Goal: Complete application form

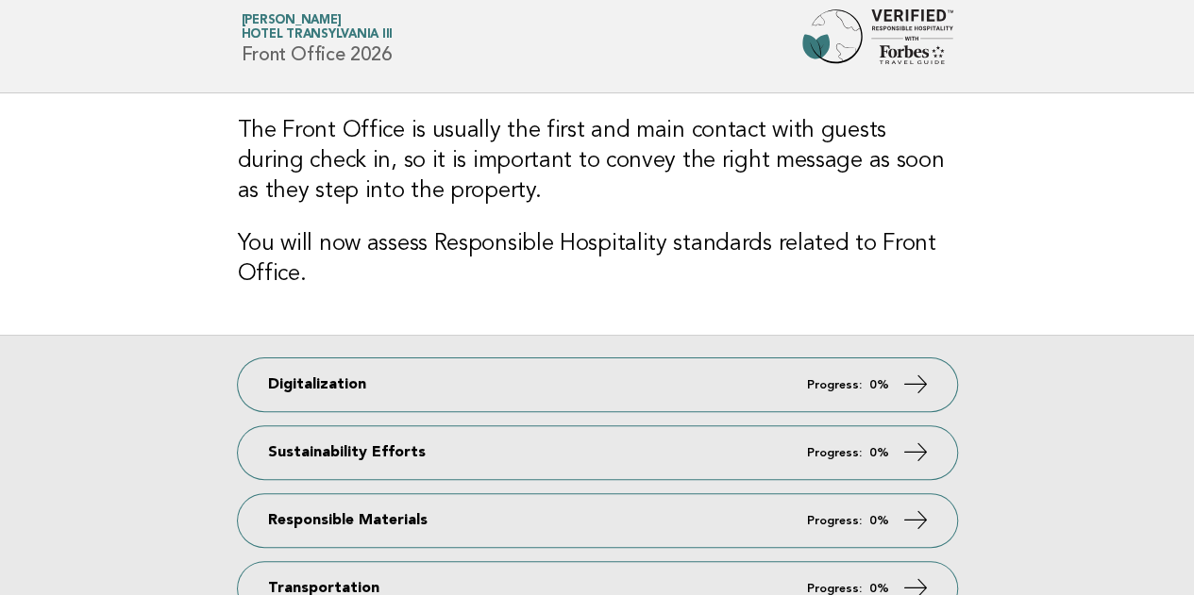
scroll to position [38, 0]
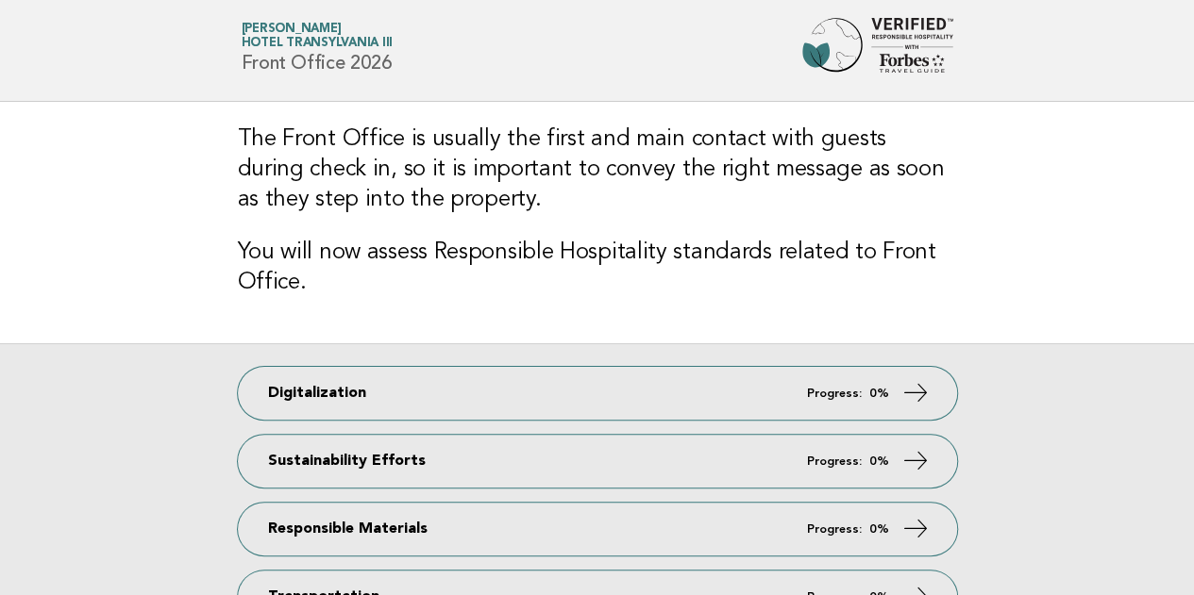
click at [877, 37] on img at bounding box center [877, 48] width 151 height 60
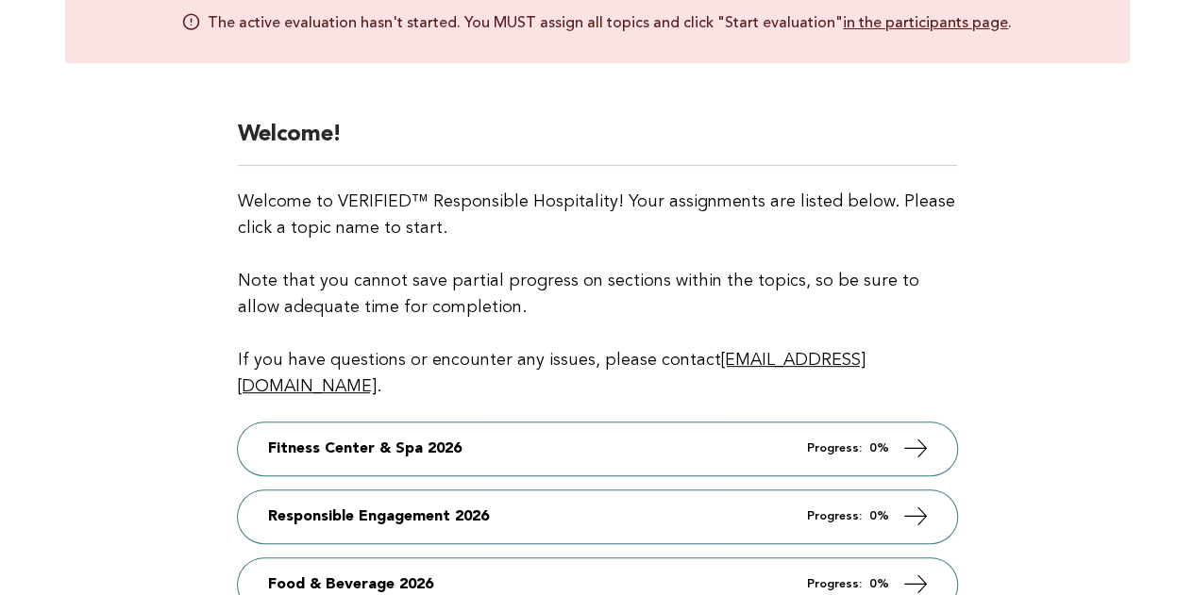
scroll to position [192, 0]
click at [905, 20] on link "in the participants page" at bounding box center [925, 23] width 165 height 19
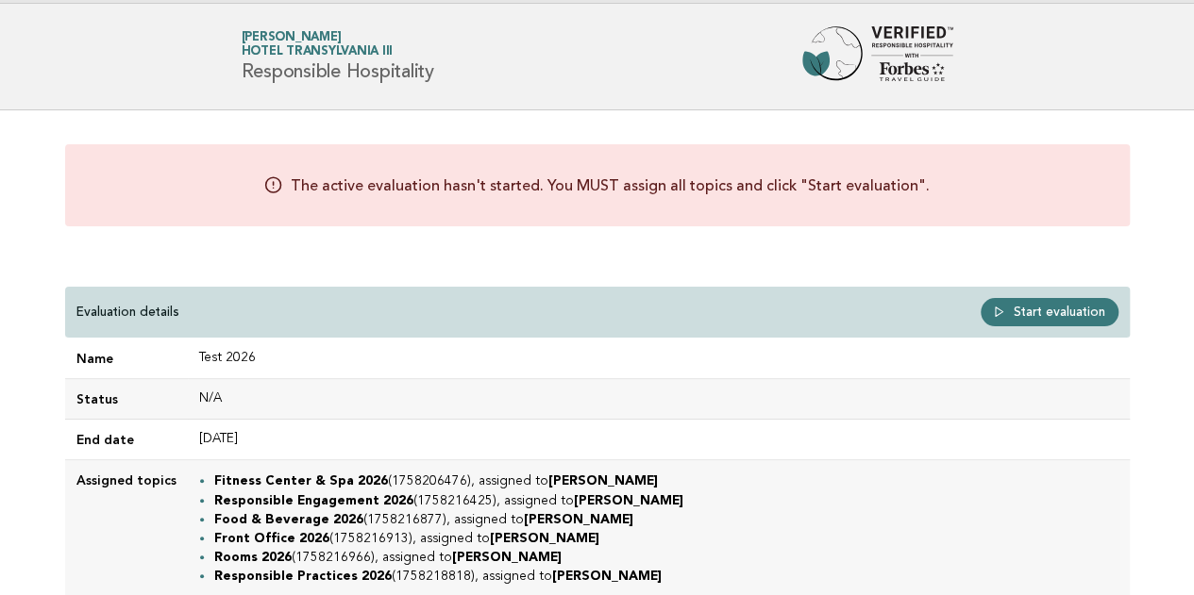
scroll to position [28, 0]
click at [1030, 316] on link "Start evaluation" at bounding box center [1049, 313] width 138 height 28
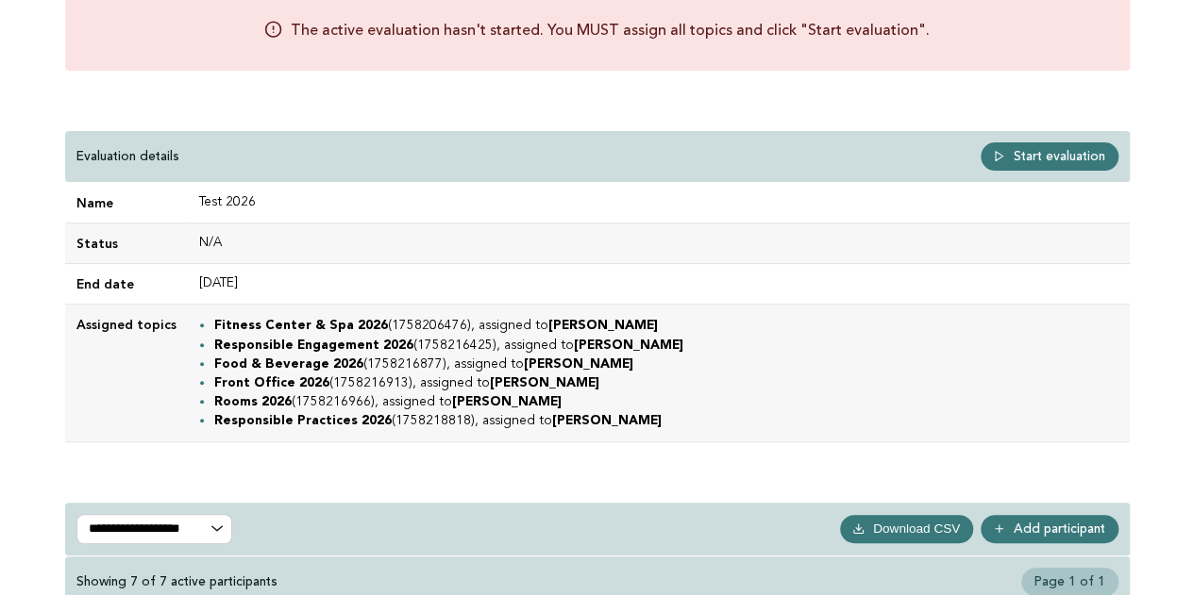
scroll to position [187, 0]
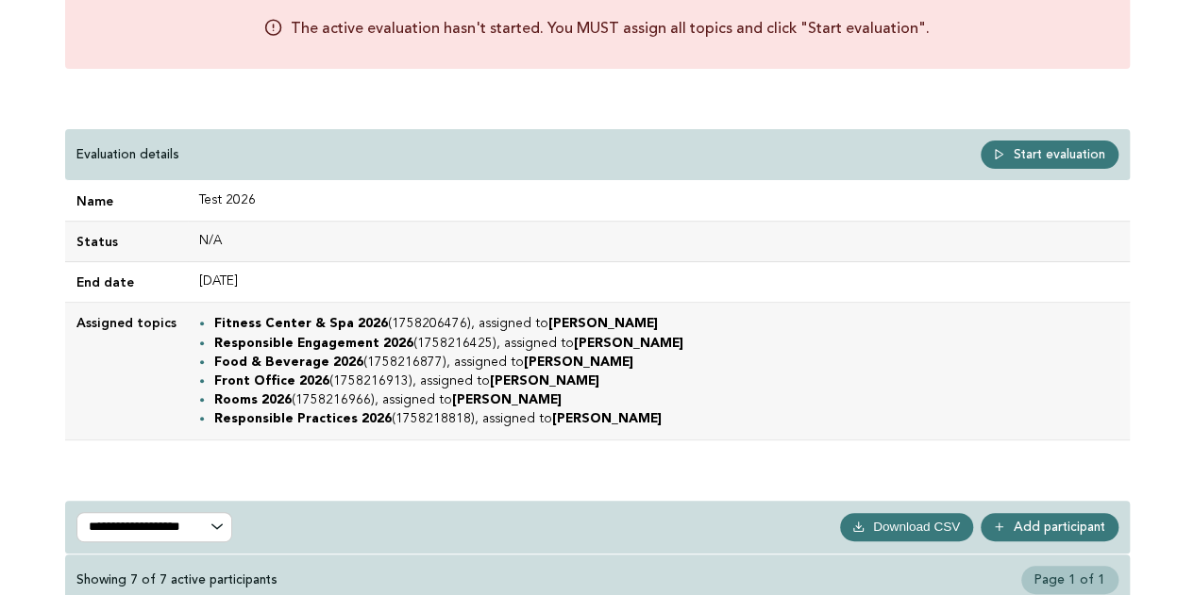
click at [1029, 152] on link "Start evaluation" at bounding box center [1049, 155] width 138 height 28
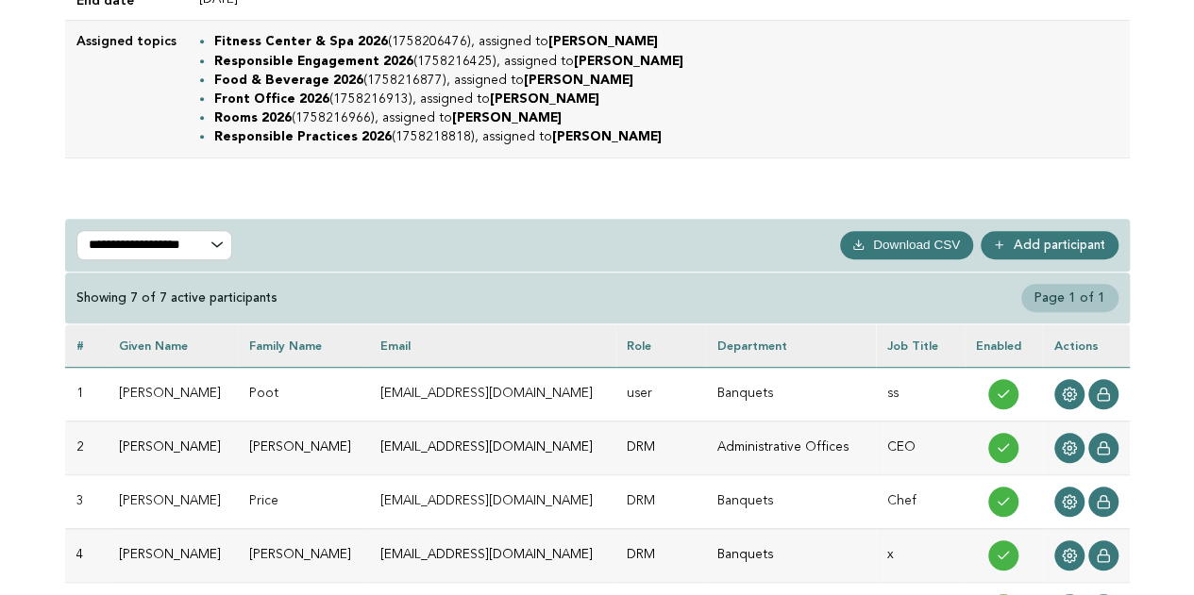
scroll to position [0, 0]
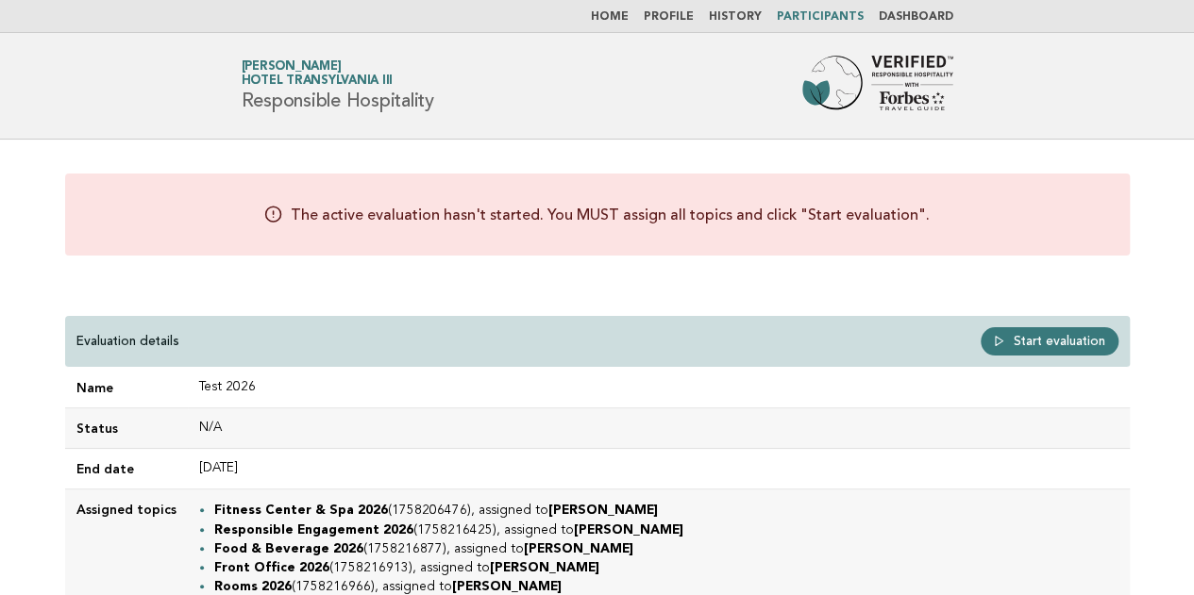
click at [839, 95] on img at bounding box center [877, 86] width 151 height 60
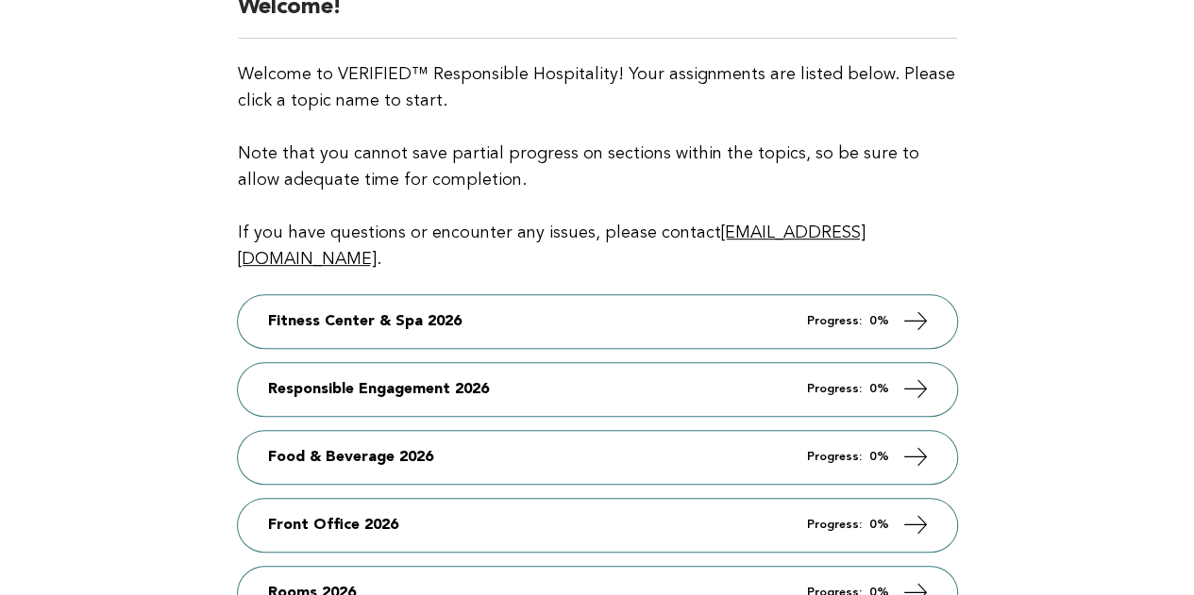
scroll to position [321, 0]
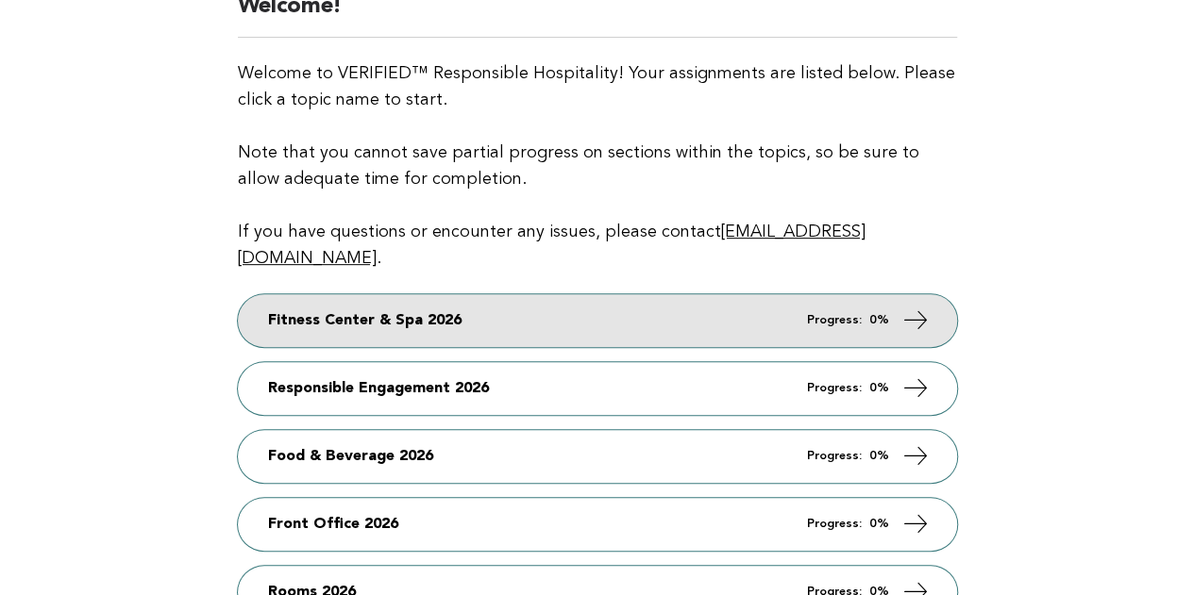
click at [559, 309] on link "Fitness Center & Spa 2026 Progress: 0%" at bounding box center [597, 320] width 719 height 53
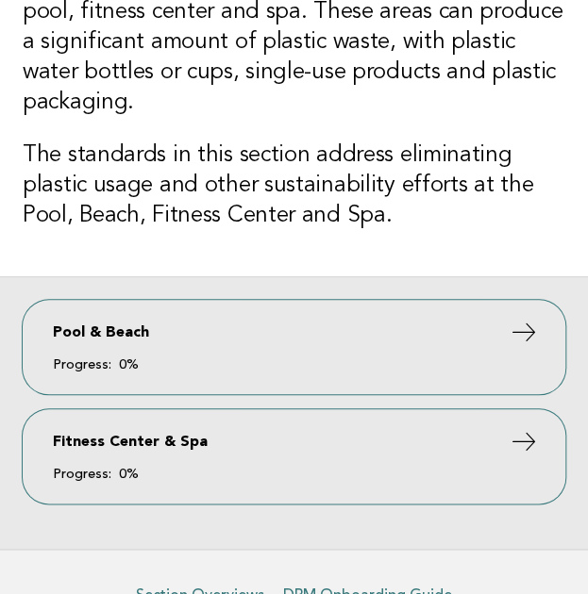
scroll to position [211, 0]
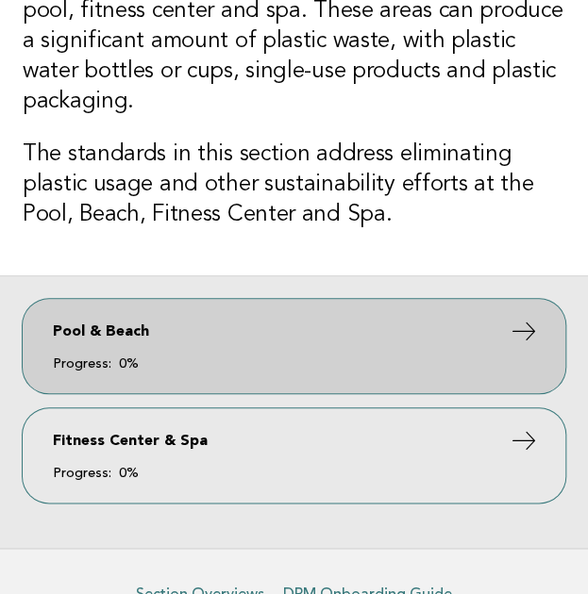
click at [198, 339] on link "Pool & Beach Progress: 0%" at bounding box center [294, 346] width 543 height 94
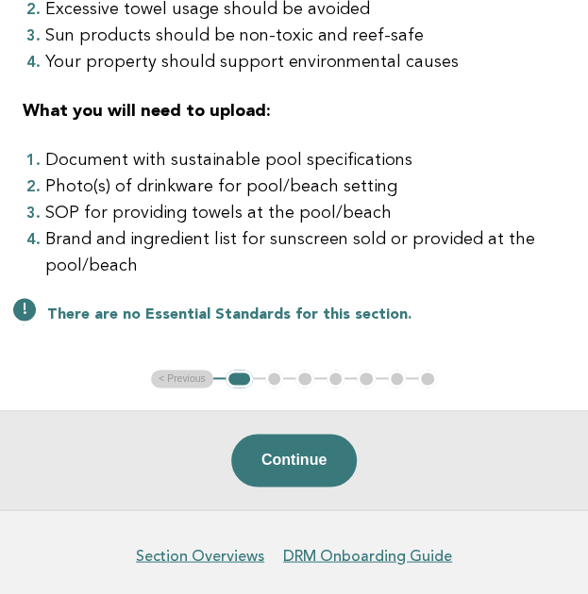
scroll to position [413, 0]
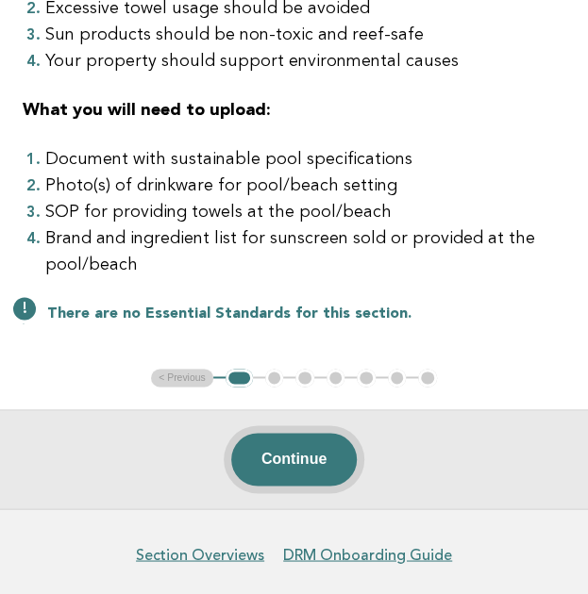
click at [281, 439] on button "Continue" at bounding box center [293, 459] width 125 height 53
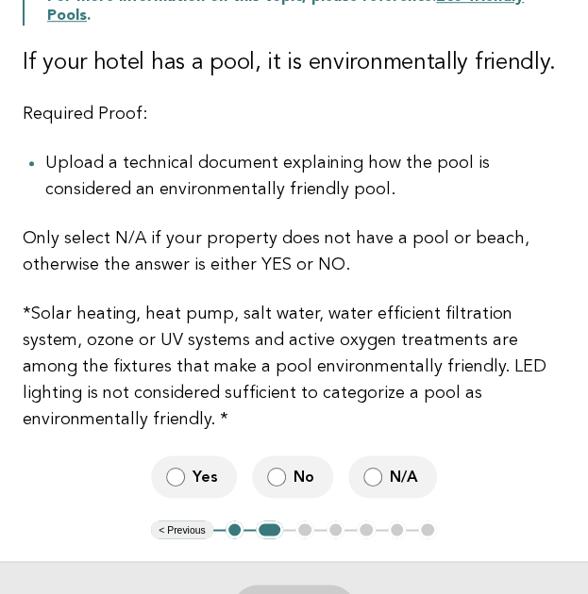
scroll to position [359, 0]
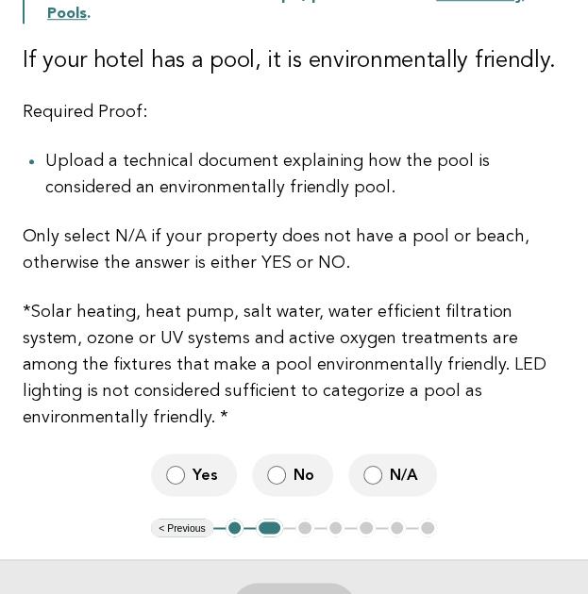
click at [194, 465] on span "Yes" at bounding box center [206, 475] width 29 height 20
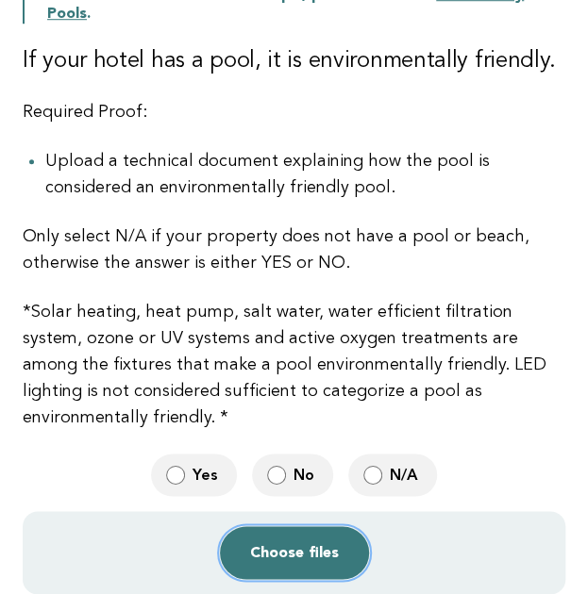
click at [294, 526] on button "Choose files" at bounding box center [294, 552] width 149 height 53
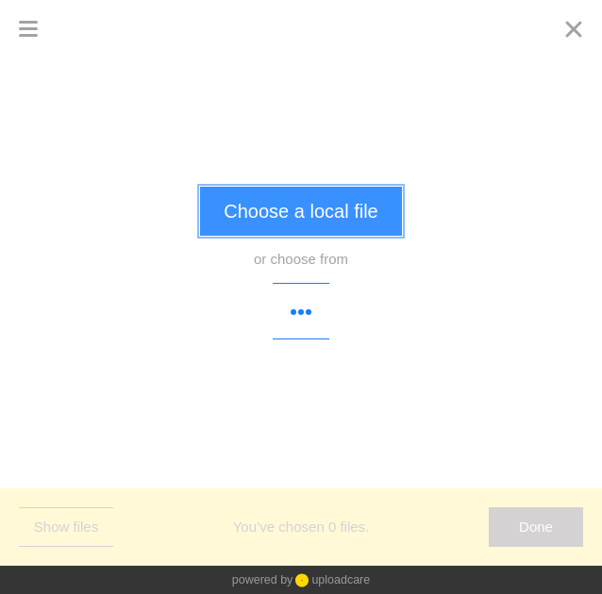
click at [276, 198] on button "Choose a local file" at bounding box center [300, 211] width 201 height 49
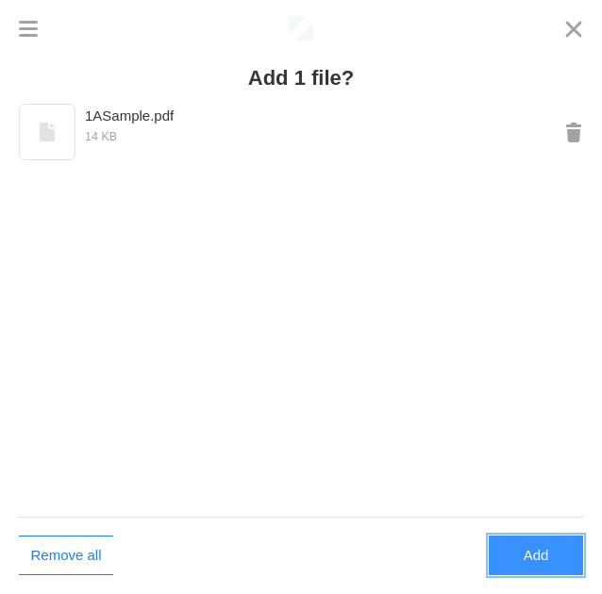
click at [543, 545] on button "Add" at bounding box center [536, 556] width 94 height 40
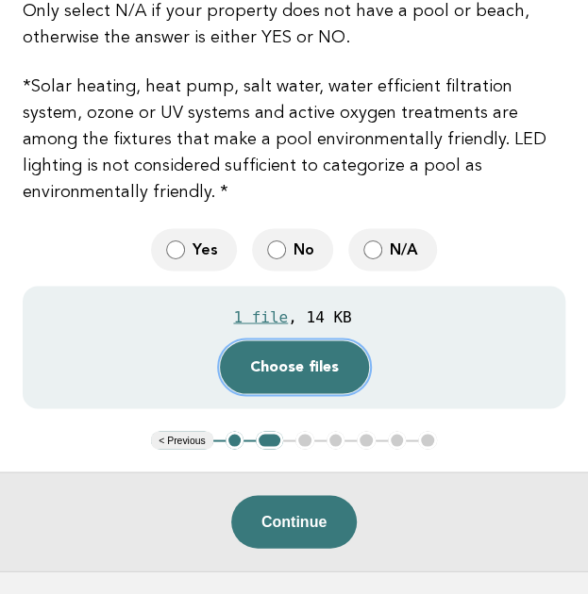
scroll to position [585, 0]
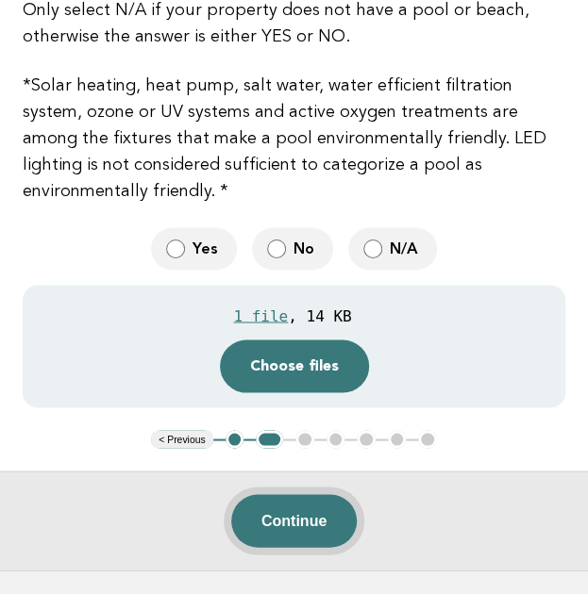
click at [290, 494] on button "Continue" at bounding box center [293, 520] width 125 height 53
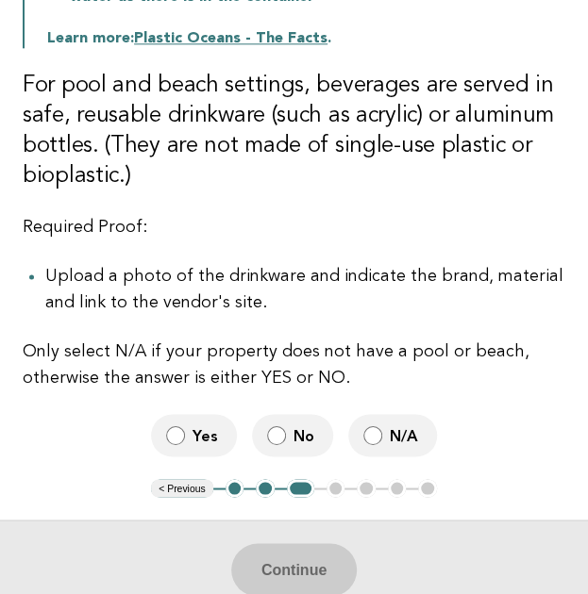
scroll to position [501, 0]
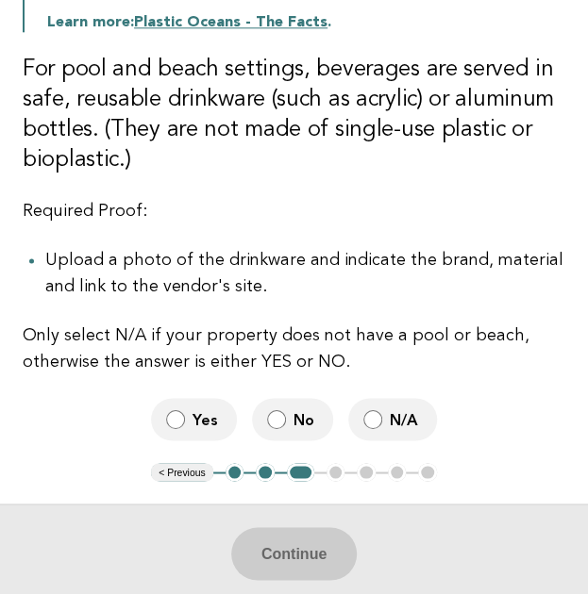
click at [259, 463] on button "2" at bounding box center [265, 472] width 19 height 19
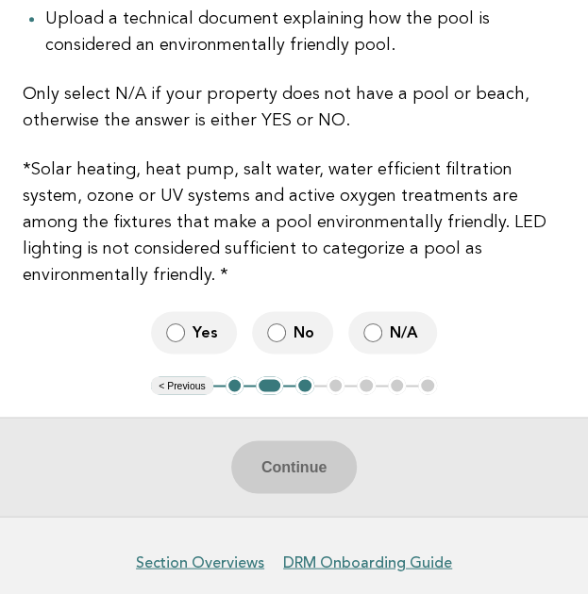
click at [393, 311] on label "N/A" at bounding box center [392, 332] width 89 height 42
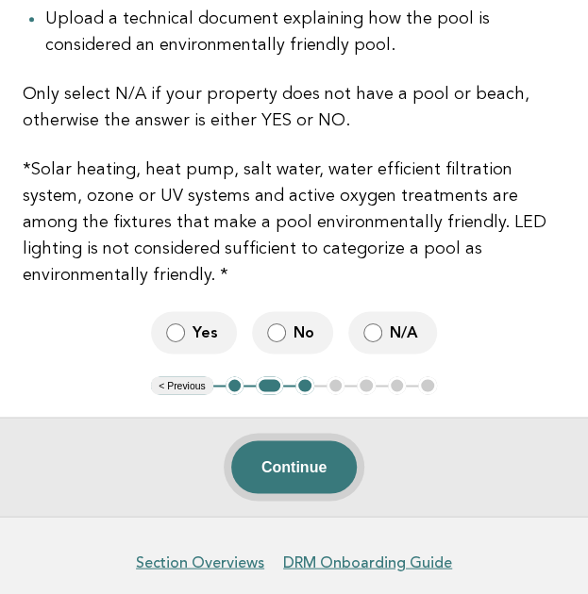
click at [292, 441] on button "Continue" at bounding box center [293, 467] width 125 height 53
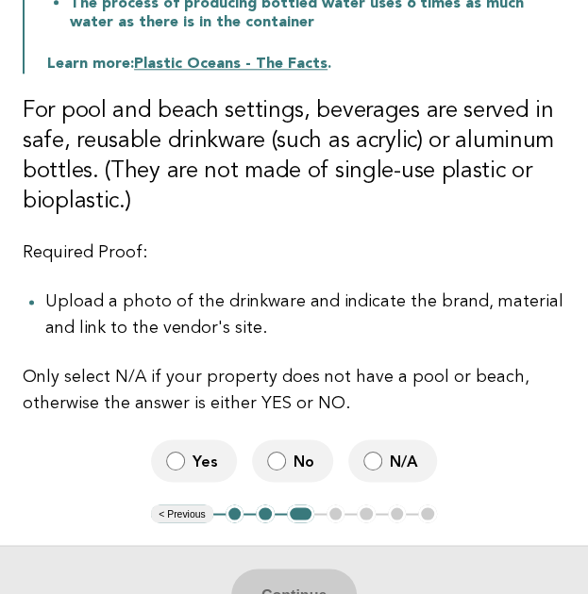
scroll to position [464, 0]
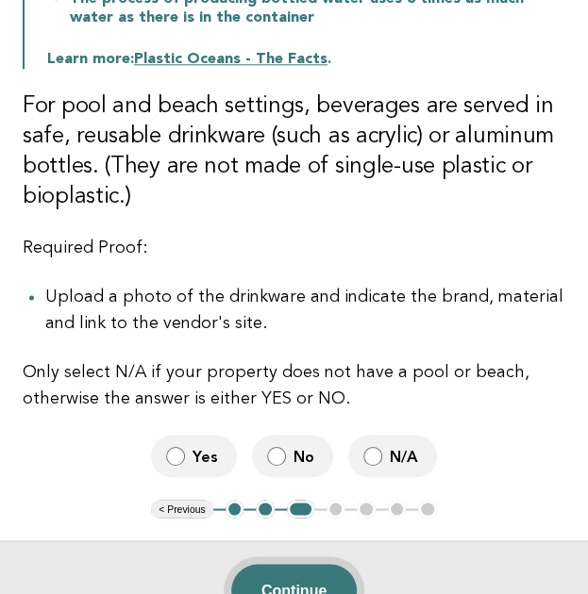
click at [316, 572] on button "Continue" at bounding box center [293, 590] width 125 height 53
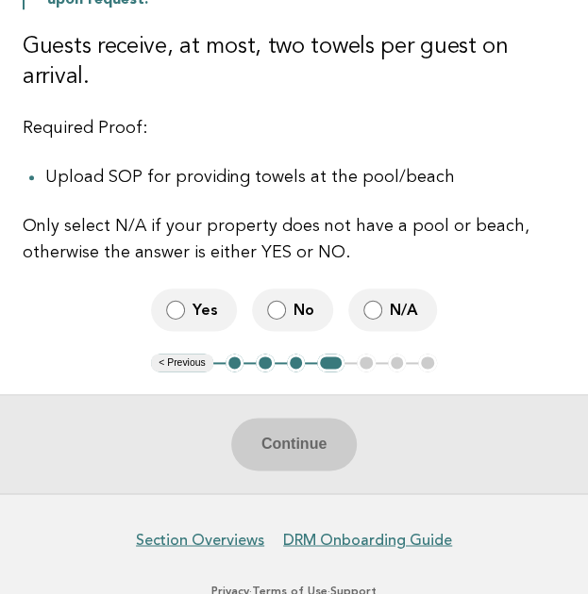
scroll to position [365, 0]
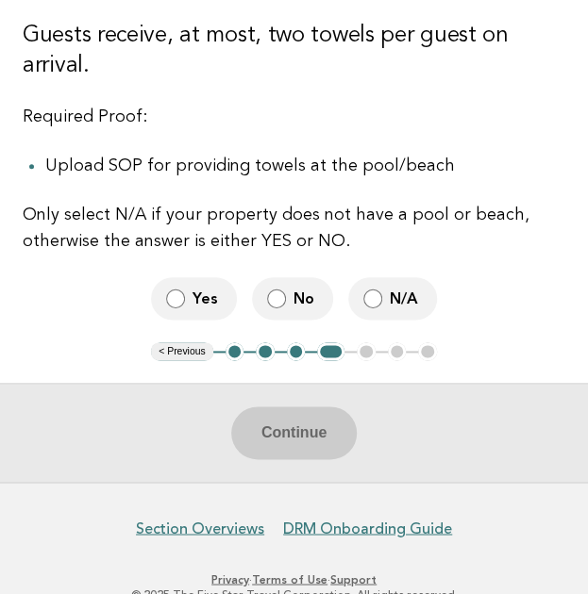
click at [385, 309] on label "N/A" at bounding box center [392, 298] width 89 height 42
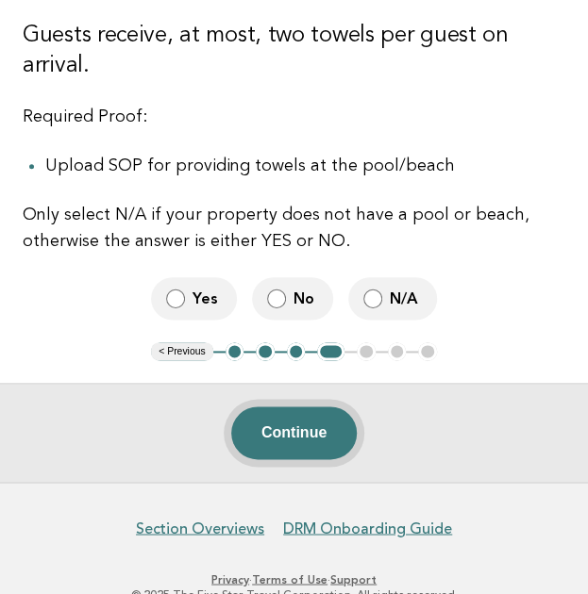
click at [289, 431] on button "Continue" at bounding box center [293, 433] width 125 height 53
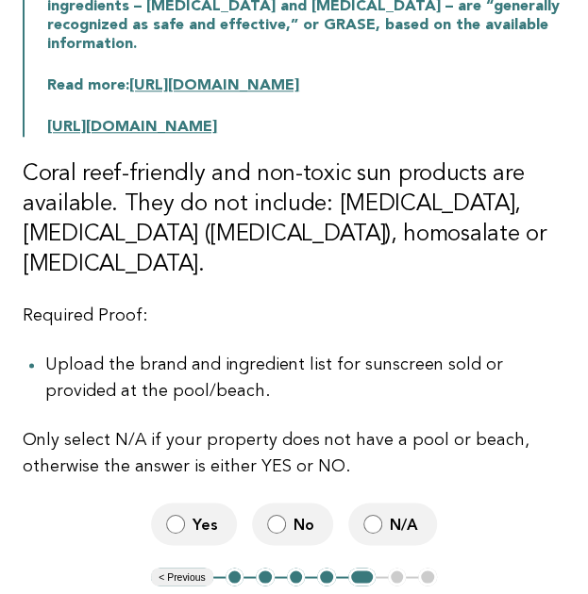
scroll to position [413, 0]
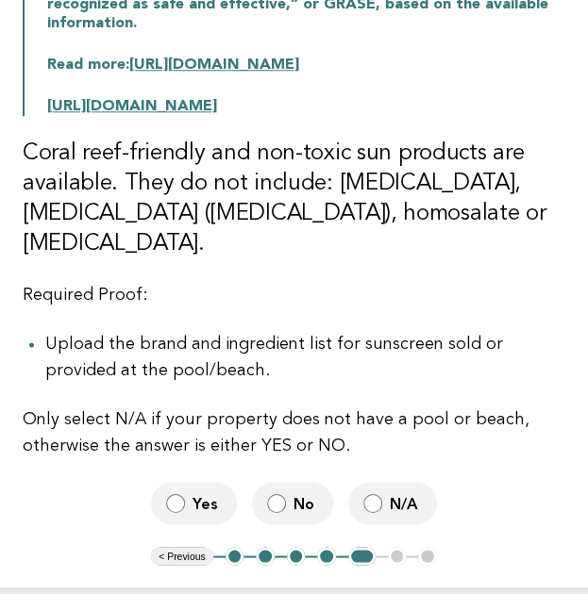
click at [359, 482] on label "N/A" at bounding box center [392, 503] width 89 height 42
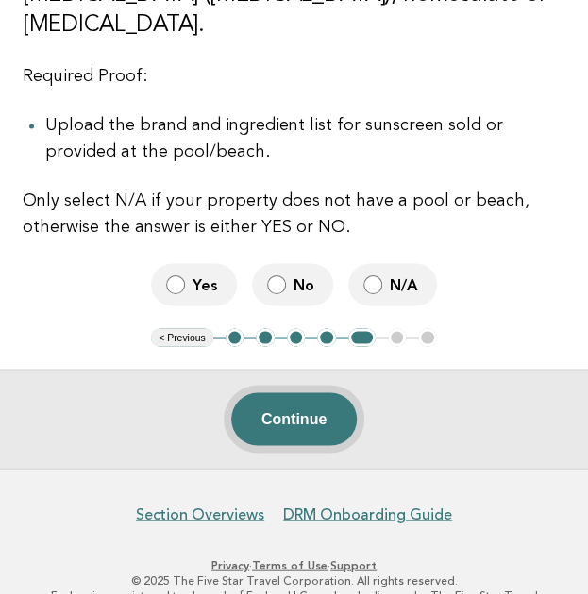
click at [287, 394] on button "Continue" at bounding box center [293, 419] width 125 height 53
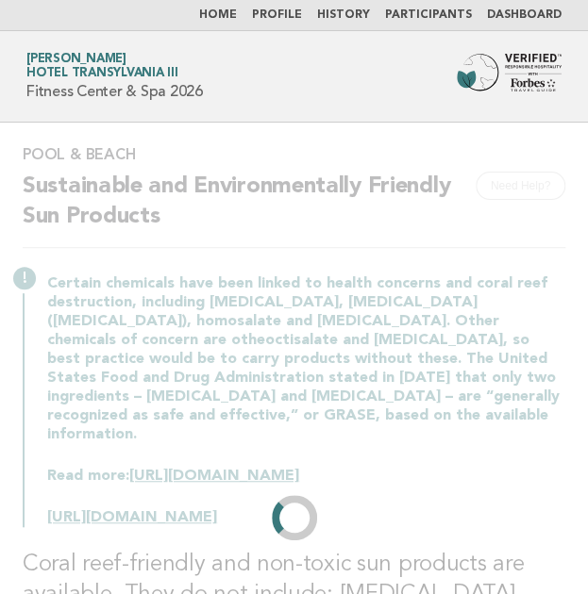
scroll to position [0, 0]
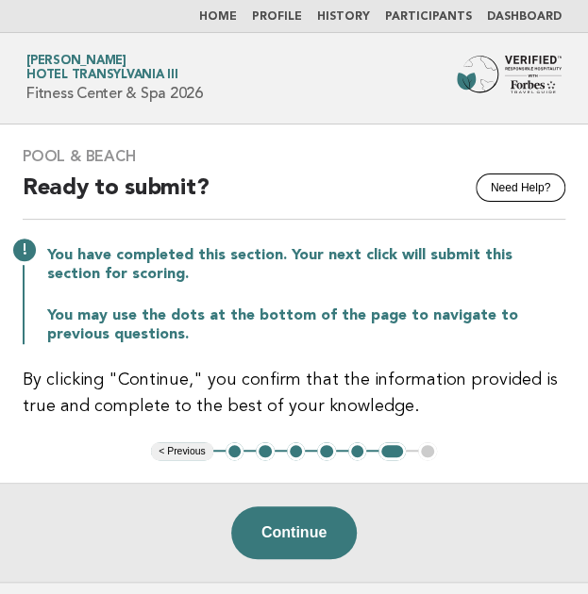
click at [360, 444] on button "5" at bounding box center [357, 452] width 19 height 19
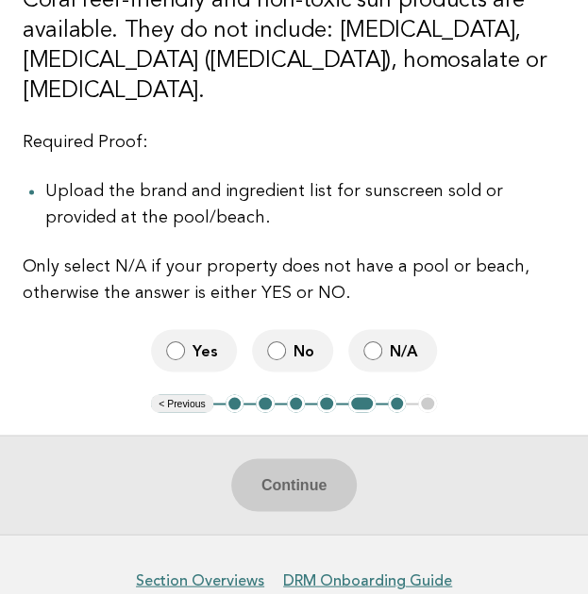
scroll to position [567, 0]
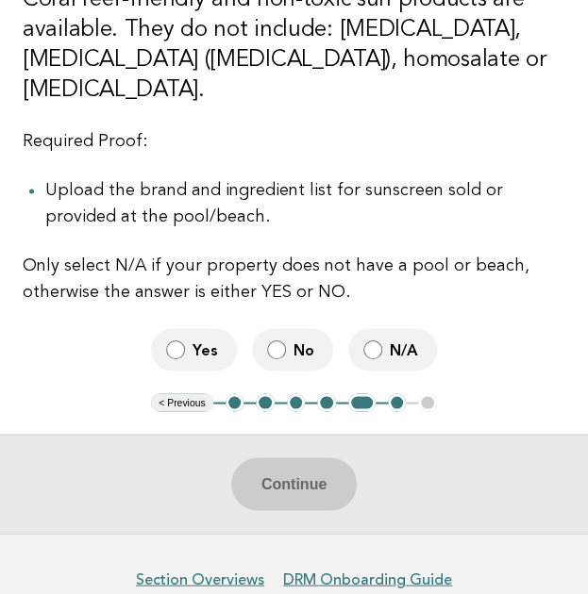
click at [327, 393] on button "4" at bounding box center [326, 402] width 19 height 19
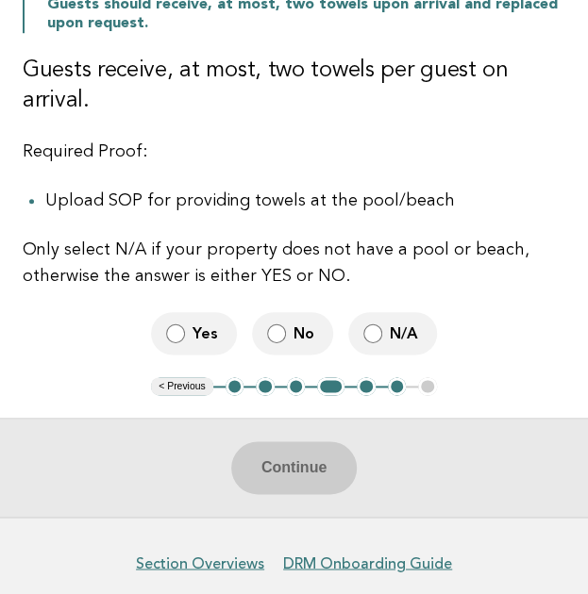
scroll to position [328, 0]
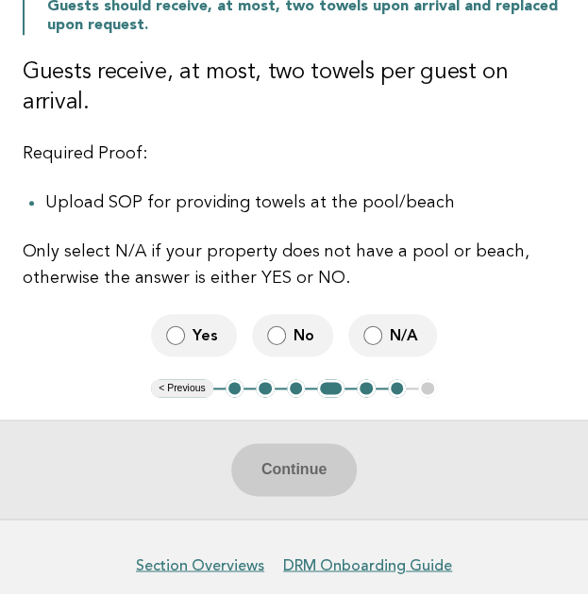
click at [390, 326] on span "N/A" at bounding box center [406, 336] width 32 height 20
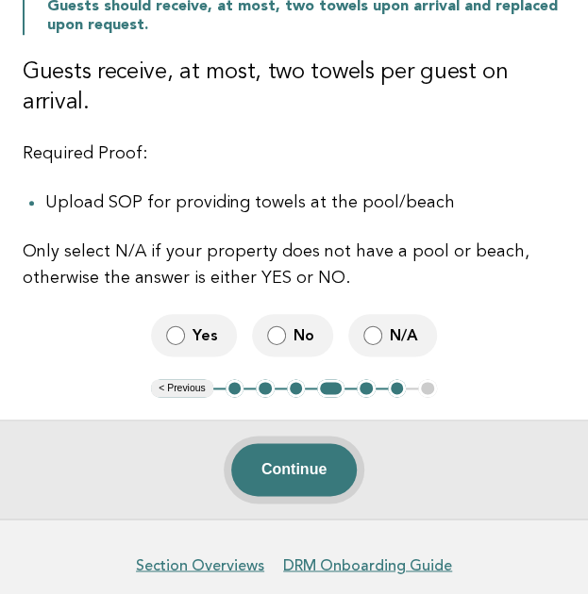
click at [309, 466] on button "Continue" at bounding box center [293, 469] width 125 height 53
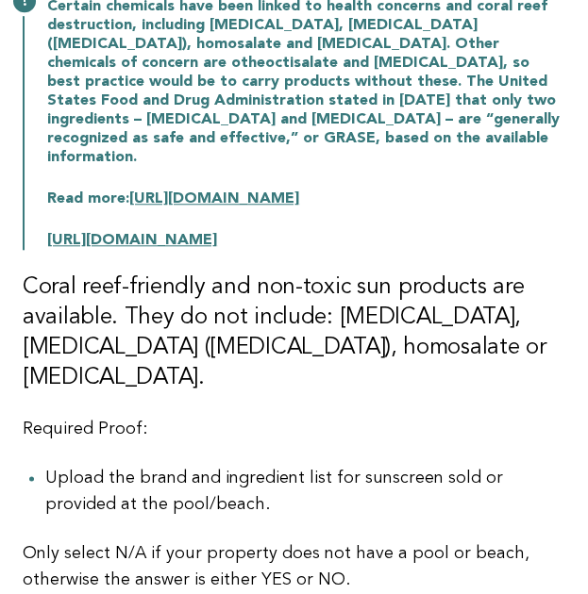
scroll to position [432, 0]
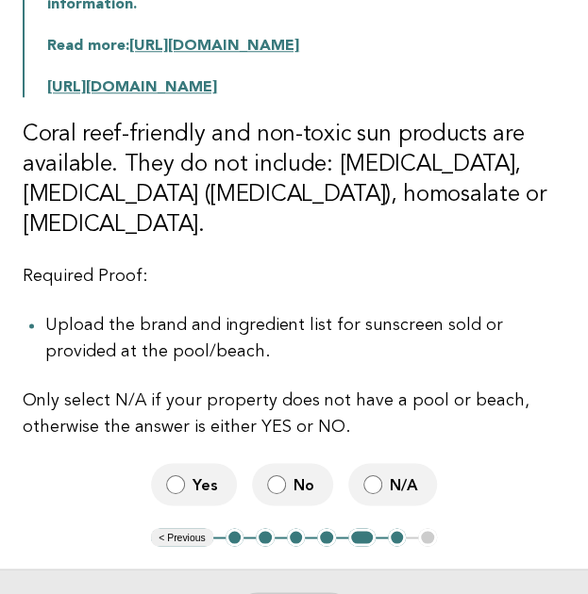
click at [412, 475] on span "N/A" at bounding box center [406, 485] width 32 height 20
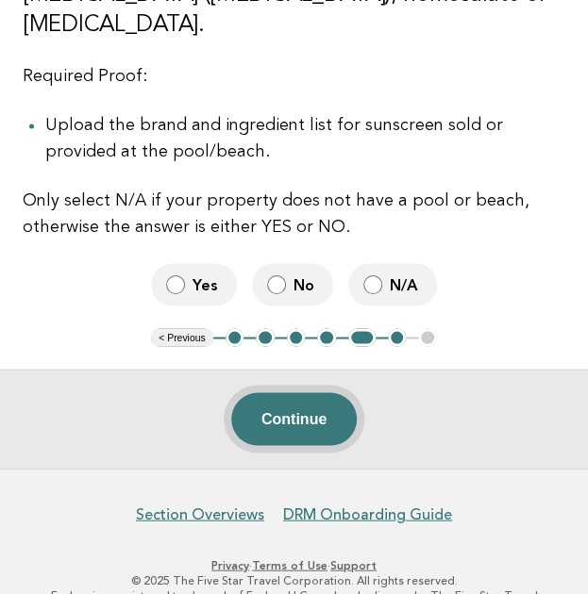
click at [322, 393] on button "Continue" at bounding box center [293, 419] width 125 height 53
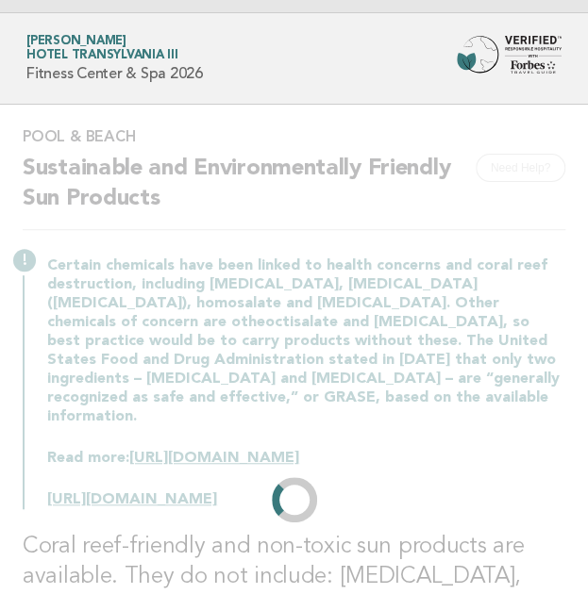
scroll to position [0, 0]
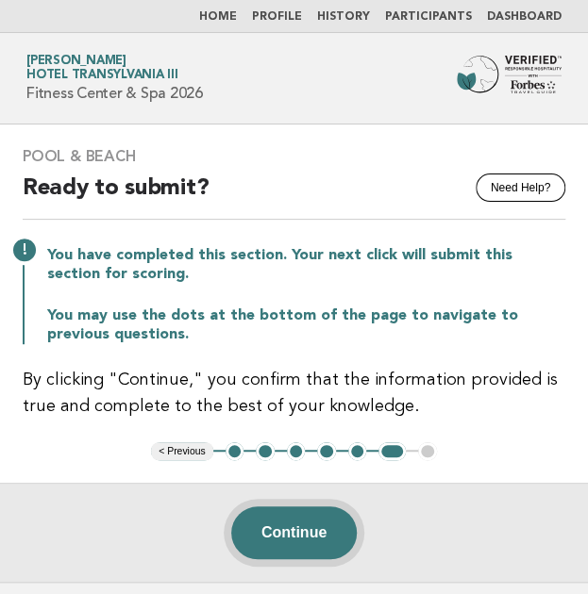
click at [309, 535] on button "Continue" at bounding box center [293, 533] width 125 height 53
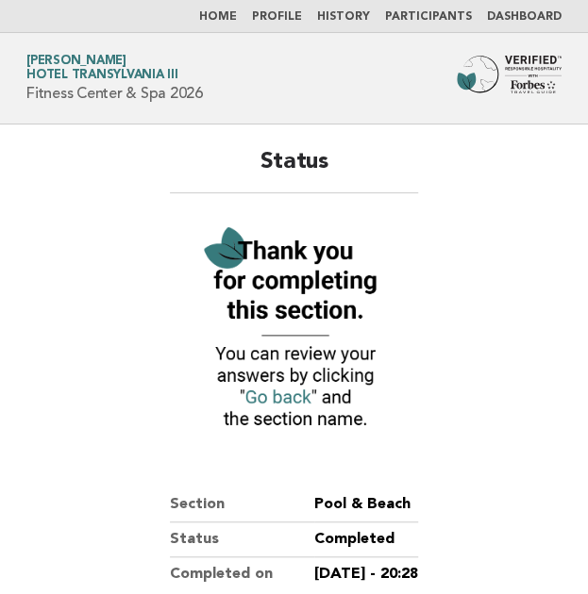
scroll to position [273, 0]
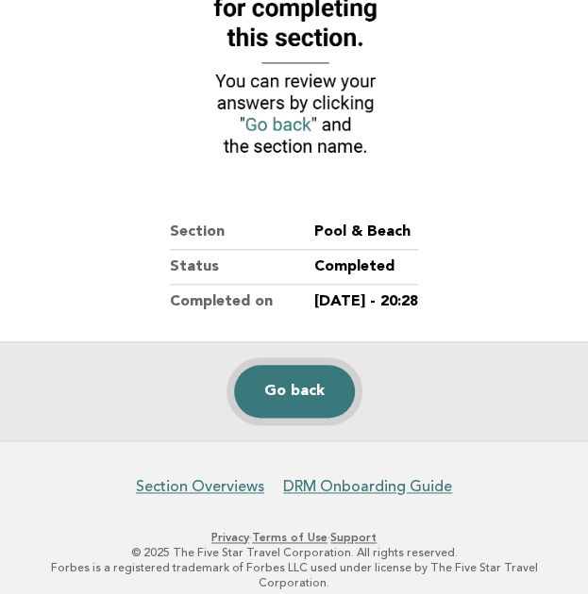
click at [302, 391] on link "Go back" at bounding box center [294, 391] width 121 height 53
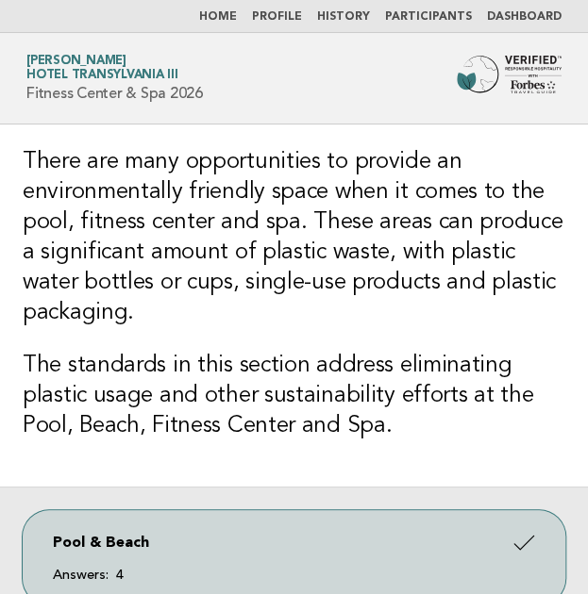
scroll to position [309, 0]
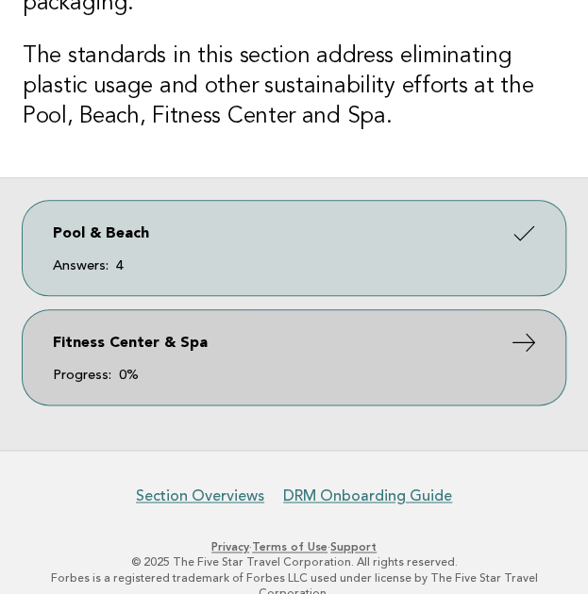
click at [239, 370] on span "Progress: 0%" at bounding box center [294, 375] width 482 height 13
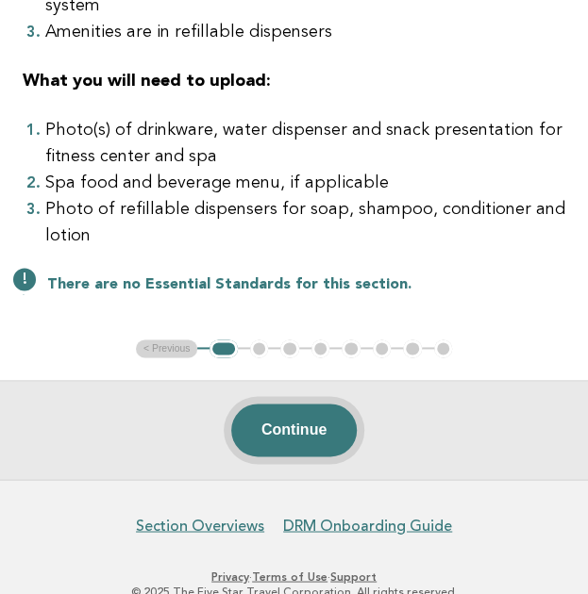
click at [292, 457] on button "Continue" at bounding box center [293, 430] width 125 height 53
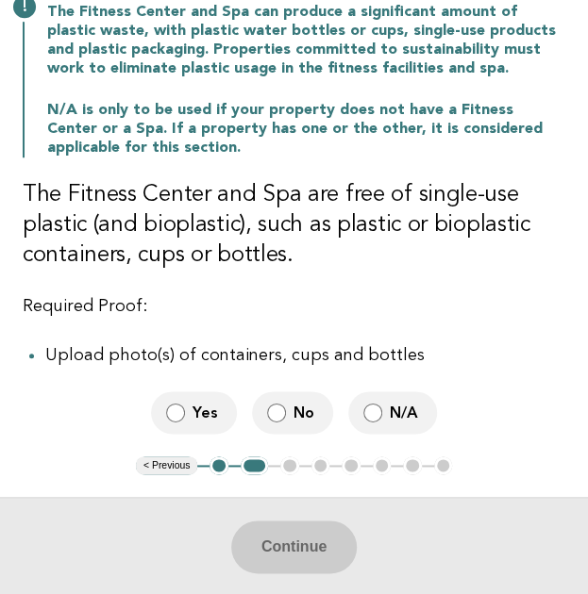
scroll to position [275, 0]
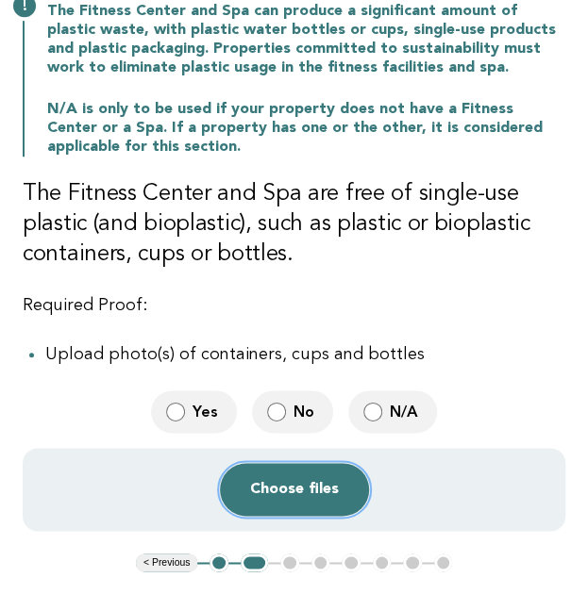
click at [276, 498] on button "Choose files" at bounding box center [294, 489] width 149 height 53
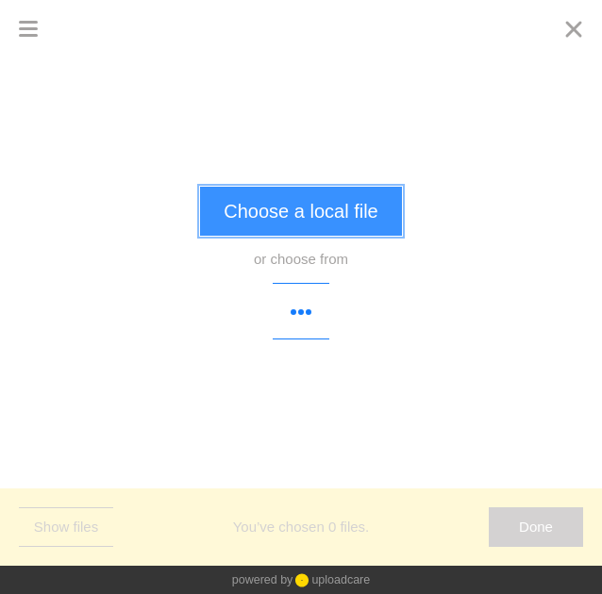
click at [302, 205] on button "Choose a local file" at bounding box center [300, 211] width 201 height 49
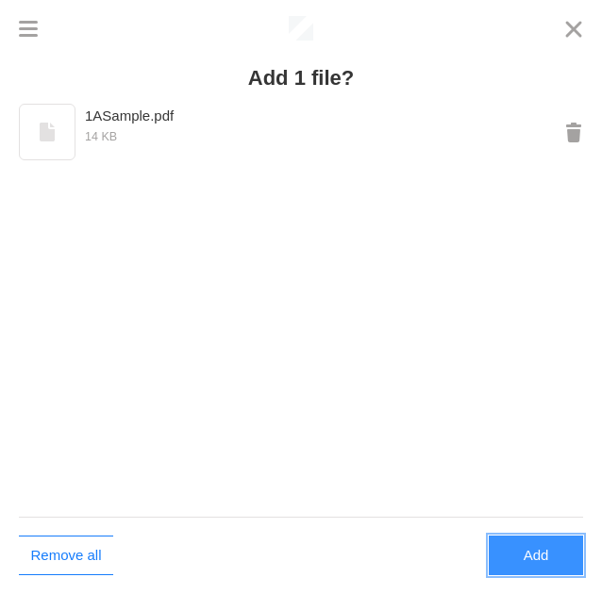
click at [536, 558] on button "Add" at bounding box center [536, 556] width 94 height 40
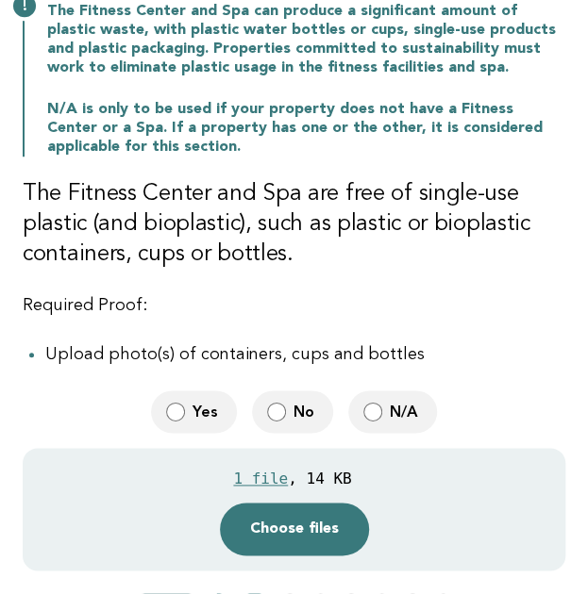
click at [342, 429] on div "Yes No N/A" at bounding box center [294, 412] width 543 height 42
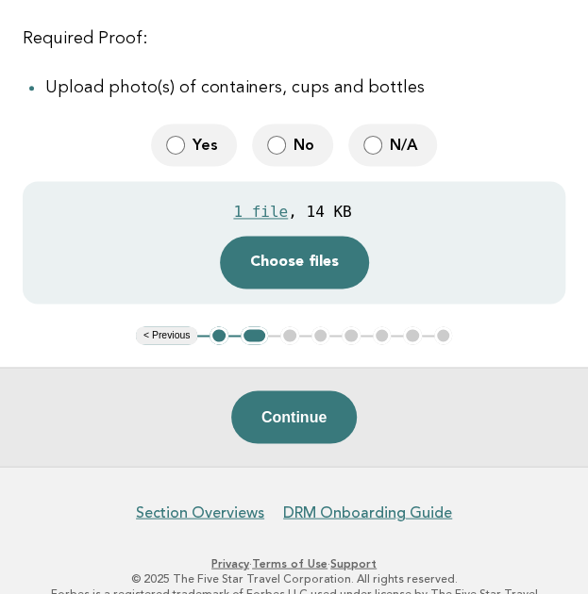
scroll to position [554, 0]
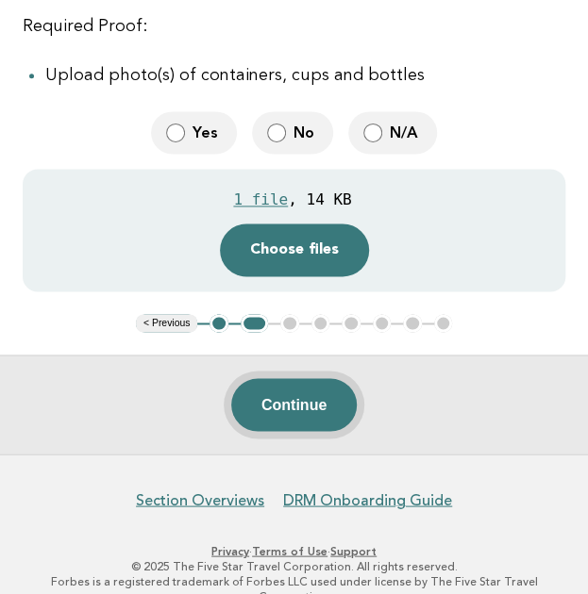
click at [311, 403] on button "Continue" at bounding box center [293, 404] width 125 height 53
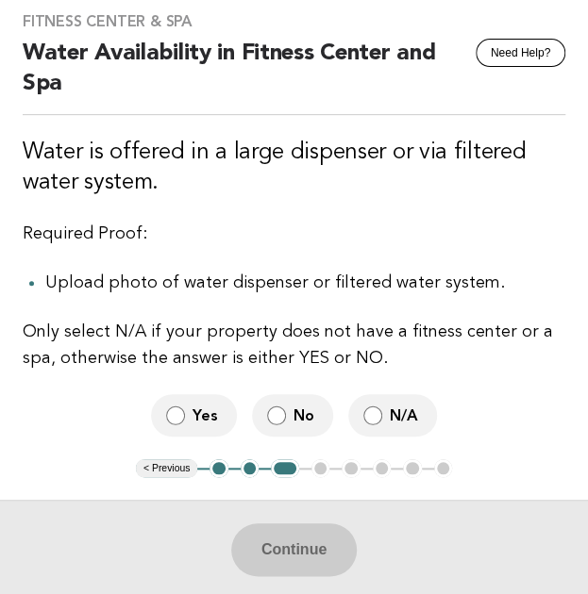
scroll to position [136, 0]
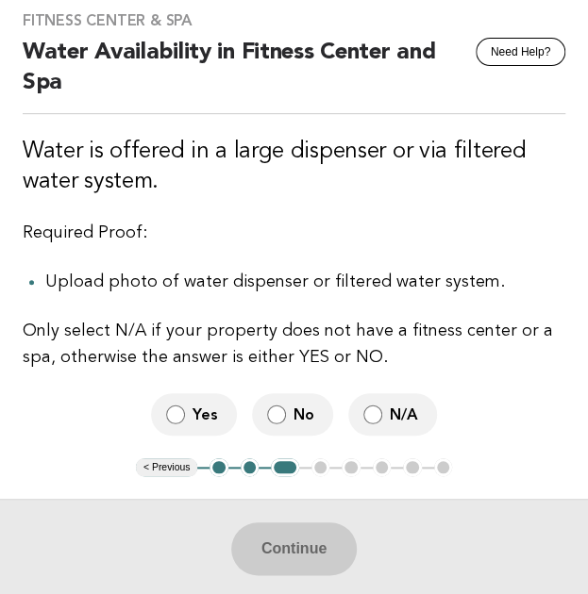
click at [187, 419] on label "Yes" at bounding box center [194, 414] width 86 height 42
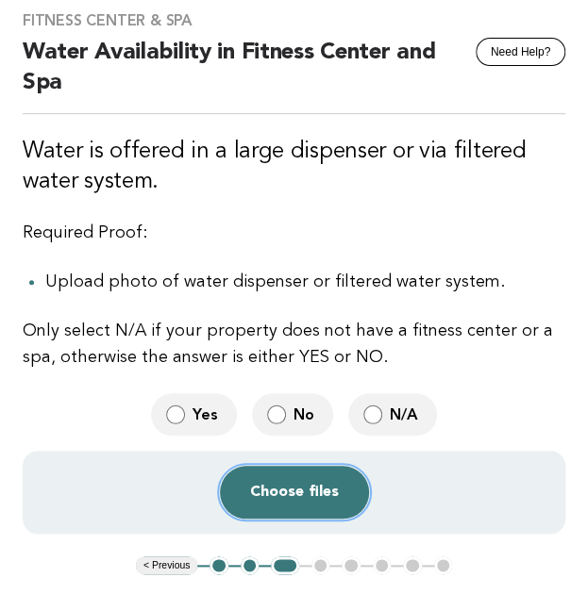
click at [315, 496] on button "Choose files" at bounding box center [294, 492] width 149 height 53
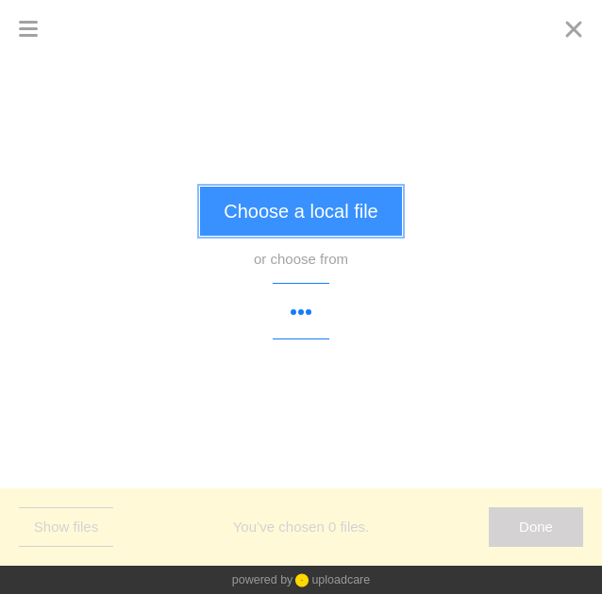
click at [338, 196] on button "Choose a local file" at bounding box center [300, 211] width 201 height 49
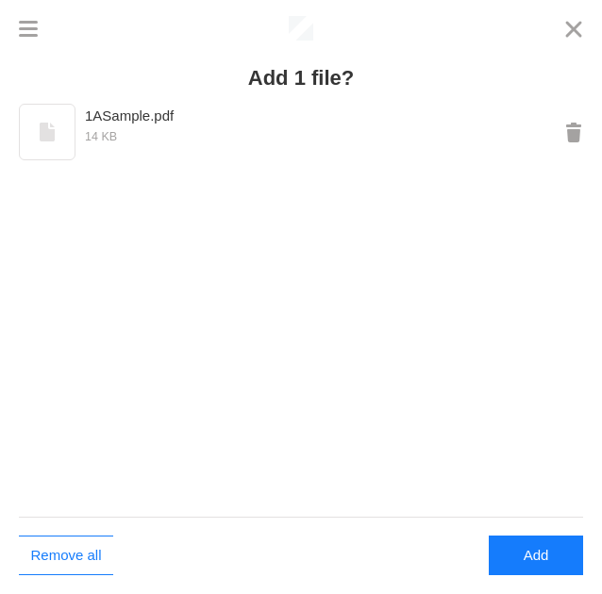
click at [557, 576] on div "Remove all Add" at bounding box center [301, 555] width 602 height 77
click at [537, 546] on button "Add" at bounding box center [536, 556] width 94 height 40
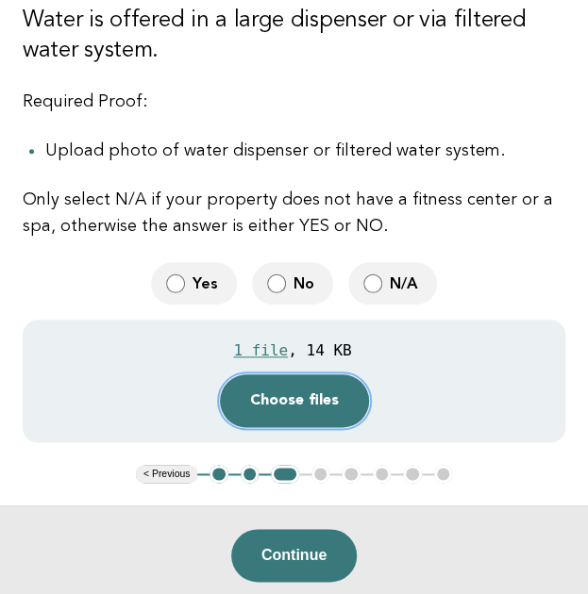
scroll to position [268, 0]
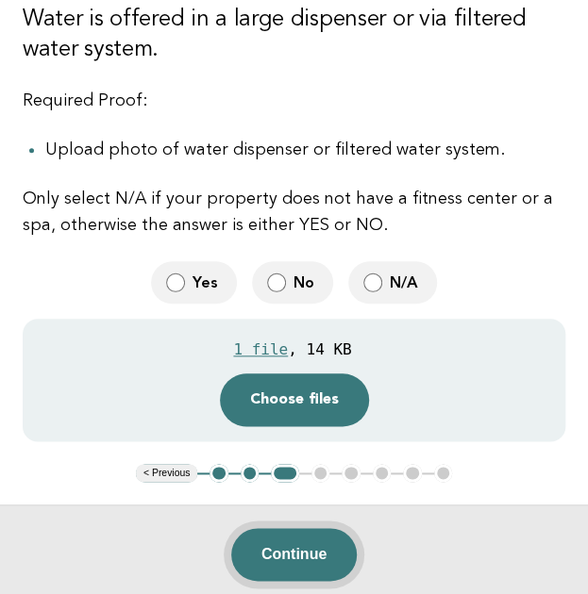
click at [302, 550] on button "Continue" at bounding box center [293, 554] width 125 height 53
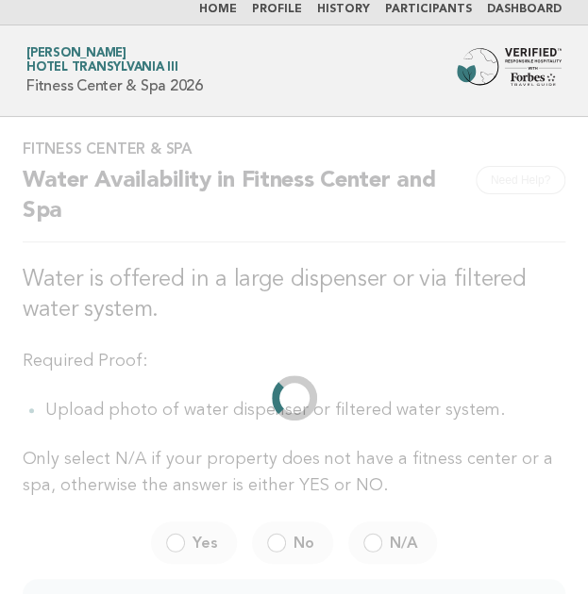
scroll to position [0, 0]
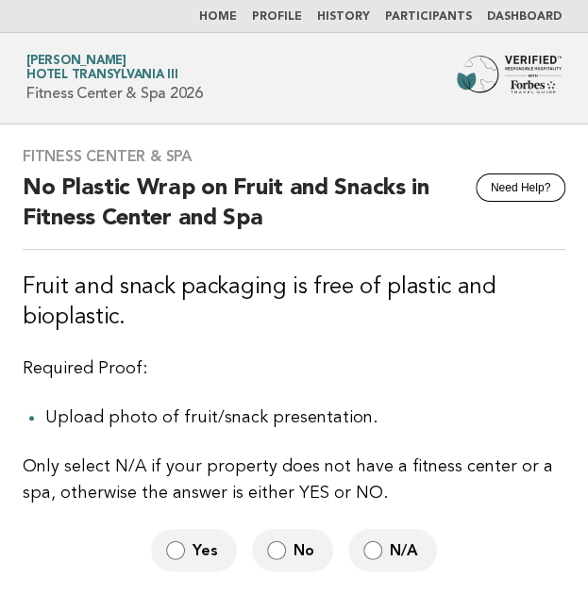
click at [193, 564] on label "Yes" at bounding box center [194, 550] width 86 height 42
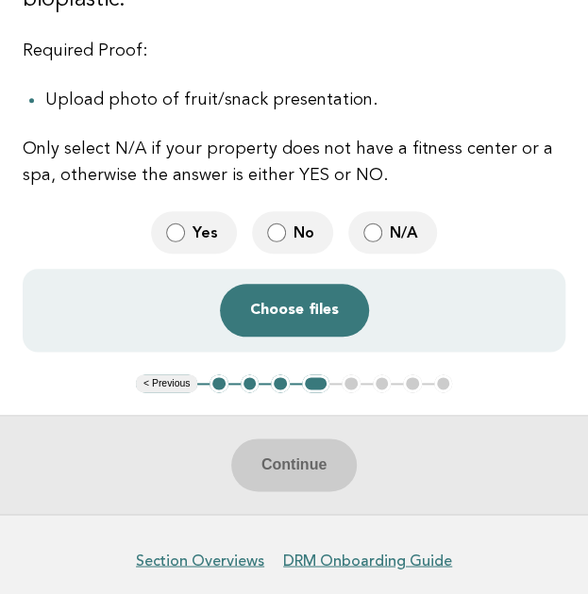
scroll to position [323, 0]
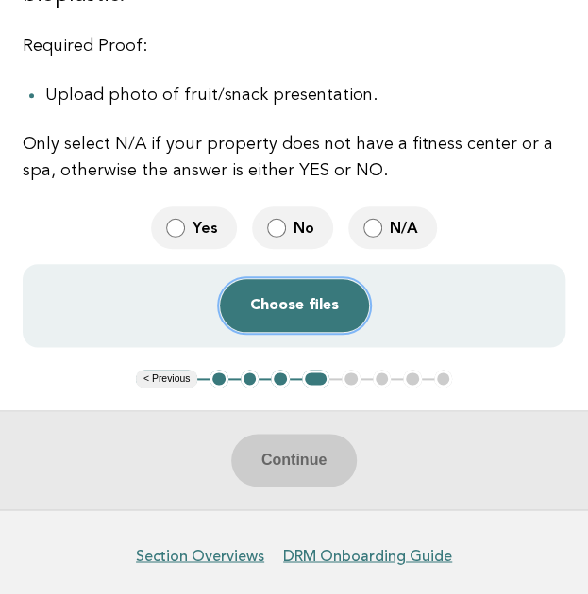
click at [300, 309] on button "Choose files" at bounding box center [294, 305] width 149 height 53
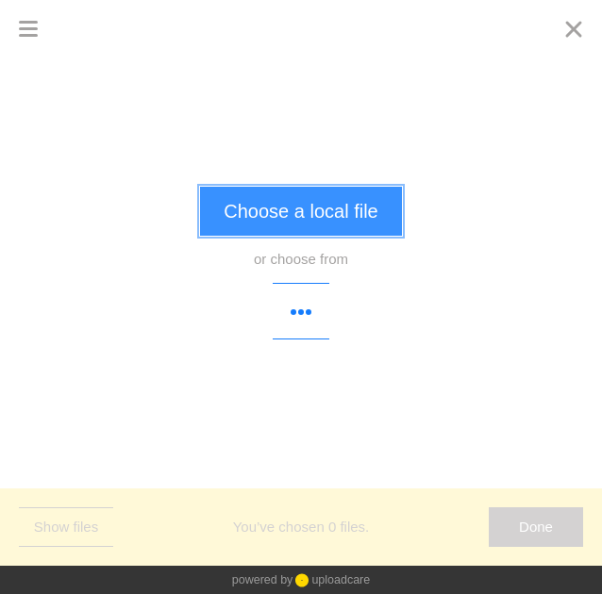
click at [292, 226] on button "Choose a local file" at bounding box center [300, 211] width 201 height 49
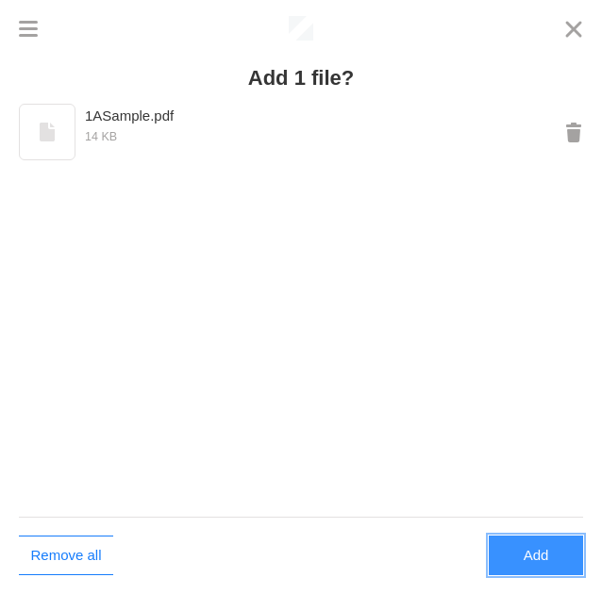
click at [541, 548] on button "Add" at bounding box center [536, 556] width 94 height 40
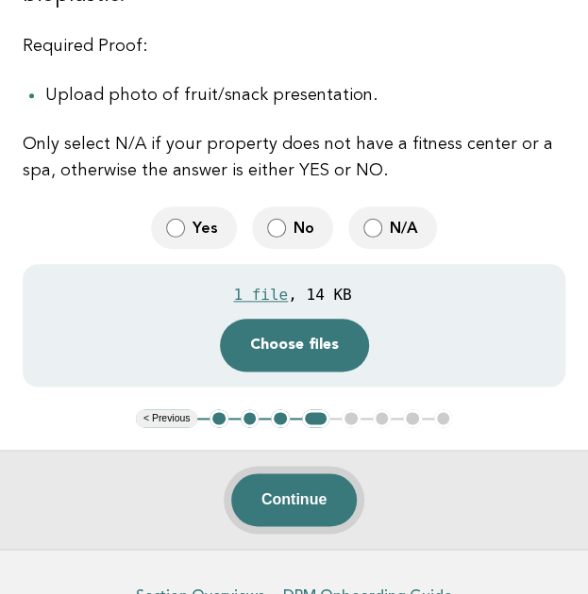
click at [315, 475] on button "Continue" at bounding box center [293, 500] width 125 height 53
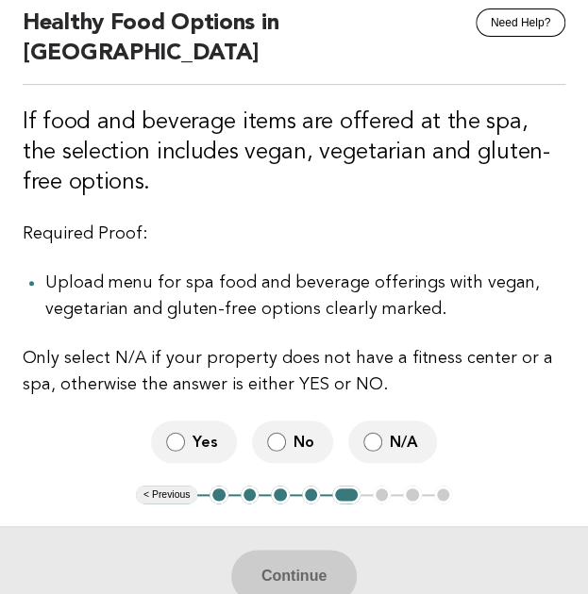
scroll to position [166, 0]
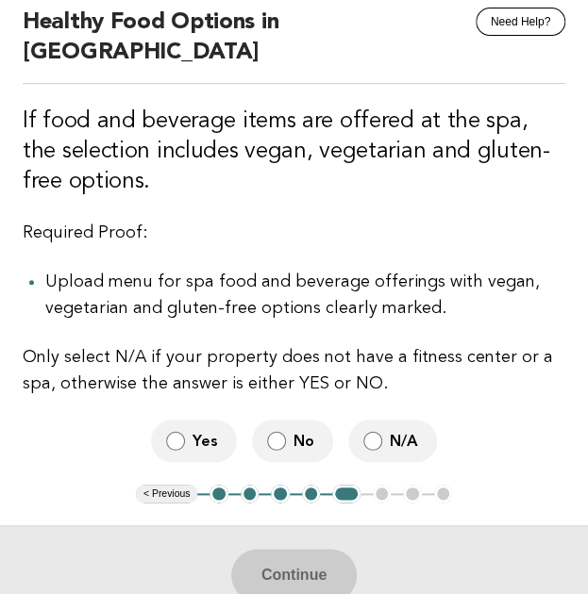
click at [187, 420] on label "Yes" at bounding box center [194, 441] width 86 height 42
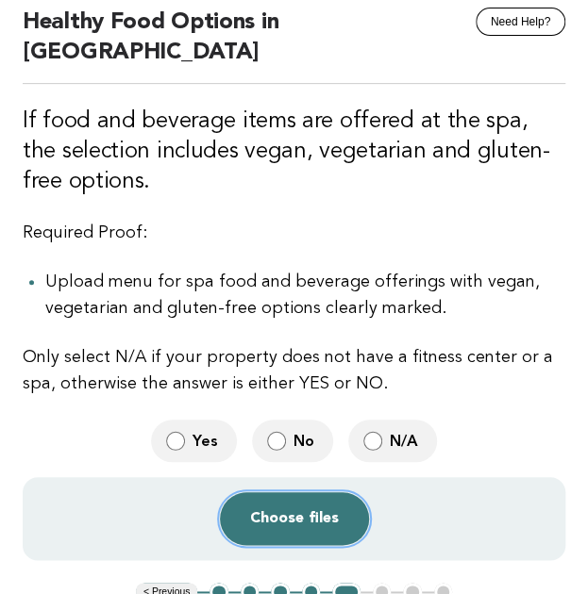
click at [309, 493] on button "Choose files" at bounding box center [294, 519] width 149 height 53
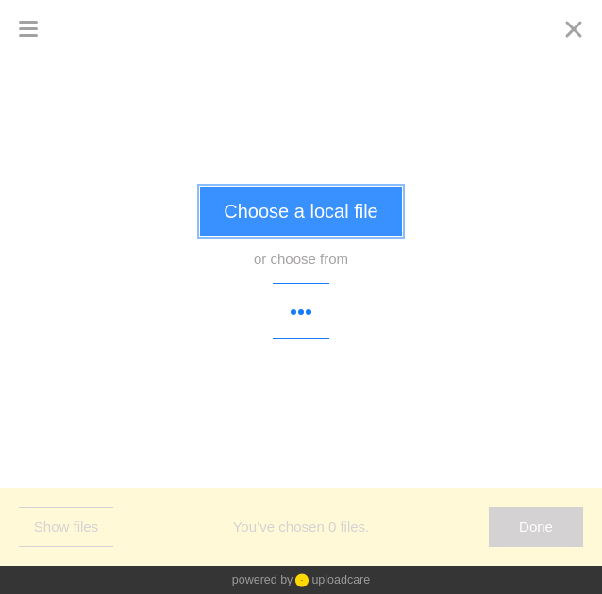
click at [303, 199] on button "Choose a local file" at bounding box center [300, 211] width 201 height 49
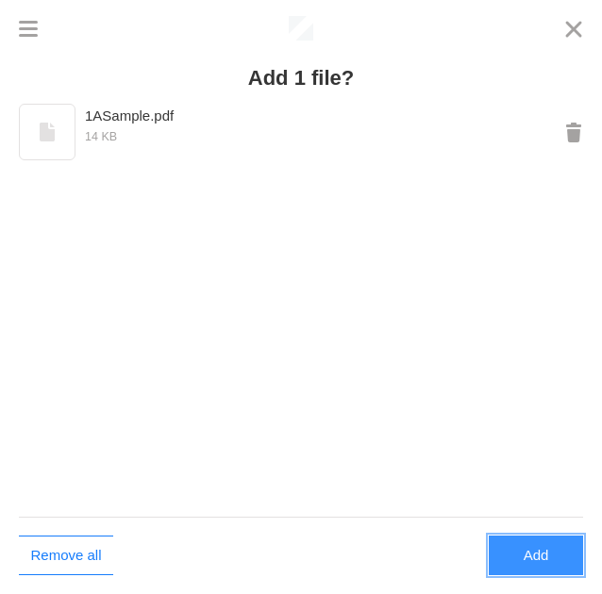
click at [543, 560] on button "Add" at bounding box center [536, 556] width 94 height 40
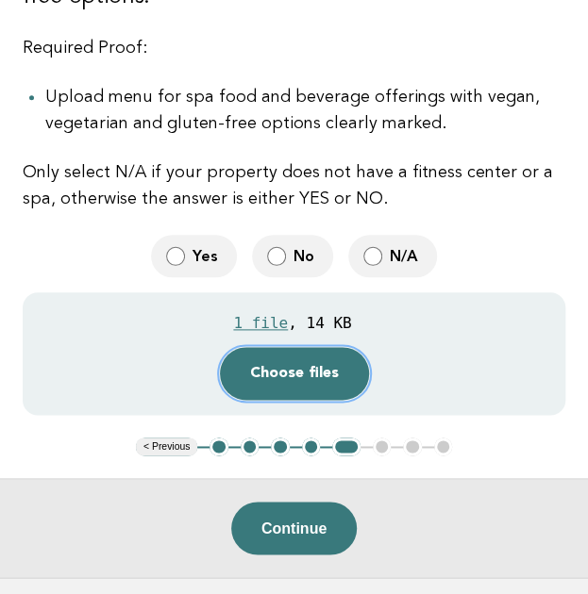
scroll to position [356, 0]
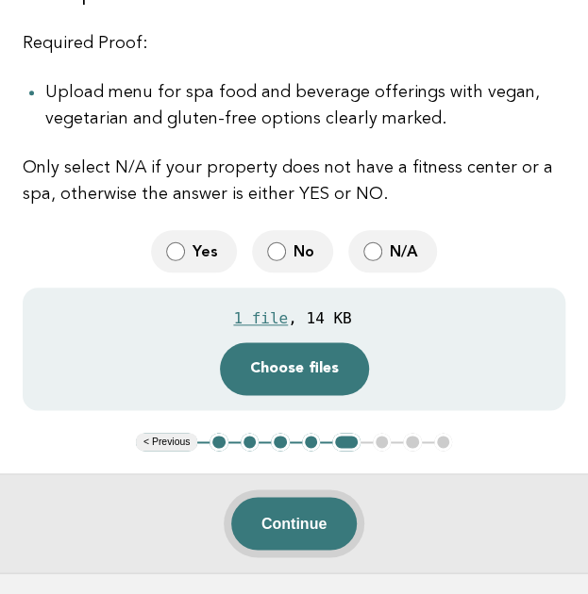
click at [281, 497] on button "Continue" at bounding box center [293, 523] width 125 height 53
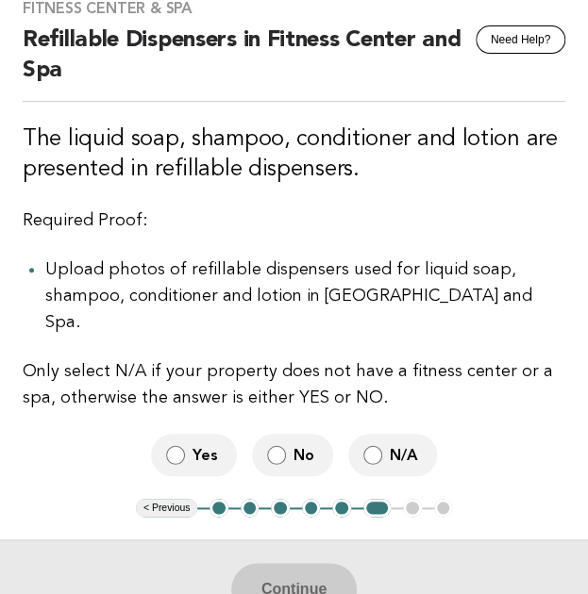
scroll to position [149, 0]
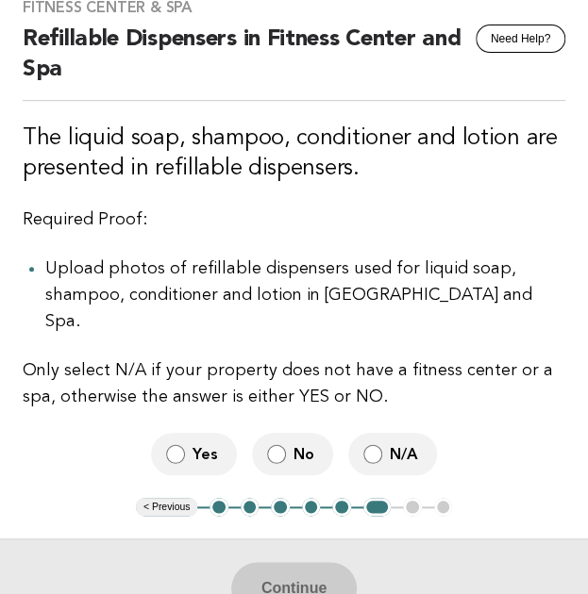
click at [205, 444] on span "Yes" at bounding box center [206, 454] width 29 height 20
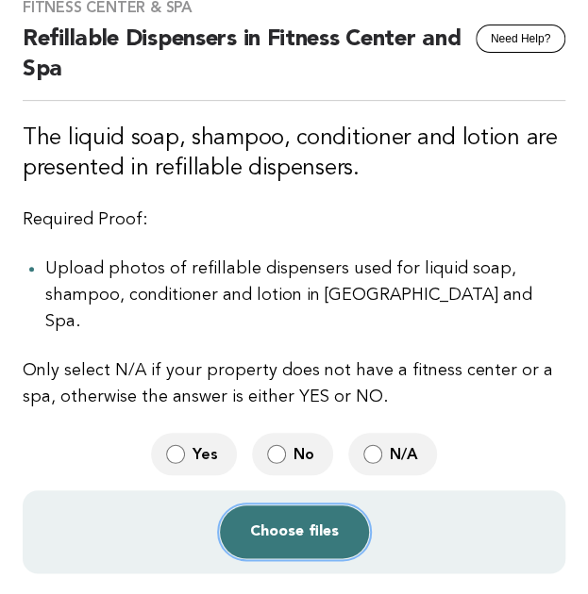
click at [316, 510] on button "Choose files" at bounding box center [294, 532] width 149 height 53
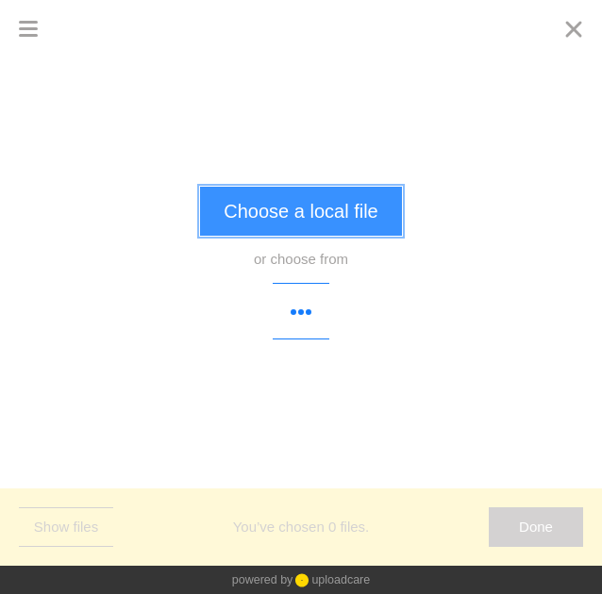
click at [308, 222] on button "Choose a local file" at bounding box center [300, 211] width 201 height 49
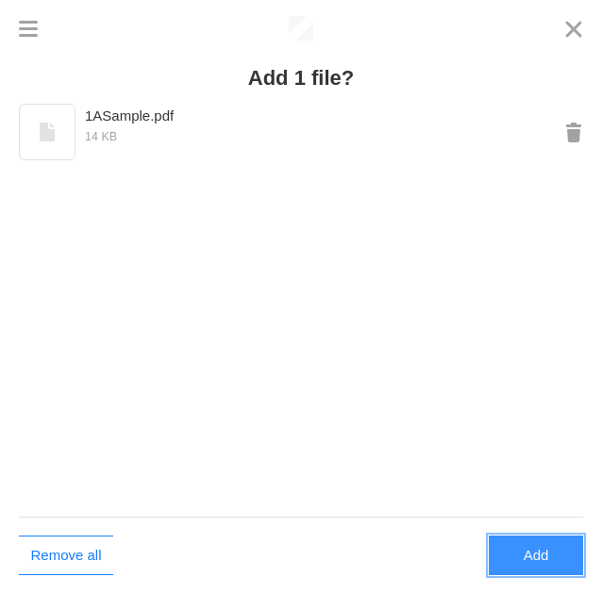
click at [529, 557] on button "Add" at bounding box center [536, 556] width 94 height 40
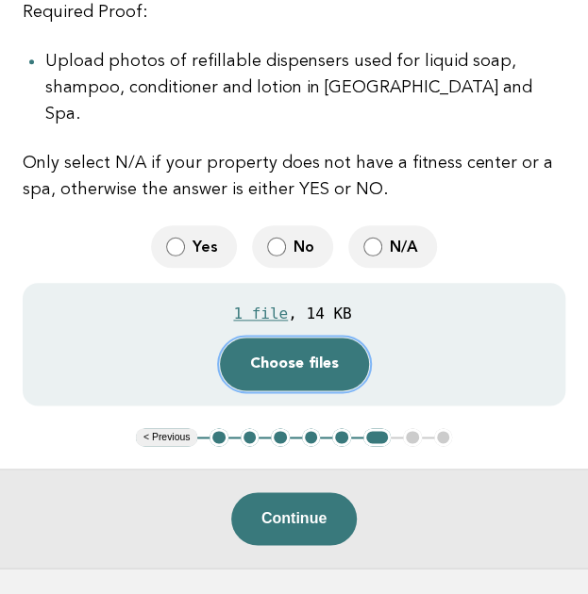
scroll to position [374, 0]
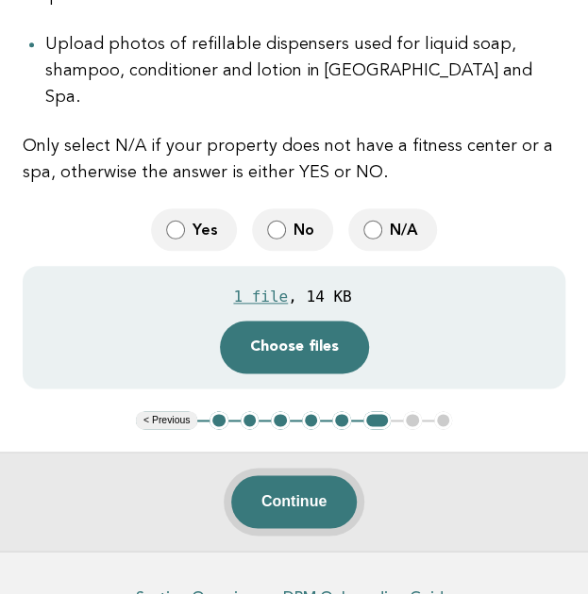
click at [308, 482] on button "Continue" at bounding box center [293, 502] width 125 height 53
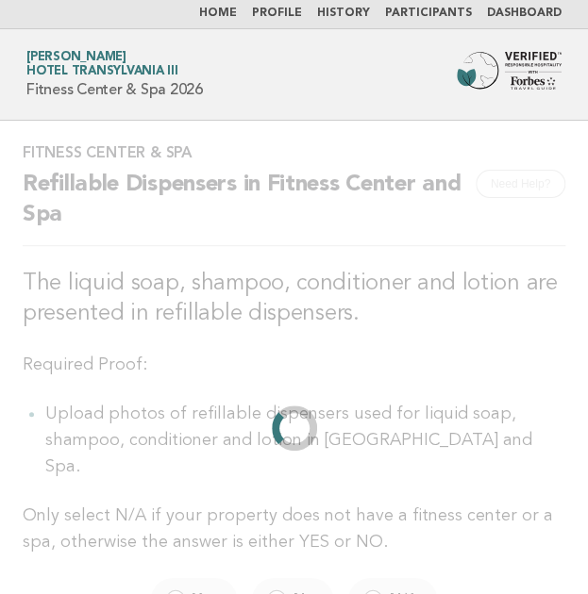
scroll to position [0, 0]
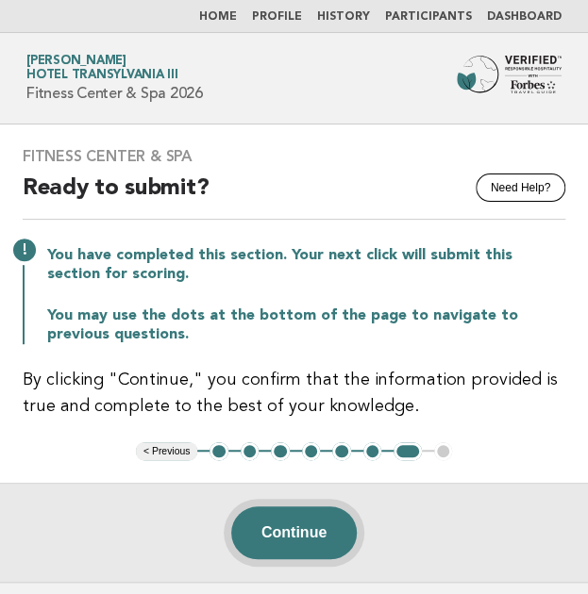
click at [259, 520] on button "Continue" at bounding box center [293, 533] width 125 height 53
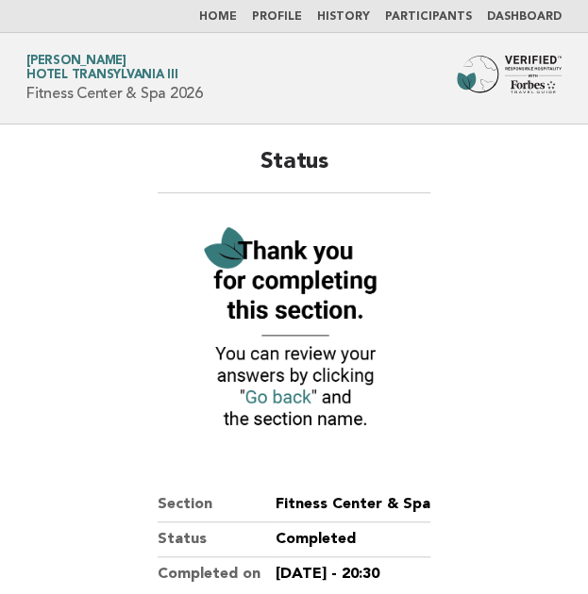
scroll to position [273, 0]
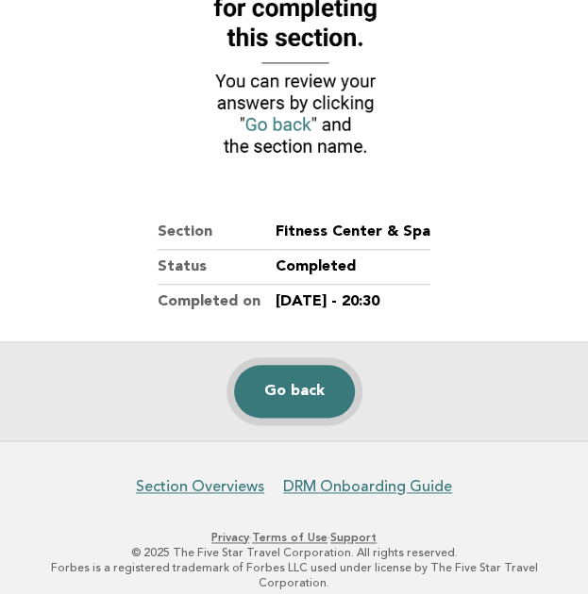
click at [306, 378] on link "Go back" at bounding box center [294, 391] width 121 height 53
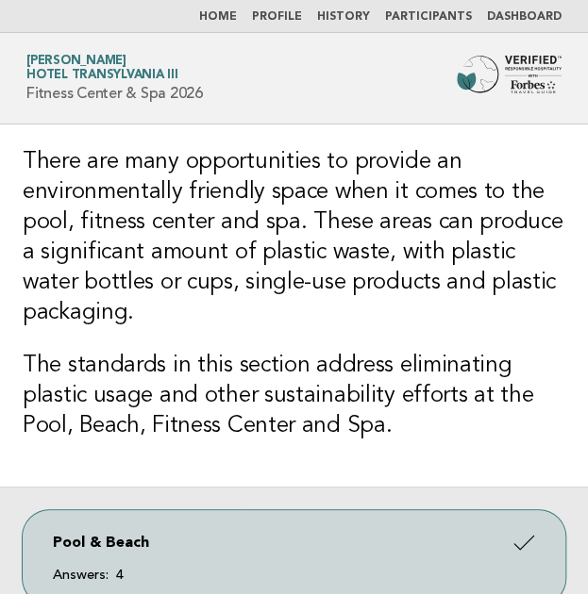
click at [508, 58] on img at bounding box center [509, 75] width 105 height 38
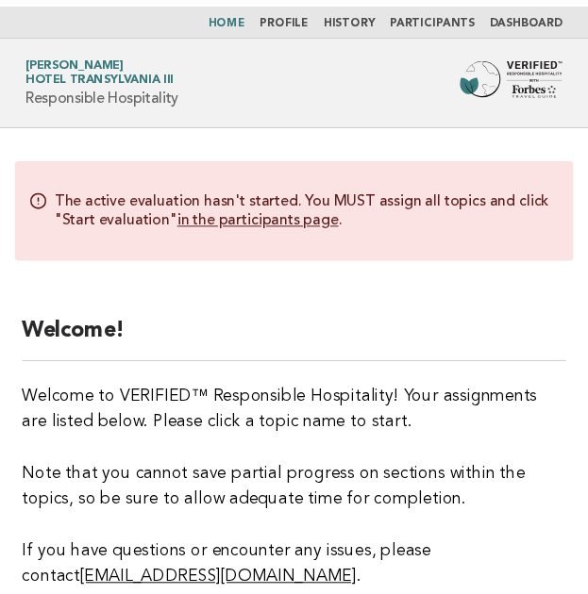
scroll to position [257, 0]
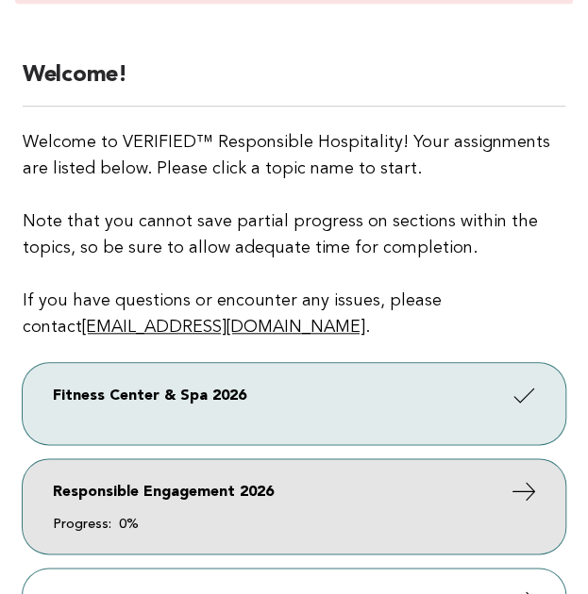
click at [217, 497] on link "Responsible Engagement 2026 Progress: 0%" at bounding box center [294, 506] width 543 height 94
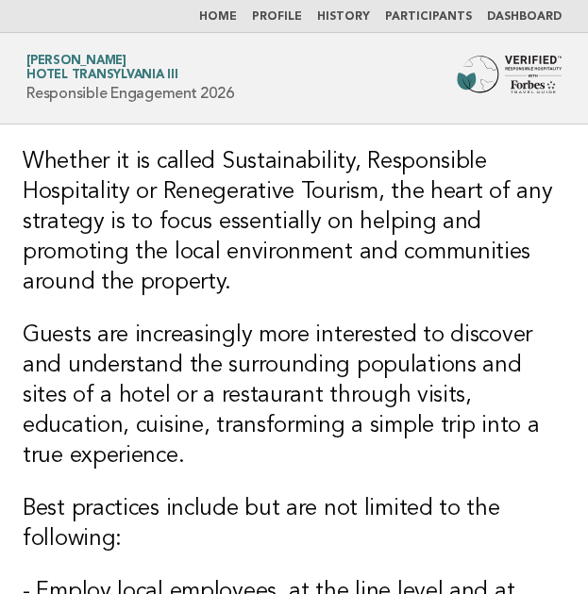
click at [497, 74] on img at bounding box center [509, 75] width 105 height 38
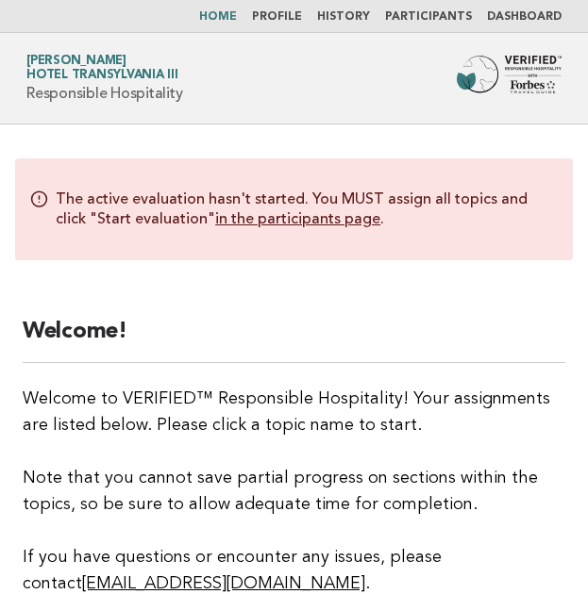
scroll to position [689, 0]
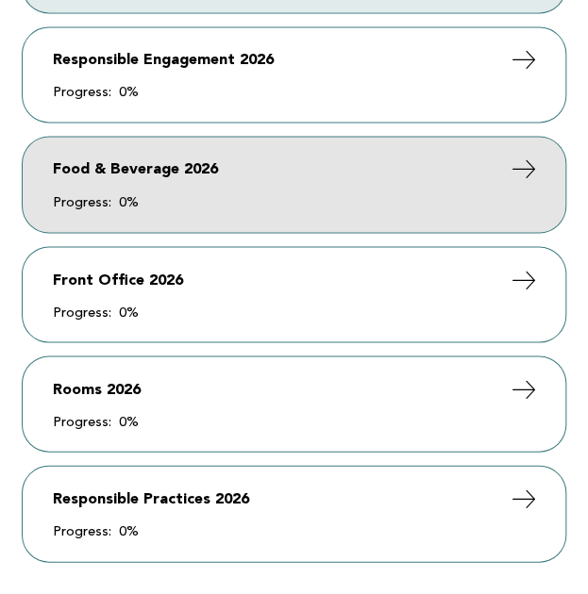
click at [170, 207] on span "Progress: 0%" at bounding box center [294, 201] width 482 height 13
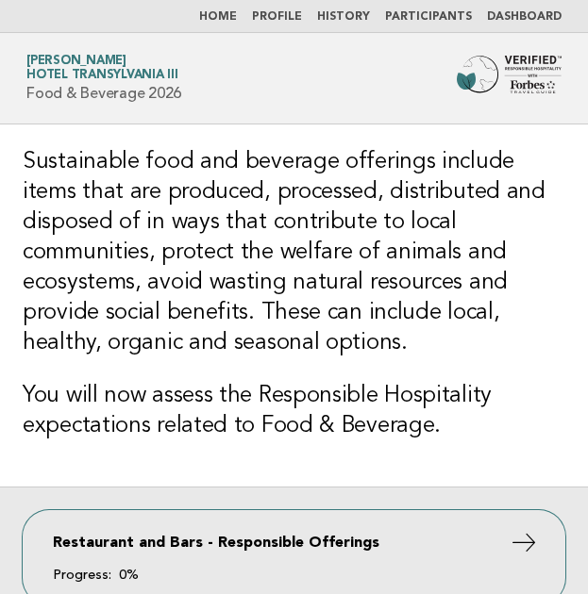
scroll to position [174, 0]
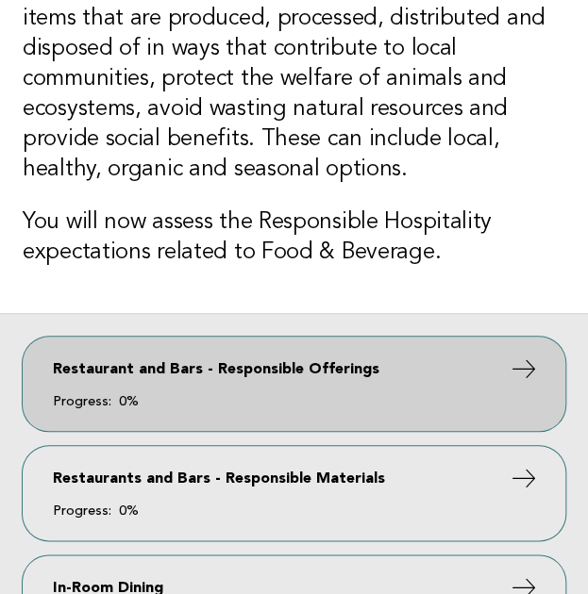
click at [167, 399] on span "Progress: 0%" at bounding box center [294, 401] width 482 height 13
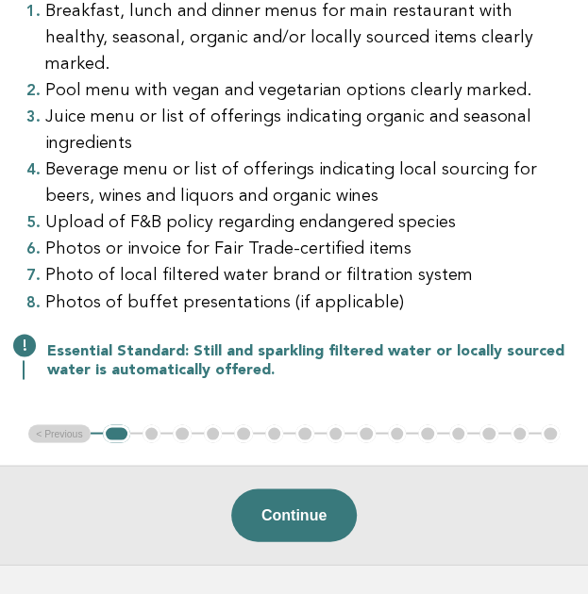
scroll to position [654, 0]
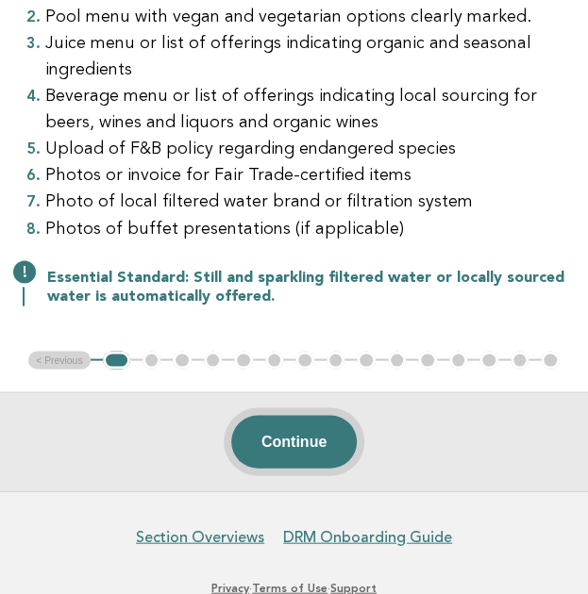
click at [285, 415] on button "Continue" at bounding box center [293, 441] width 125 height 53
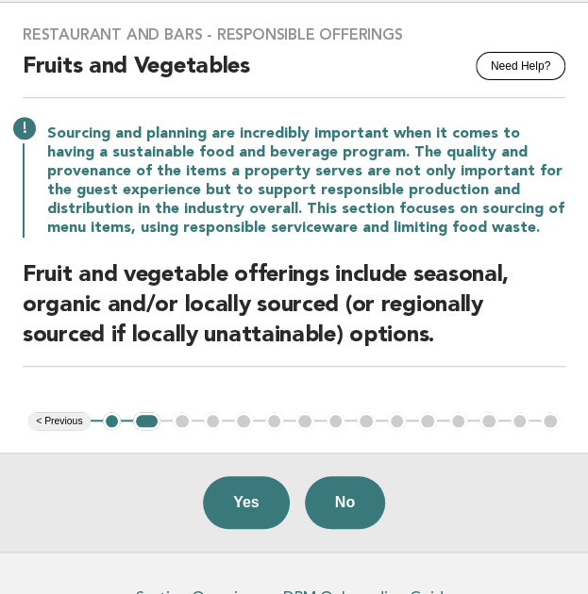
scroll to position [123, 0]
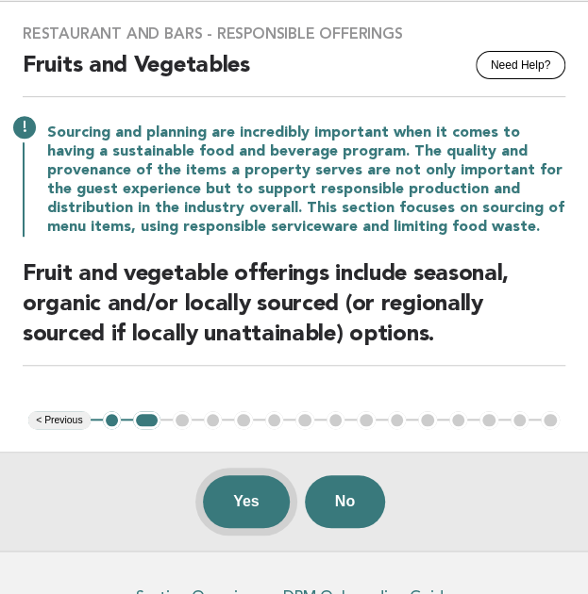
click at [245, 496] on button "Yes" at bounding box center [246, 502] width 87 height 53
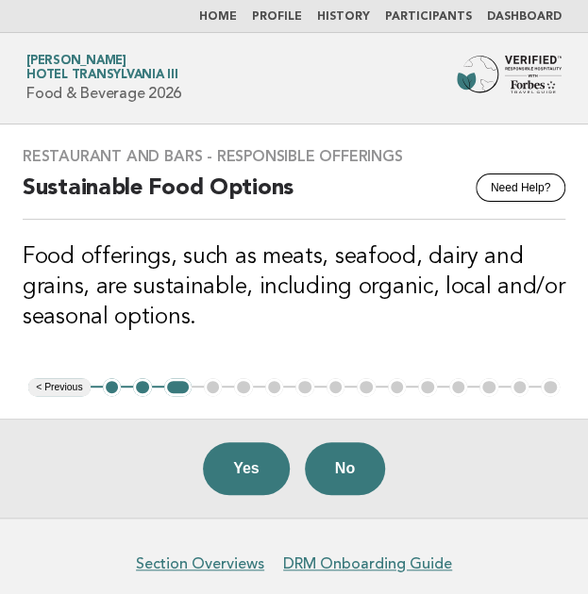
scroll to position [79, 0]
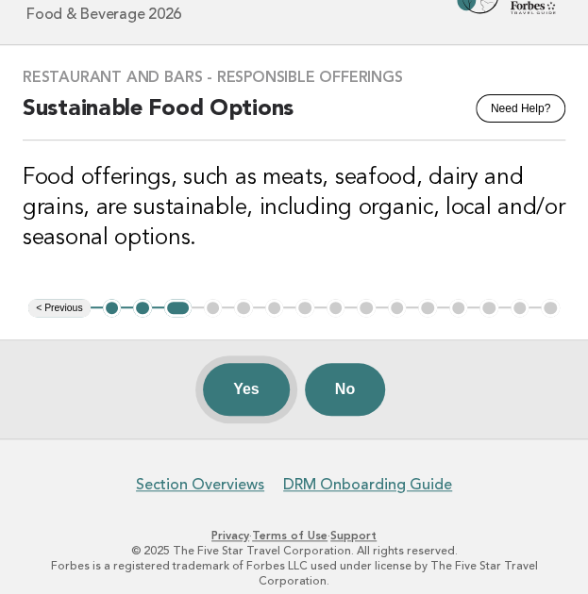
click at [229, 378] on button "Yes" at bounding box center [246, 389] width 87 height 53
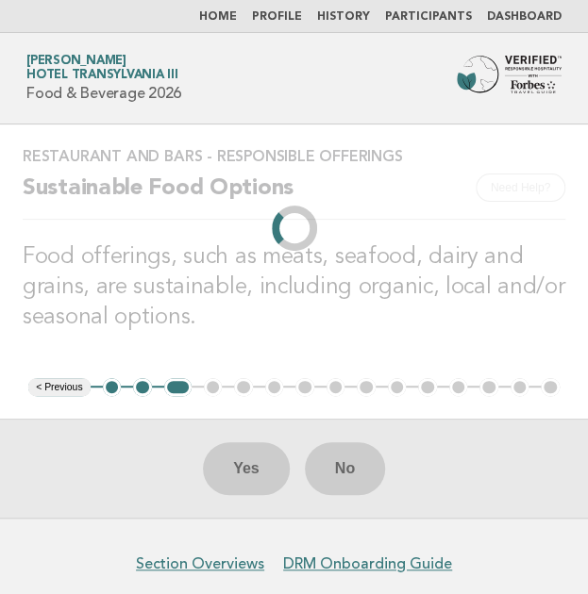
scroll to position [0, 0]
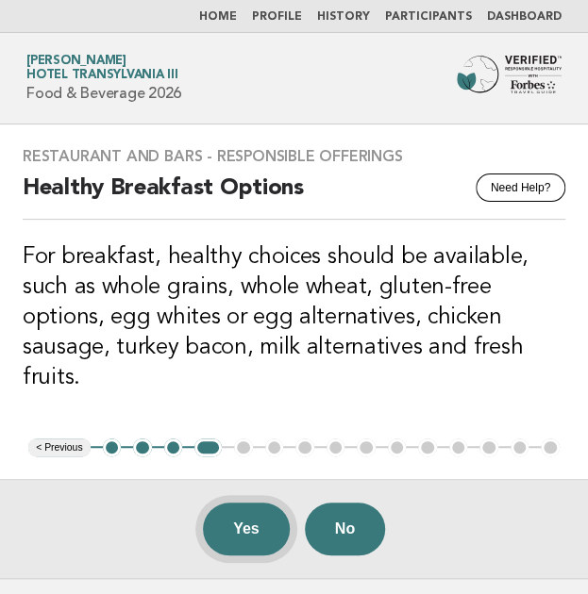
click at [249, 526] on button "Yes" at bounding box center [246, 529] width 87 height 53
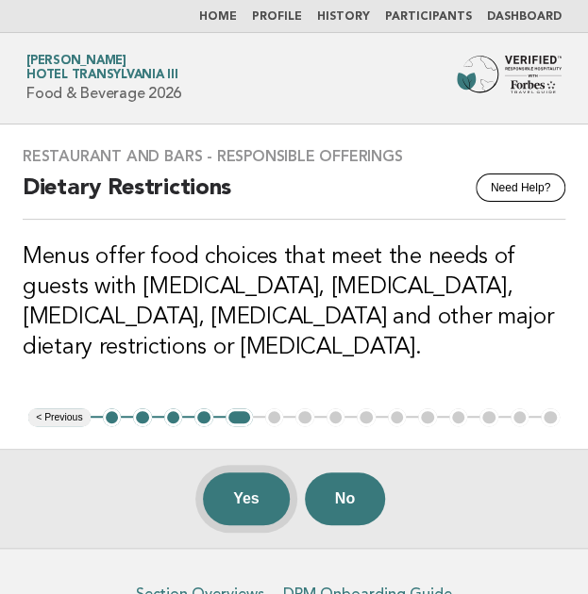
click at [234, 501] on button "Yes" at bounding box center [246, 499] width 87 height 53
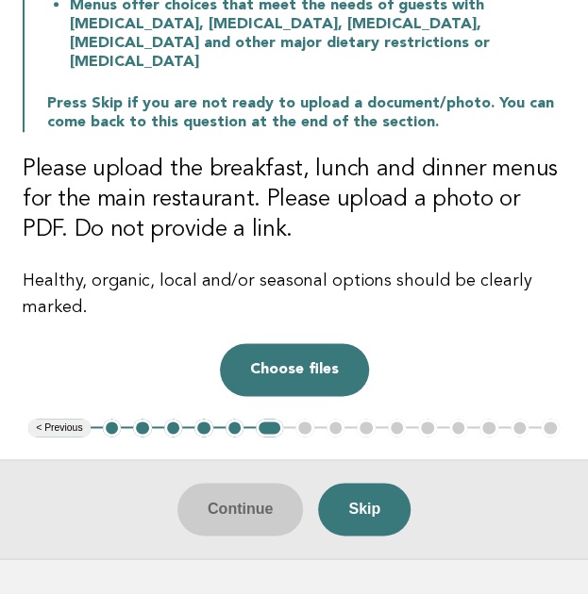
scroll to position [353, 0]
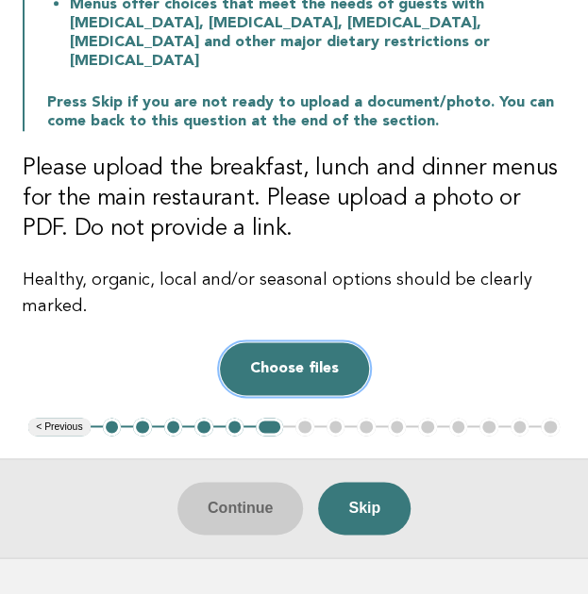
click at [279, 354] on button "Choose files" at bounding box center [294, 369] width 149 height 53
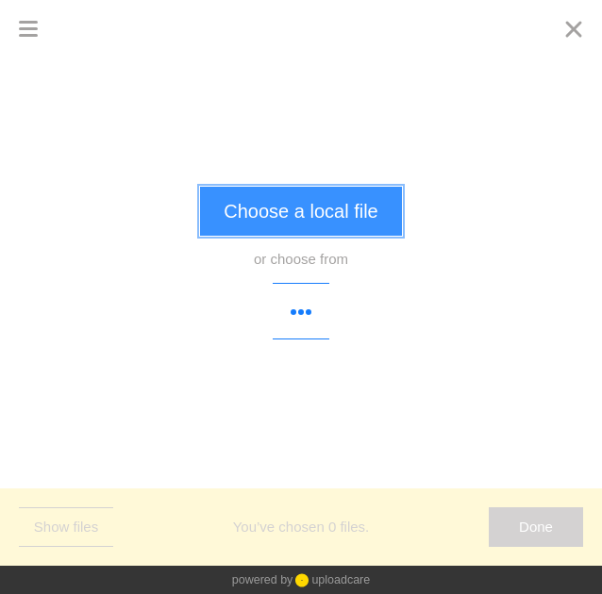
click at [300, 205] on button "Choose a local file" at bounding box center [300, 211] width 201 height 49
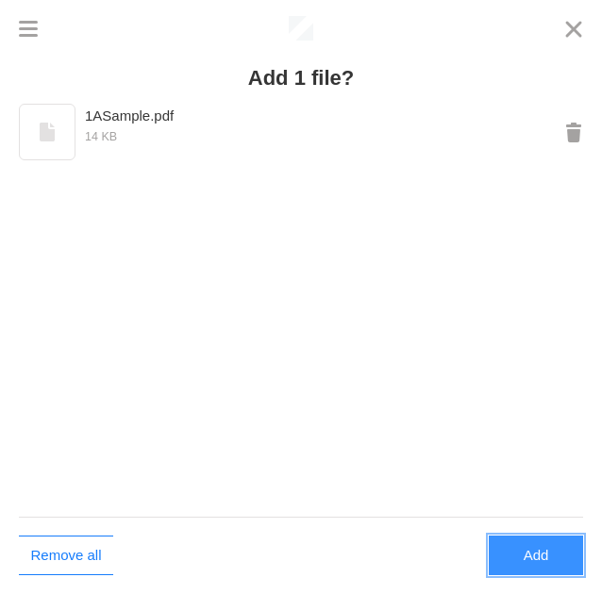
click at [559, 552] on button "Add" at bounding box center [536, 556] width 94 height 40
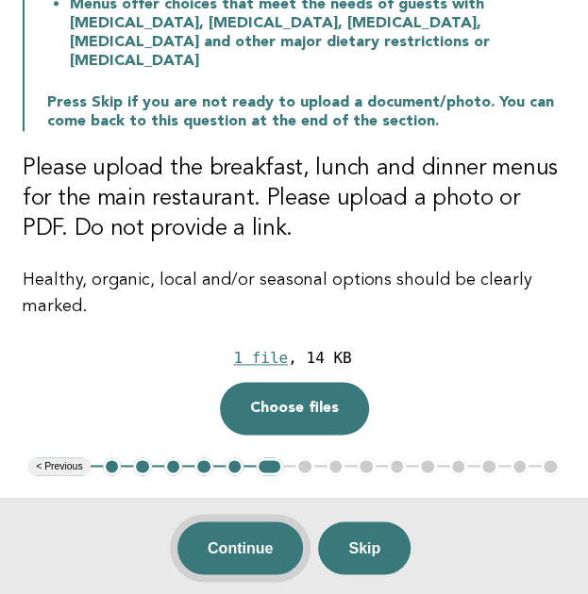
click at [268, 522] on button "Continue" at bounding box center [239, 548] width 125 height 53
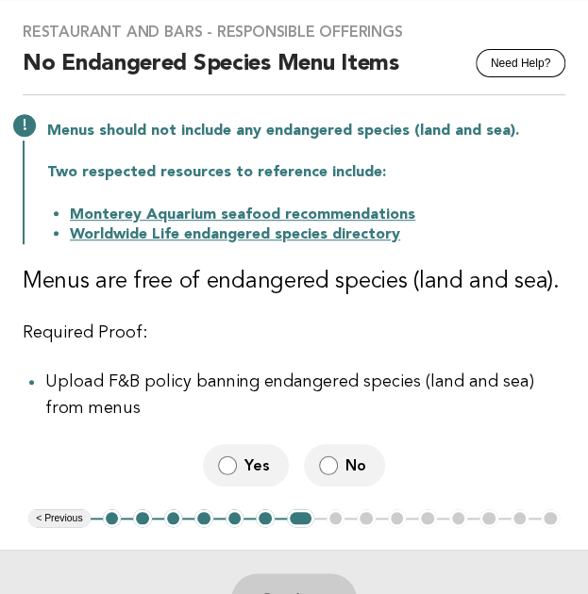
scroll to position [130, 0]
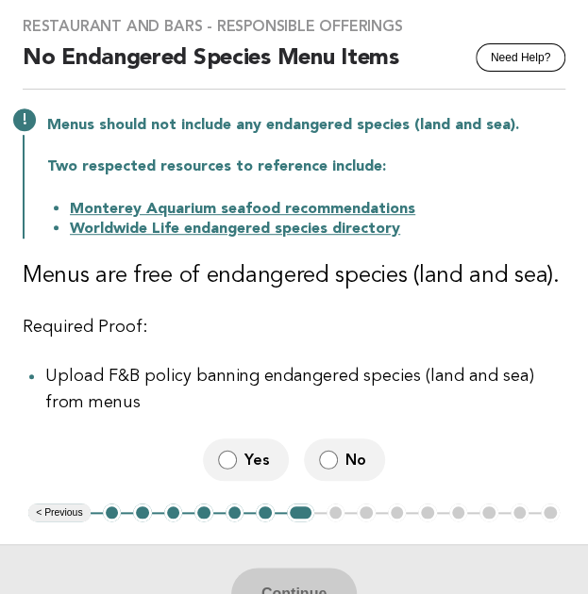
click at [248, 461] on span "Yes" at bounding box center [258, 460] width 29 height 20
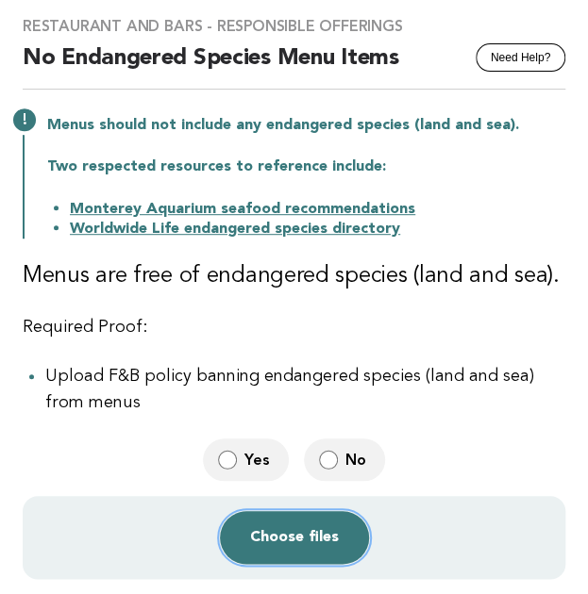
click at [280, 528] on button "Choose files" at bounding box center [294, 537] width 149 height 53
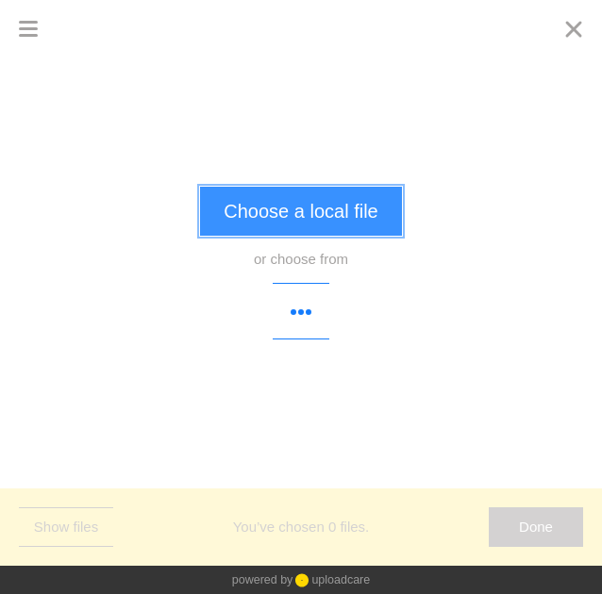
click at [304, 209] on button "Choose a local file" at bounding box center [300, 211] width 201 height 49
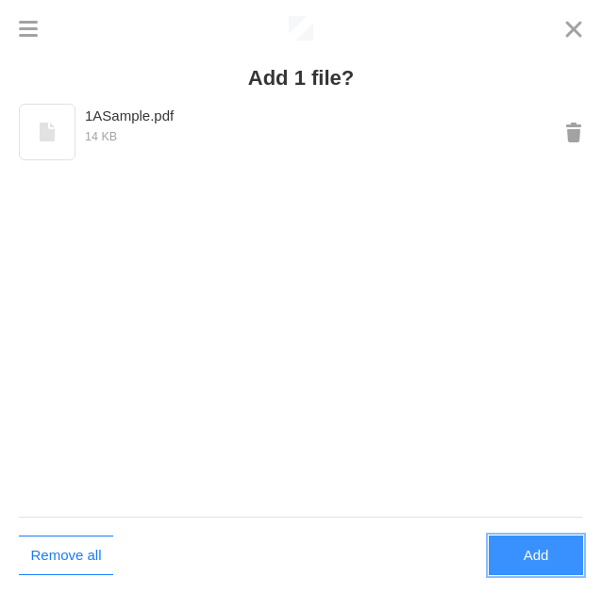
click at [524, 559] on button "Add" at bounding box center [536, 556] width 94 height 40
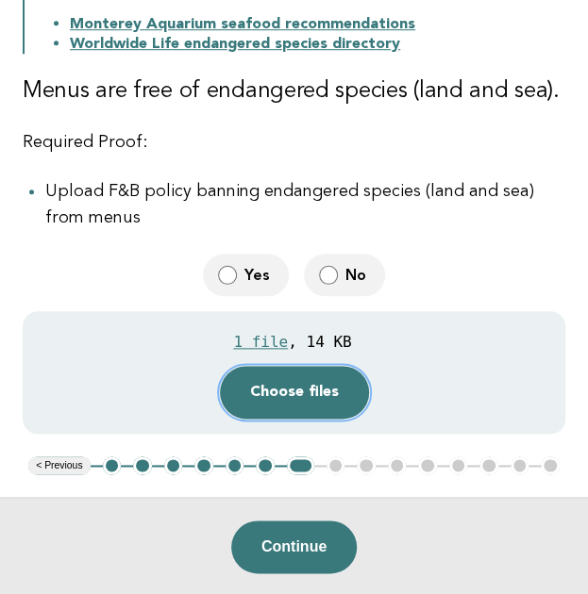
scroll to position [317, 0]
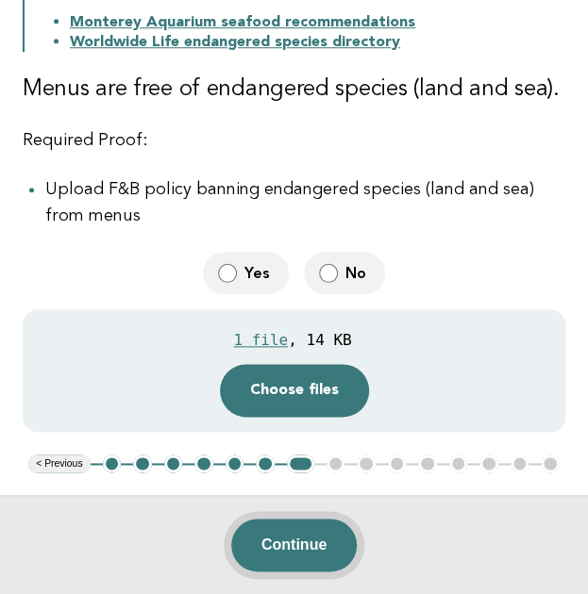
click at [285, 558] on button "Continue" at bounding box center [293, 545] width 125 height 53
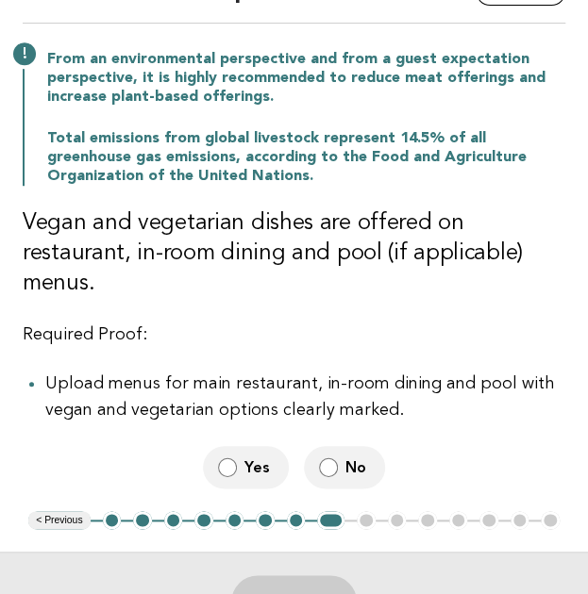
scroll to position [253, 0]
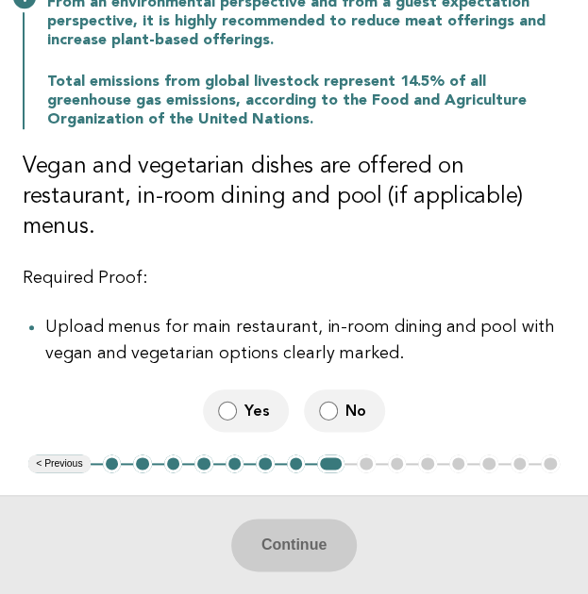
click at [340, 390] on label "No" at bounding box center [344, 411] width 81 height 42
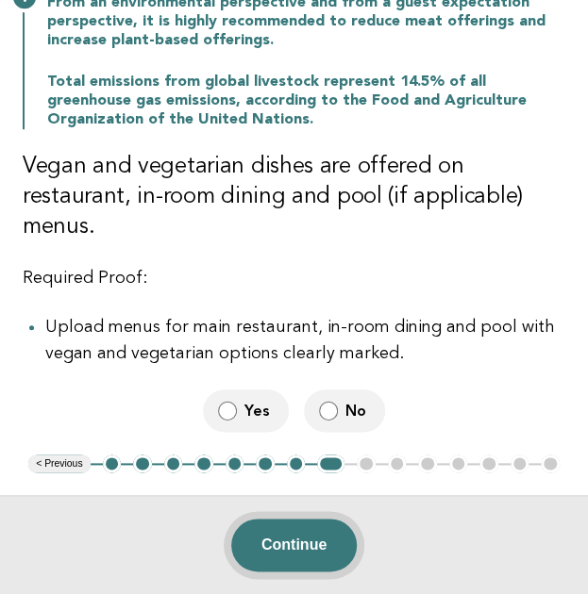
click at [288, 526] on button "Continue" at bounding box center [293, 545] width 125 height 53
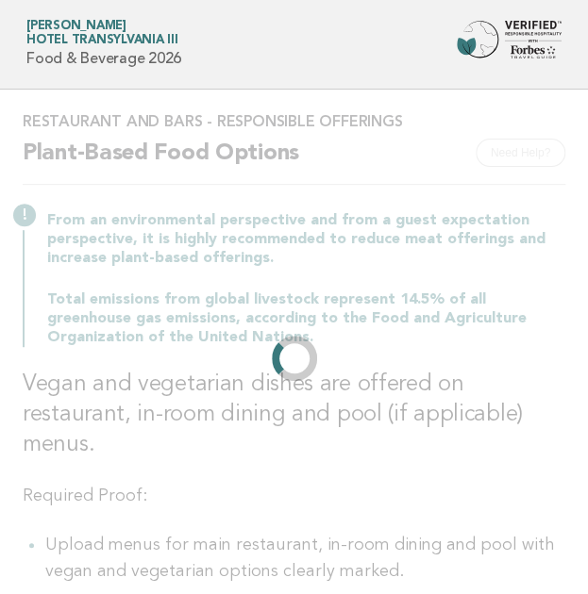
scroll to position [0, 0]
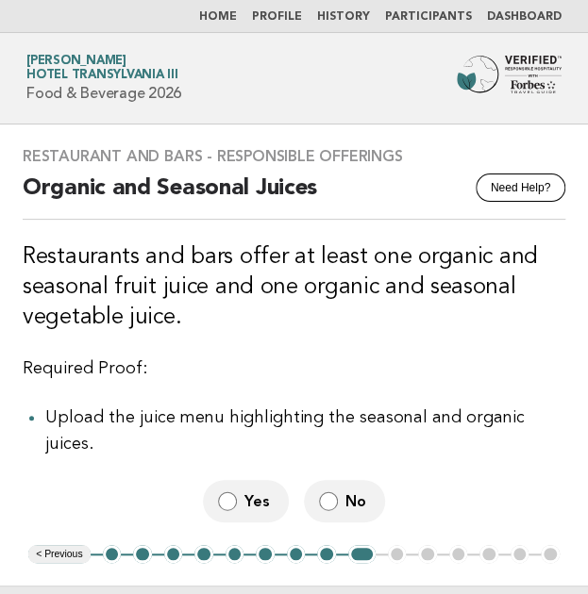
click at [269, 492] on span "Yes" at bounding box center [258, 502] width 29 height 20
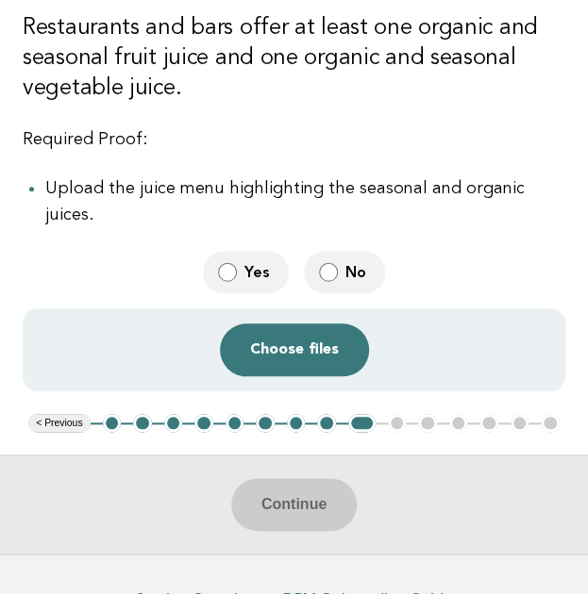
scroll to position [230, 0]
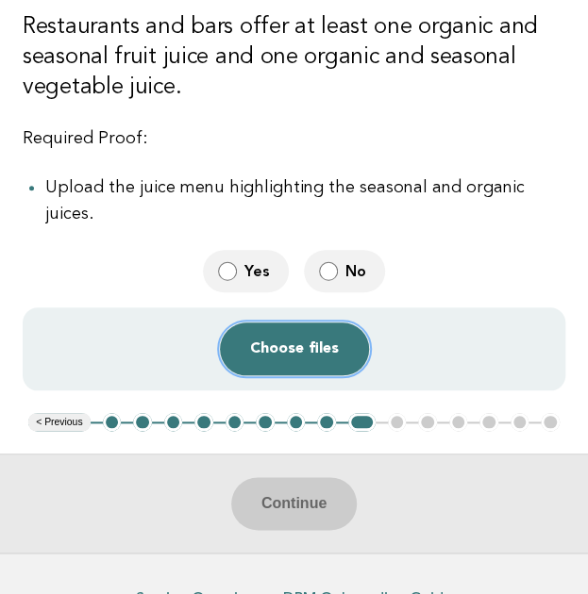
click at [296, 326] on button "Choose files" at bounding box center [294, 349] width 149 height 53
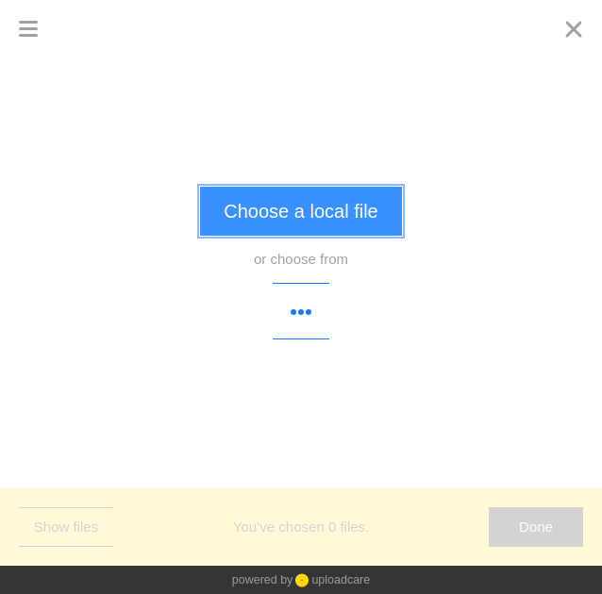
click at [342, 209] on button "Choose a local file" at bounding box center [300, 211] width 201 height 49
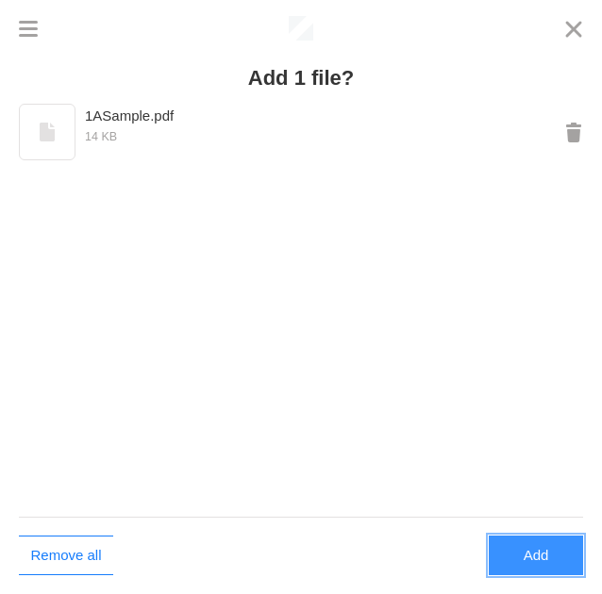
click at [520, 552] on button "Add" at bounding box center [536, 556] width 94 height 40
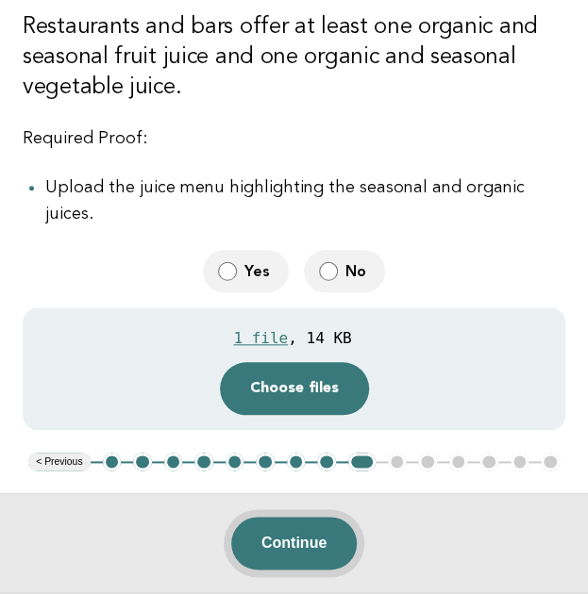
click at [293, 517] on button "Continue" at bounding box center [293, 543] width 125 height 53
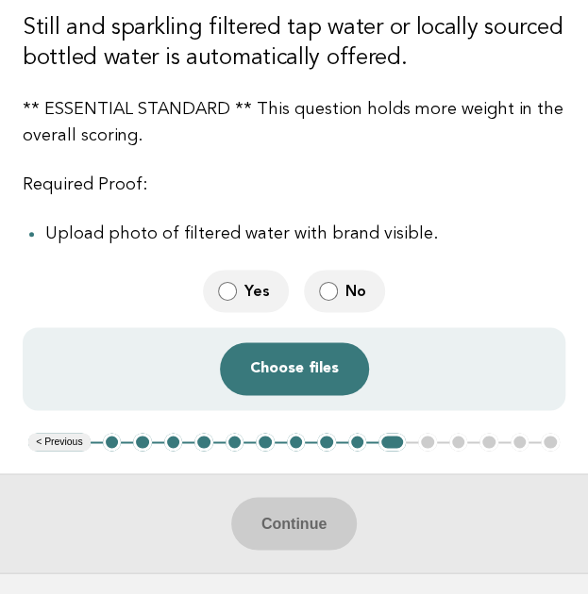
scroll to position [415, 0]
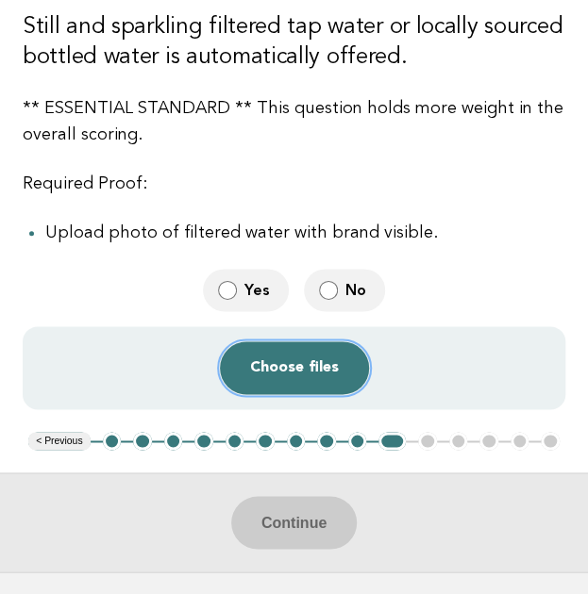
click at [304, 378] on button "Choose files" at bounding box center [294, 368] width 149 height 53
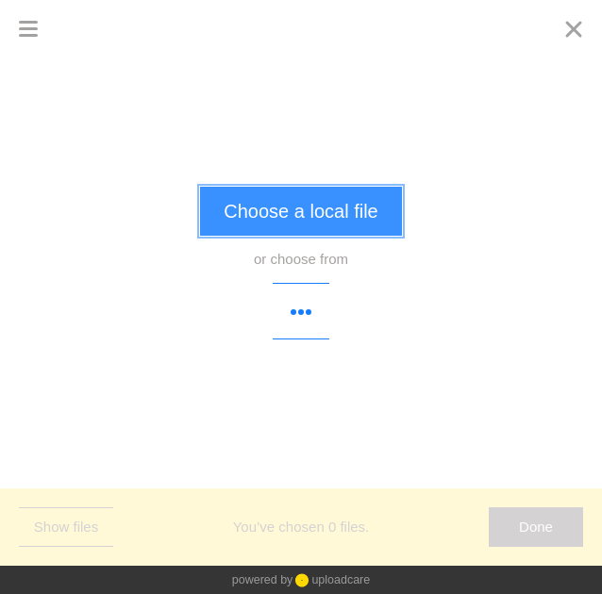
click at [309, 213] on button "Choose a local file" at bounding box center [300, 211] width 201 height 49
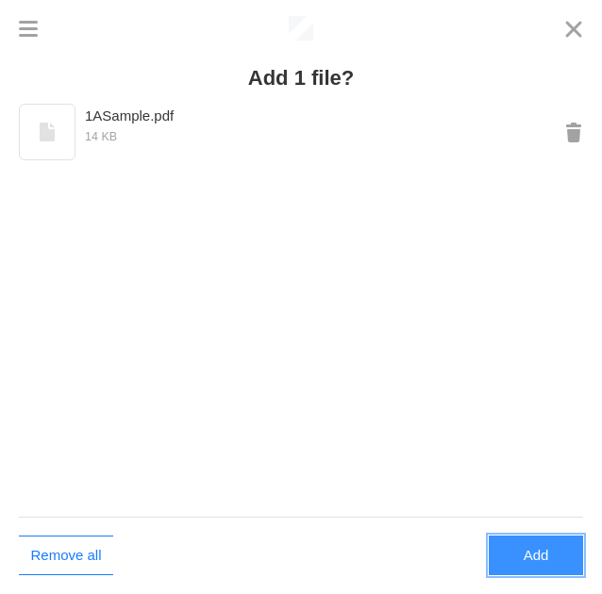
click at [519, 568] on button "Add" at bounding box center [536, 556] width 94 height 40
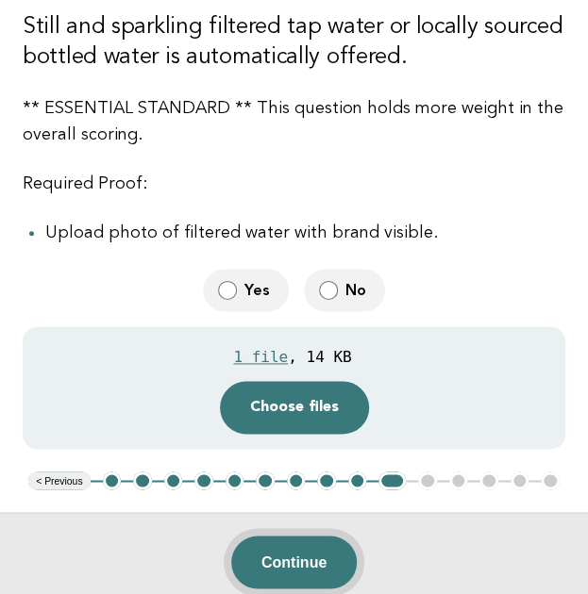
click at [276, 563] on button "Continue" at bounding box center [293, 562] width 125 height 53
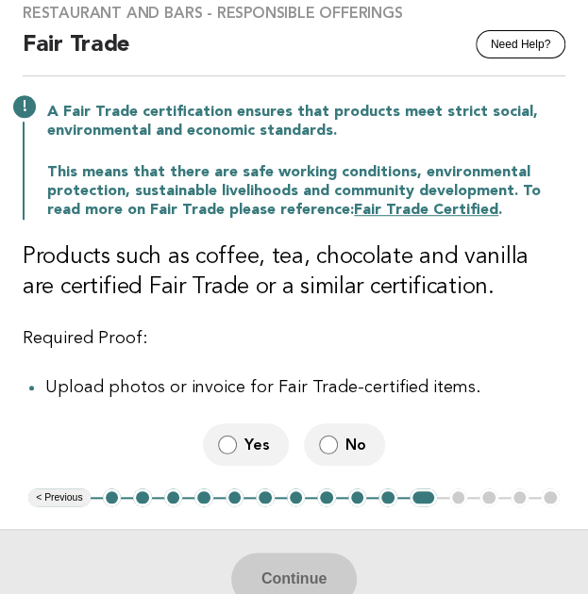
scroll to position [144, 0]
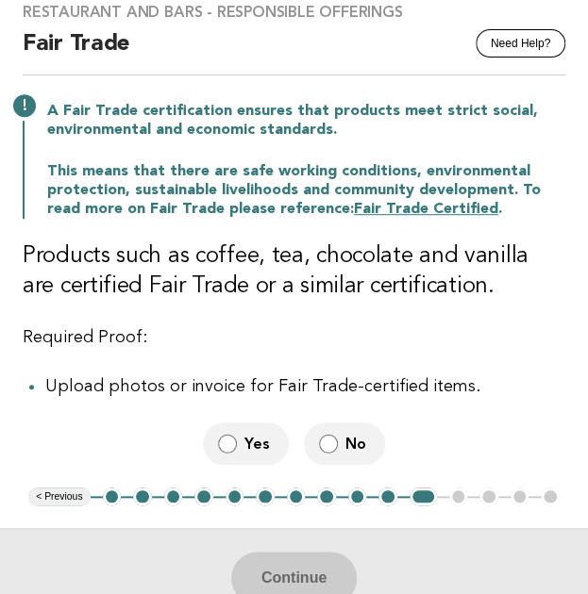
click at [360, 430] on label "No" at bounding box center [344, 444] width 81 height 42
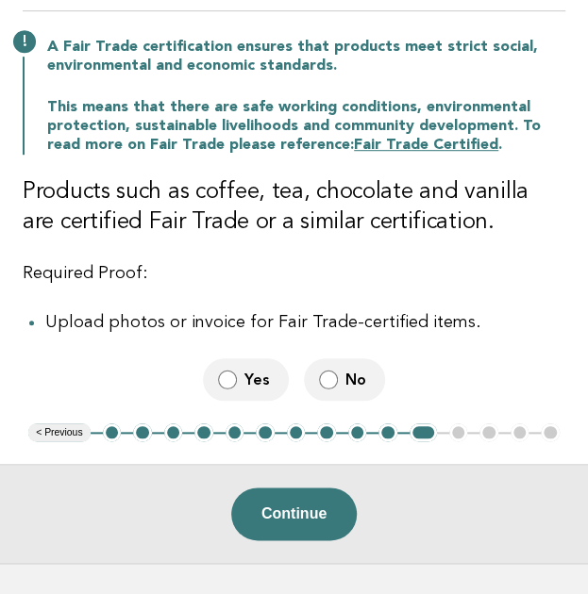
scroll to position [211, 0]
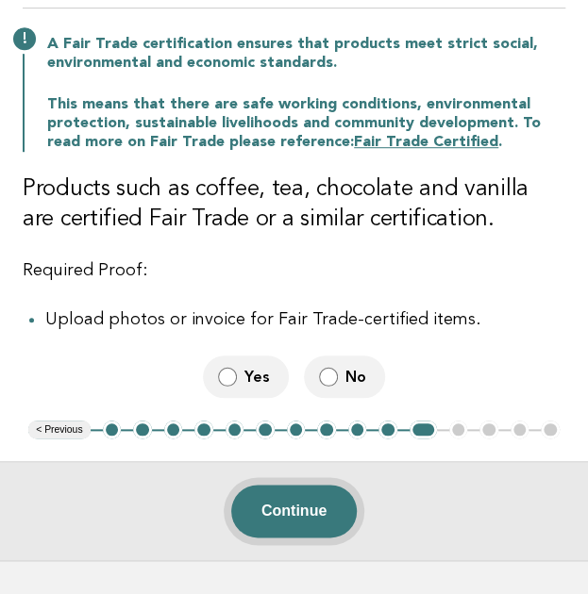
click at [302, 509] on button "Continue" at bounding box center [293, 511] width 125 height 53
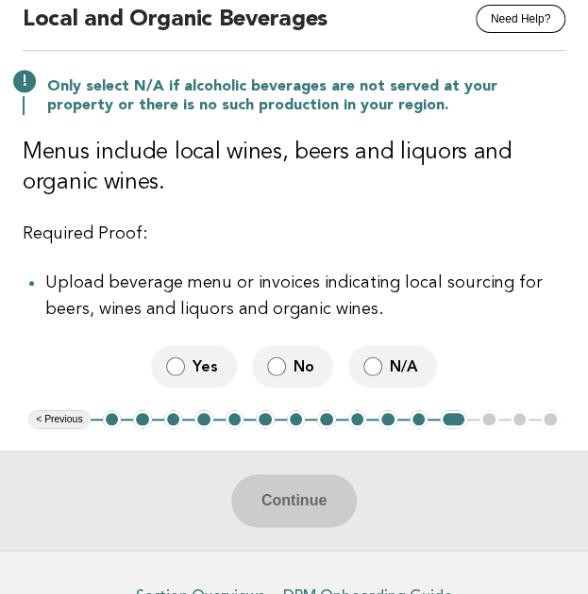
scroll to position [174, 0]
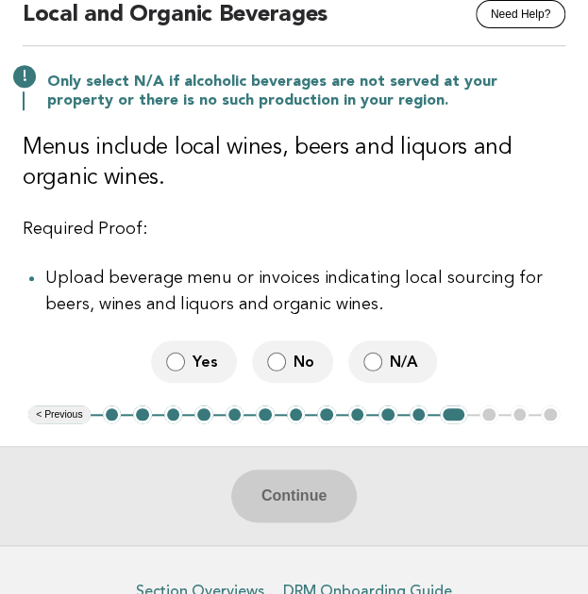
click at [196, 366] on span "Yes" at bounding box center [206, 362] width 29 height 20
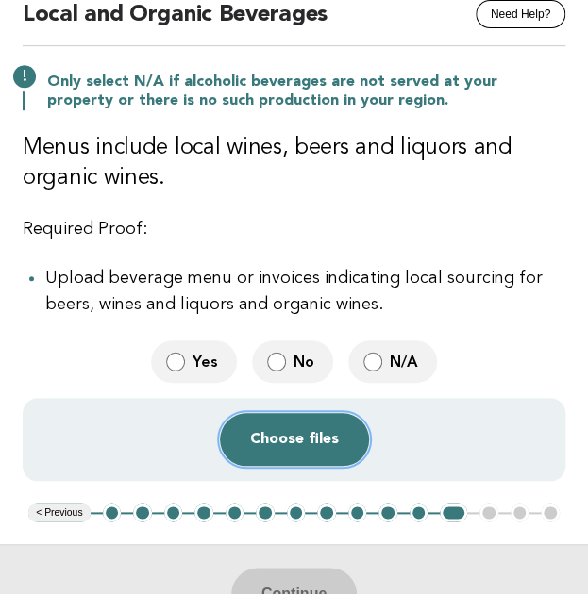
click at [317, 459] on button "Choose files" at bounding box center [294, 439] width 149 height 53
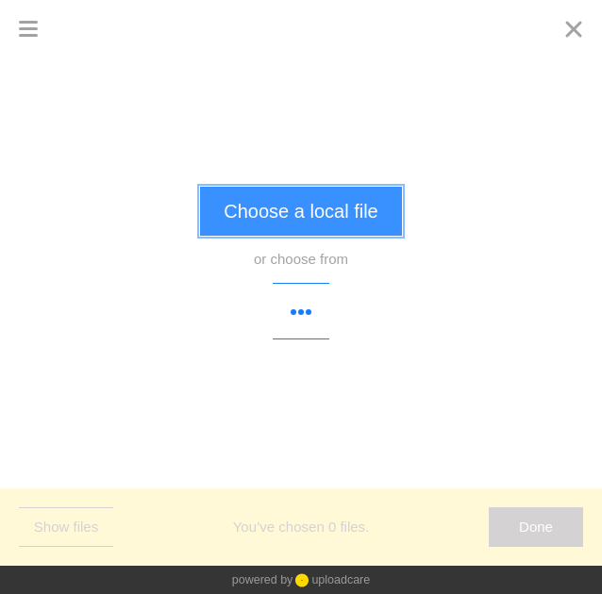
click at [296, 225] on button "Choose a local file" at bounding box center [300, 211] width 201 height 49
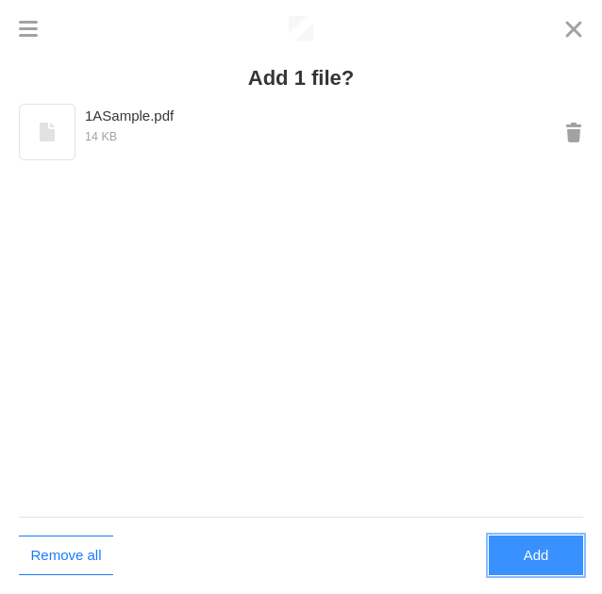
click at [519, 552] on button "Add" at bounding box center [536, 556] width 94 height 40
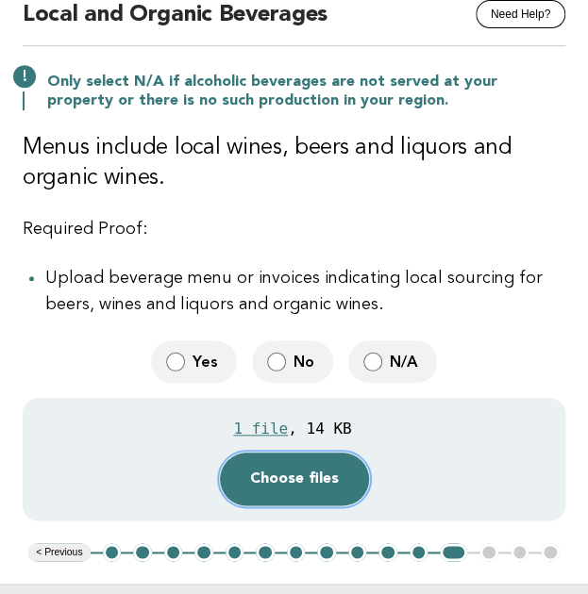
scroll to position [419, 0]
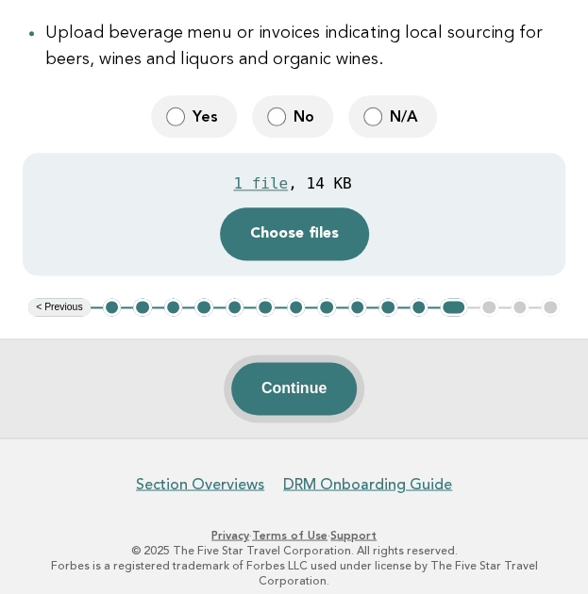
click at [279, 387] on button "Continue" at bounding box center [293, 388] width 125 height 53
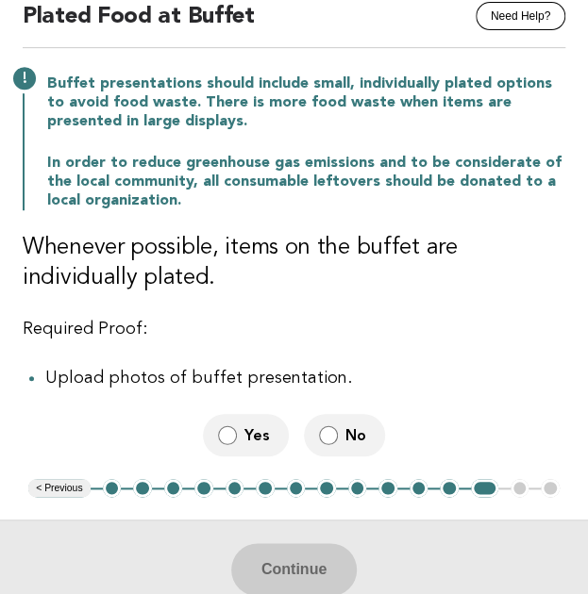
scroll to position [174, 0]
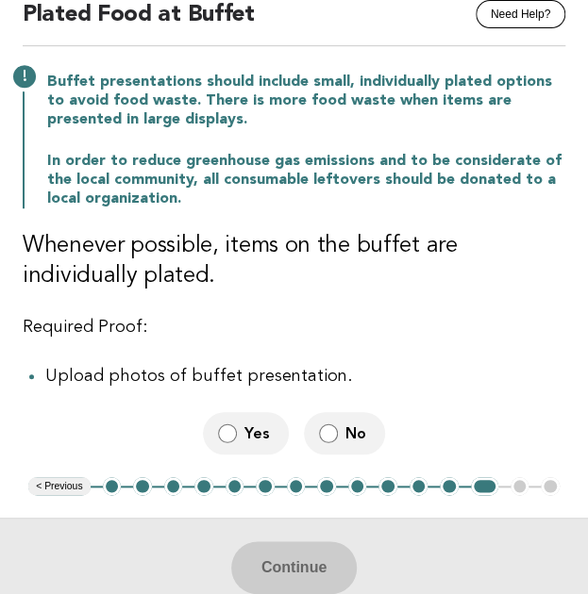
click at [240, 429] on label "Yes" at bounding box center [246, 433] width 86 height 42
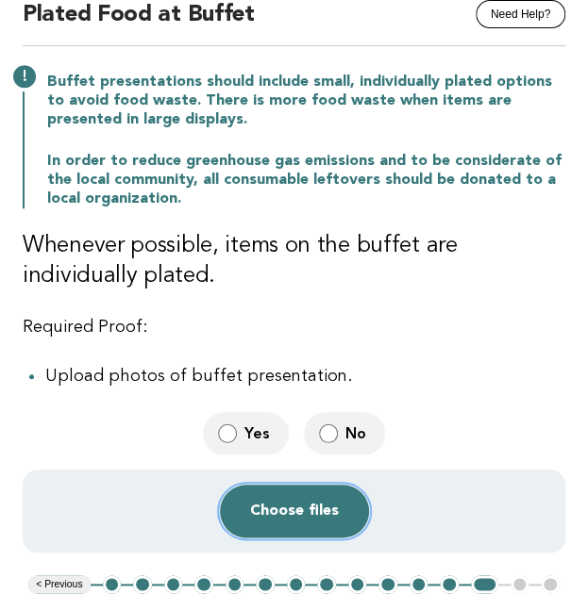
click at [280, 519] on button "Choose files" at bounding box center [294, 511] width 149 height 53
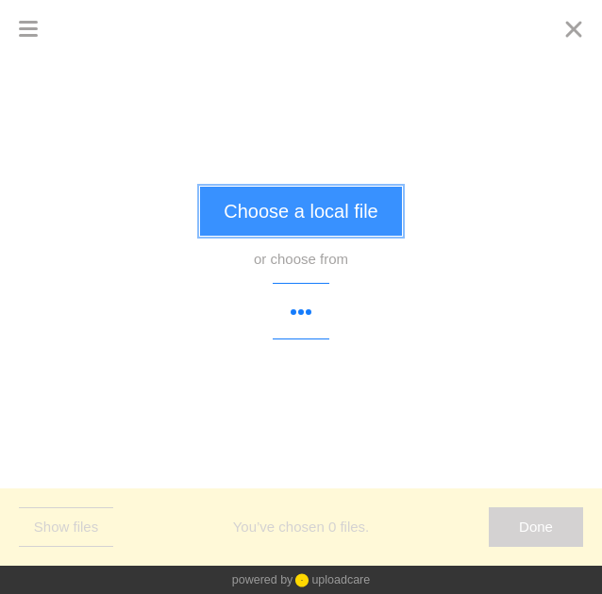
click at [283, 209] on button "Choose a local file" at bounding box center [300, 211] width 201 height 49
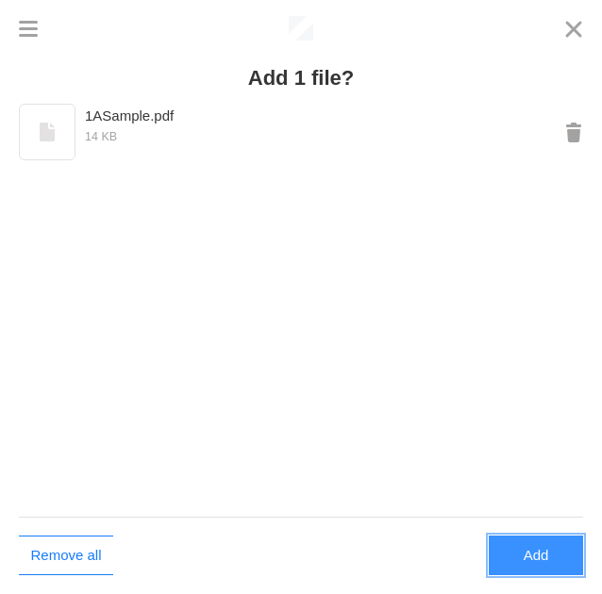
click at [526, 558] on button "Add" at bounding box center [536, 556] width 94 height 40
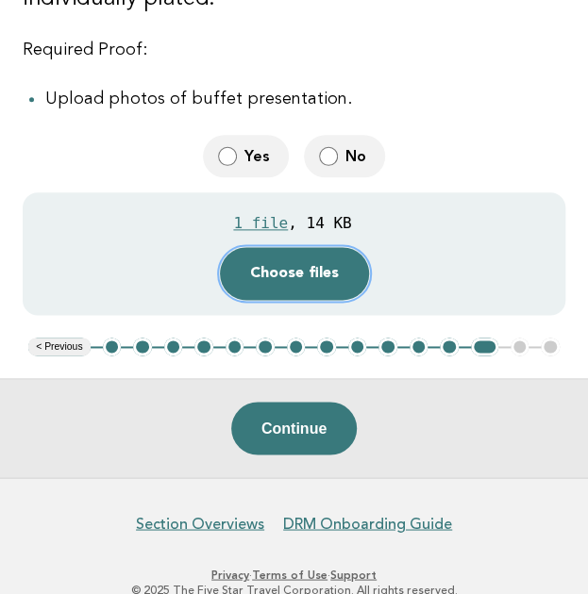
scroll to position [454, 0]
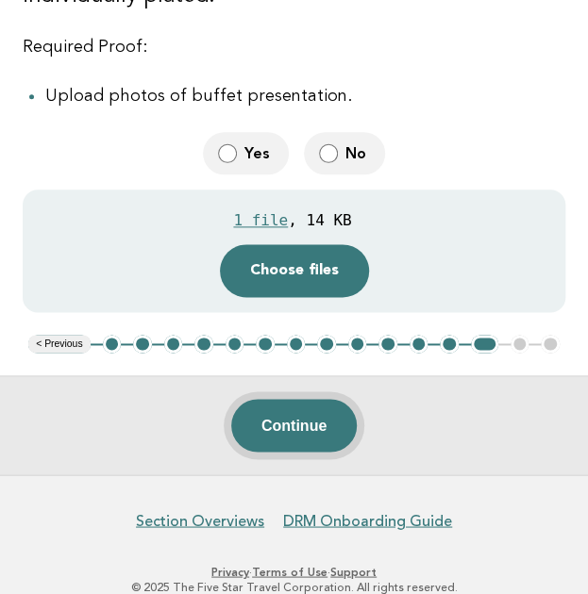
click at [297, 420] on button "Continue" at bounding box center [293, 425] width 125 height 53
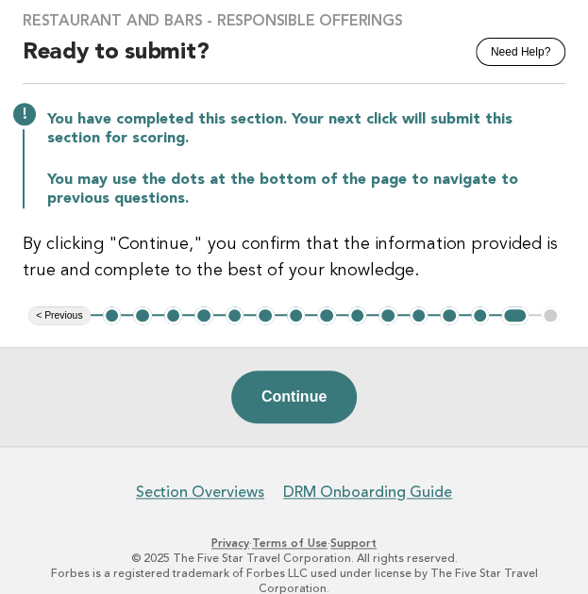
scroll to position [143, 0]
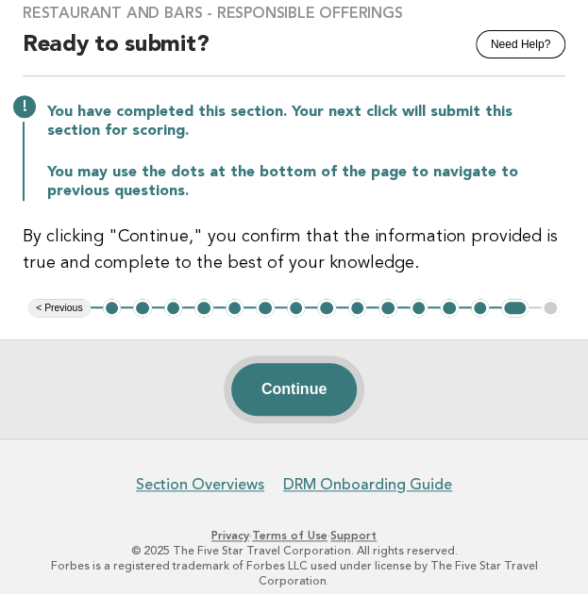
click at [294, 376] on button "Continue" at bounding box center [293, 389] width 125 height 53
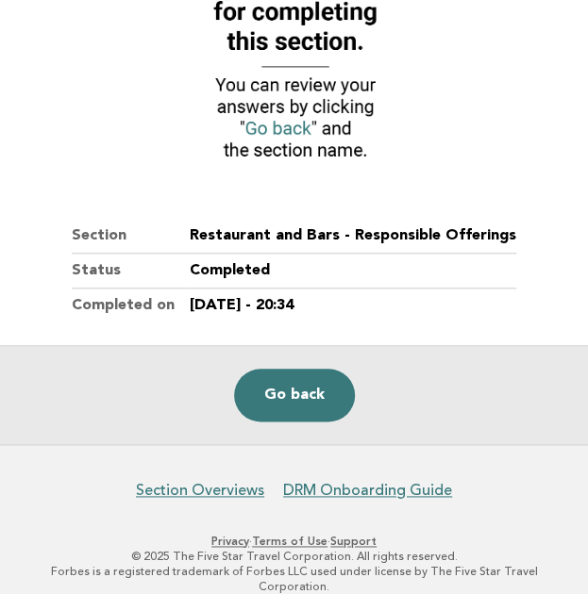
scroll to position [270, 0]
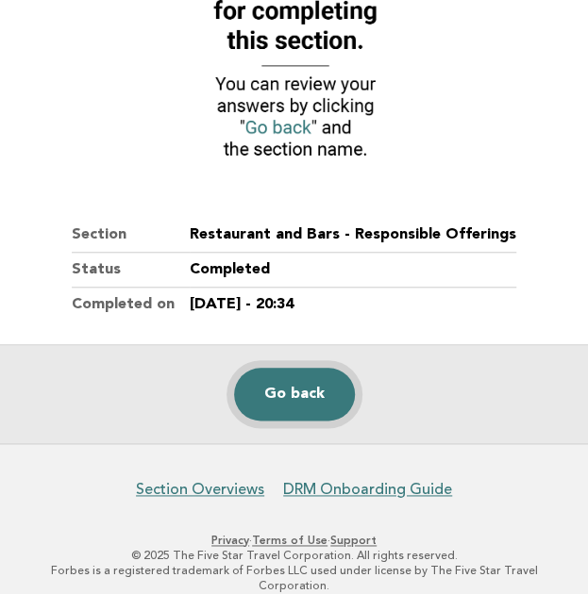
click at [291, 403] on link "Go back" at bounding box center [294, 394] width 121 height 53
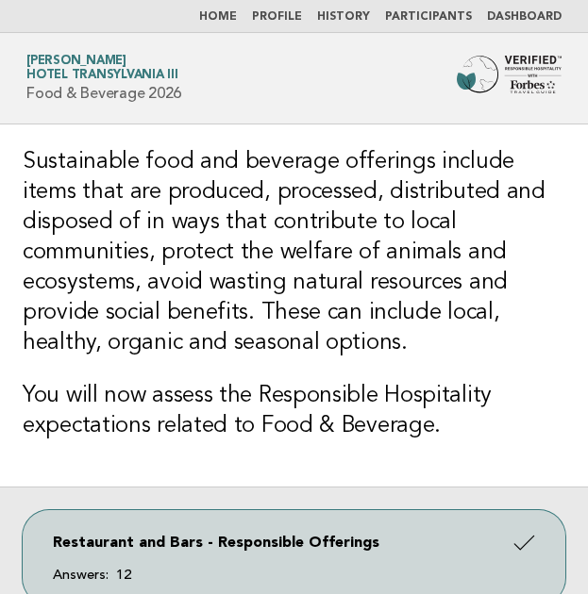
scroll to position [259, 0]
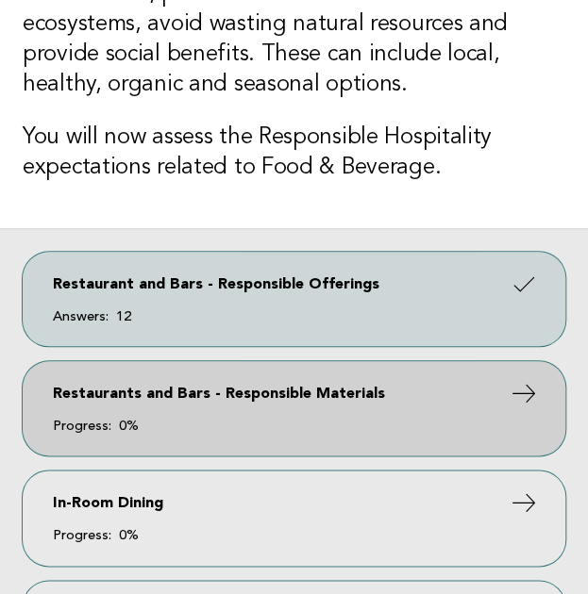
click at [252, 400] on link "Restaurants and Bars - Responsible Materials Progress: 0%" at bounding box center [294, 408] width 543 height 94
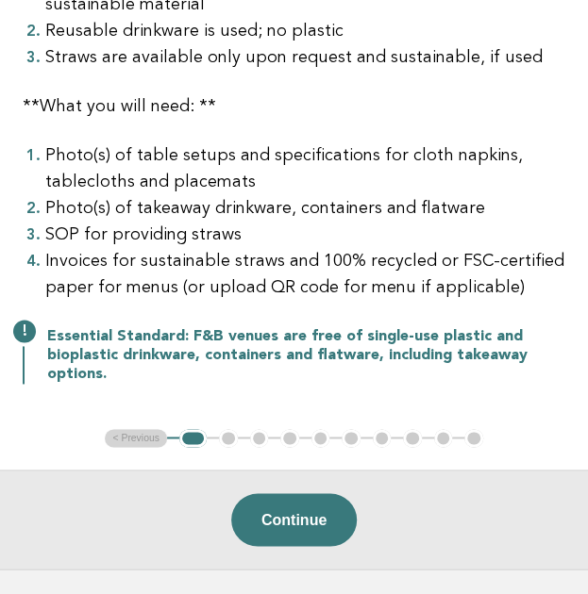
scroll to position [393, 0]
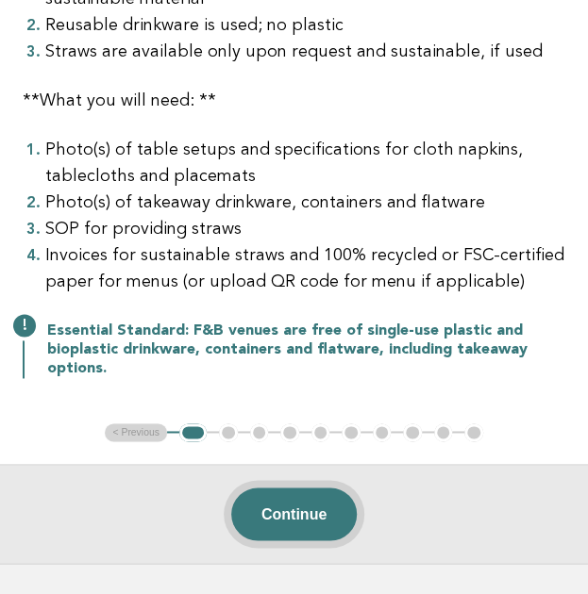
click at [274, 507] on button "Continue" at bounding box center [293, 514] width 125 height 53
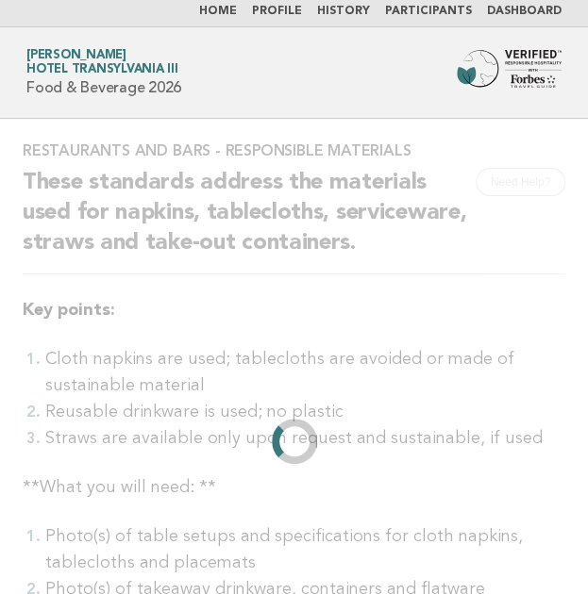
scroll to position [0, 0]
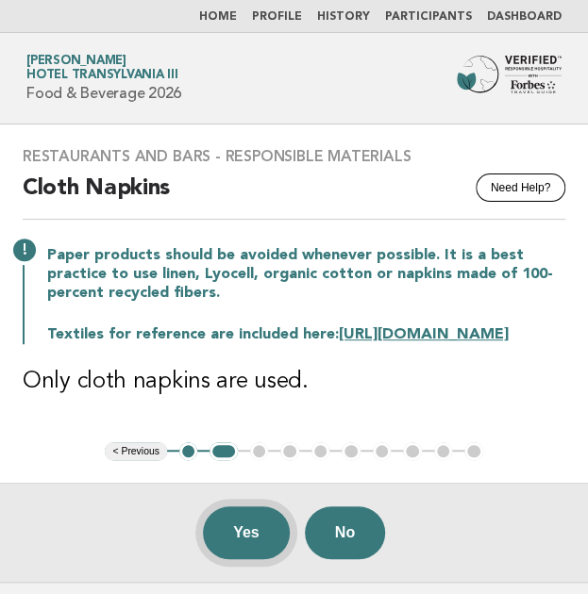
click at [247, 554] on button "Yes" at bounding box center [246, 533] width 87 height 53
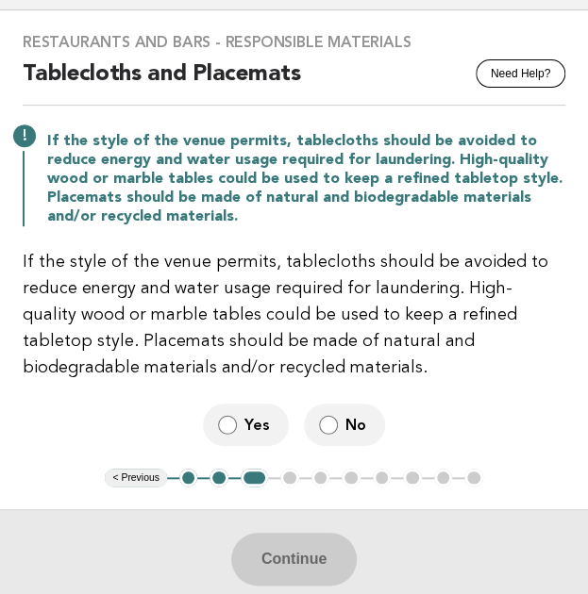
scroll to position [115, 0]
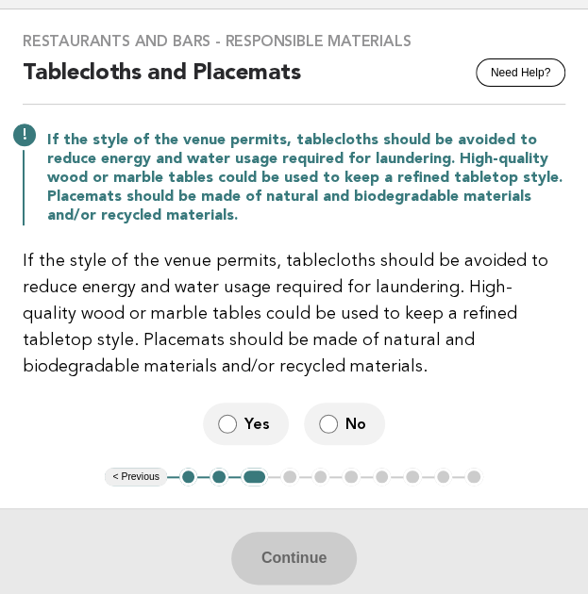
click at [332, 434] on label "No" at bounding box center [344, 424] width 81 height 42
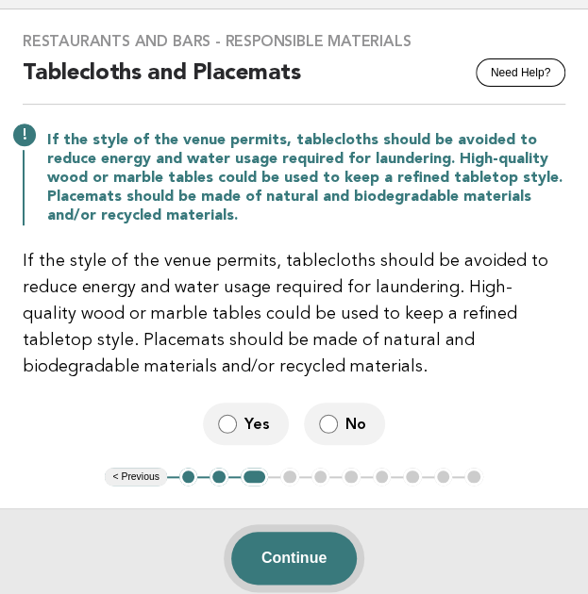
click at [306, 560] on button "Continue" at bounding box center [293, 558] width 125 height 53
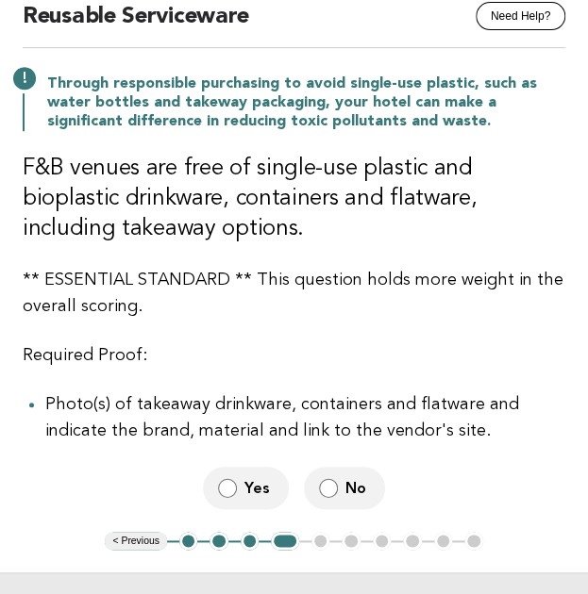
scroll to position [202, 0]
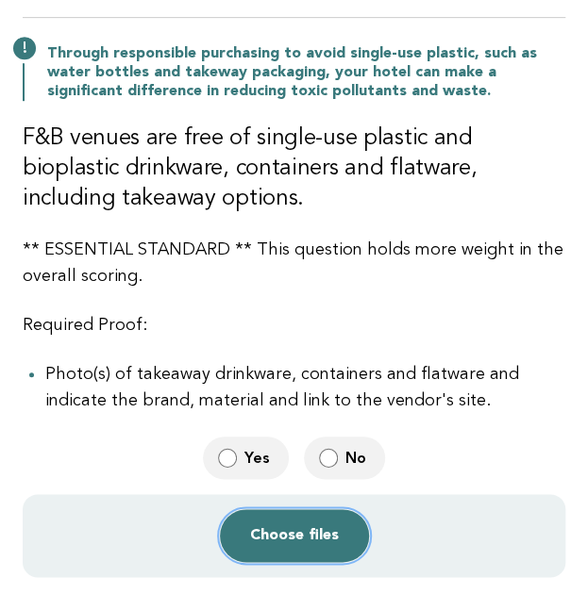
click at [285, 533] on button "Choose files" at bounding box center [294, 536] width 149 height 53
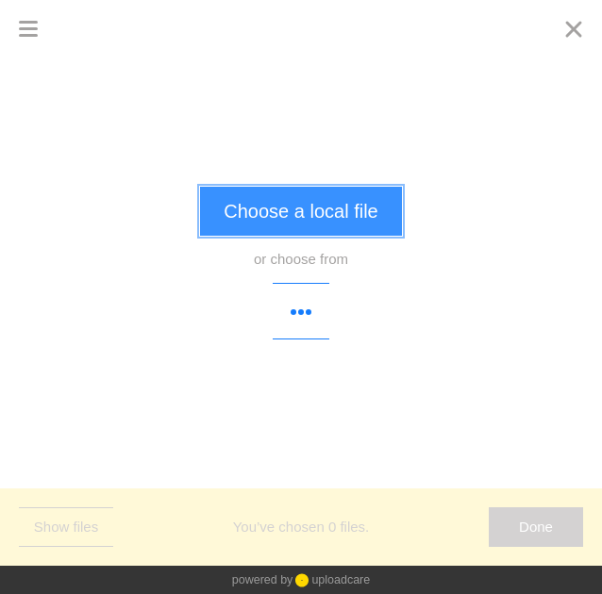
click at [242, 210] on button "Choose a local file" at bounding box center [300, 211] width 201 height 49
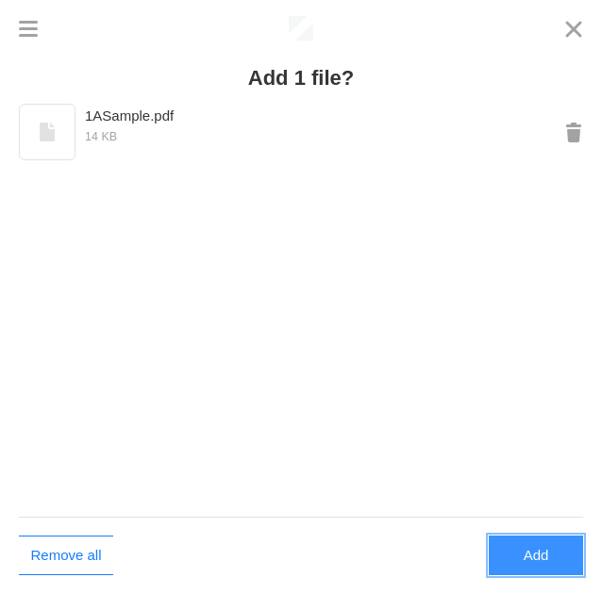
click at [531, 544] on button "Add" at bounding box center [536, 556] width 94 height 40
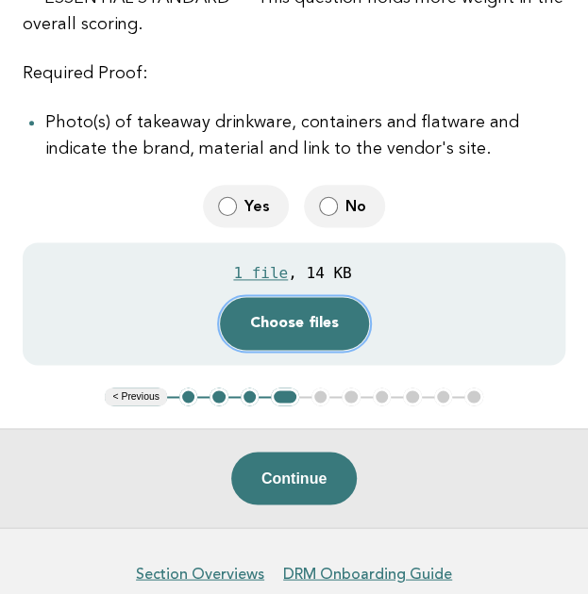
scroll to position [455, 0]
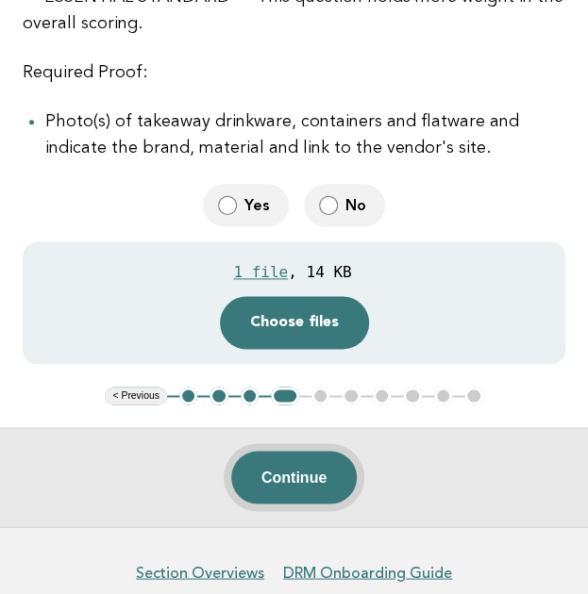
click at [319, 471] on button "Continue" at bounding box center [293, 477] width 125 height 53
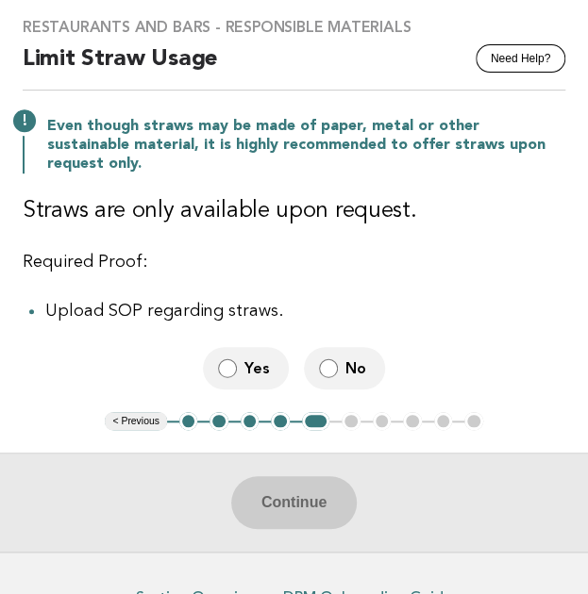
scroll to position [130, 0]
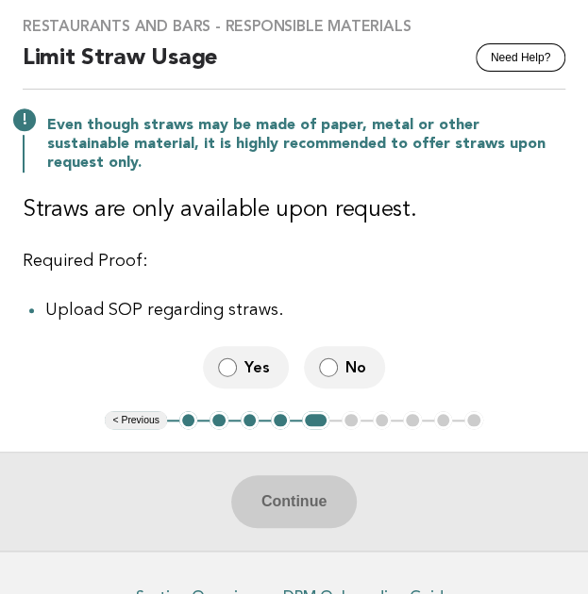
click at [247, 358] on span "Yes" at bounding box center [258, 368] width 29 height 20
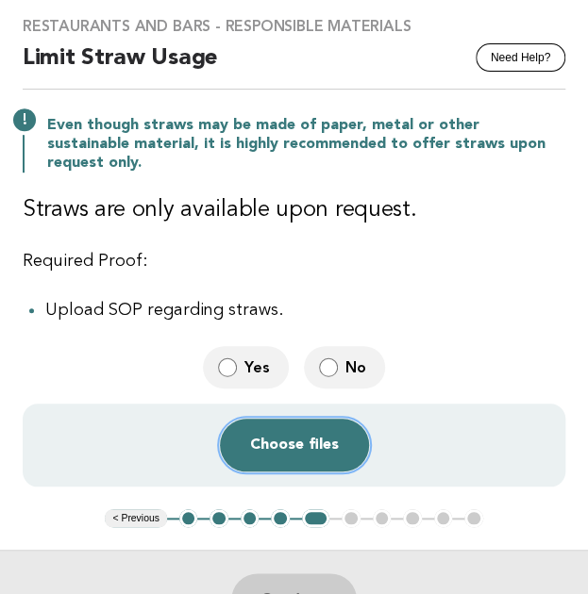
click at [302, 422] on button "Choose files" at bounding box center [294, 445] width 149 height 53
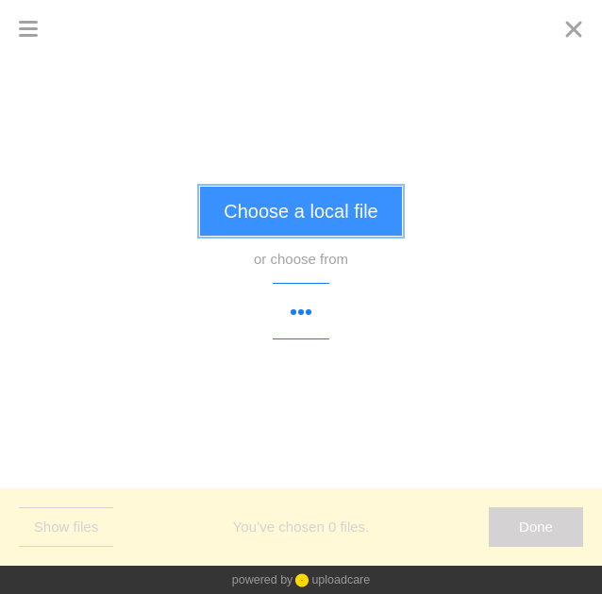
click at [305, 208] on button "Choose a local file" at bounding box center [300, 211] width 201 height 49
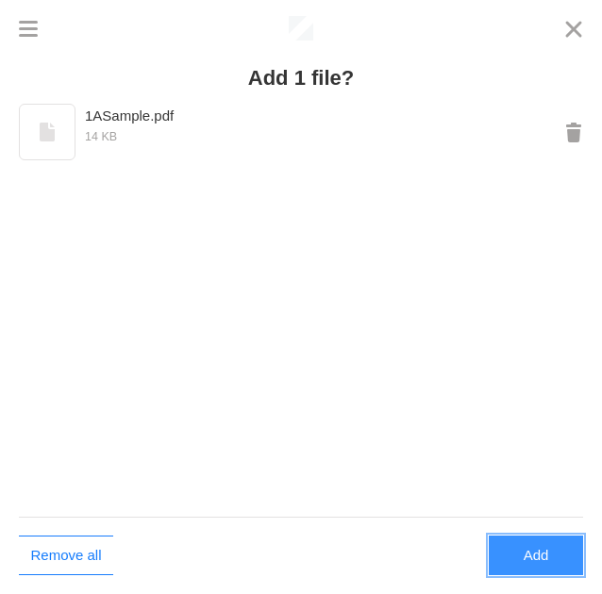
click at [521, 556] on button "Add" at bounding box center [536, 556] width 94 height 40
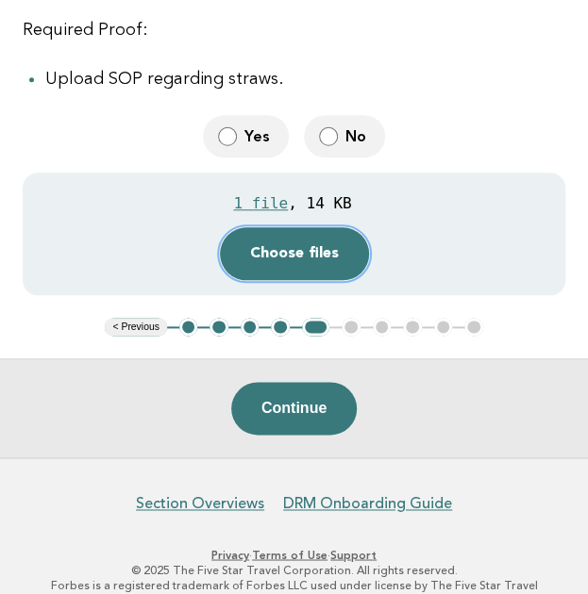
scroll to position [362, 0]
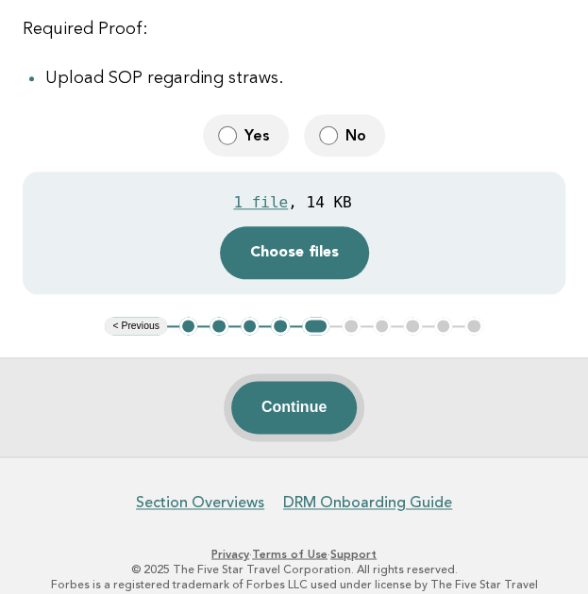
click at [308, 383] on button "Continue" at bounding box center [293, 407] width 125 height 53
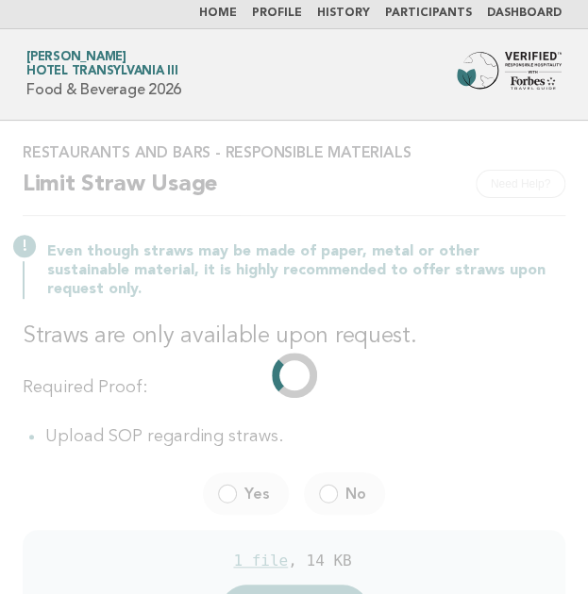
scroll to position [0, 0]
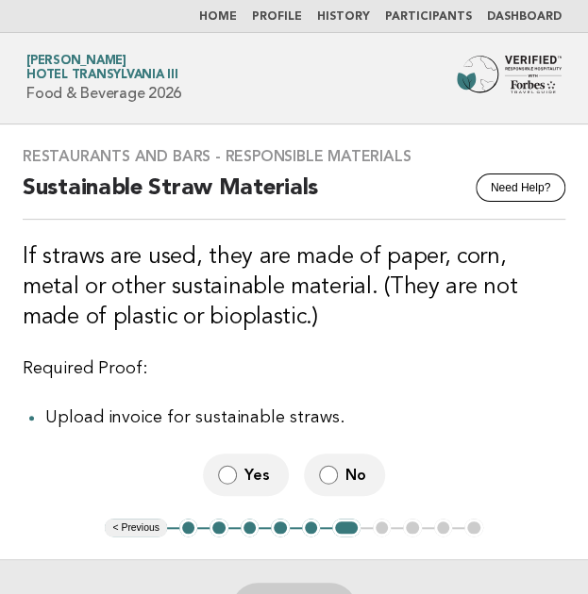
click at [257, 473] on span "Yes" at bounding box center [258, 475] width 29 height 20
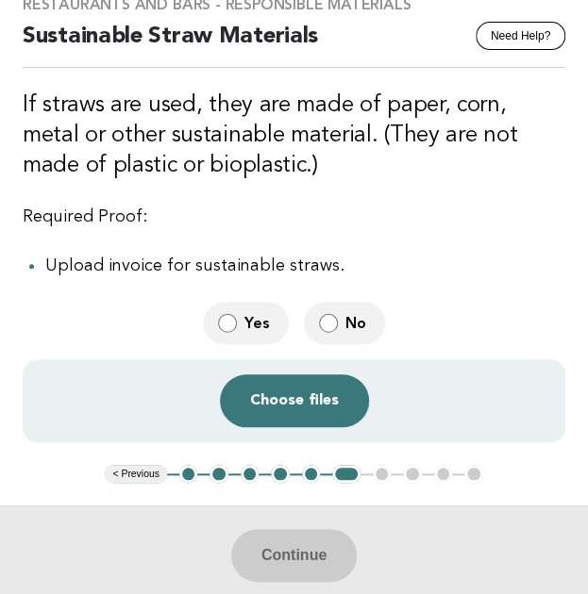
scroll to position [153, 0]
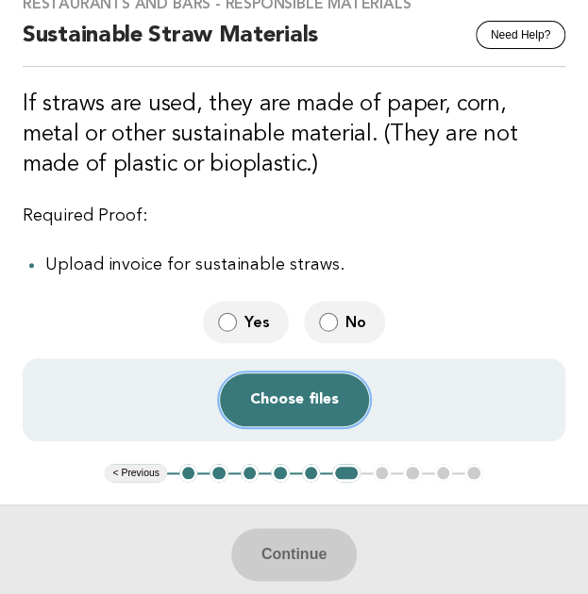
click at [268, 407] on button "Choose files" at bounding box center [294, 400] width 149 height 53
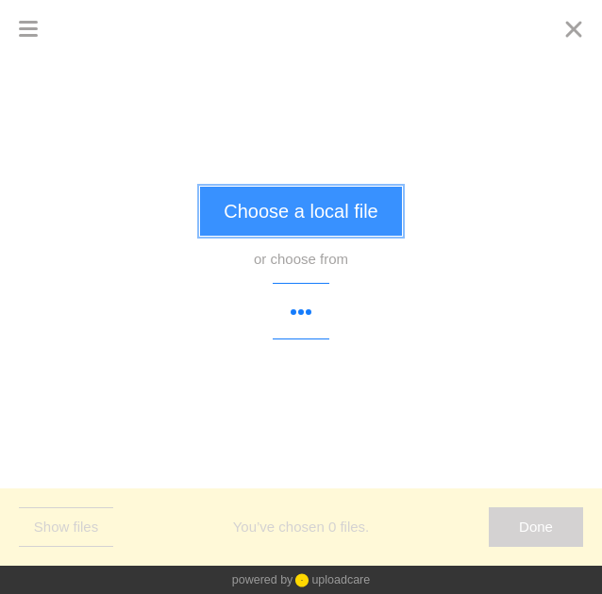
click at [292, 215] on button "Choose a local file" at bounding box center [300, 211] width 201 height 49
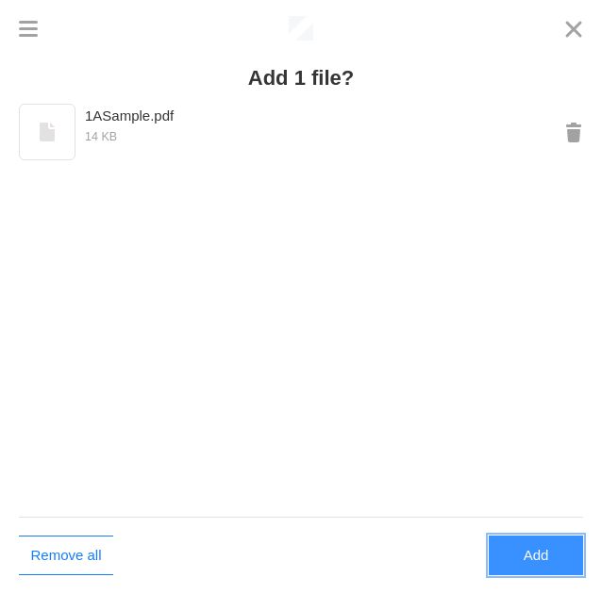
click at [524, 556] on button "Add" at bounding box center [536, 556] width 94 height 40
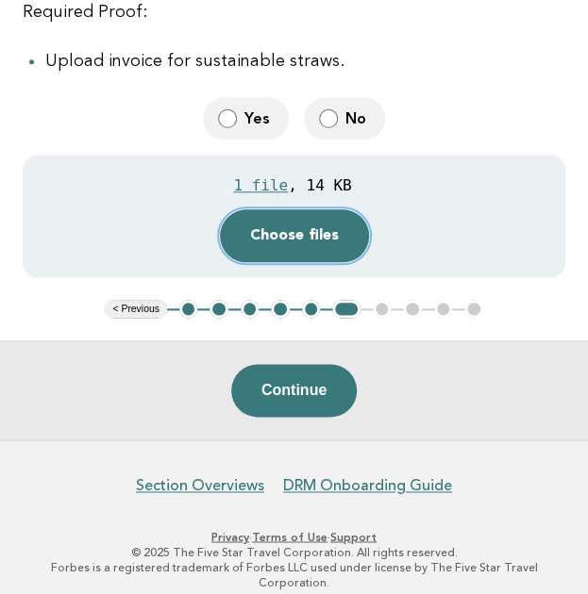
scroll to position [359, 0]
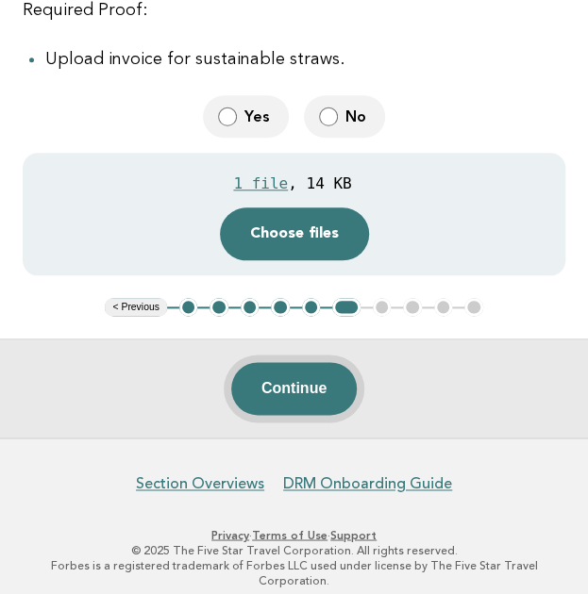
click at [318, 384] on button "Continue" at bounding box center [293, 388] width 125 height 53
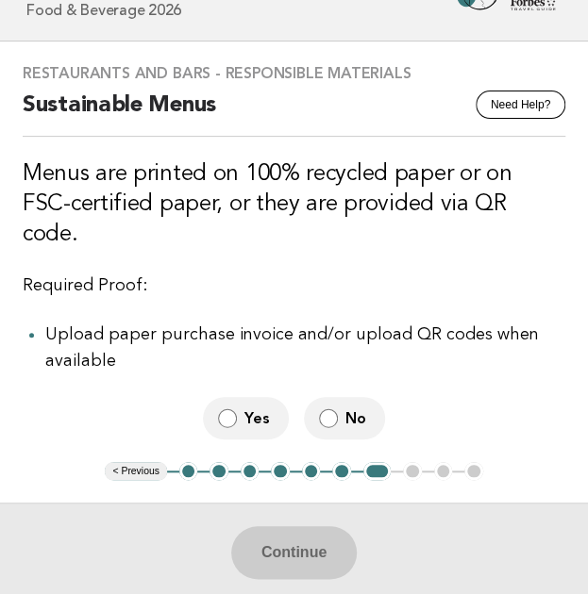
scroll to position [86, 0]
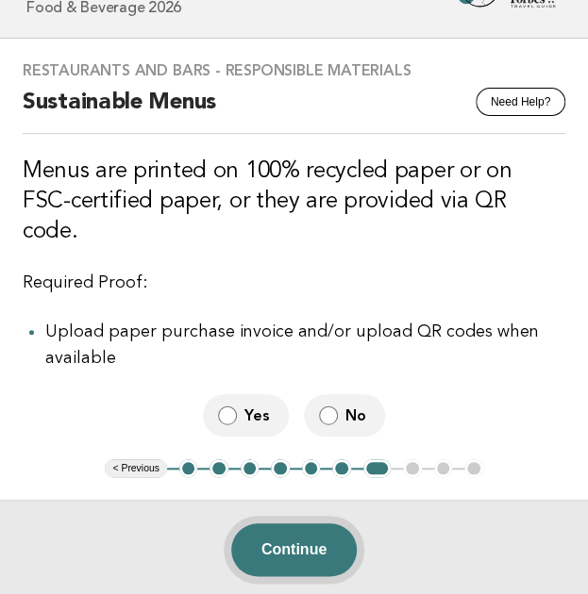
click at [320, 531] on button "Continue" at bounding box center [293, 550] width 125 height 53
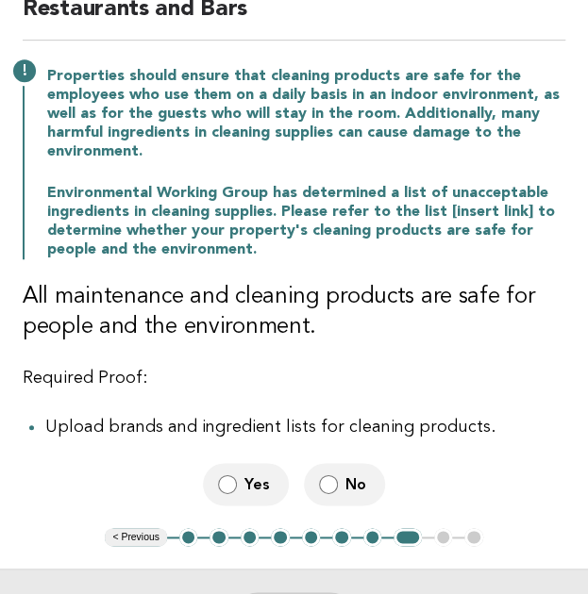
scroll to position [215, 0]
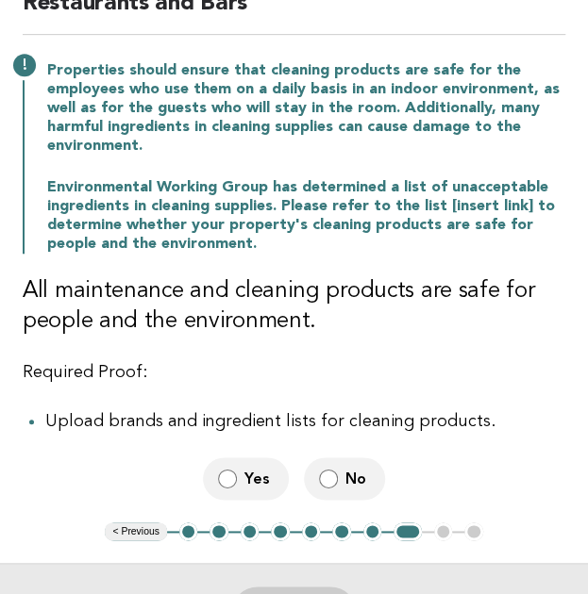
click at [340, 468] on label "No" at bounding box center [344, 479] width 81 height 42
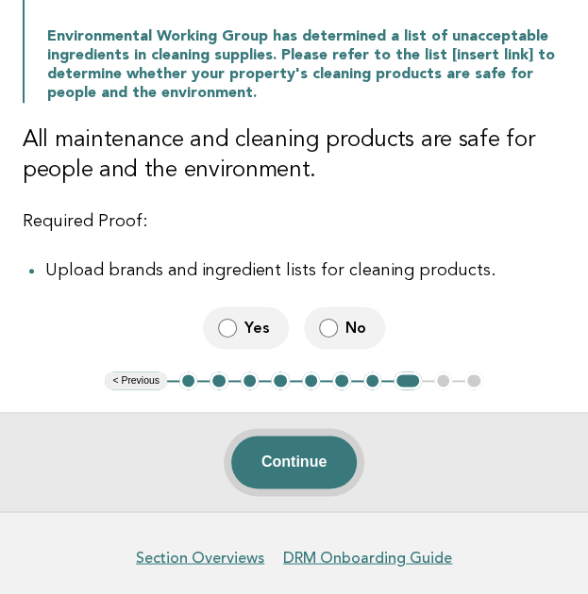
click at [297, 467] on button "Continue" at bounding box center [293, 462] width 125 height 53
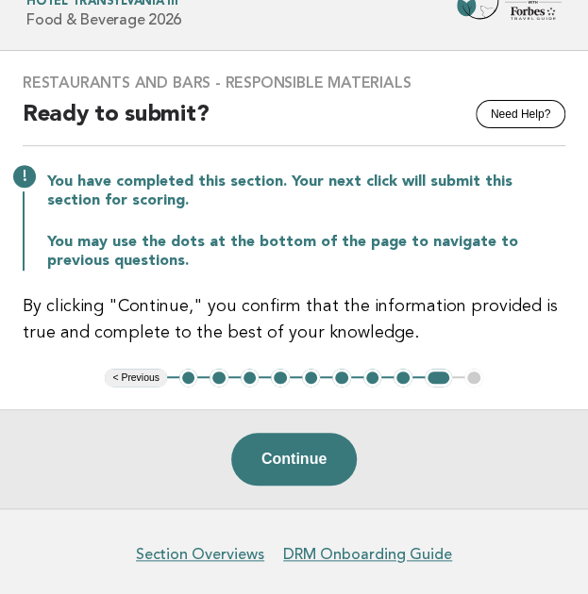
scroll to position [75, 0]
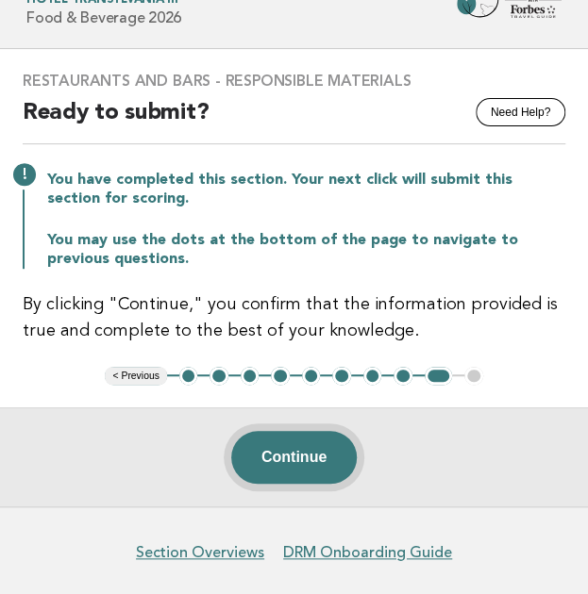
click at [297, 444] on button "Continue" at bounding box center [293, 457] width 125 height 53
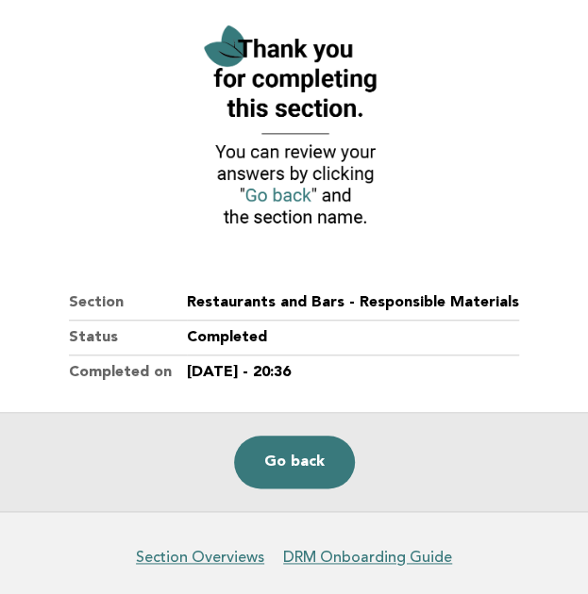
scroll to position [203, 0]
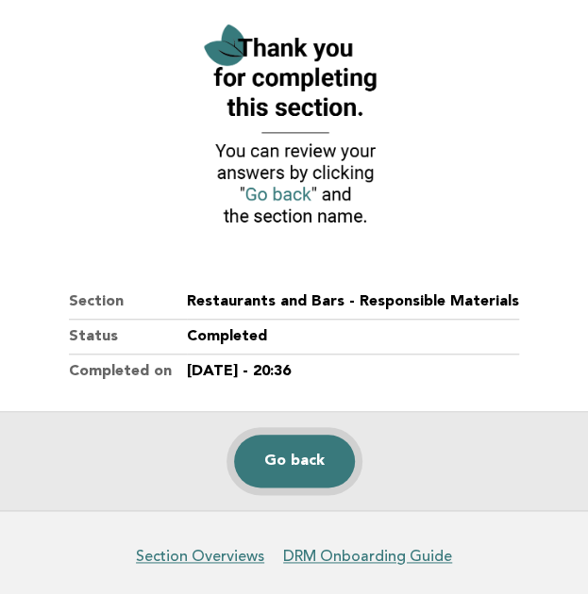
click at [292, 460] on link "Go back" at bounding box center [294, 461] width 121 height 53
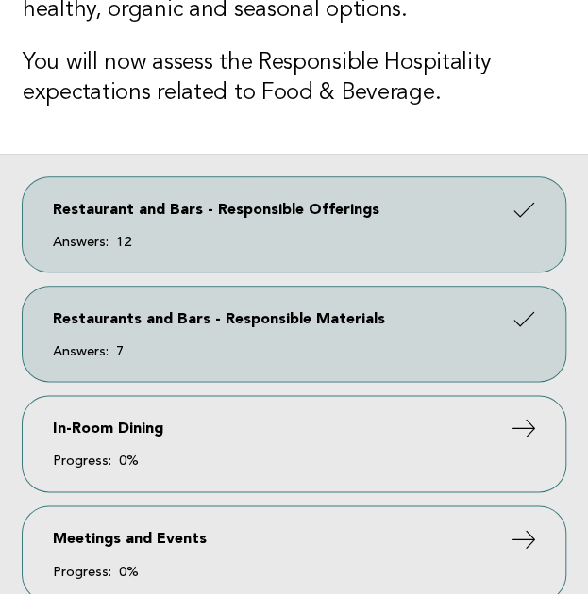
scroll to position [338, 0]
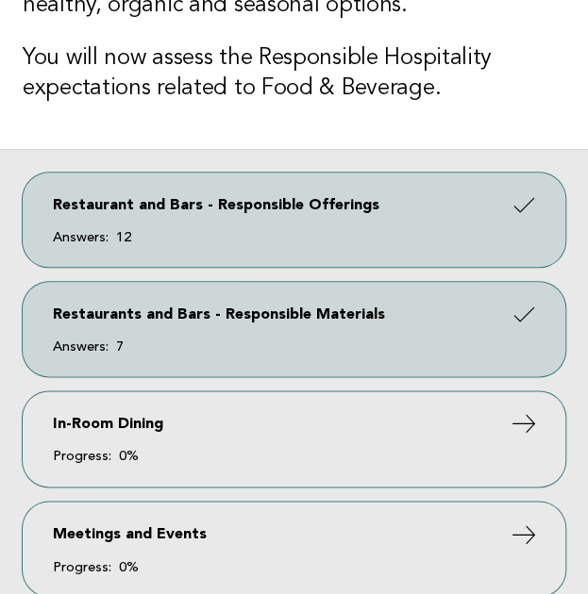
click at [292, 460] on span "Progress: 0%" at bounding box center [294, 456] width 482 height 13
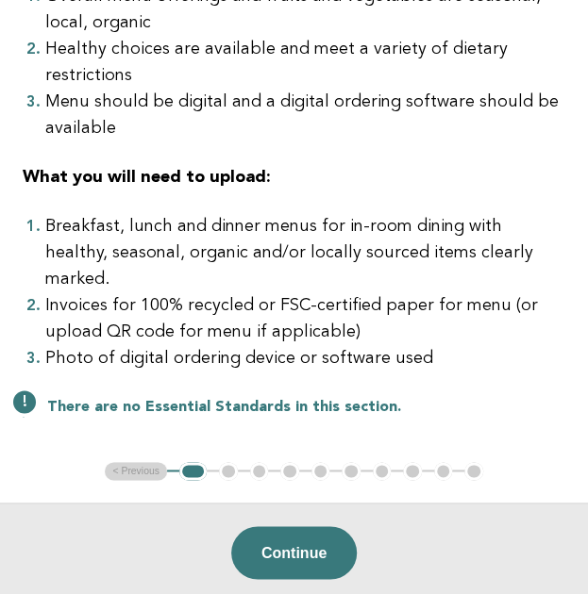
scroll to position [341, 0]
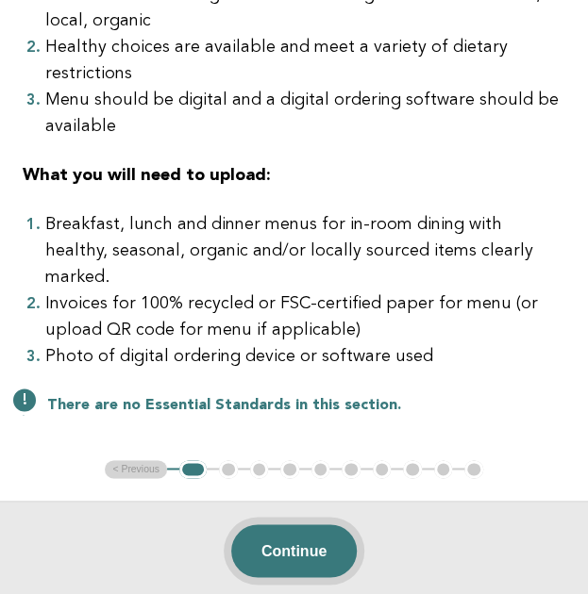
click at [300, 525] on button "Continue" at bounding box center [293, 551] width 125 height 53
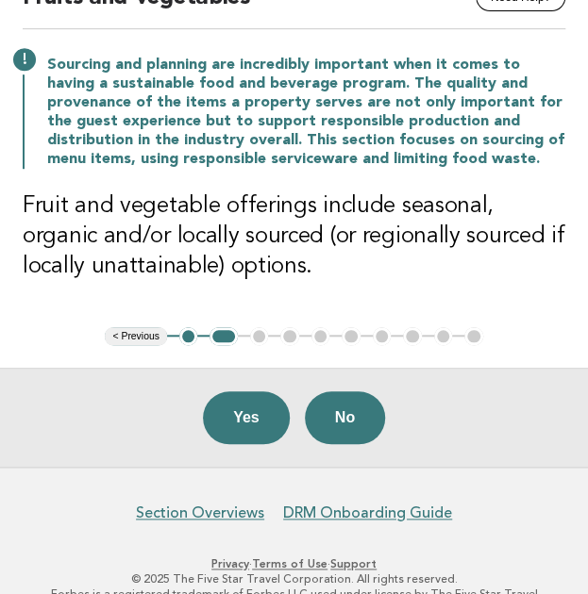
scroll to position [195, 0]
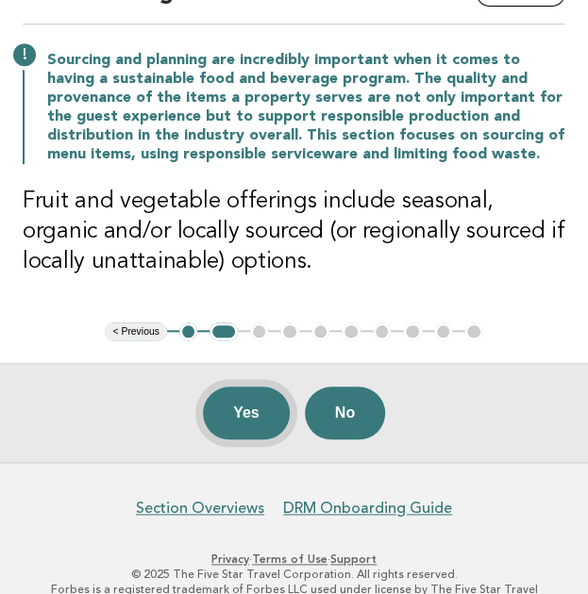
click at [244, 414] on button "Yes" at bounding box center [246, 413] width 87 height 53
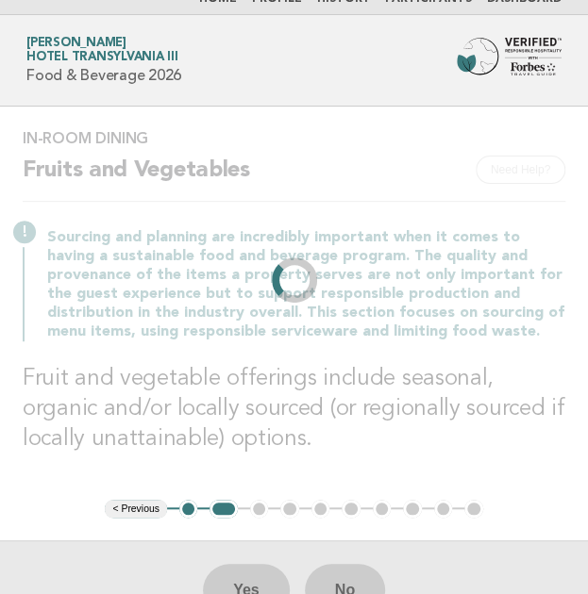
scroll to position [0, 0]
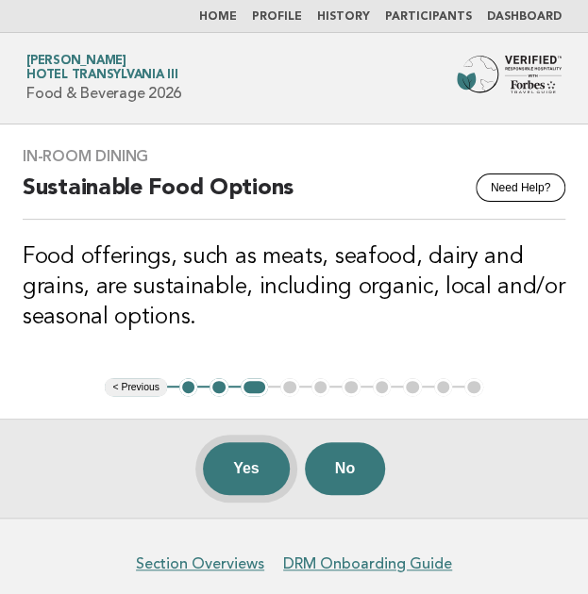
click at [251, 472] on button "Yes" at bounding box center [246, 469] width 87 height 53
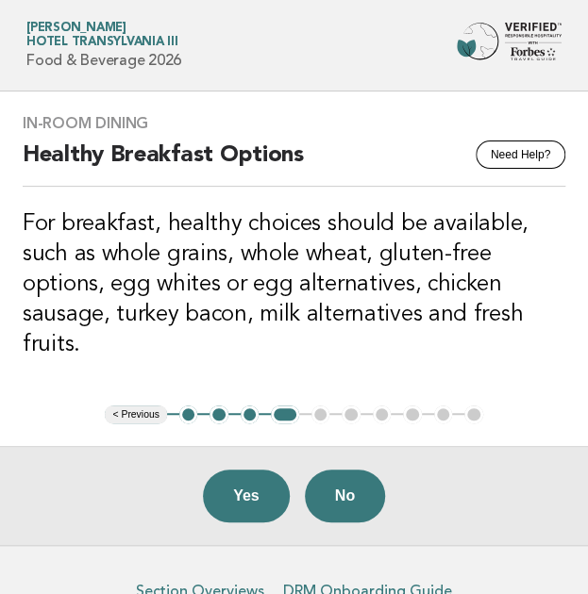
scroll to position [41, 0]
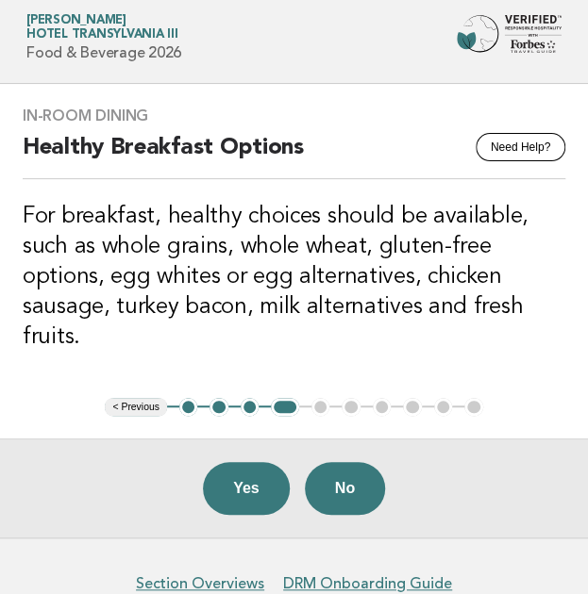
click at [251, 472] on button "Yes" at bounding box center [246, 488] width 87 height 53
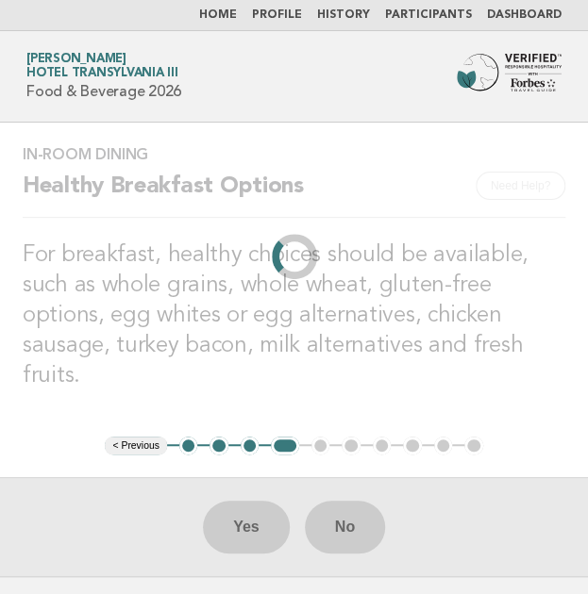
scroll to position [0, 0]
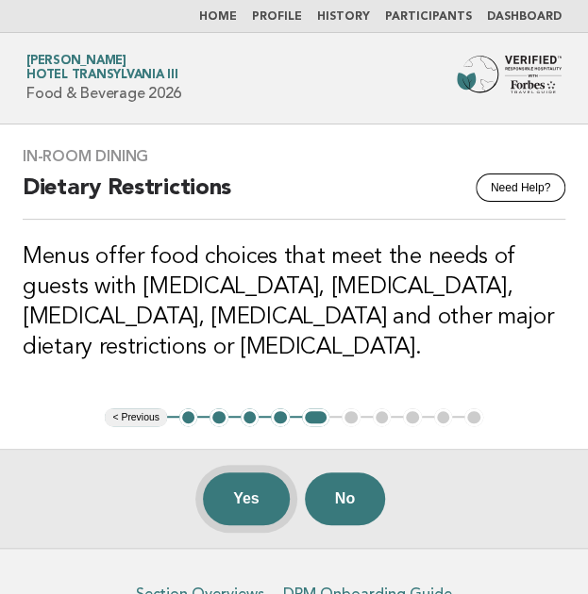
click at [260, 489] on button "Yes" at bounding box center [246, 499] width 87 height 53
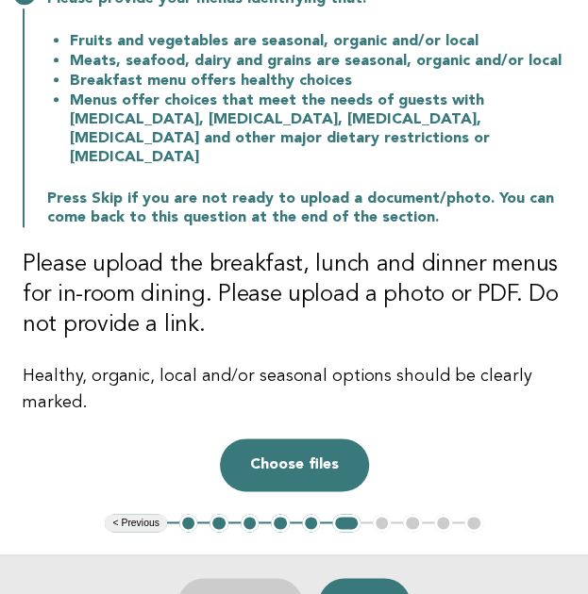
scroll to position [258, 0]
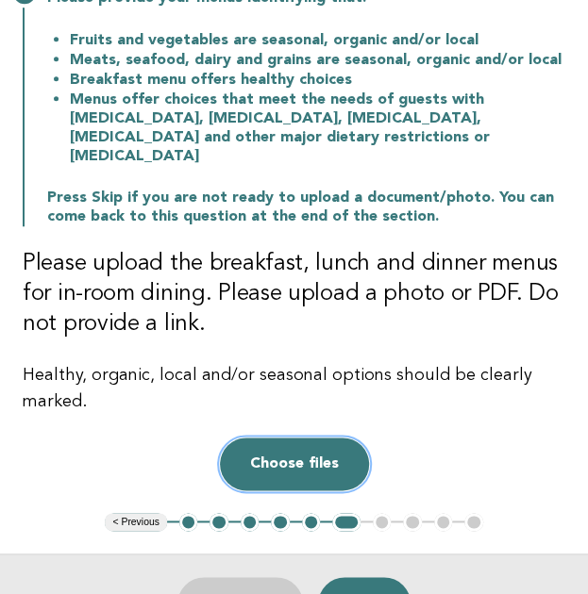
click at [315, 438] on button "Choose files" at bounding box center [294, 464] width 149 height 53
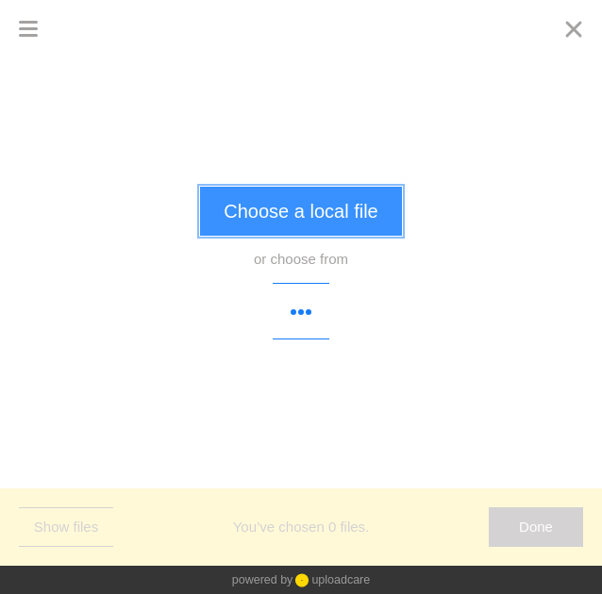
click at [315, 212] on button "Choose a local file" at bounding box center [300, 211] width 201 height 49
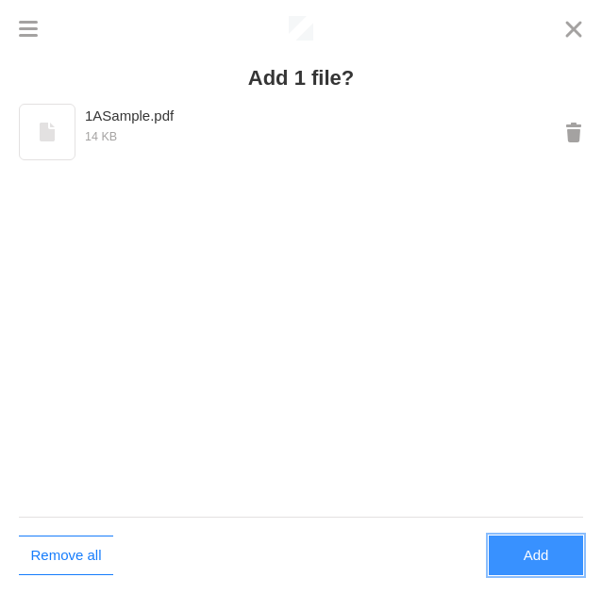
click at [535, 565] on button "Add" at bounding box center [536, 556] width 94 height 40
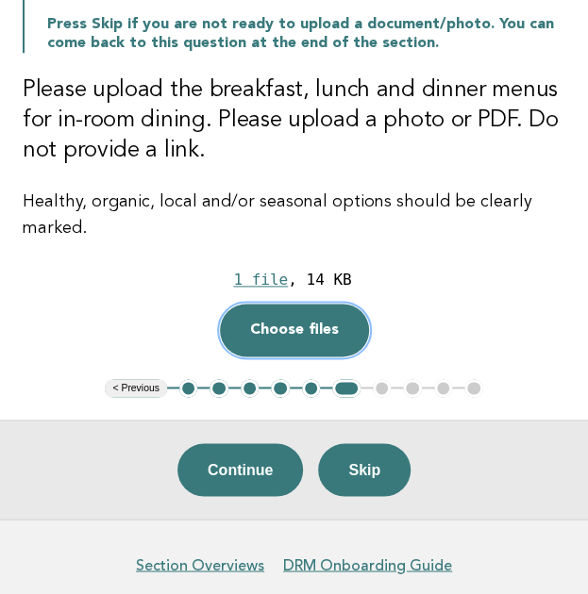
scroll to position [493, 0]
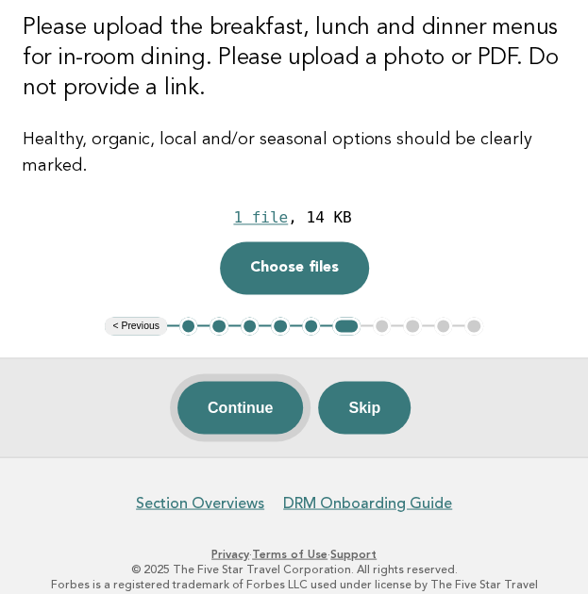
click at [274, 385] on button "Continue" at bounding box center [239, 407] width 125 height 53
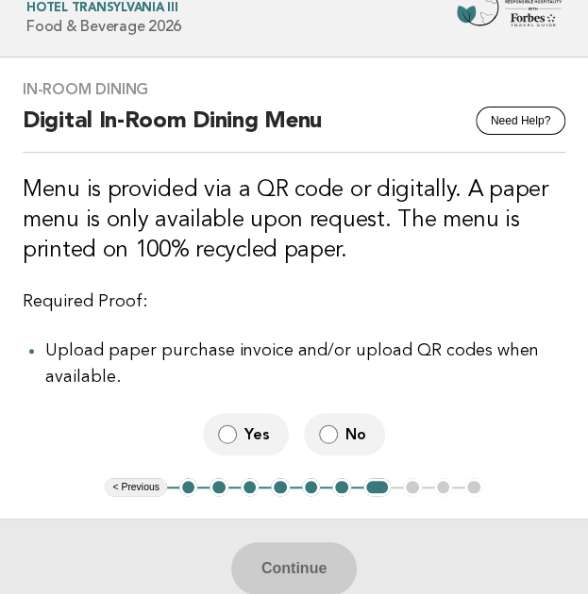
scroll to position [79, 0]
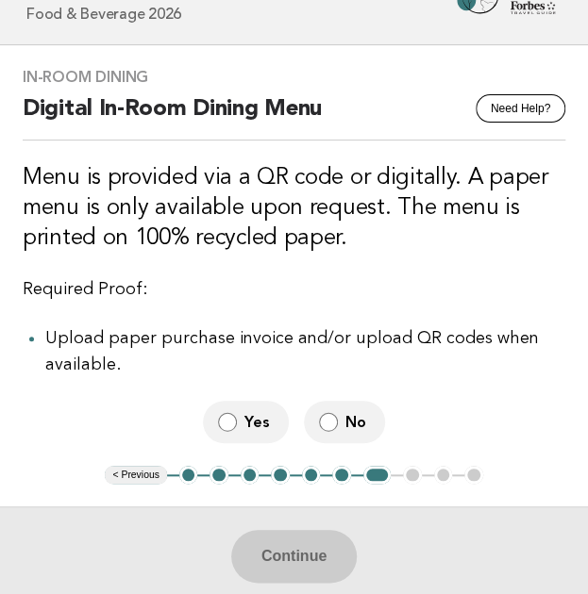
click at [344, 432] on label "No" at bounding box center [344, 422] width 81 height 42
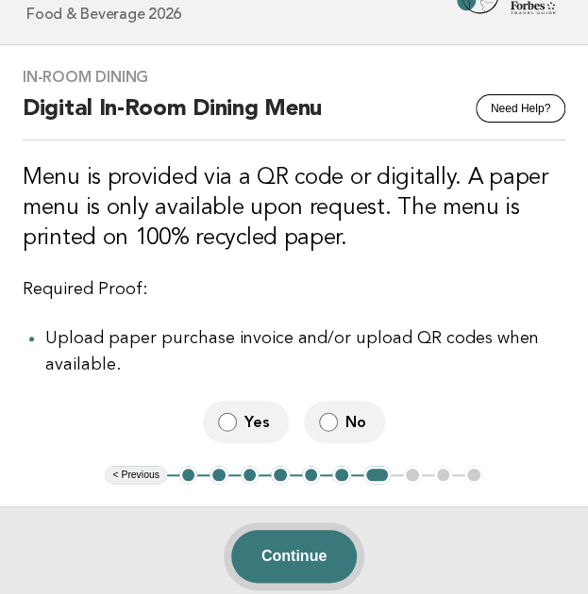
click at [319, 550] on button "Continue" at bounding box center [293, 556] width 125 height 53
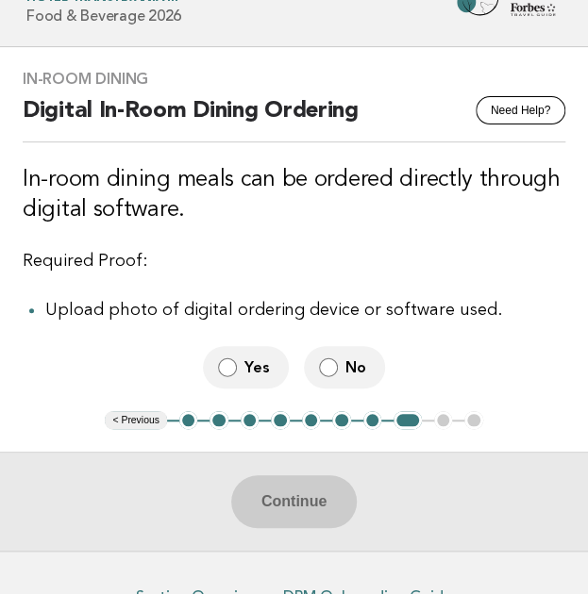
scroll to position [81, 0]
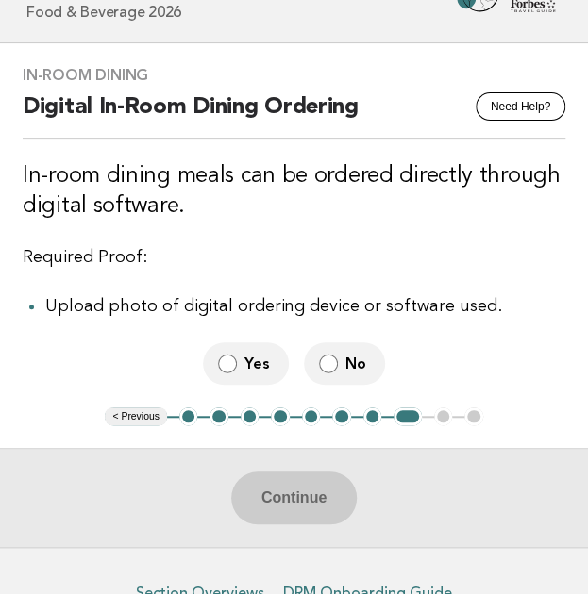
click at [346, 361] on span "No" at bounding box center [357, 364] width 25 height 20
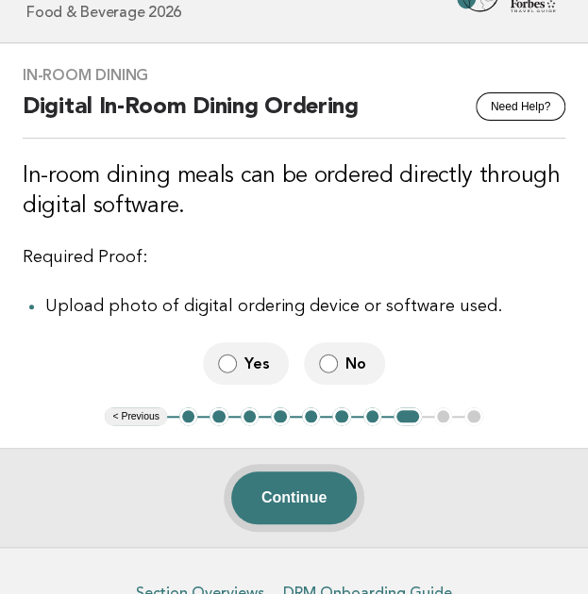
click at [300, 497] on button "Continue" at bounding box center [293, 498] width 125 height 53
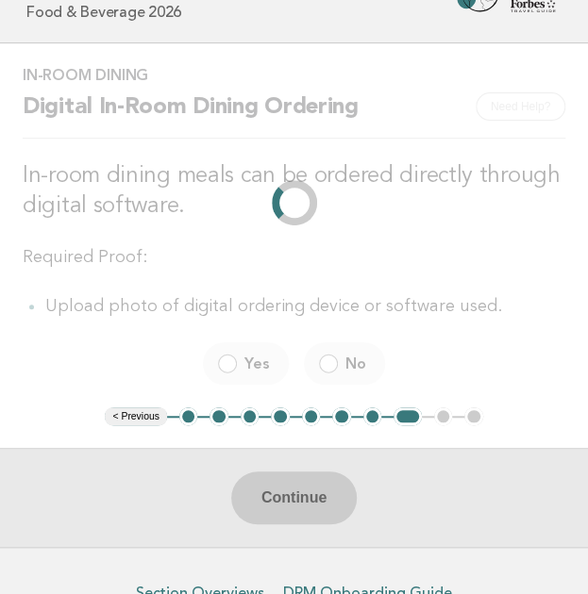
scroll to position [0, 0]
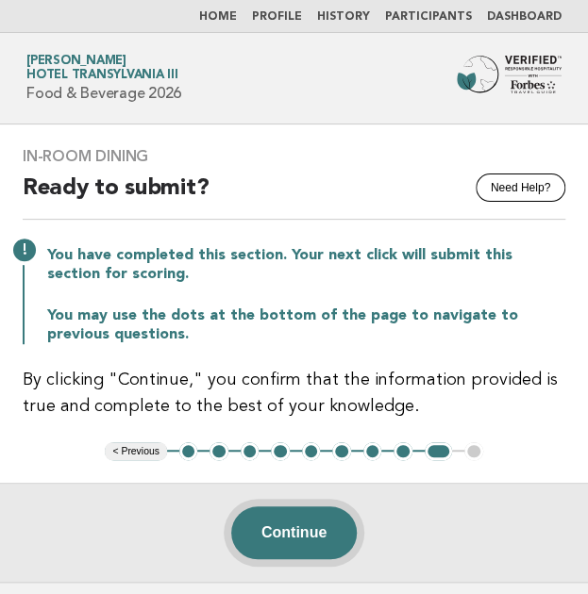
click at [299, 536] on button "Continue" at bounding box center [293, 533] width 125 height 53
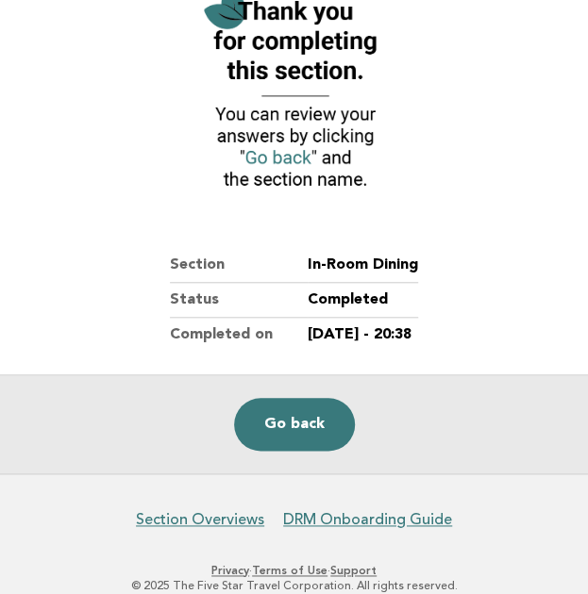
scroll to position [241, 0]
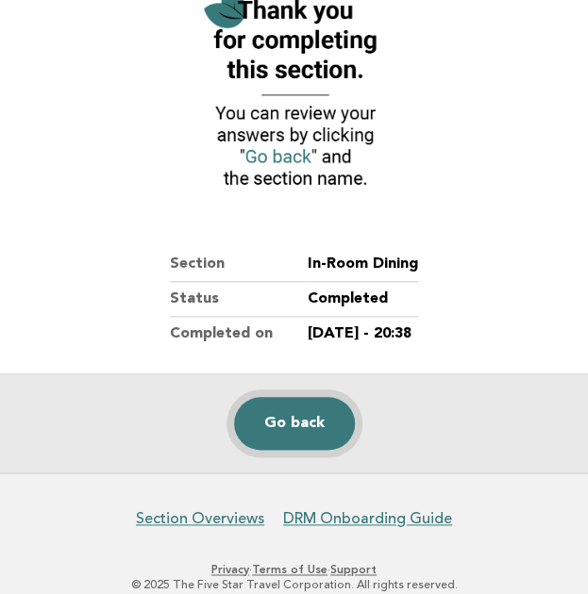
click at [300, 409] on link "Go back" at bounding box center [294, 423] width 121 height 53
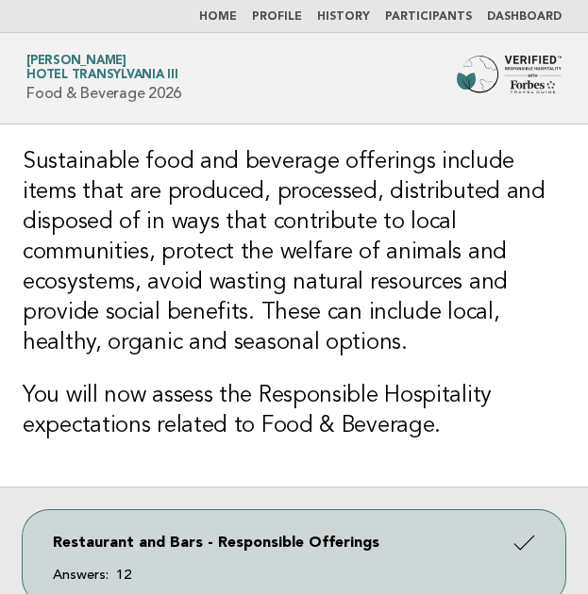
scroll to position [436, 0]
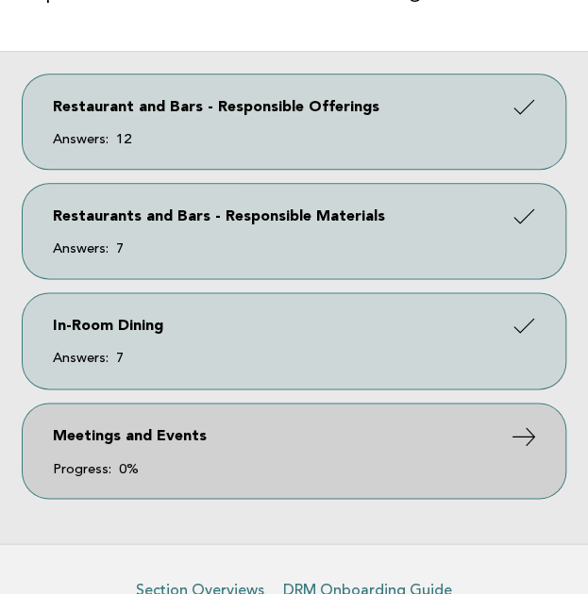
click at [203, 454] on link "Meetings and Events Progress: 0%" at bounding box center [294, 451] width 543 height 94
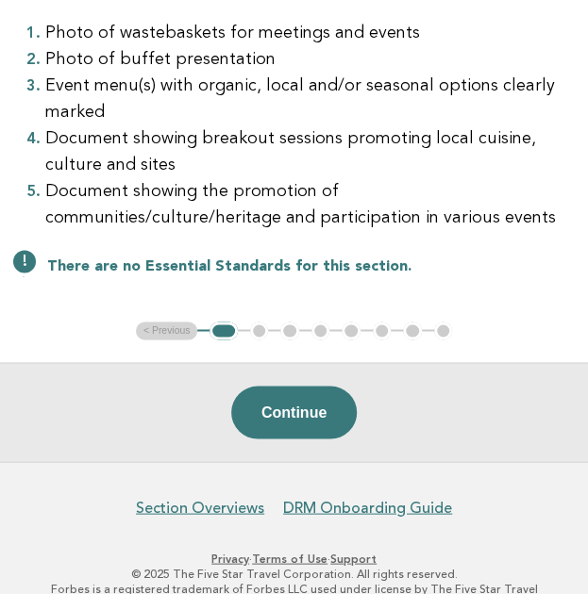
scroll to position [543, 0]
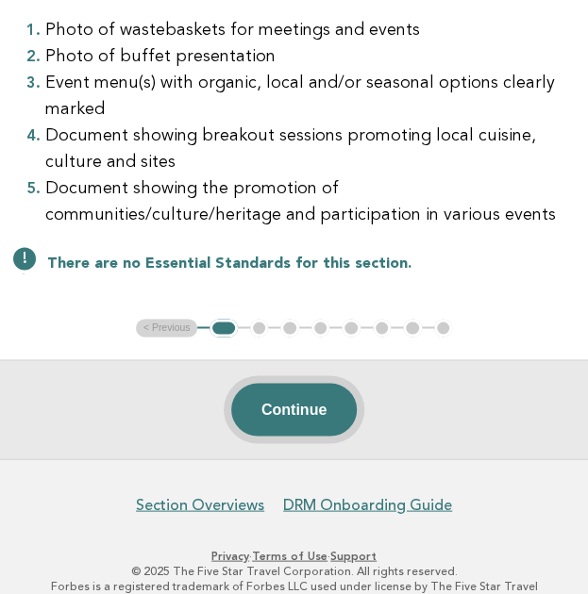
click at [301, 401] on button "Continue" at bounding box center [293, 409] width 125 height 53
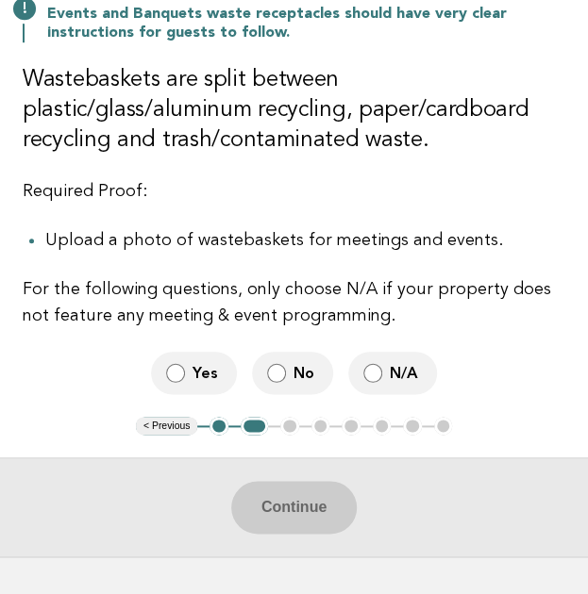
scroll to position [275, 0]
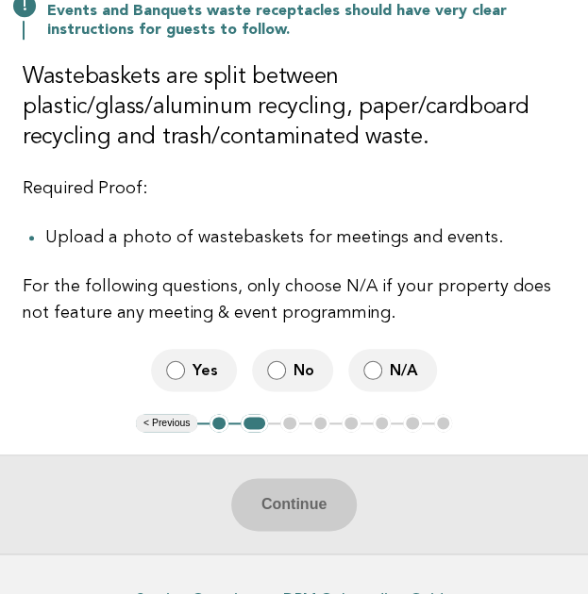
click at [218, 375] on span "Yes" at bounding box center [206, 370] width 29 height 20
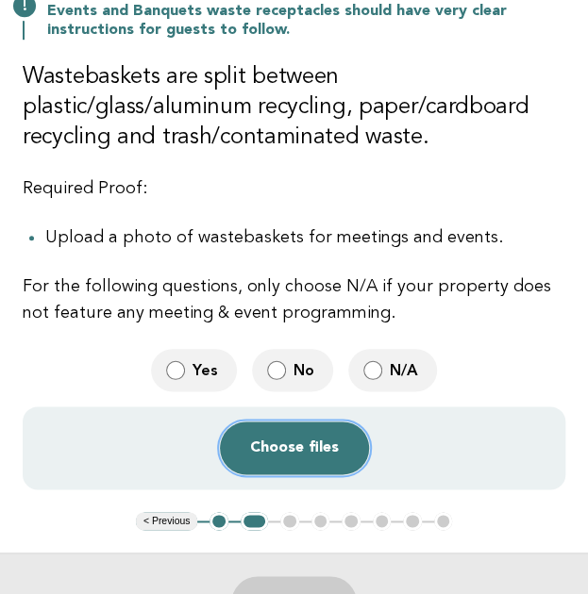
click at [290, 454] on button "Choose files" at bounding box center [294, 448] width 149 height 53
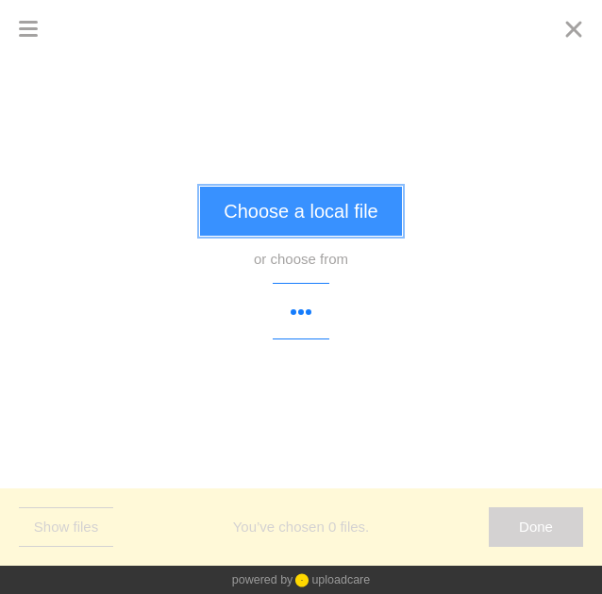
click at [329, 214] on button "Choose a local file" at bounding box center [300, 211] width 201 height 49
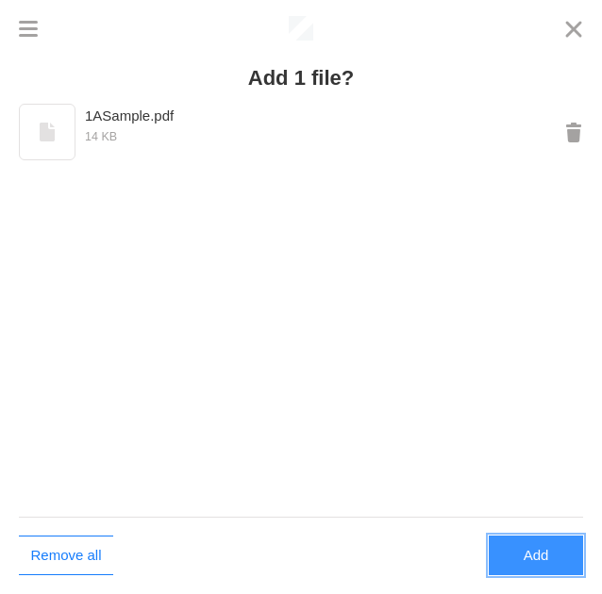
click at [521, 552] on button "Add" at bounding box center [536, 556] width 94 height 40
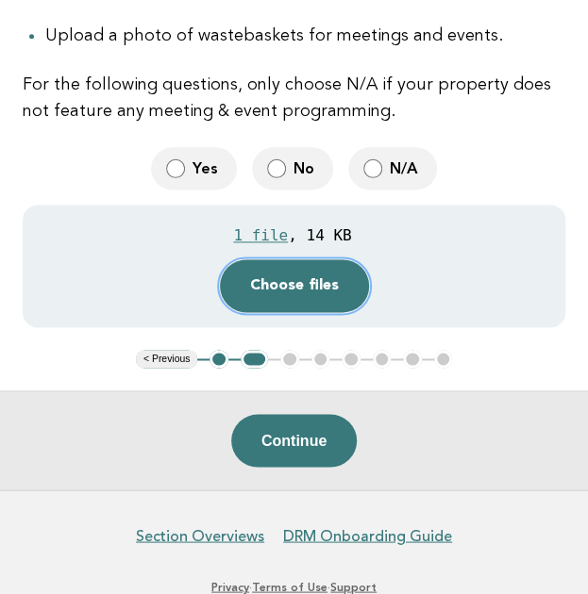
scroll to position [483, 0]
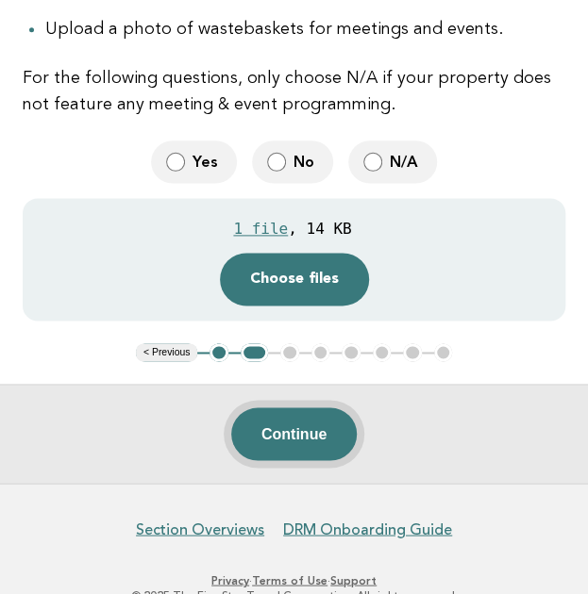
click at [298, 441] on button "Continue" at bounding box center [293, 434] width 125 height 53
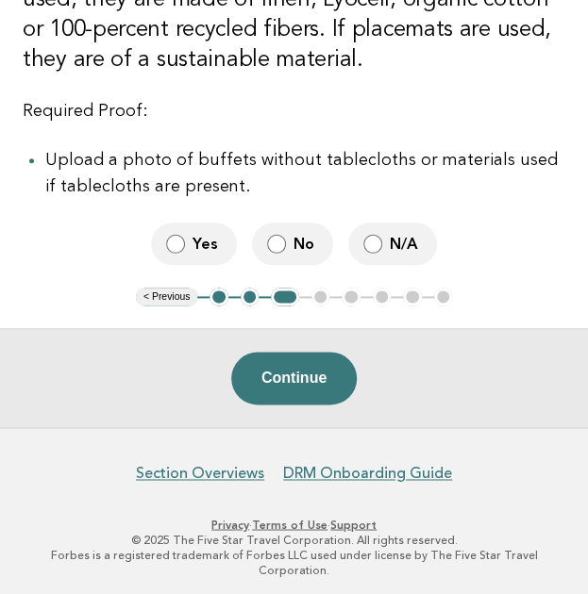
scroll to position [396, 0]
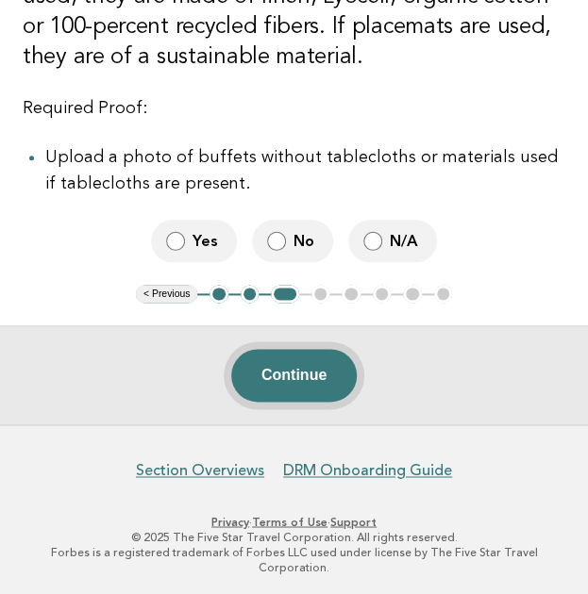
click at [294, 393] on button "Continue" at bounding box center [293, 375] width 125 height 53
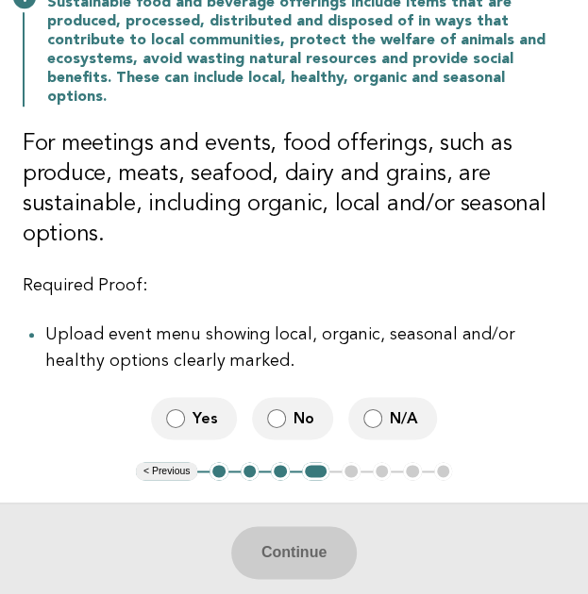
scroll to position [287, 0]
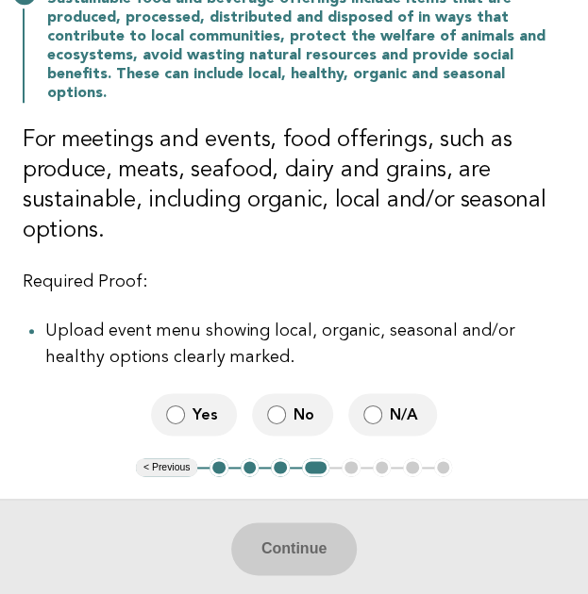
click at [191, 400] on label "Yes" at bounding box center [194, 414] width 86 height 42
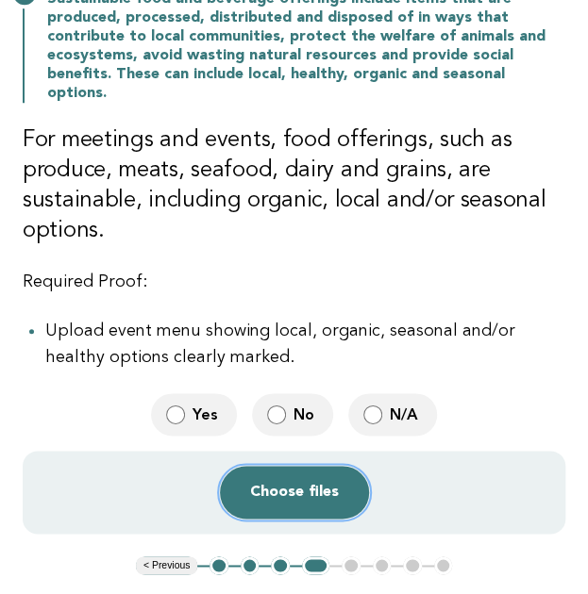
click at [307, 478] on button "Choose files" at bounding box center [294, 492] width 149 height 53
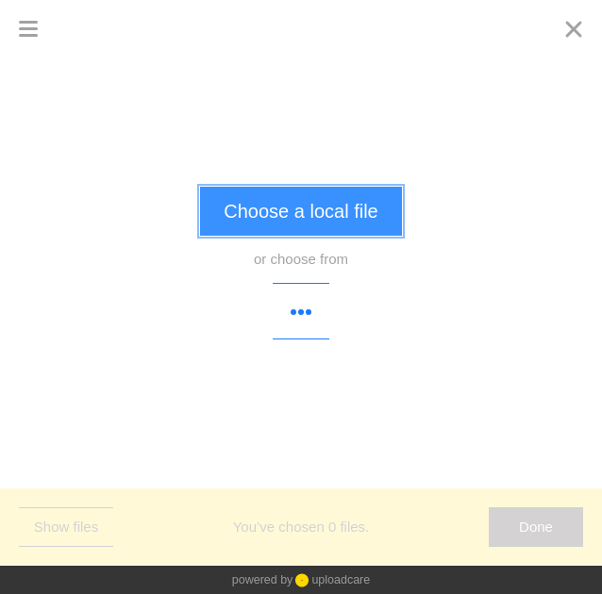
click at [332, 210] on button "Choose a local file" at bounding box center [300, 211] width 201 height 49
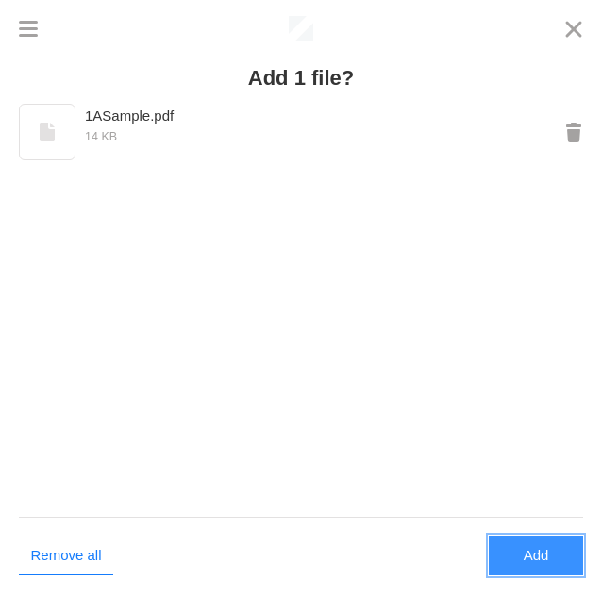
click at [538, 560] on button "Add" at bounding box center [536, 556] width 94 height 40
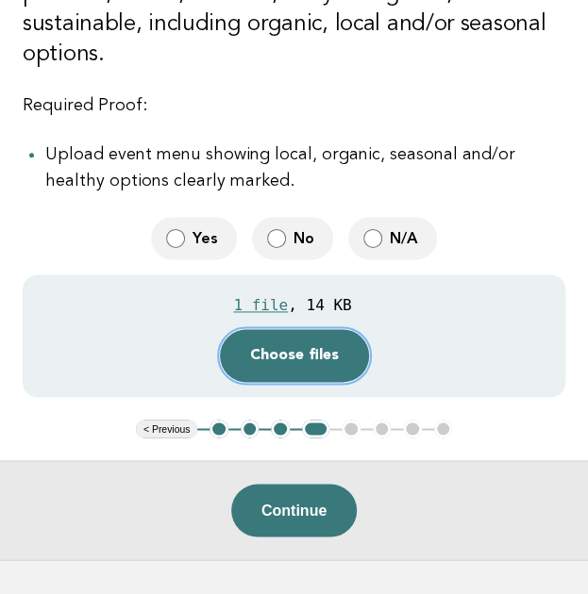
scroll to position [464, 0]
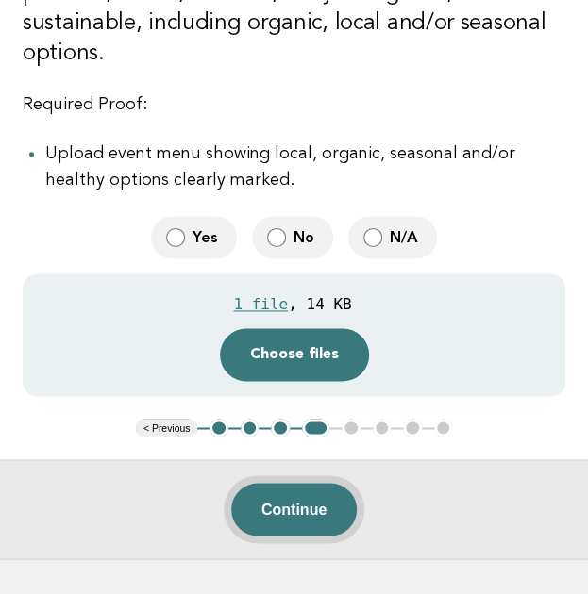
click at [295, 506] on button "Continue" at bounding box center [293, 509] width 125 height 53
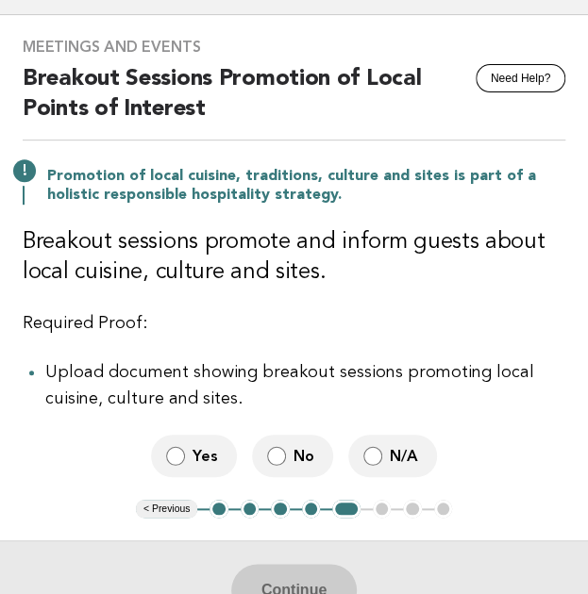
scroll to position [113, 0]
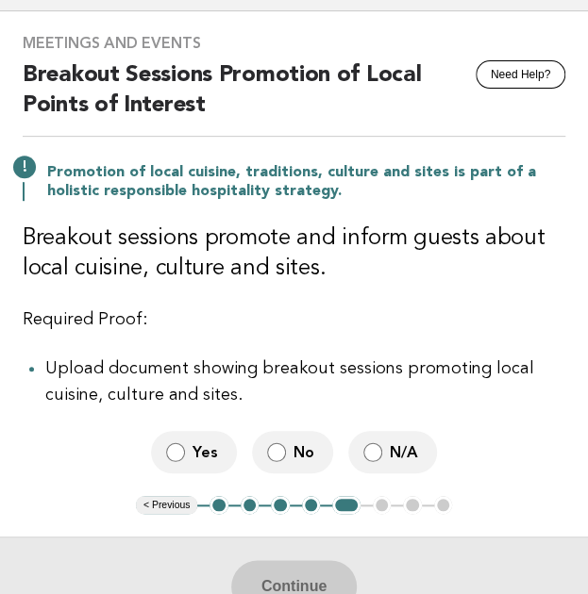
click at [210, 452] on span "Yes" at bounding box center [206, 453] width 29 height 20
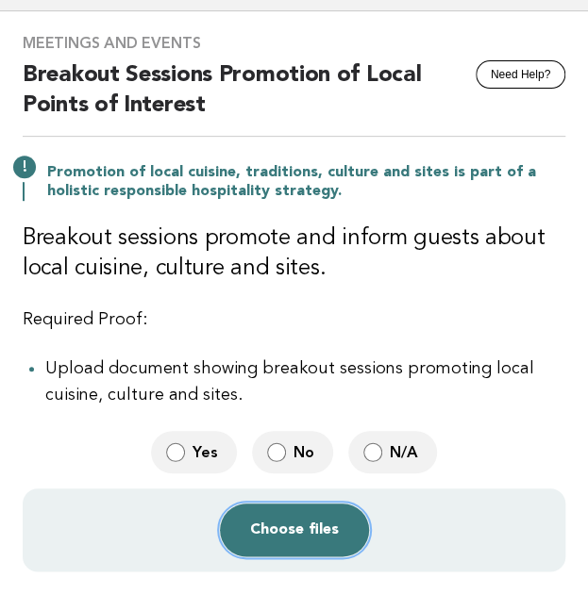
click at [288, 537] on button "Choose files" at bounding box center [294, 530] width 149 height 53
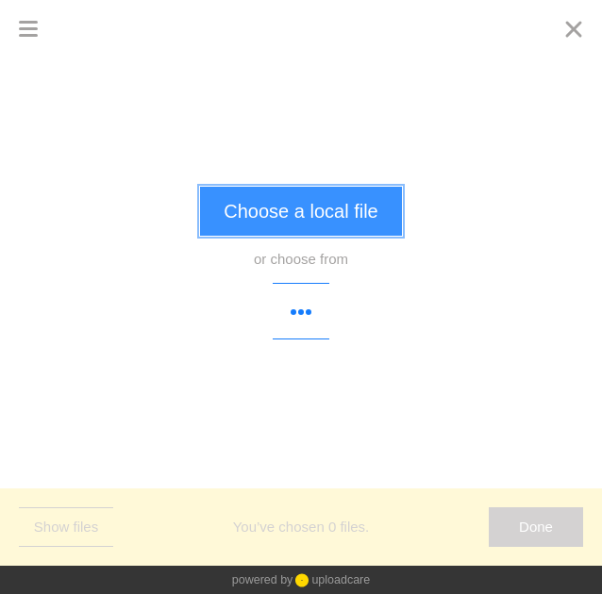
click at [317, 218] on button "Choose a local file" at bounding box center [300, 211] width 201 height 49
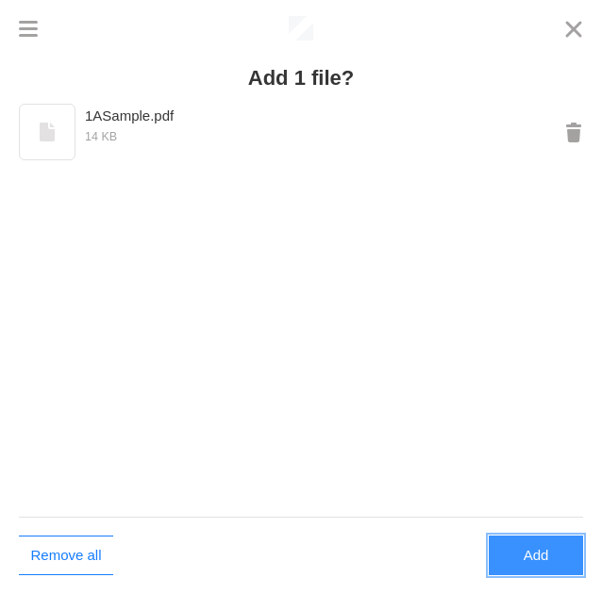
click at [509, 551] on button "Add" at bounding box center [536, 556] width 94 height 40
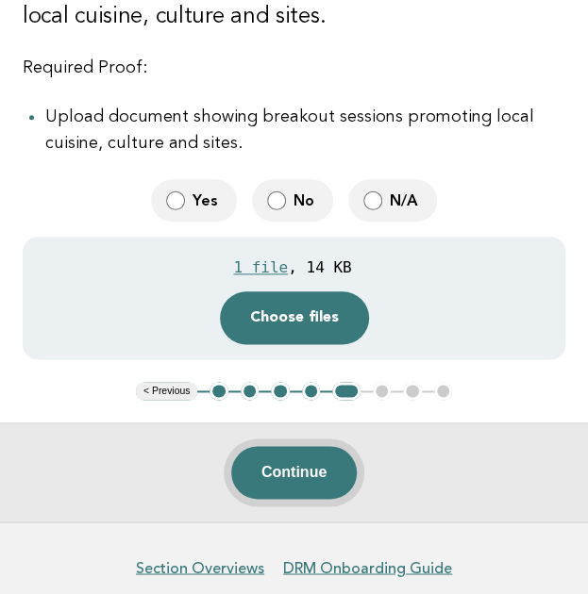
click at [304, 479] on button "Continue" at bounding box center [293, 472] width 125 height 53
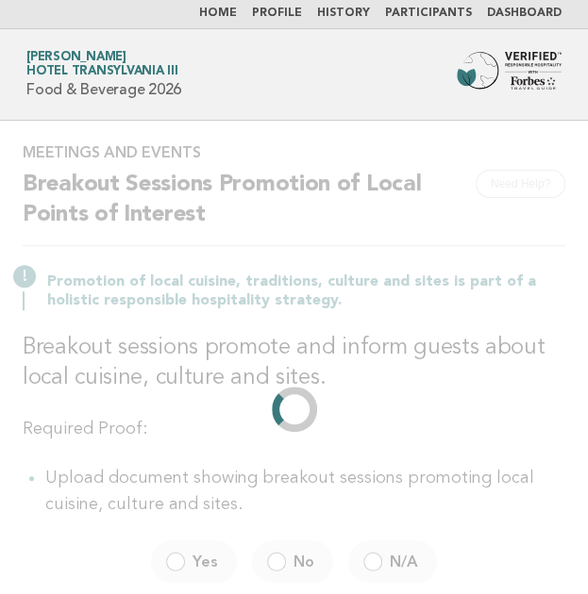
scroll to position [0, 0]
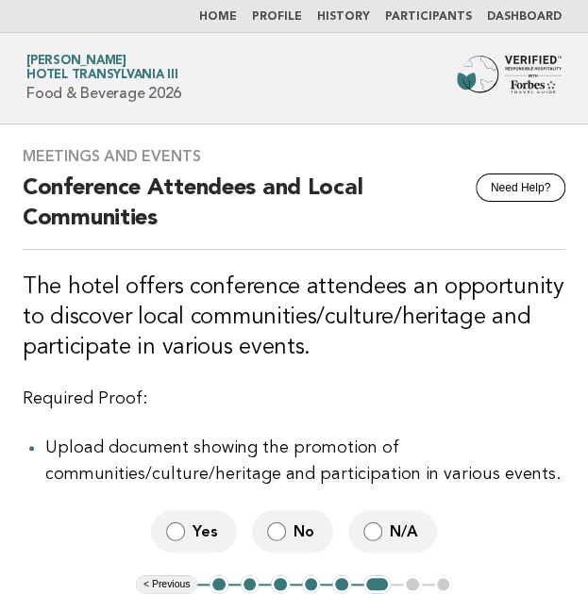
click at [301, 532] on span "No" at bounding box center [305, 532] width 25 height 20
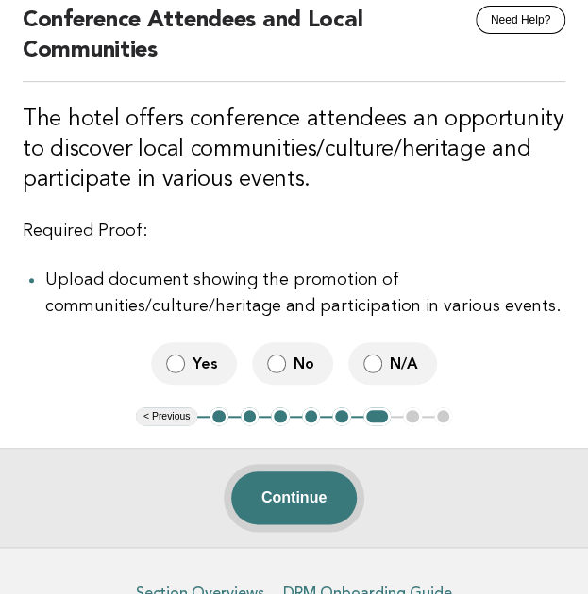
click at [314, 475] on button "Continue" at bounding box center [293, 498] width 125 height 53
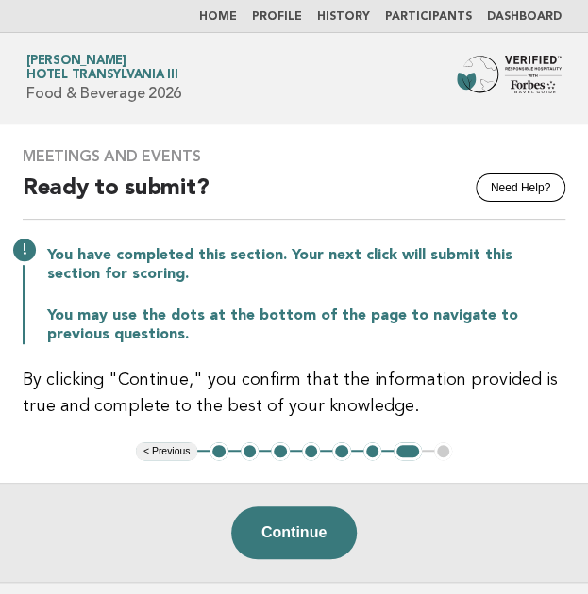
scroll to position [143, 0]
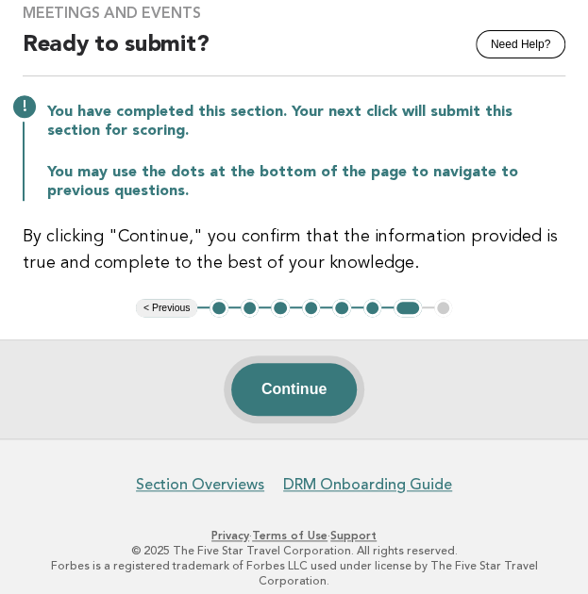
click at [298, 375] on button "Continue" at bounding box center [293, 389] width 125 height 53
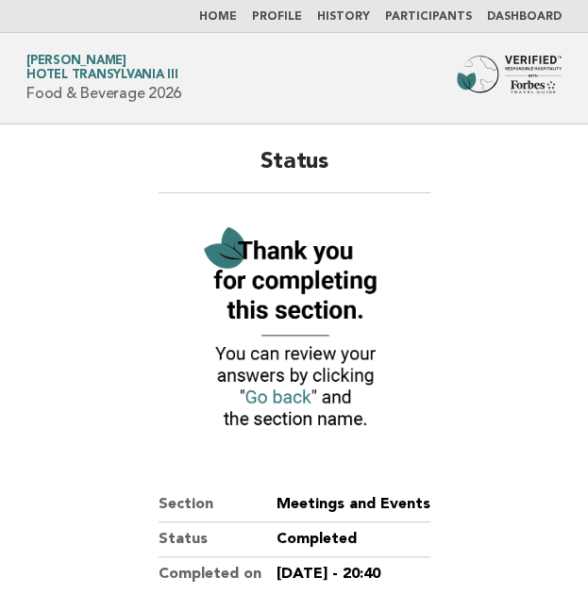
scroll to position [273, 0]
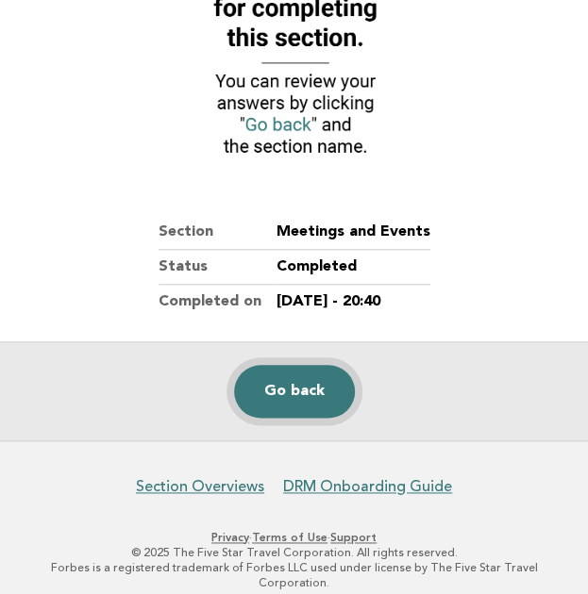
click at [295, 396] on link "Go back" at bounding box center [294, 391] width 121 height 53
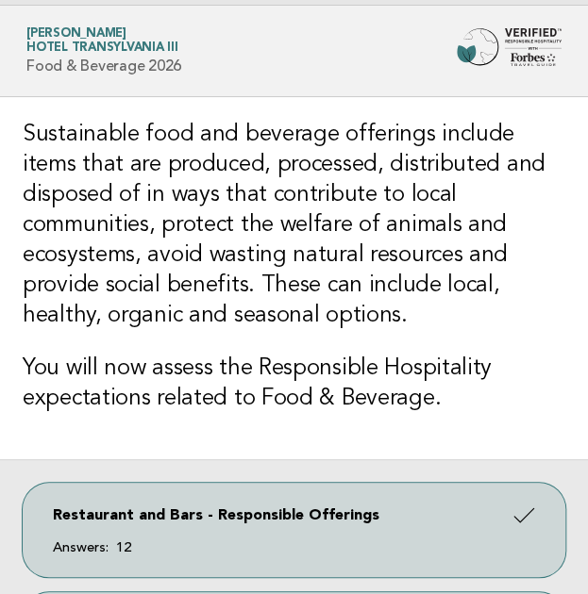
scroll to position [25, 0]
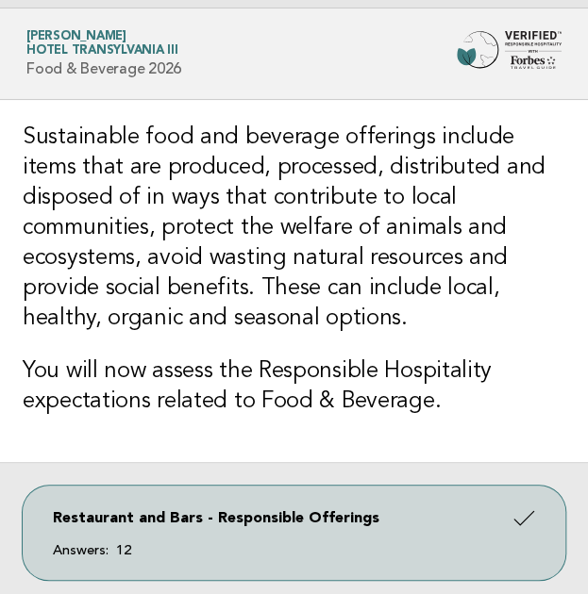
click at [481, 44] on img at bounding box center [509, 50] width 105 height 38
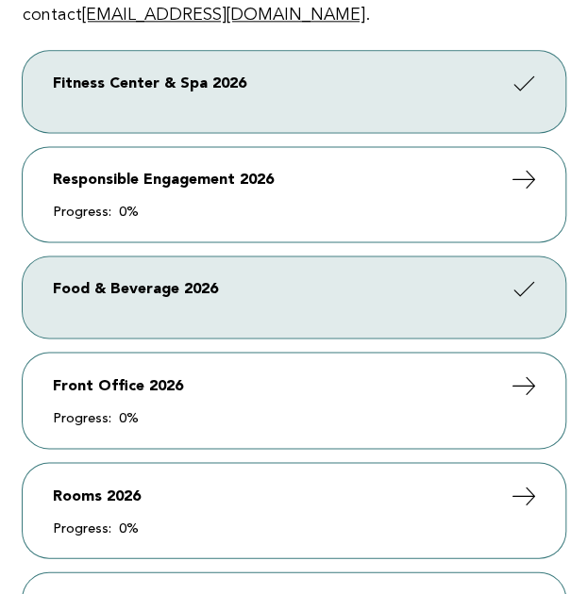
scroll to position [571, 0]
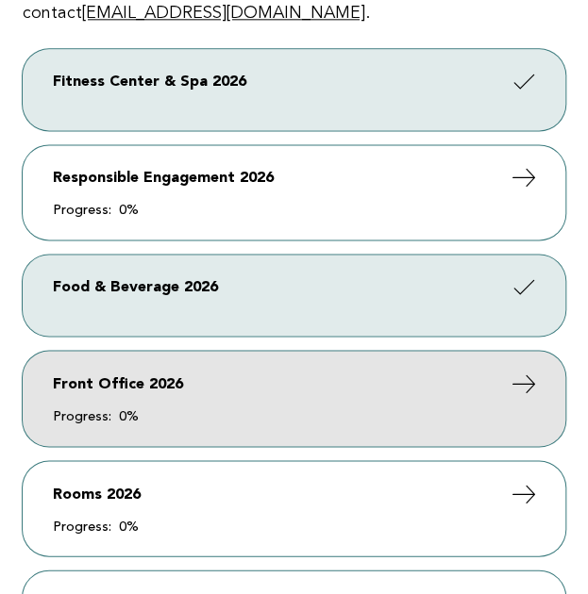
click at [208, 413] on span "Progress: 0%" at bounding box center [294, 415] width 482 height 13
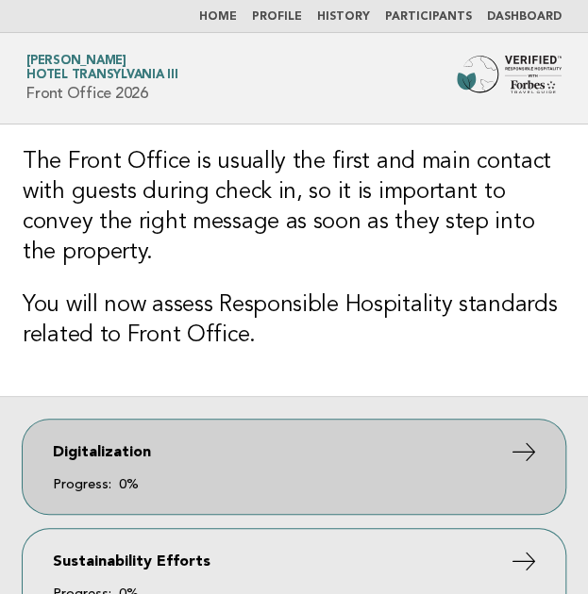
click at [202, 441] on link "Digitalization Progress: 0%" at bounding box center [294, 467] width 543 height 94
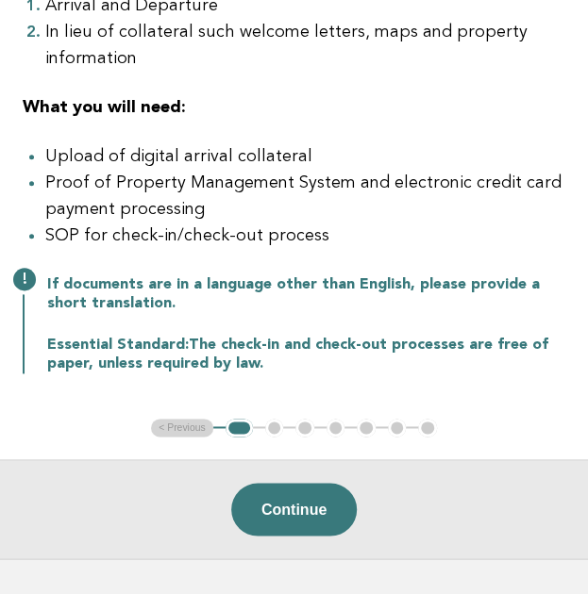
scroll to position [387, 0]
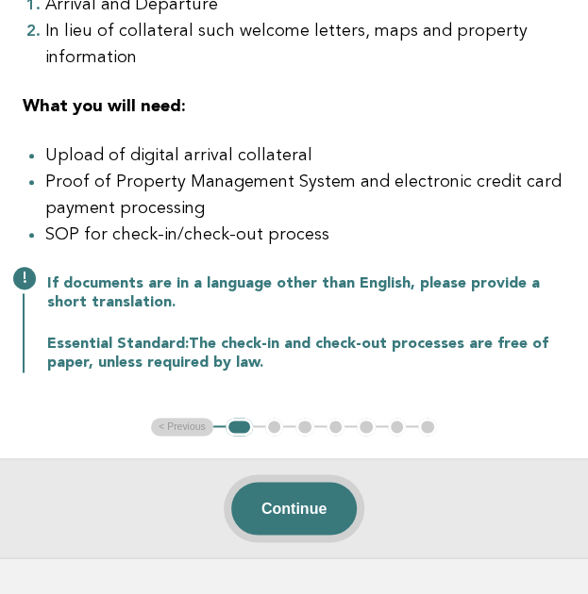
click at [308, 515] on button "Continue" at bounding box center [293, 508] width 125 height 53
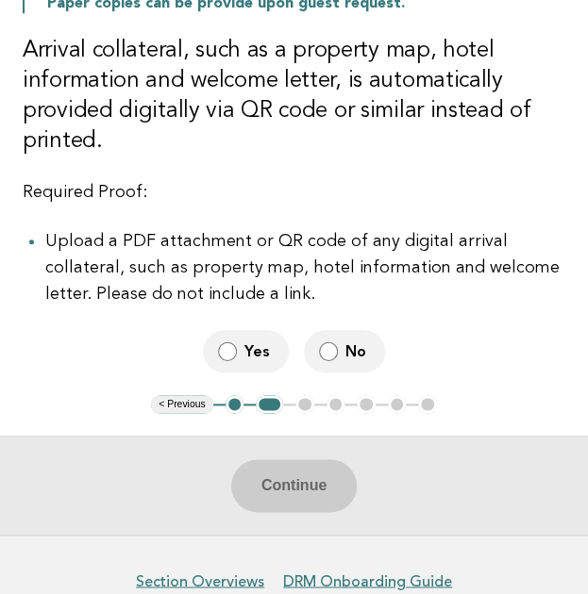
scroll to position [315, 0]
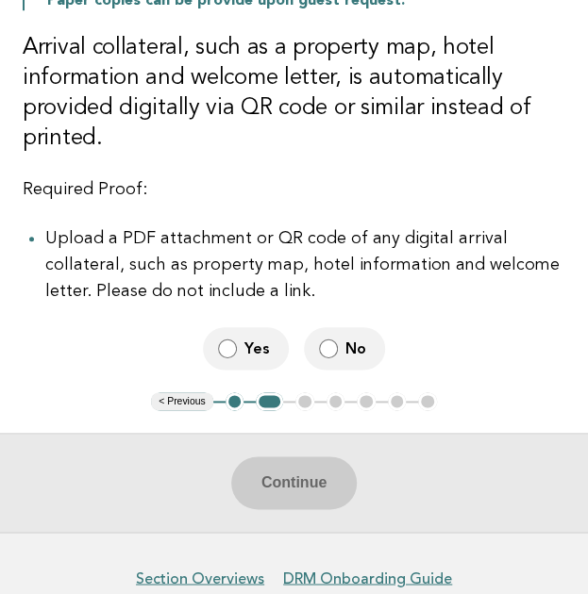
click at [245, 350] on span "Yes" at bounding box center [258, 349] width 29 height 20
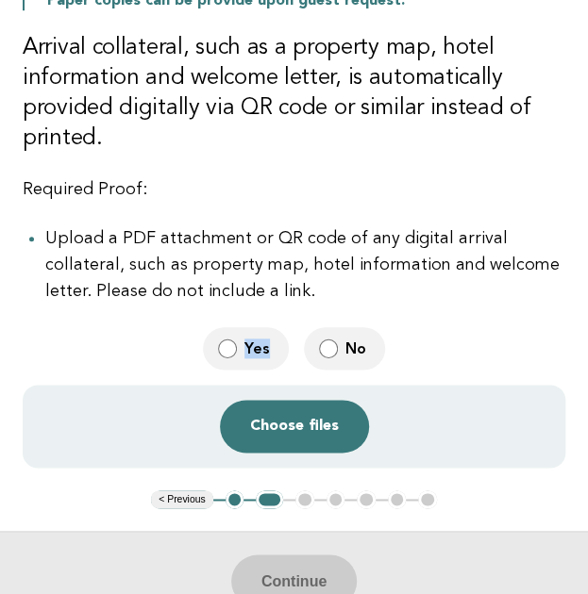
click at [245, 350] on span "Yes" at bounding box center [258, 349] width 29 height 20
click at [311, 430] on button "Choose files" at bounding box center [294, 426] width 149 height 53
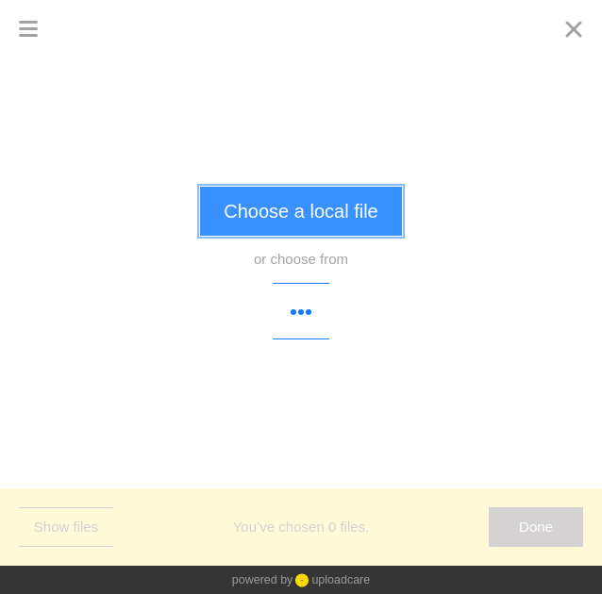
click at [284, 219] on button "Choose a local file" at bounding box center [300, 211] width 201 height 49
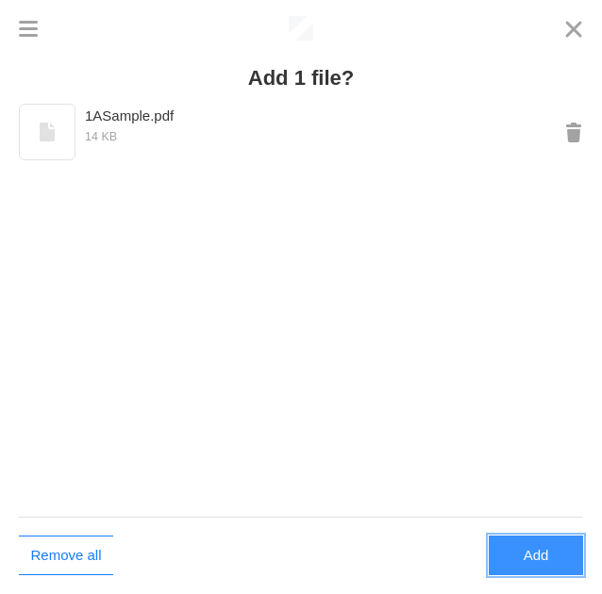
click at [528, 563] on button "Add" at bounding box center [536, 556] width 94 height 40
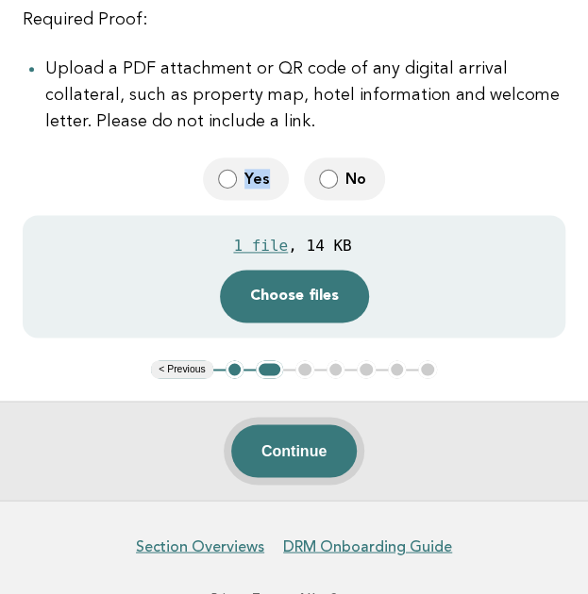
click at [286, 446] on button "Continue" at bounding box center [293, 451] width 125 height 53
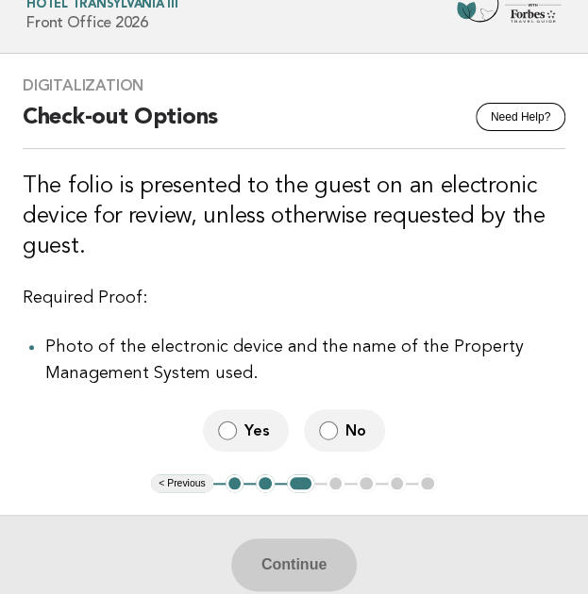
scroll to position [117, 0]
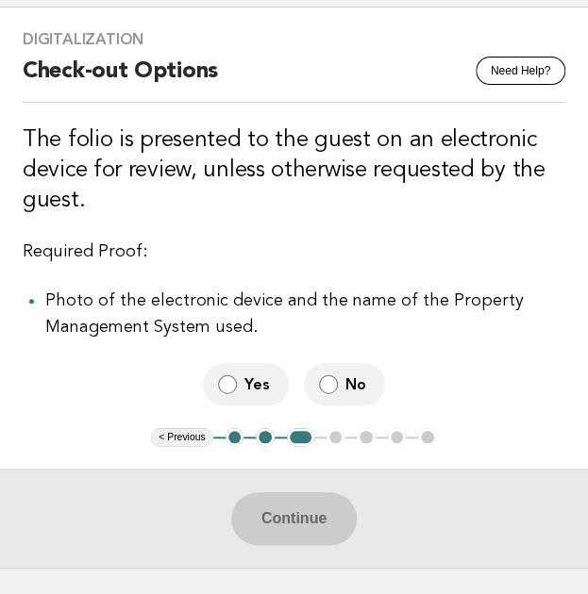
click at [255, 381] on span "Yes" at bounding box center [258, 385] width 29 height 20
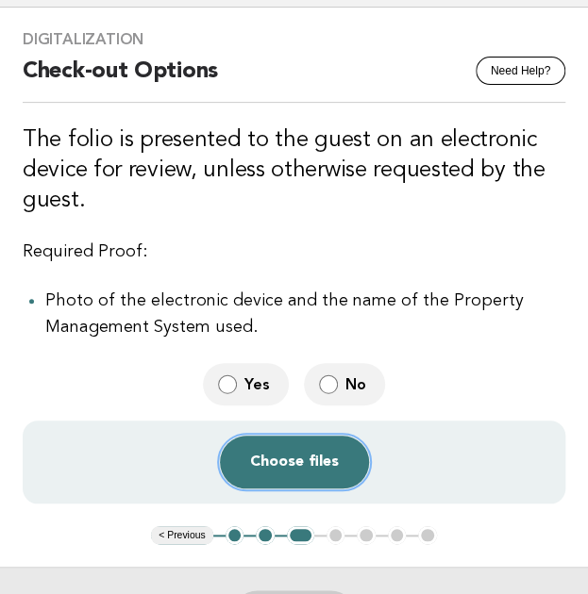
click at [284, 468] on button "Choose files" at bounding box center [294, 462] width 149 height 53
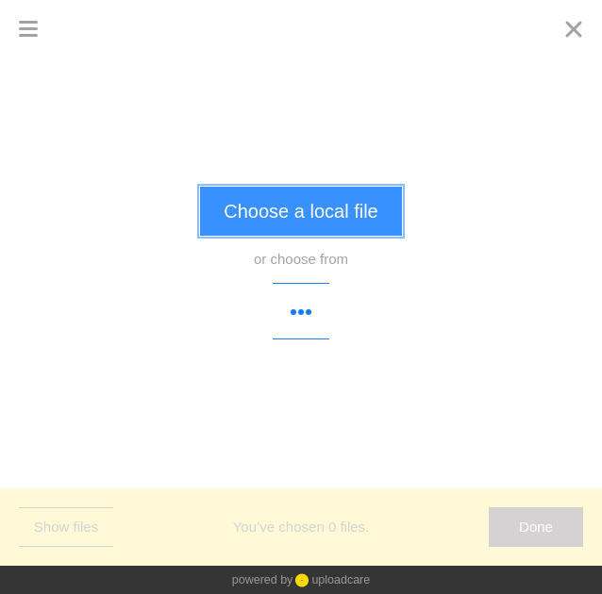
click at [292, 201] on button "Choose a local file" at bounding box center [300, 211] width 201 height 49
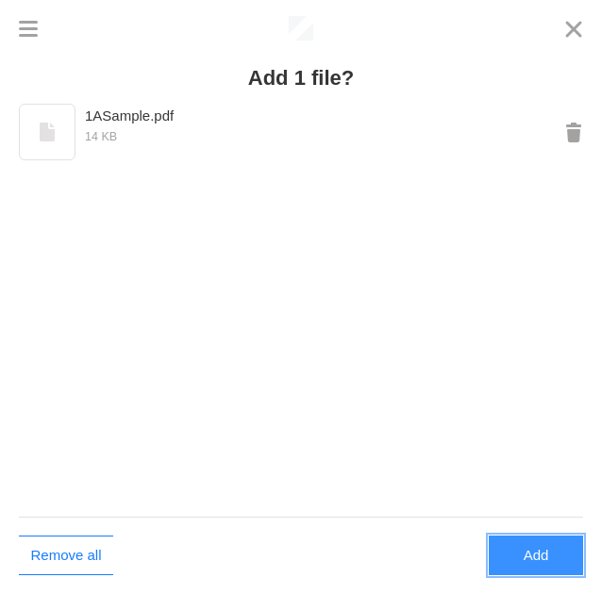
click at [512, 547] on button "Add" at bounding box center [536, 556] width 94 height 40
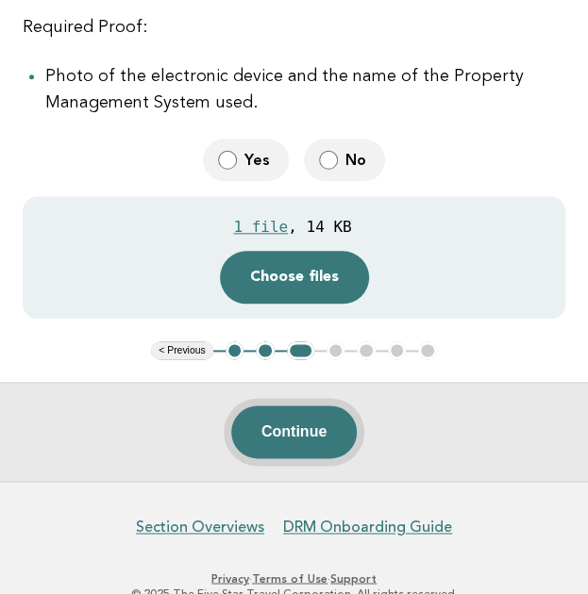
click at [304, 416] on button "Continue" at bounding box center [293, 432] width 125 height 53
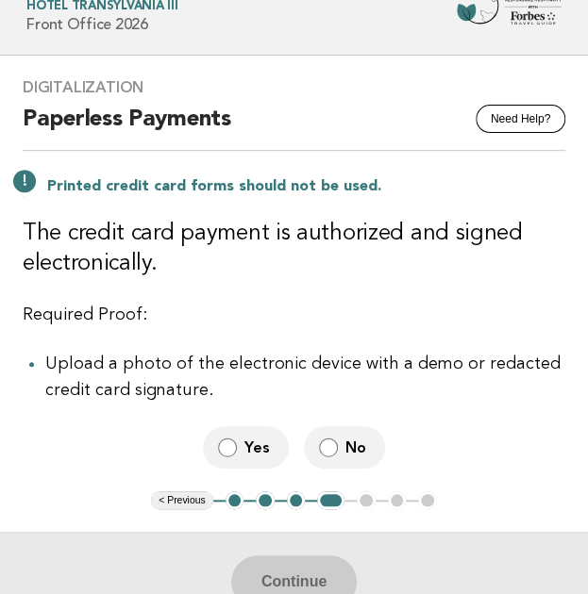
scroll to position [70, 0]
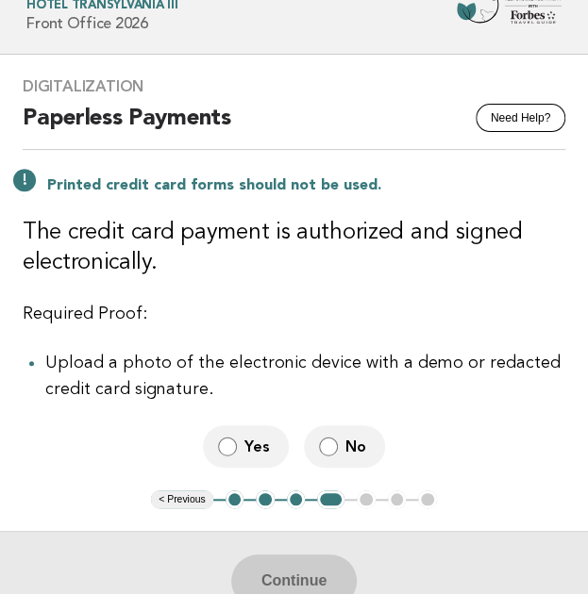
click at [340, 442] on label "No" at bounding box center [344, 447] width 81 height 42
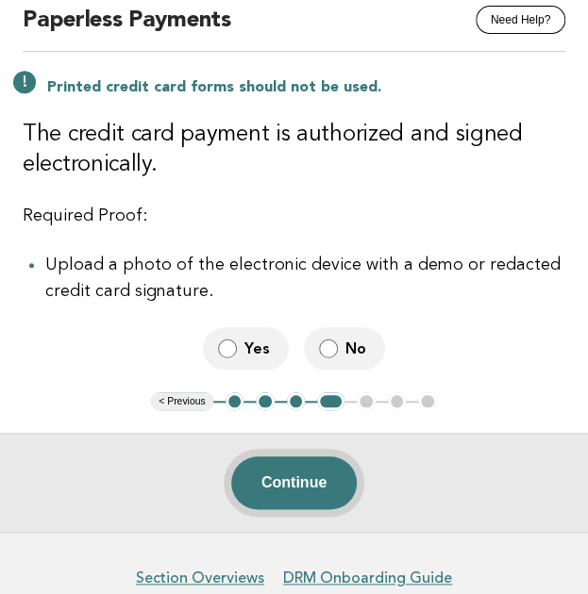
click at [300, 478] on button "Continue" at bounding box center [293, 483] width 125 height 53
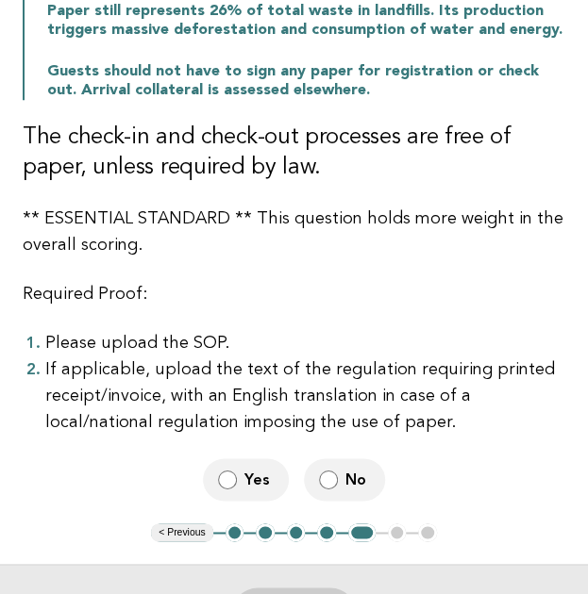
scroll to position [354, 0]
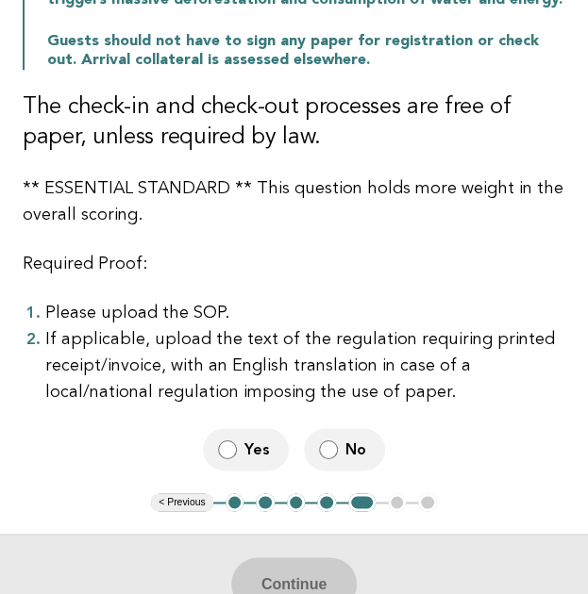
click at [216, 428] on label "Yes" at bounding box center [246, 449] width 86 height 42
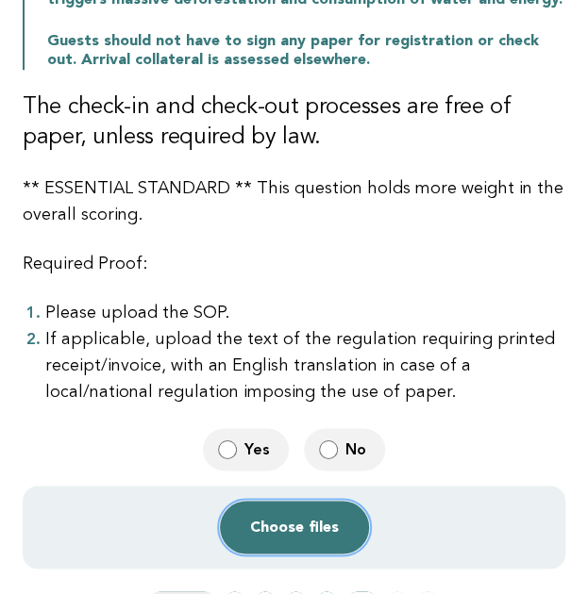
click at [285, 505] on button "Choose files" at bounding box center [294, 527] width 149 height 53
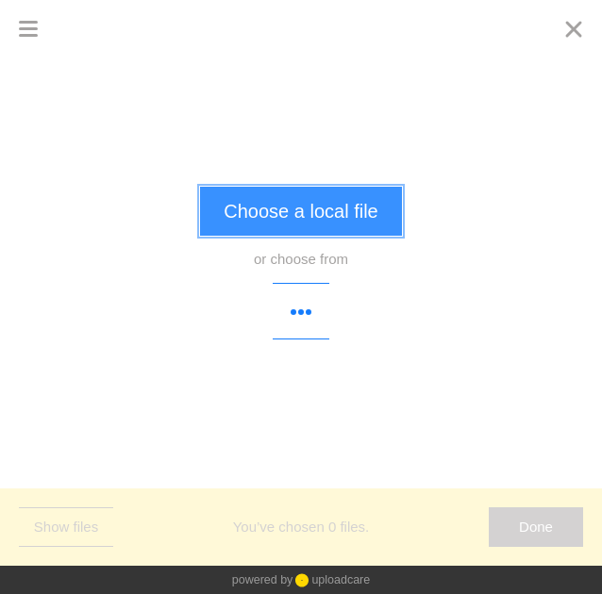
click at [288, 200] on button "Choose a local file" at bounding box center [300, 211] width 201 height 49
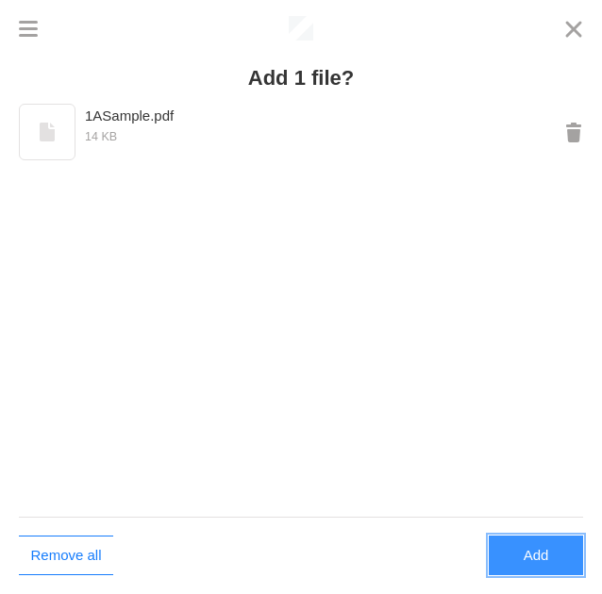
click at [505, 558] on button "Add" at bounding box center [536, 556] width 94 height 40
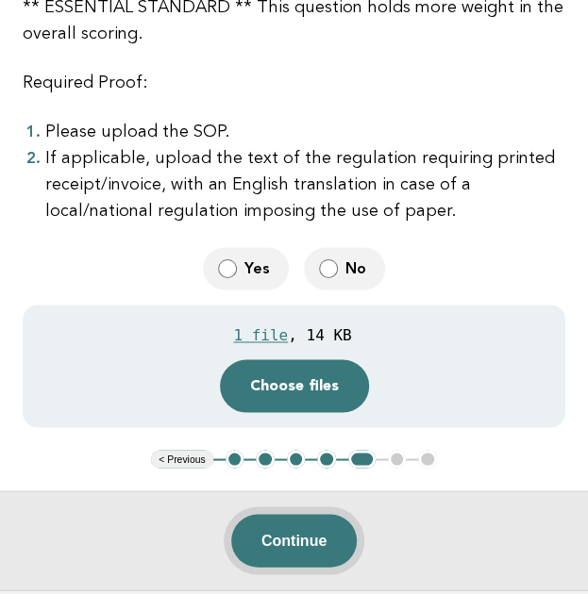
click at [308, 525] on button "Continue" at bounding box center [293, 540] width 125 height 53
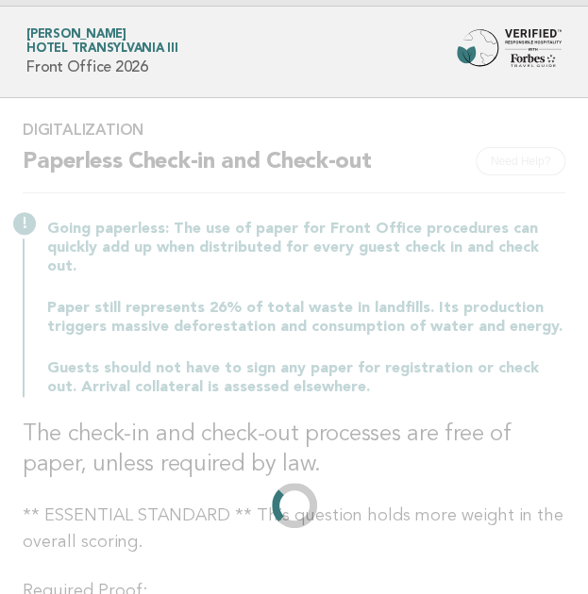
scroll to position [0, 0]
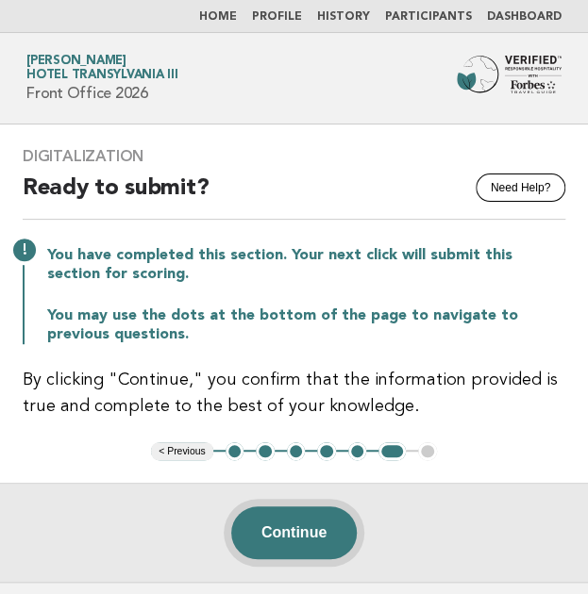
click at [289, 535] on button "Continue" at bounding box center [293, 533] width 125 height 53
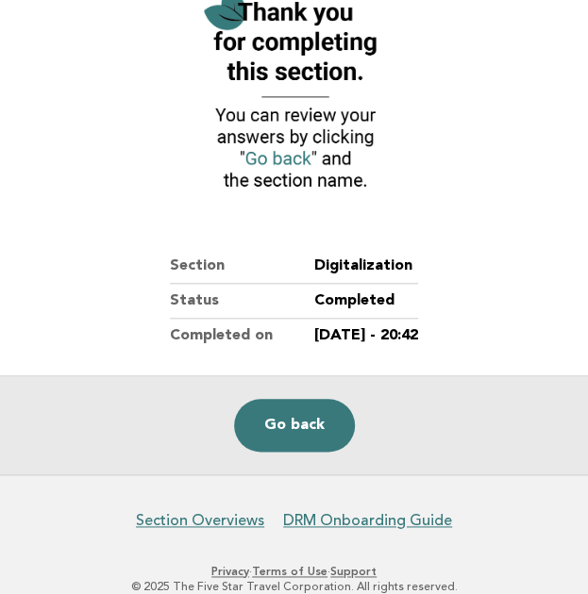
scroll to position [256, 0]
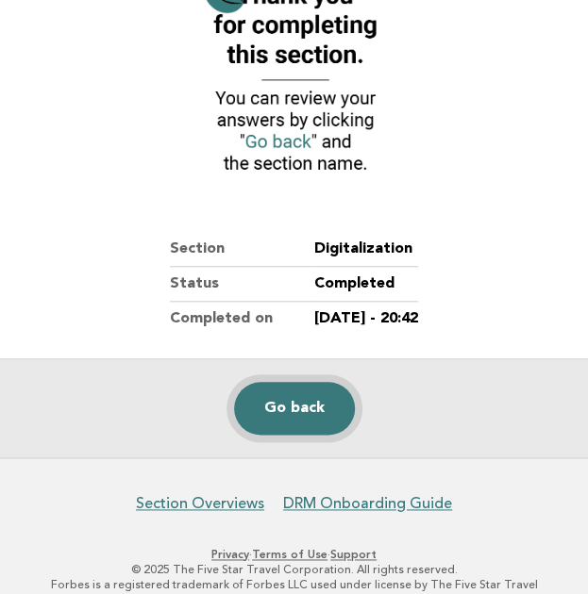
click at [289, 398] on link "Go back" at bounding box center [294, 408] width 121 height 53
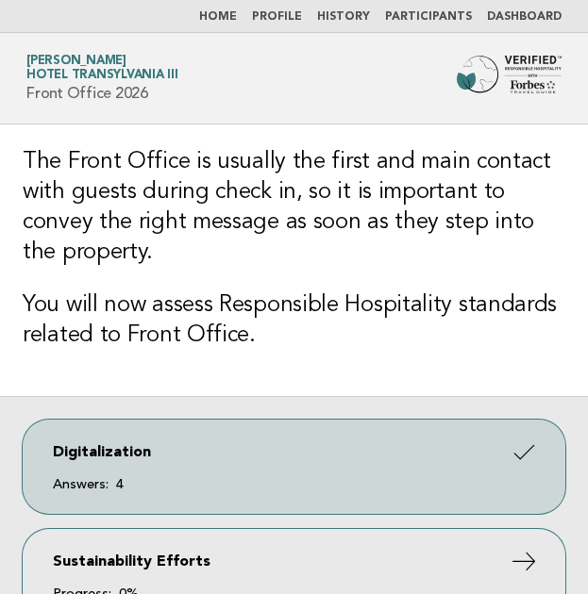
scroll to position [136, 0]
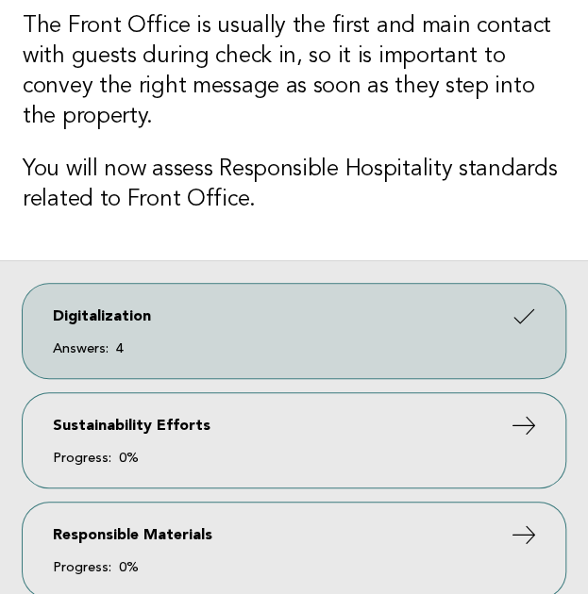
click at [306, 428] on link "Sustainability Efforts Progress: 0%" at bounding box center [294, 440] width 543 height 94
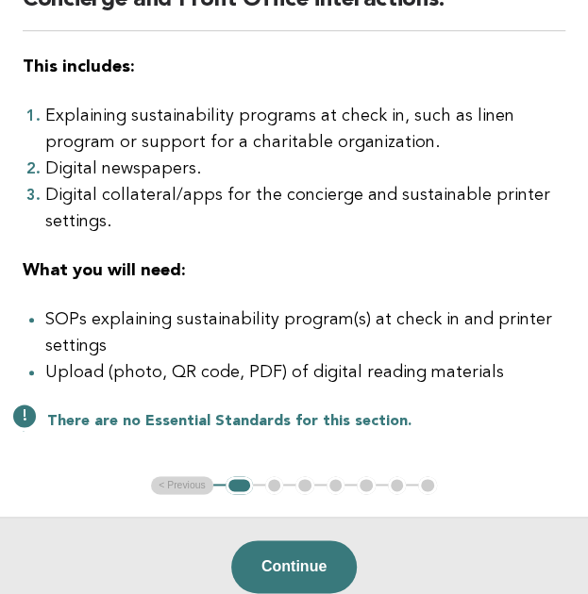
scroll to position [290, 0]
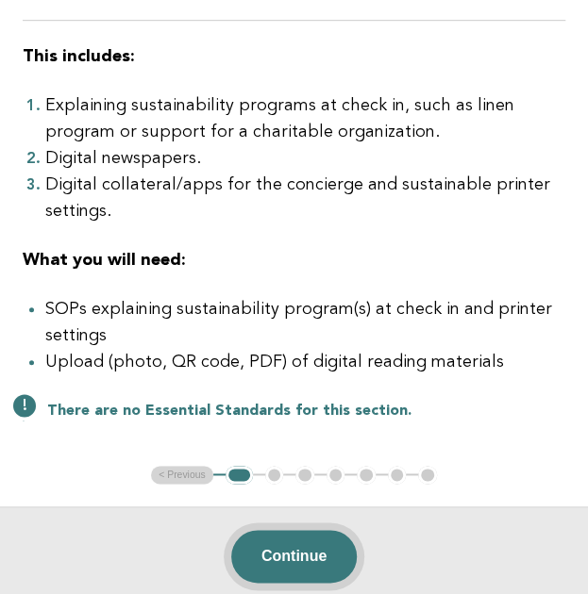
click at [306, 556] on button "Continue" at bounding box center [293, 556] width 125 height 53
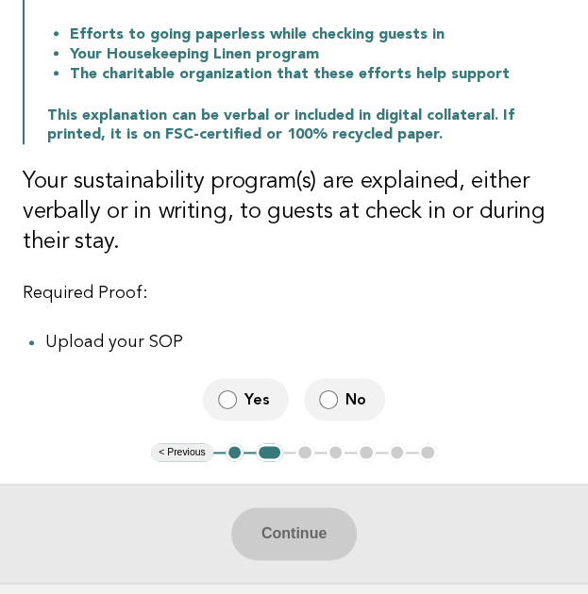
scroll to position [302, 0]
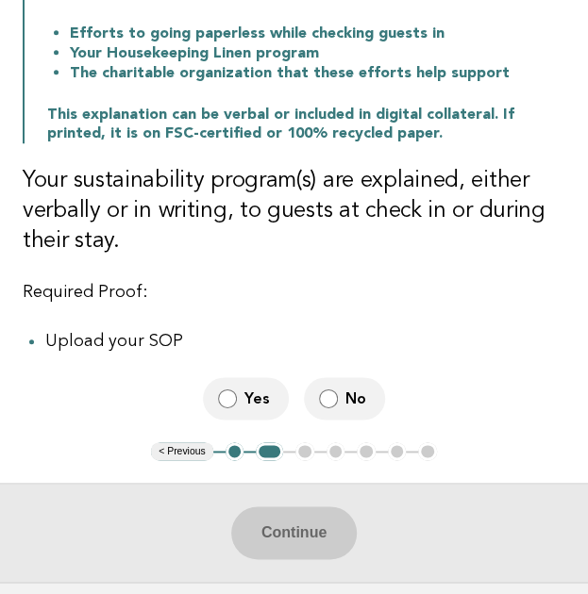
click at [243, 395] on label "Yes" at bounding box center [246, 398] width 86 height 42
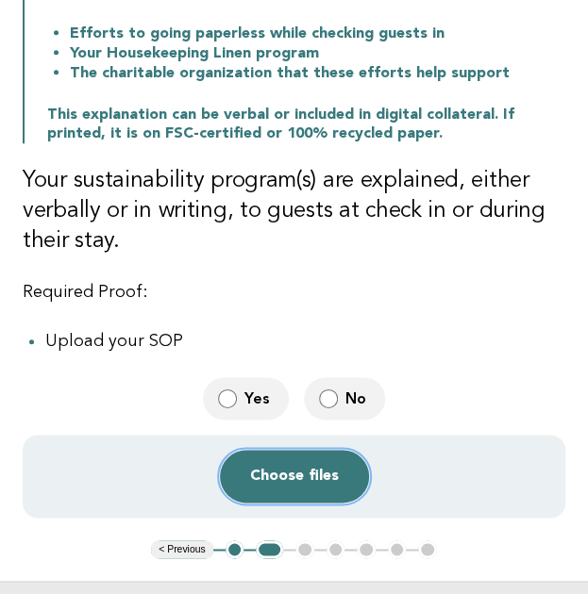
click at [289, 471] on button "Choose files" at bounding box center [294, 476] width 149 height 53
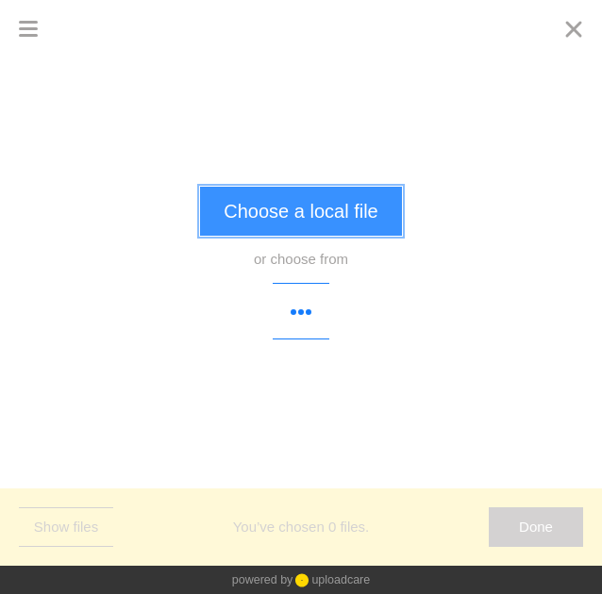
click at [342, 215] on button "Choose a local file" at bounding box center [300, 211] width 201 height 49
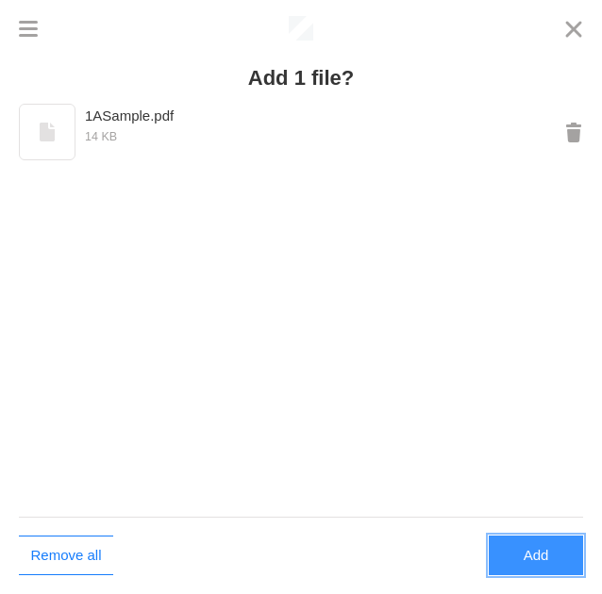
click at [559, 557] on button "Add" at bounding box center [536, 556] width 94 height 40
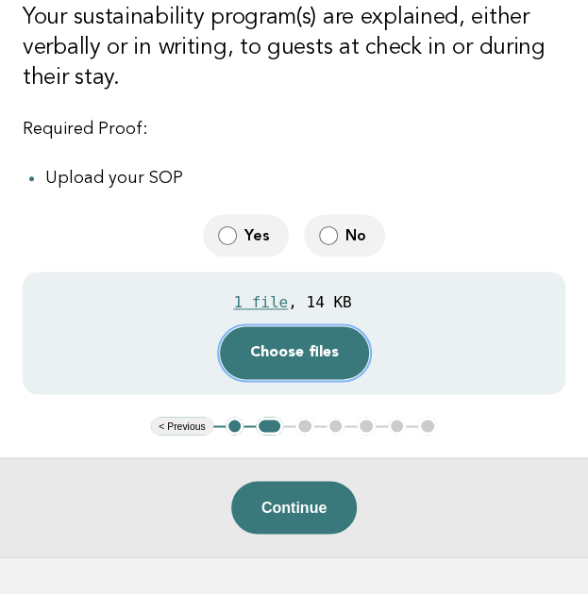
scroll to position [468, 0]
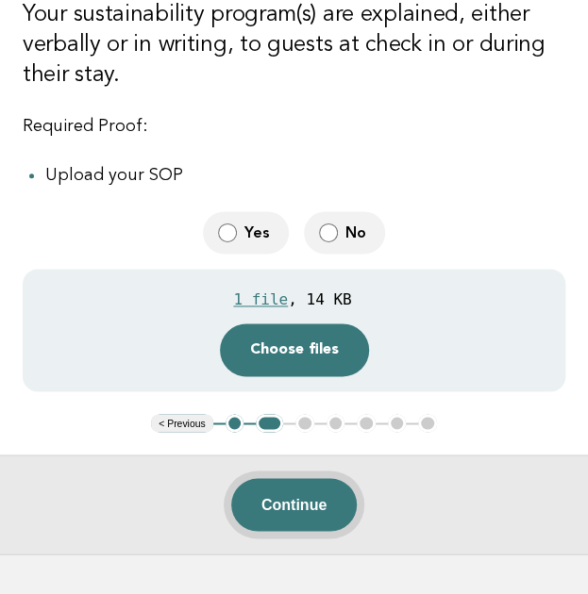
click at [309, 497] on button "Continue" at bounding box center [293, 504] width 125 height 53
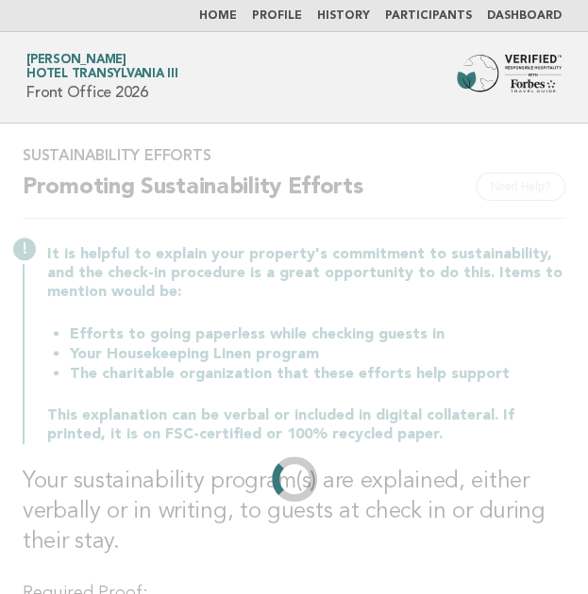
scroll to position [0, 0]
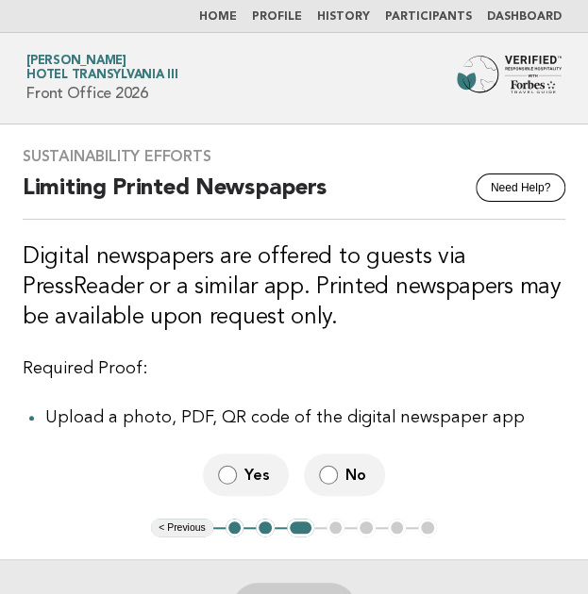
click at [278, 486] on label "Yes" at bounding box center [246, 475] width 86 height 42
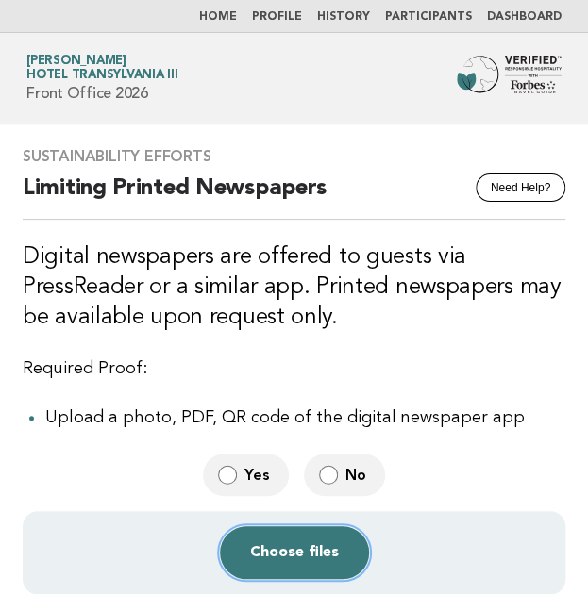
click at [301, 546] on button "Choose files" at bounding box center [294, 552] width 149 height 53
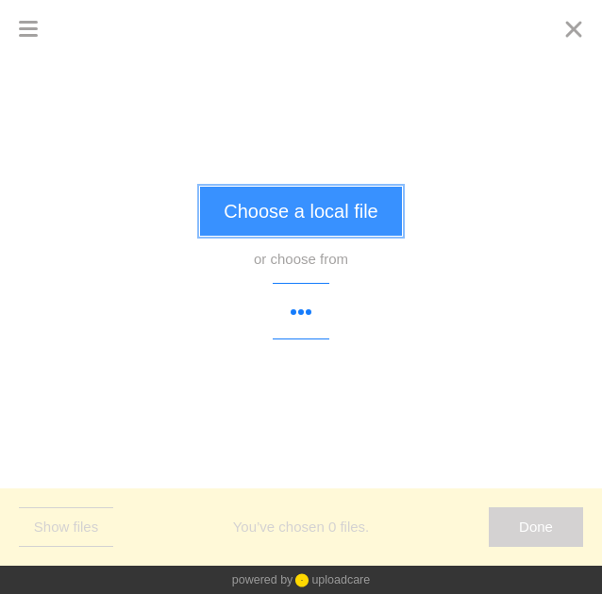
click at [318, 218] on button "Choose a local file" at bounding box center [300, 211] width 201 height 49
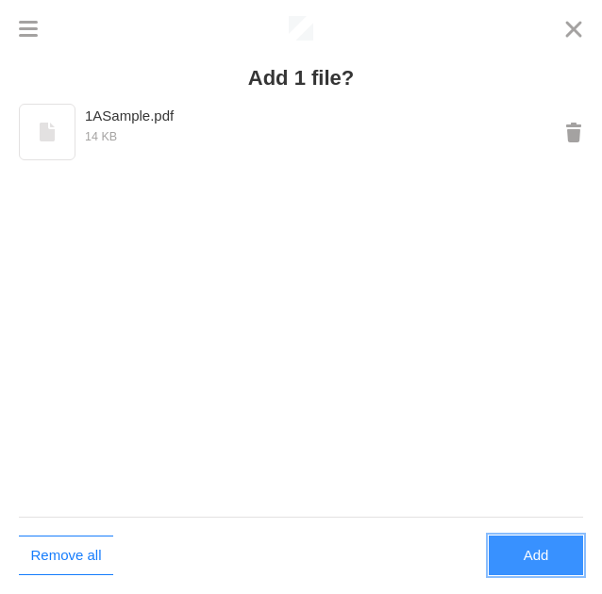
click at [515, 561] on button "Add" at bounding box center [536, 556] width 94 height 40
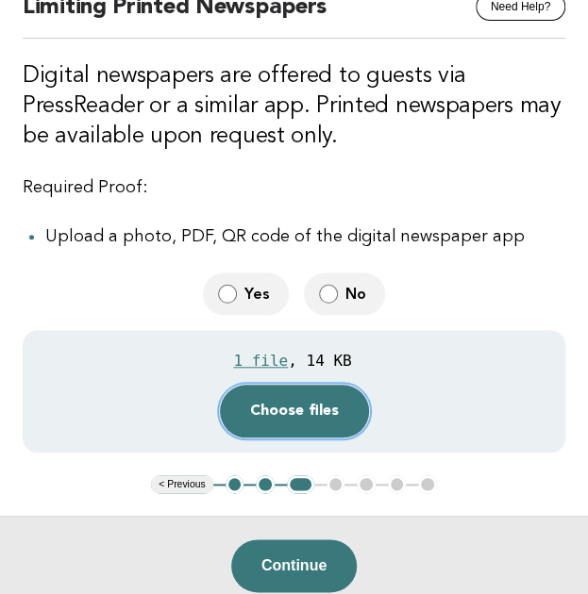
scroll to position [185, 0]
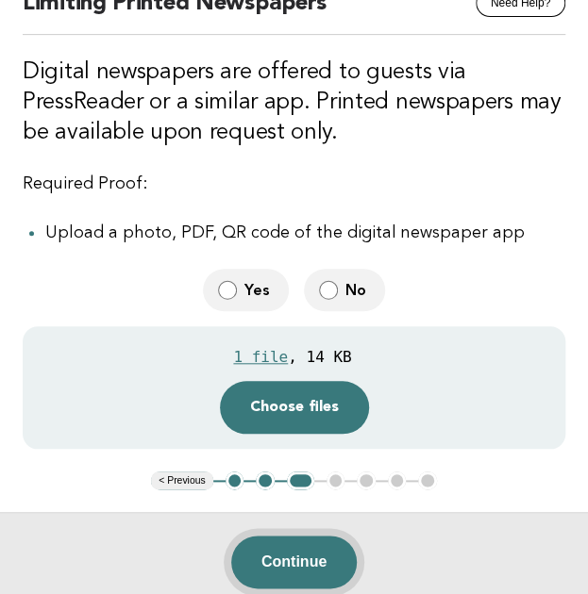
click at [285, 561] on button "Continue" at bounding box center [293, 562] width 125 height 53
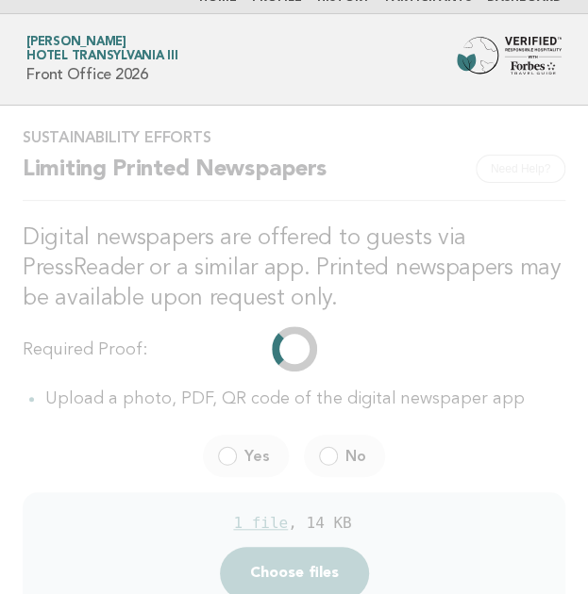
scroll to position [0, 0]
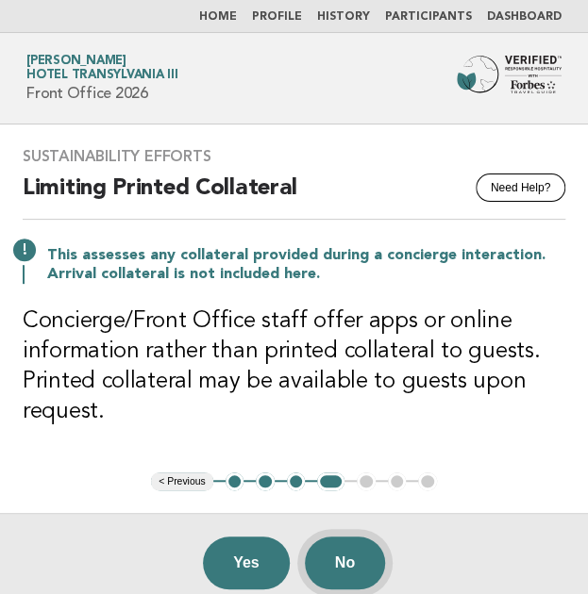
click at [338, 552] on button "No" at bounding box center [345, 563] width 80 height 53
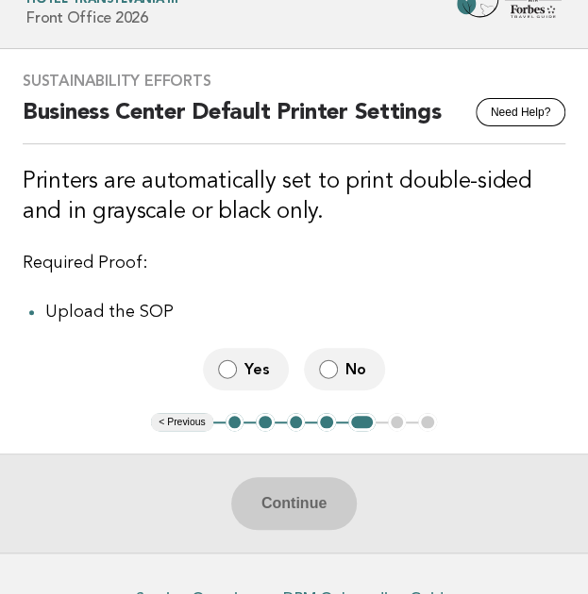
scroll to position [103, 0]
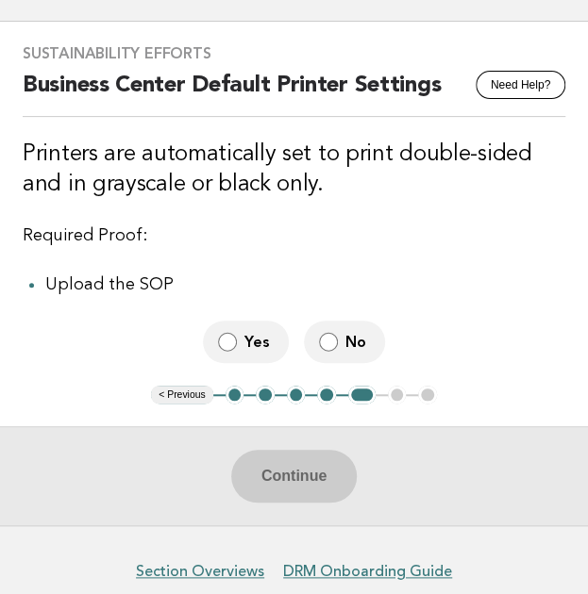
click at [252, 330] on label "Yes" at bounding box center [246, 342] width 86 height 42
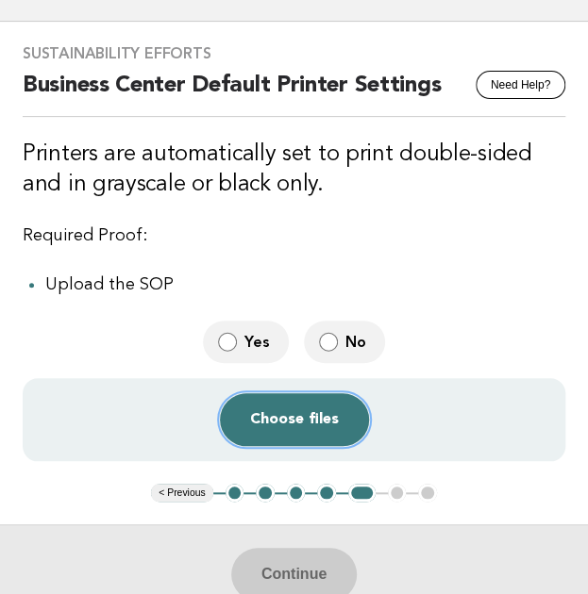
click at [287, 419] on button "Choose files" at bounding box center [294, 419] width 149 height 53
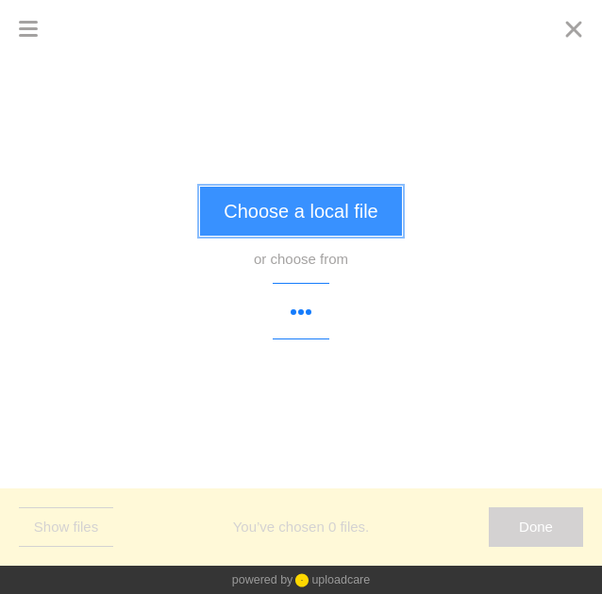
click at [311, 226] on button "Choose a local file" at bounding box center [300, 211] width 201 height 49
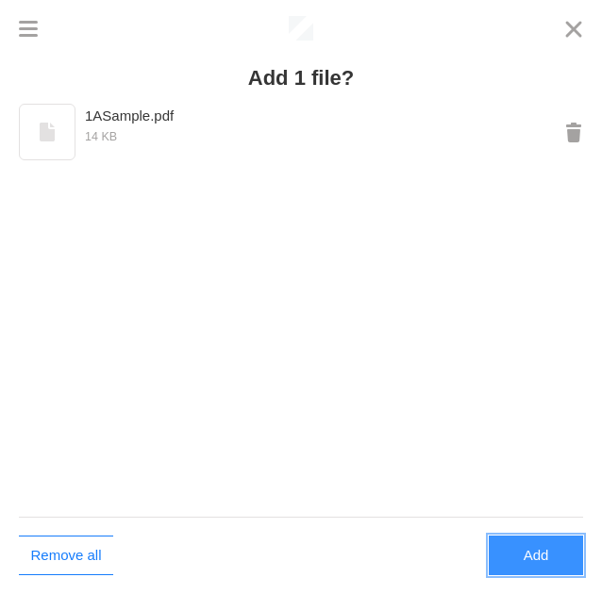
click at [572, 556] on button "Add" at bounding box center [536, 556] width 94 height 40
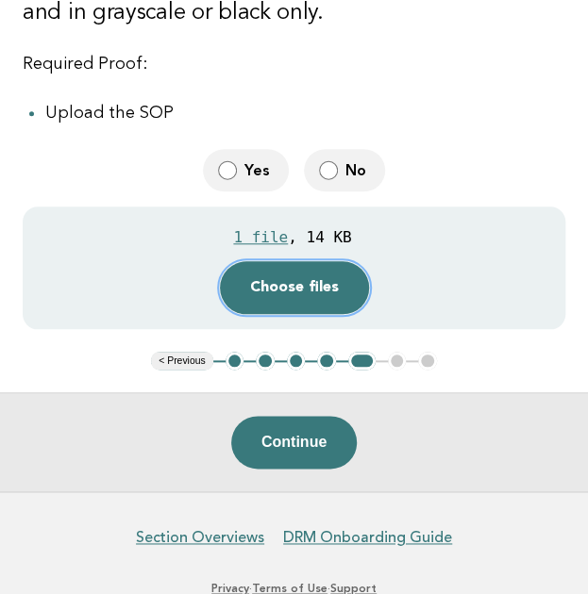
scroll to position [277, 0]
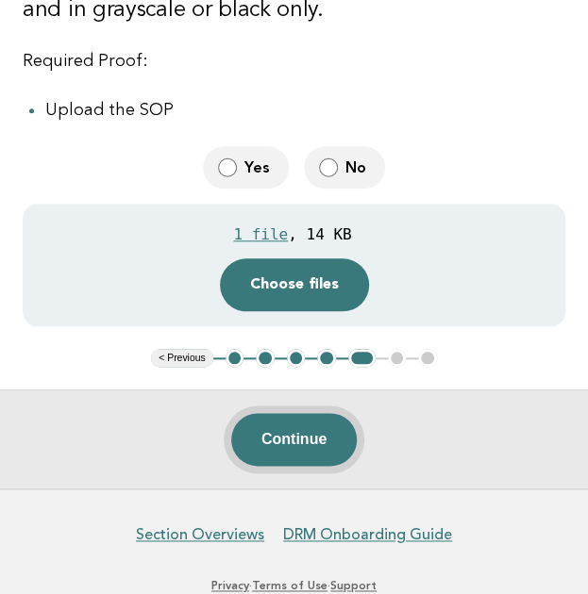
click at [305, 437] on button "Continue" at bounding box center [293, 439] width 125 height 53
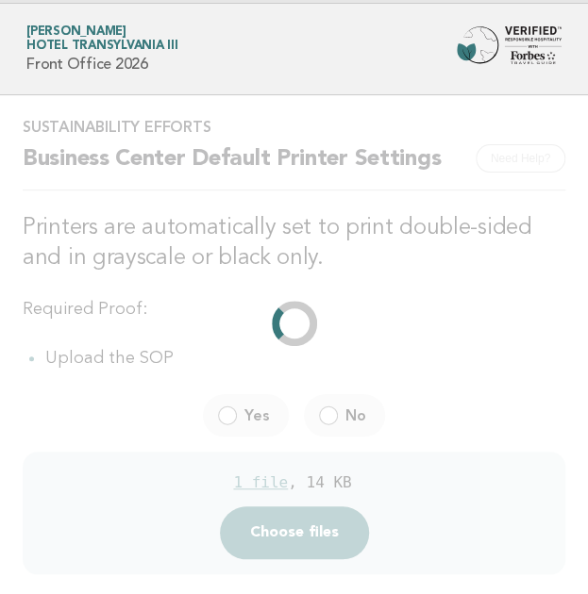
scroll to position [0, 0]
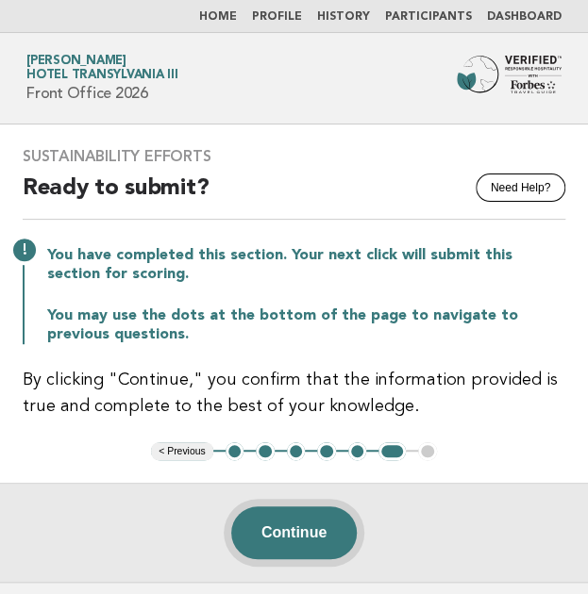
click at [301, 535] on button "Continue" at bounding box center [293, 533] width 125 height 53
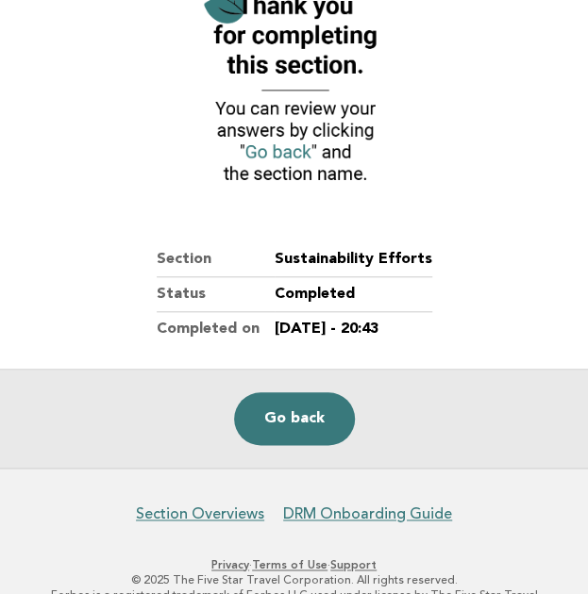
scroll to position [247, 0]
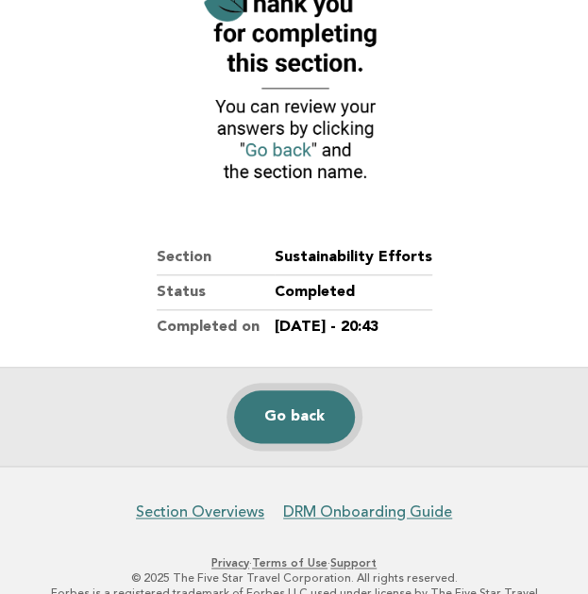
click at [297, 425] on link "Go back" at bounding box center [294, 417] width 121 height 53
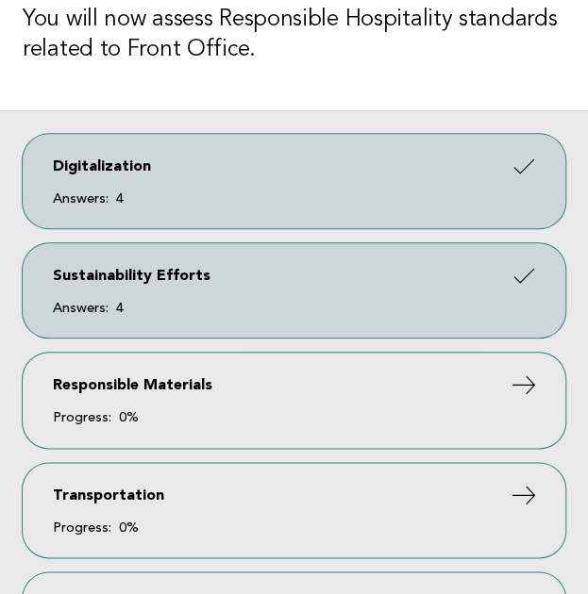
scroll to position [287, 0]
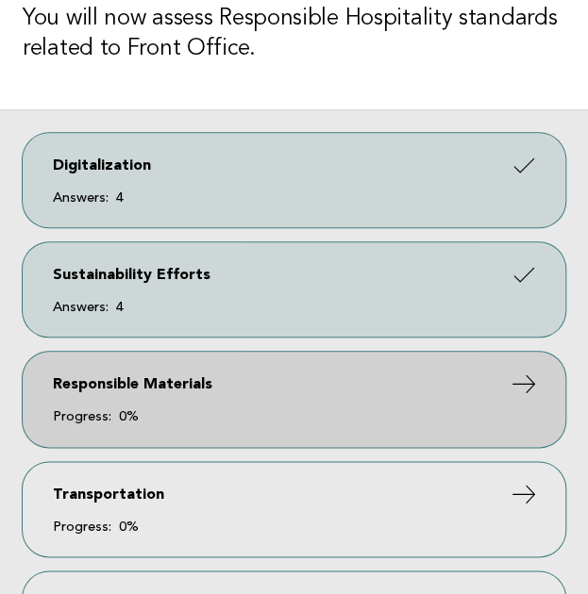
click at [198, 404] on link "Responsible Materials Progress: 0%" at bounding box center [294, 399] width 543 height 94
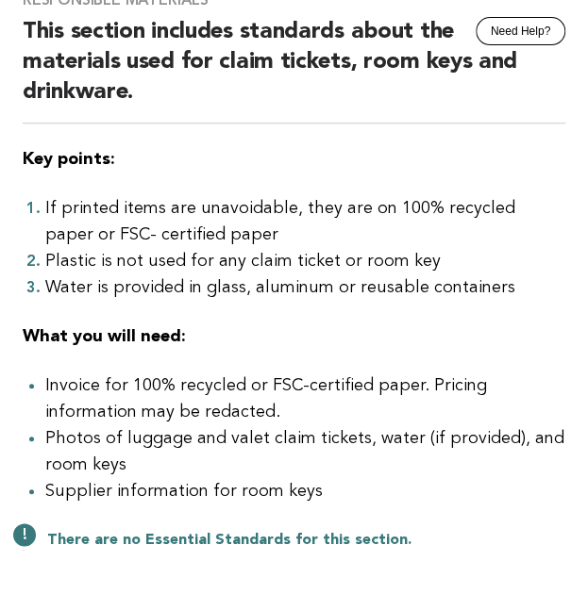
scroll to position [308, 0]
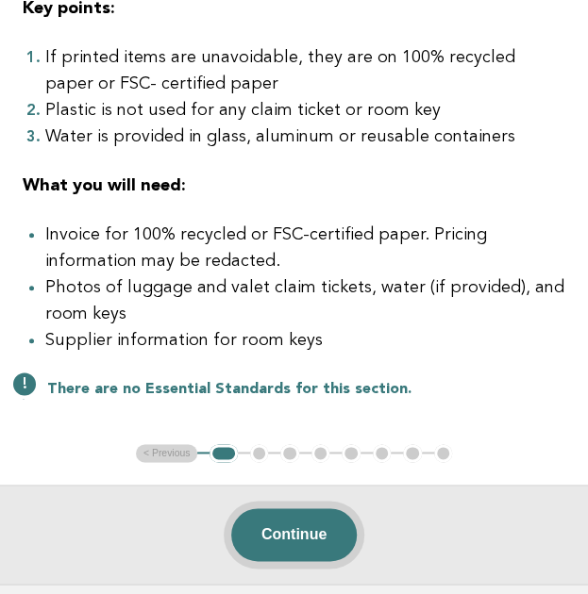
click at [282, 539] on button "Continue" at bounding box center [293, 535] width 125 height 53
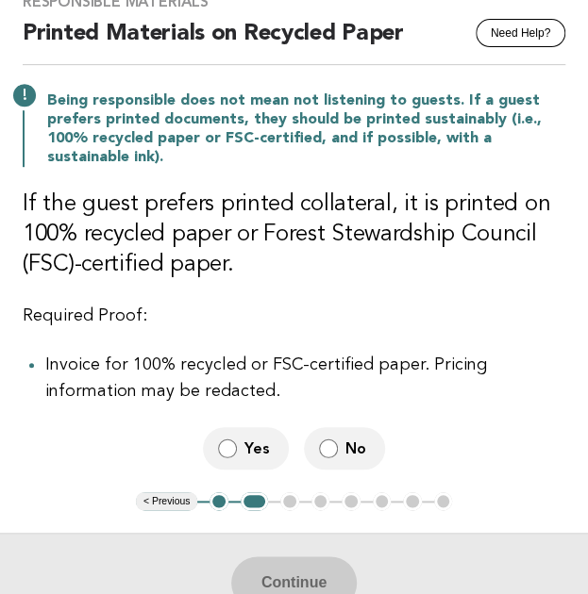
scroll to position [159, 0]
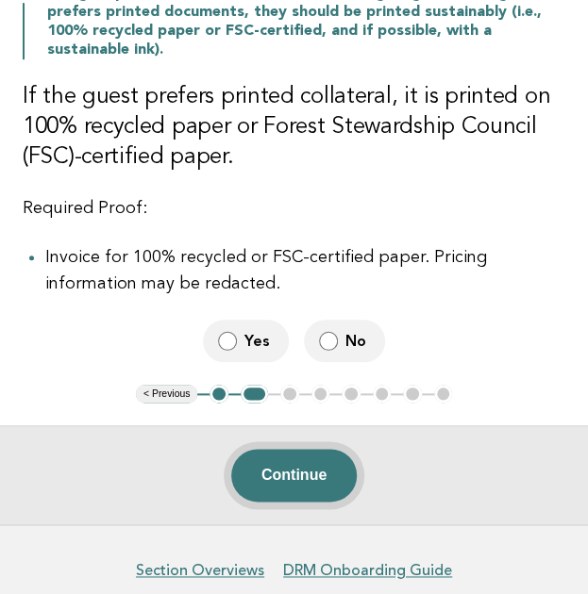
click at [306, 473] on button "Continue" at bounding box center [293, 475] width 125 height 53
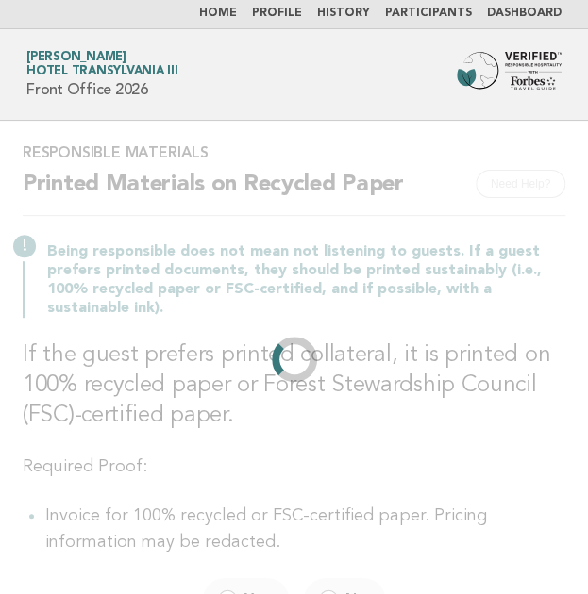
scroll to position [0, 0]
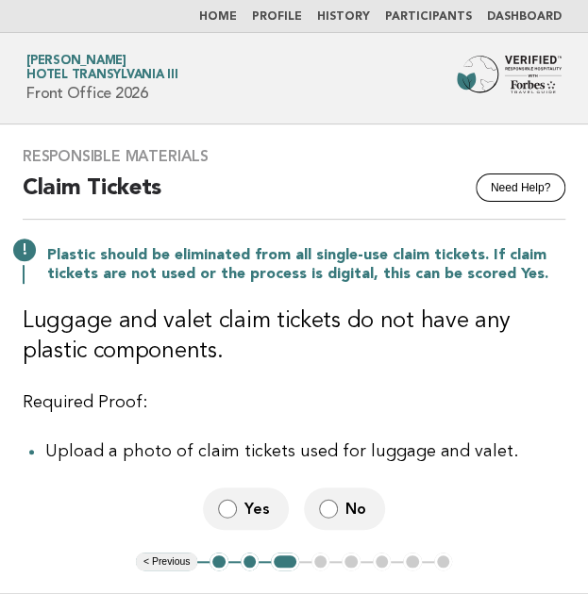
click at [243, 498] on label "Yes" at bounding box center [246, 509] width 86 height 42
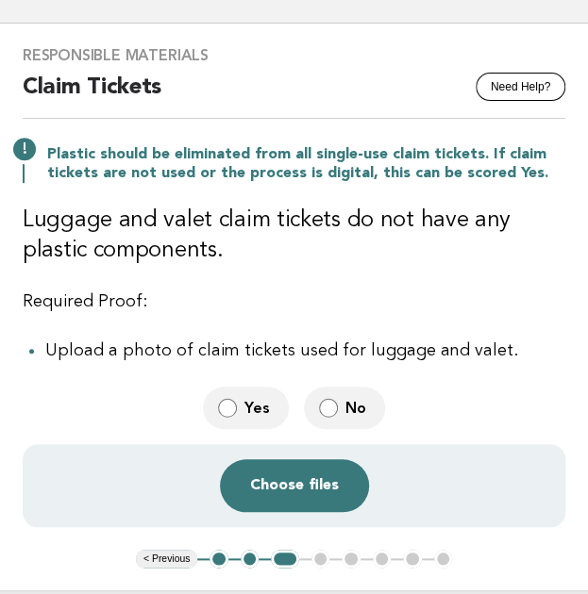
scroll to position [102, 0]
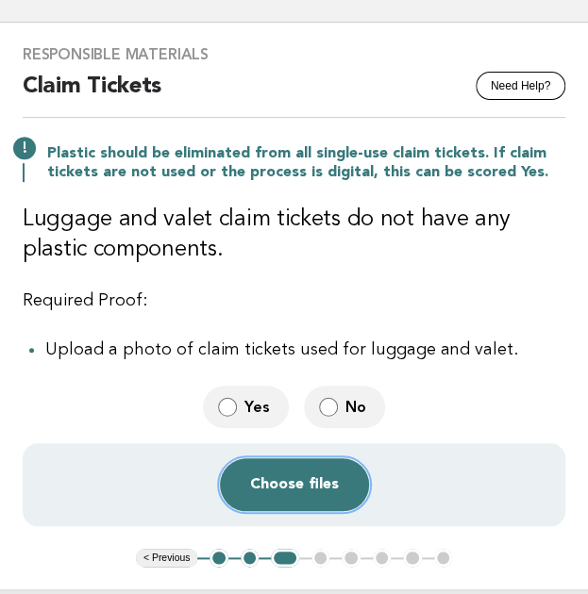
click at [296, 480] on button "Choose files" at bounding box center [294, 485] width 149 height 53
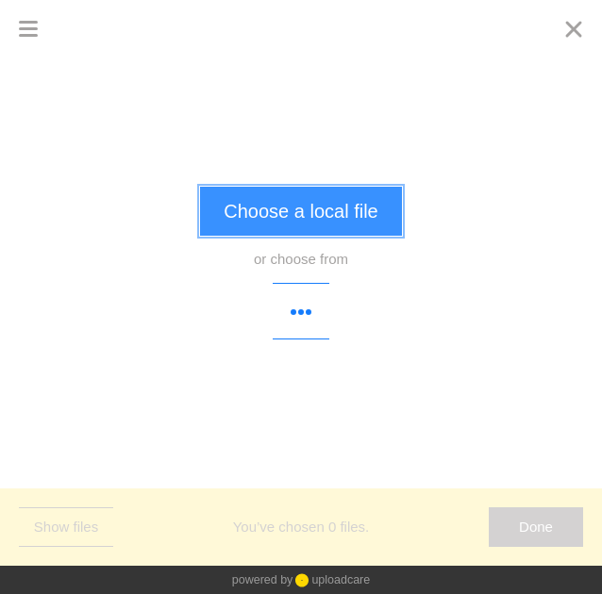
click at [309, 226] on button "Choose a local file" at bounding box center [300, 211] width 201 height 49
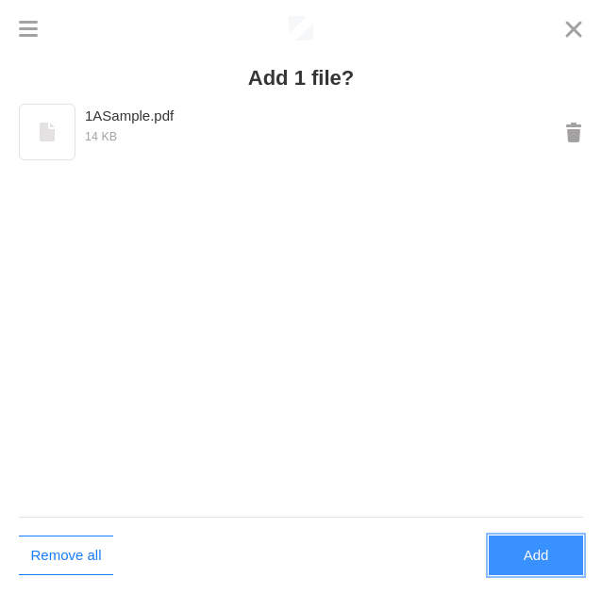
click at [516, 560] on button "Add" at bounding box center [536, 556] width 94 height 40
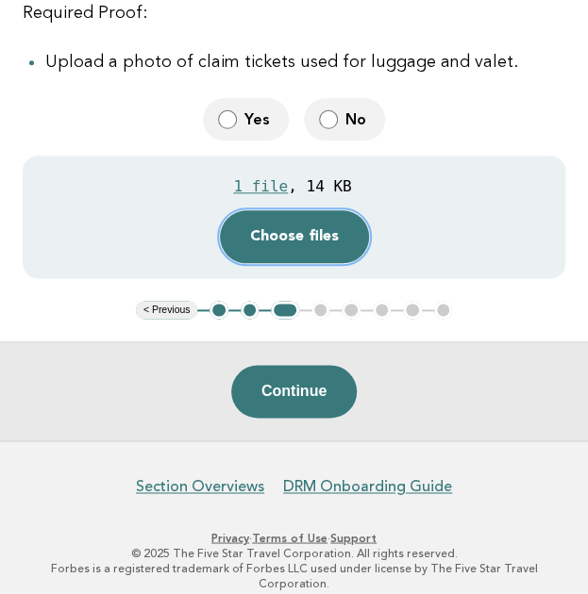
scroll to position [391, 0]
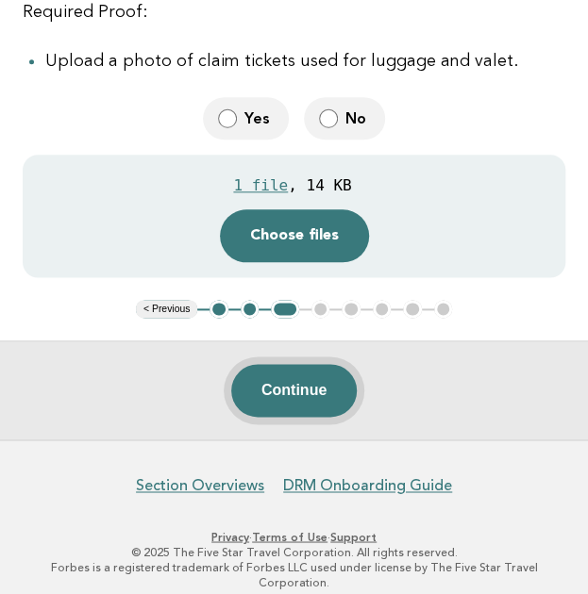
click at [311, 388] on button "Continue" at bounding box center [293, 390] width 125 height 53
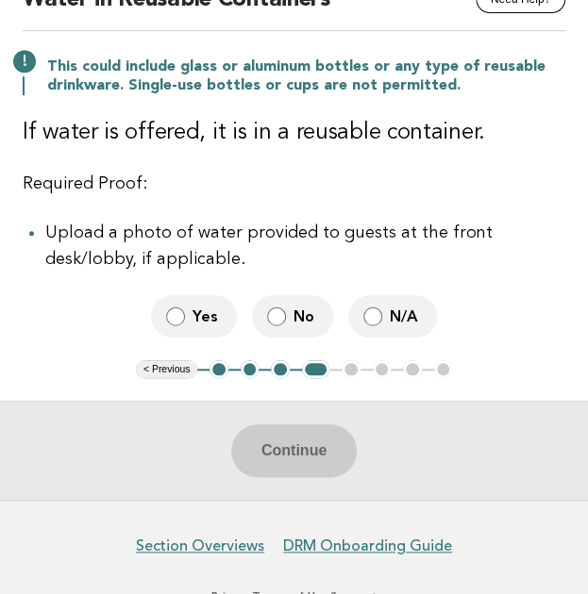
scroll to position [190, 0]
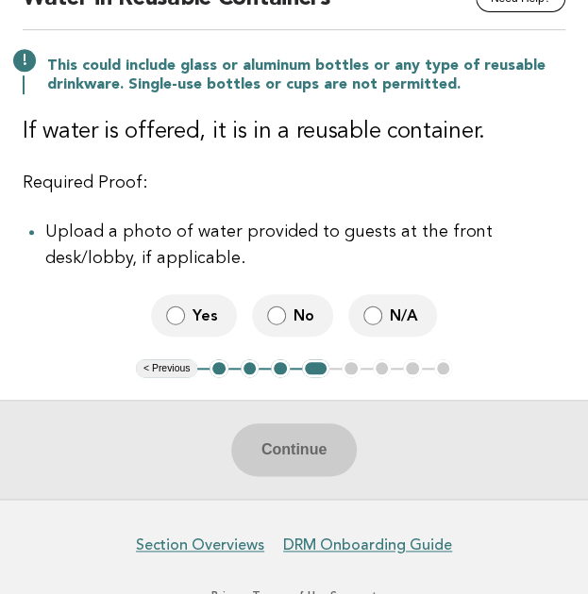
click at [383, 308] on label "N/A" at bounding box center [392, 315] width 89 height 42
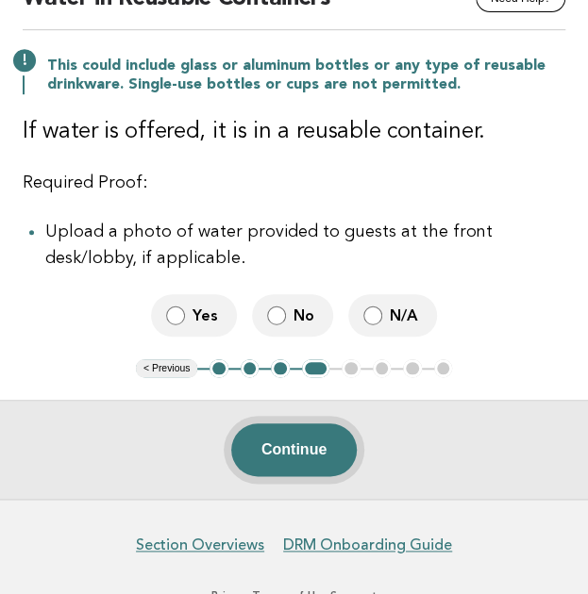
click at [311, 455] on button "Continue" at bounding box center [293, 450] width 125 height 53
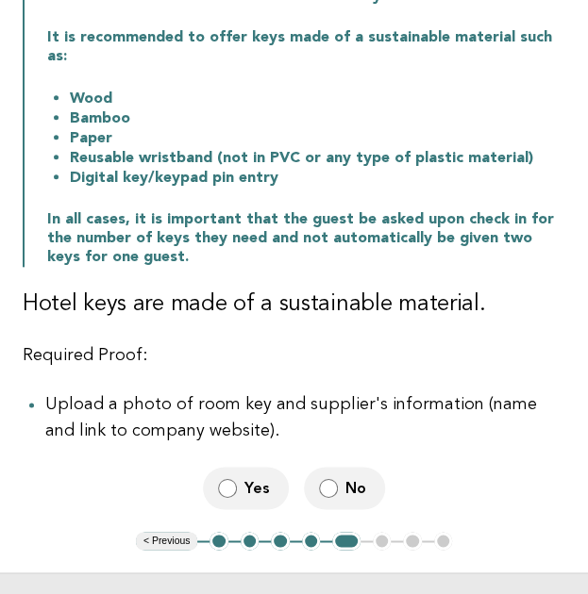
scroll to position [336, 0]
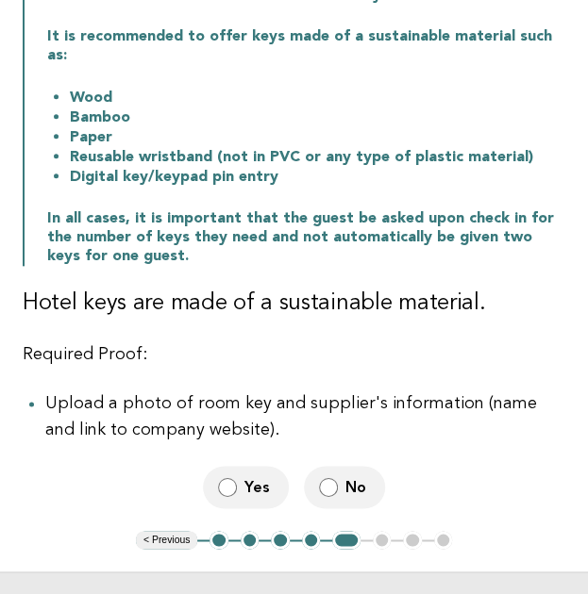
click at [228, 476] on label "Yes" at bounding box center [246, 487] width 86 height 42
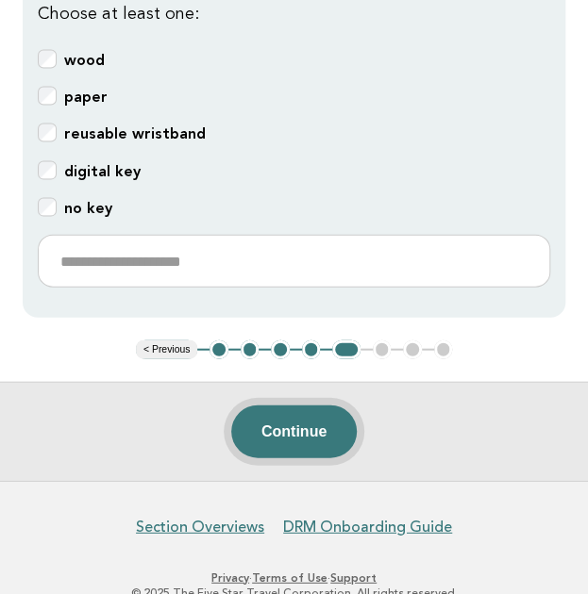
scroll to position [877, 0]
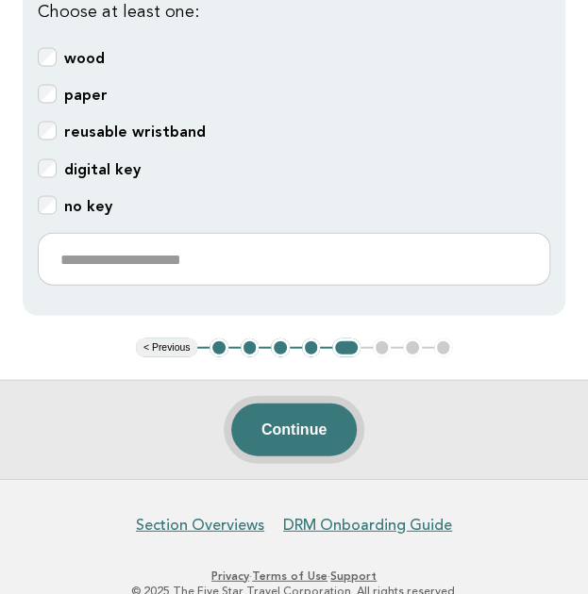
click at [299, 416] on button "Continue" at bounding box center [293, 429] width 125 height 53
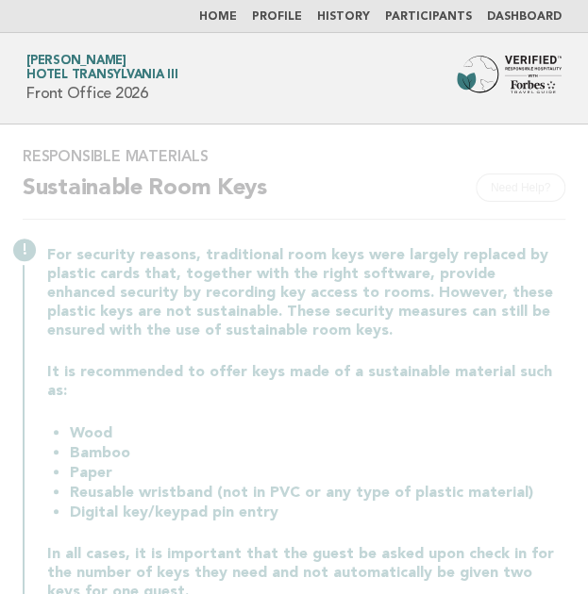
scroll to position [0, 0]
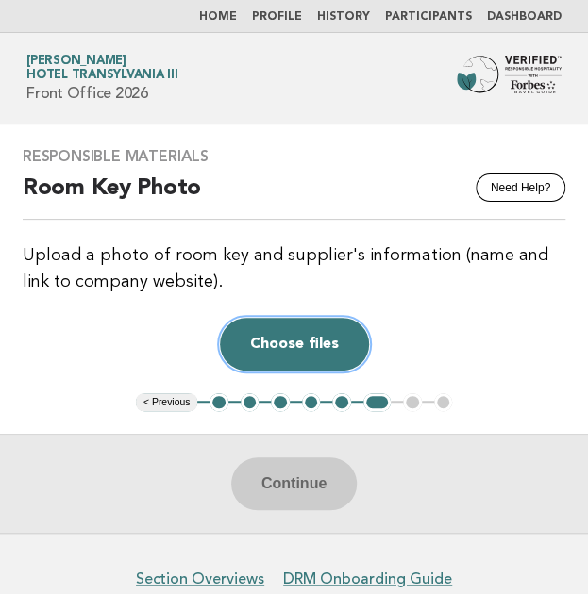
click at [314, 335] on button "Choose files" at bounding box center [294, 344] width 149 height 53
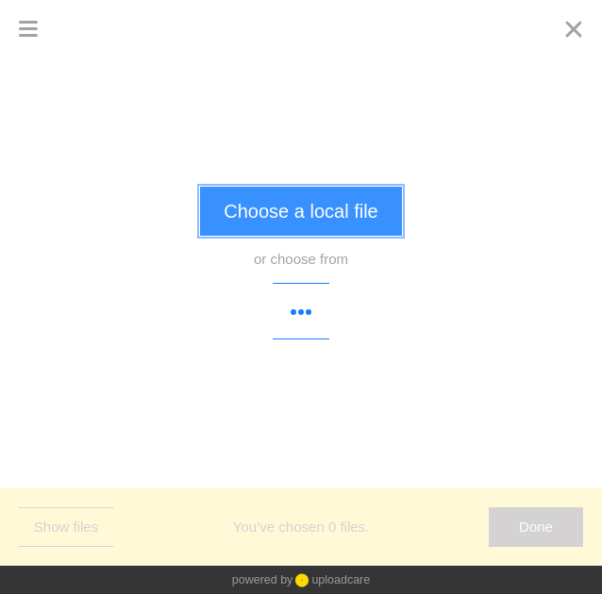
click at [317, 222] on button "Choose a local file" at bounding box center [300, 211] width 201 height 49
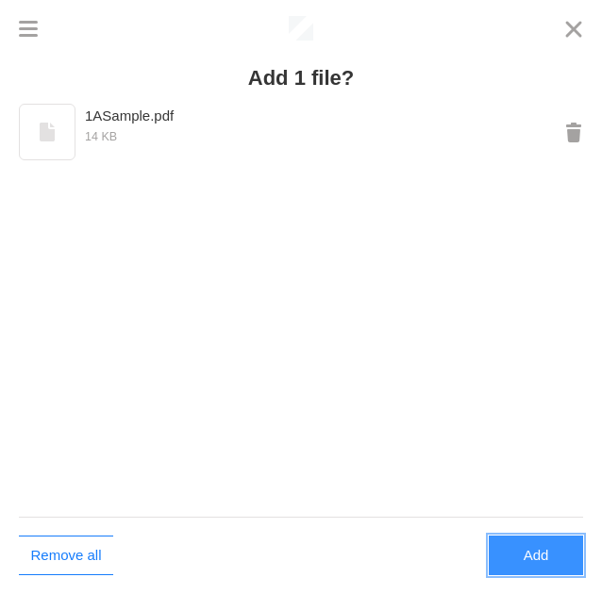
click at [546, 550] on button "Add" at bounding box center [536, 556] width 94 height 40
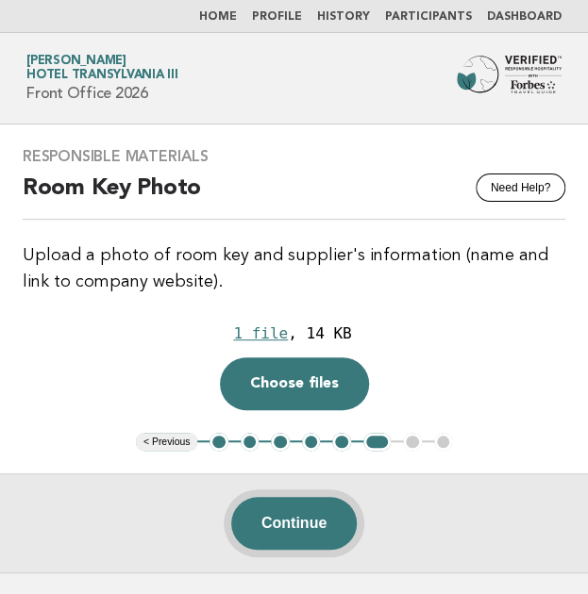
click at [321, 524] on button "Continue" at bounding box center [293, 523] width 125 height 53
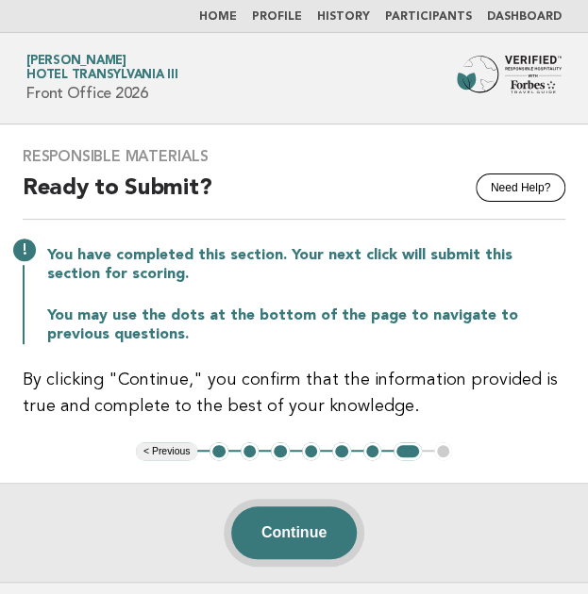
click at [298, 526] on button "Continue" at bounding box center [293, 533] width 125 height 53
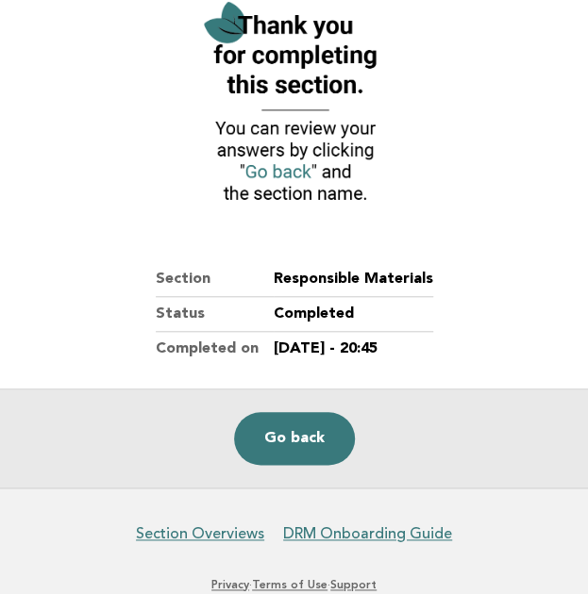
scroll to position [273, 0]
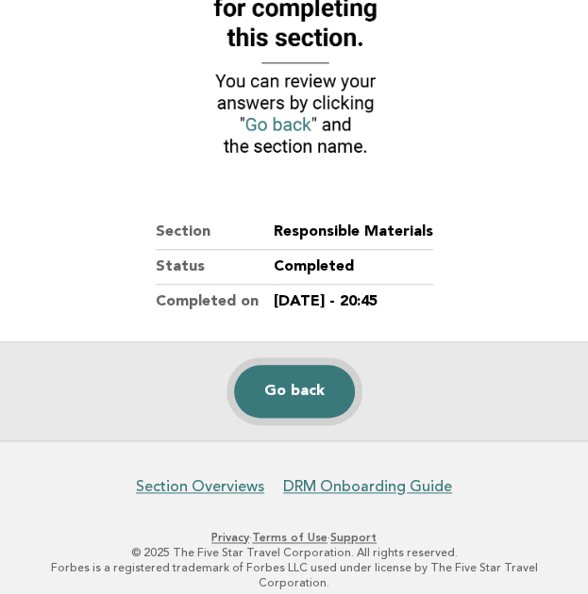
click at [276, 394] on link "Go back" at bounding box center [294, 391] width 121 height 53
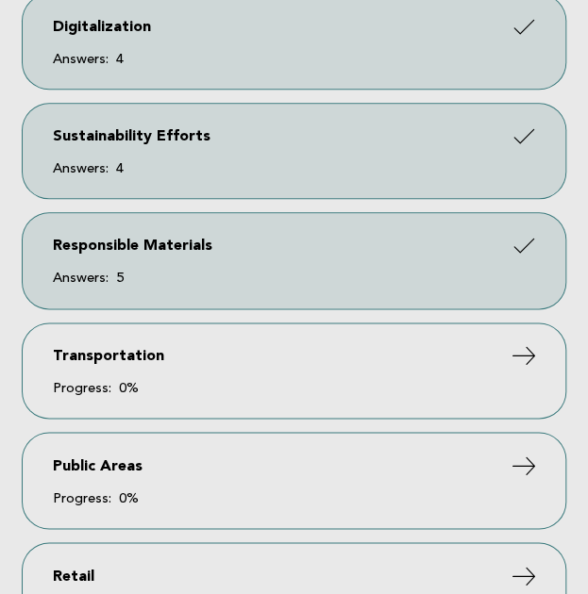
scroll to position [426, 0]
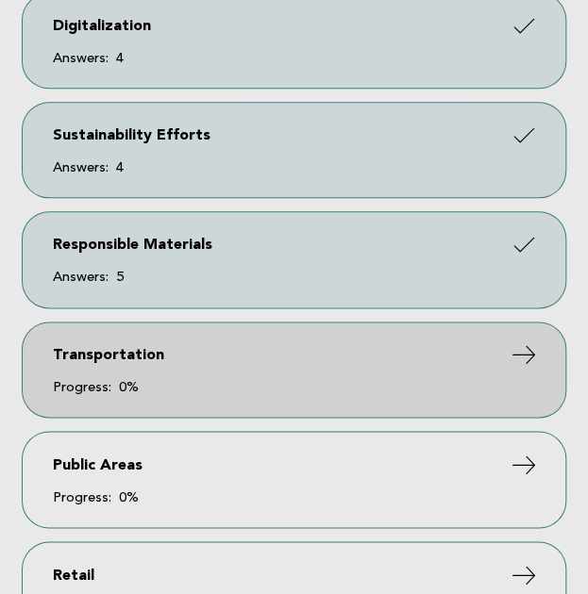
click at [230, 350] on link "Transportation Progress: 0%" at bounding box center [294, 370] width 543 height 94
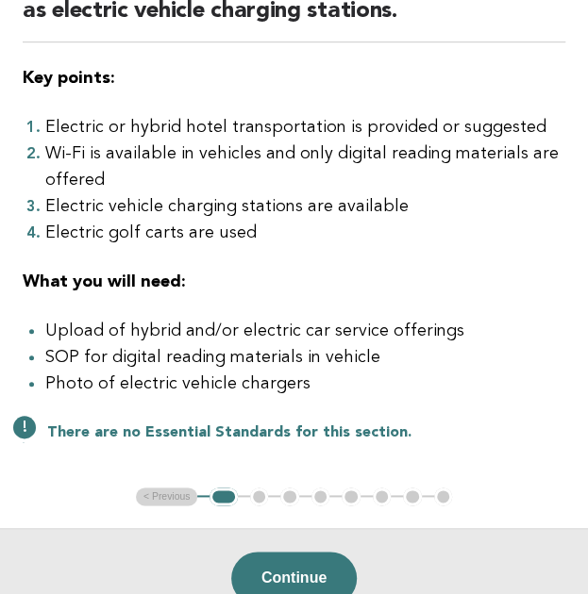
scroll to position [239, 0]
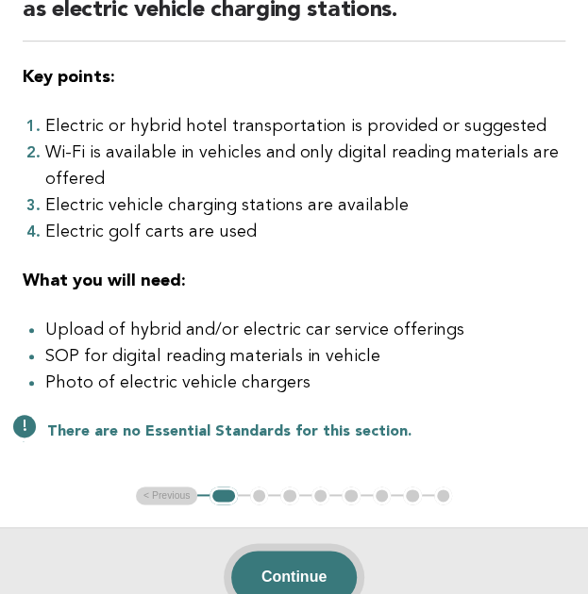
click at [296, 578] on button "Continue" at bounding box center [293, 577] width 125 height 53
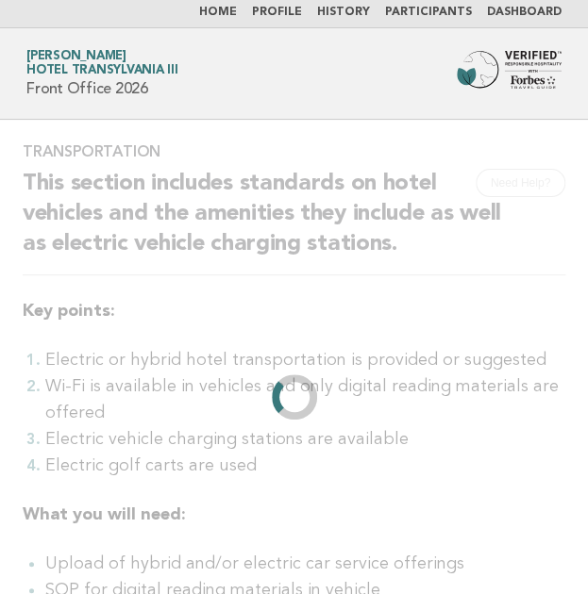
scroll to position [0, 0]
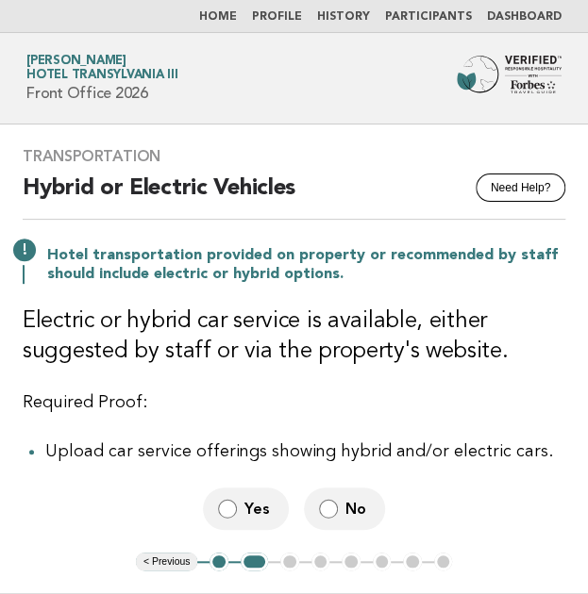
click at [355, 509] on span "No" at bounding box center [357, 509] width 25 height 20
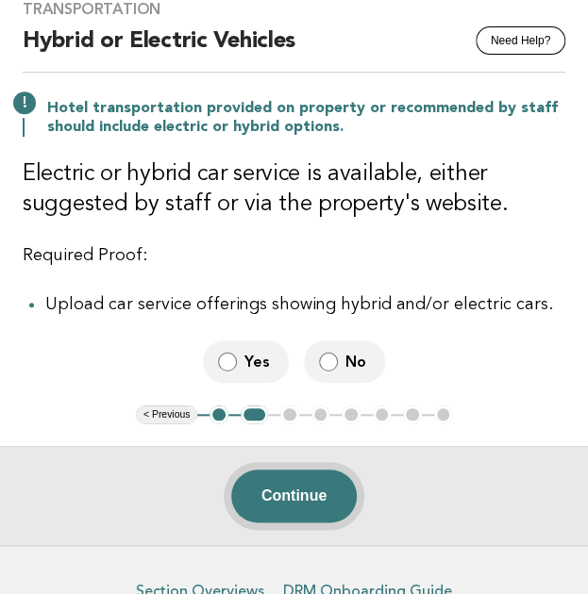
click at [313, 509] on button "Continue" at bounding box center [293, 496] width 125 height 53
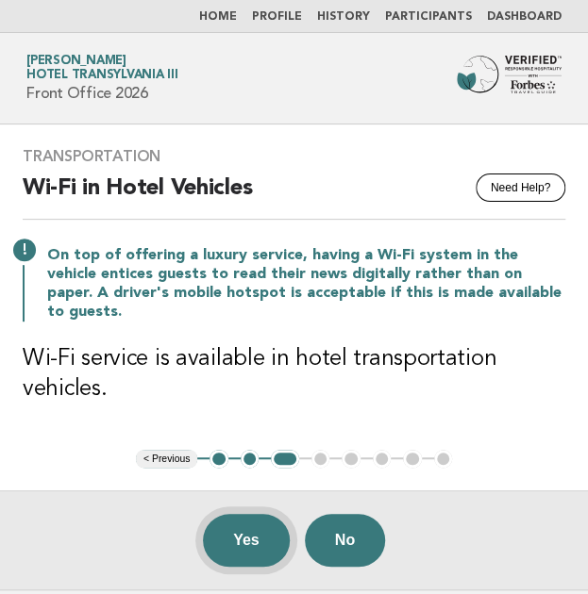
click at [265, 514] on button "Yes" at bounding box center [246, 540] width 87 height 53
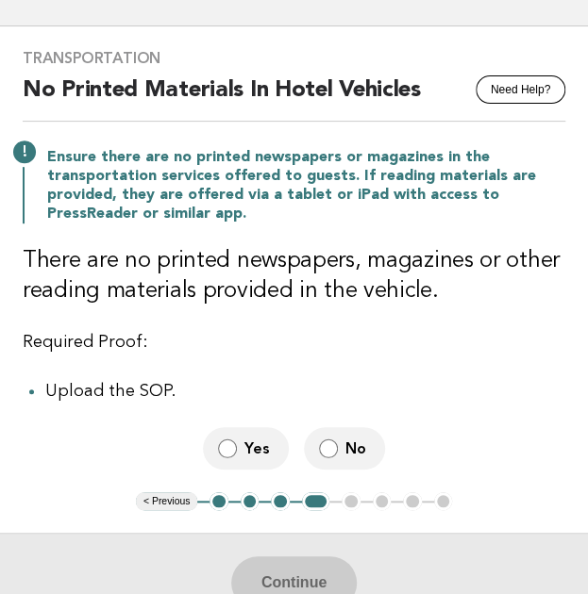
scroll to position [100, 0]
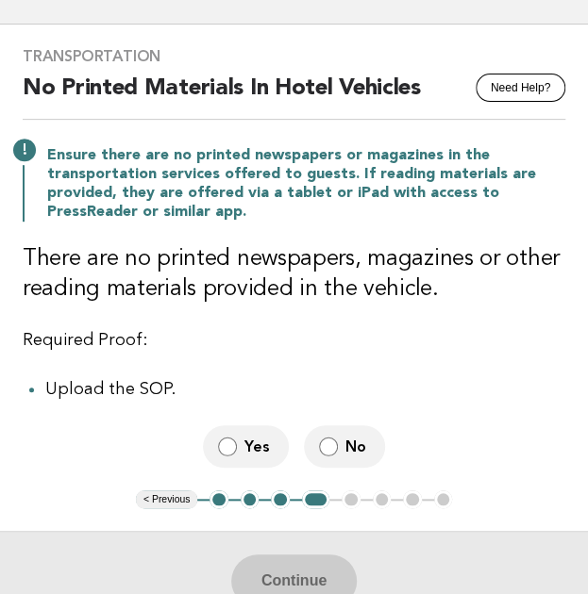
click at [345, 449] on span "No" at bounding box center [357, 447] width 25 height 20
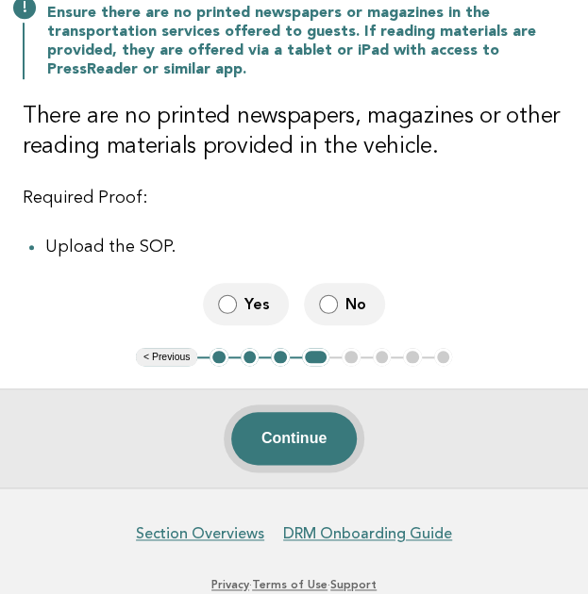
click at [304, 443] on button "Continue" at bounding box center [293, 438] width 125 height 53
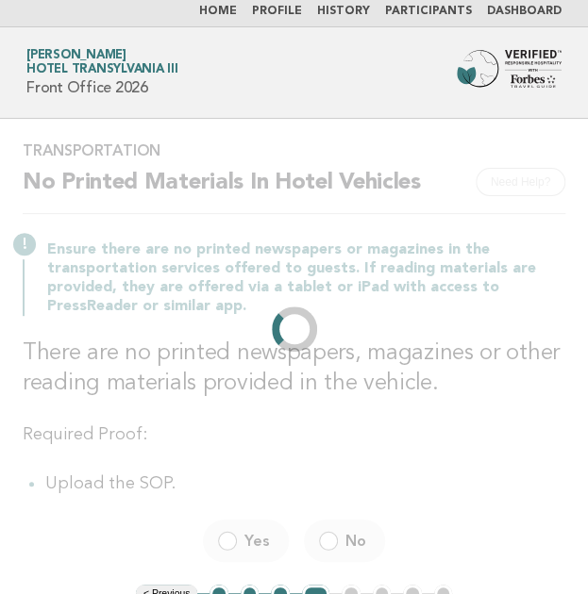
scroll to position [0, 0]
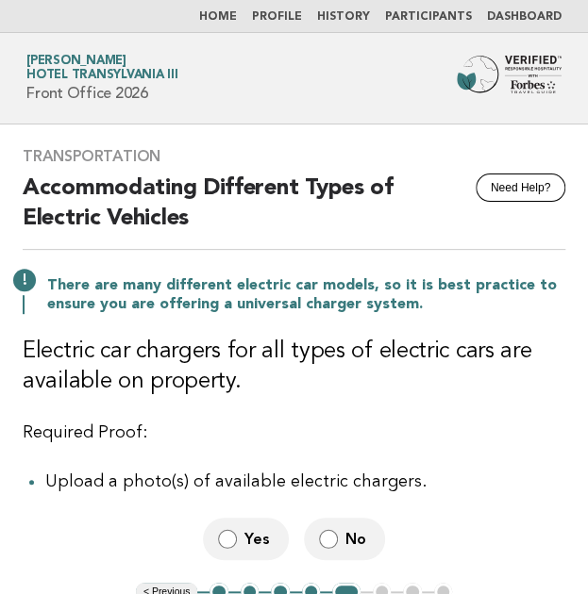
click at [239, 537] on label "Yes" at bounding box center [246, 539] width 86 height 42
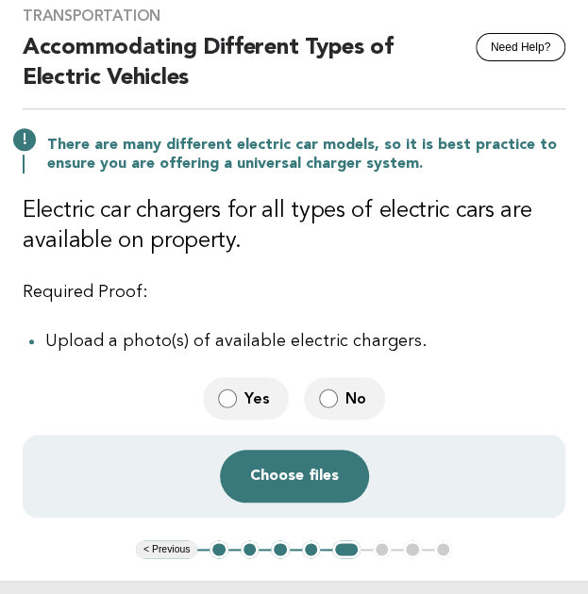
scroll to position [142, 0]
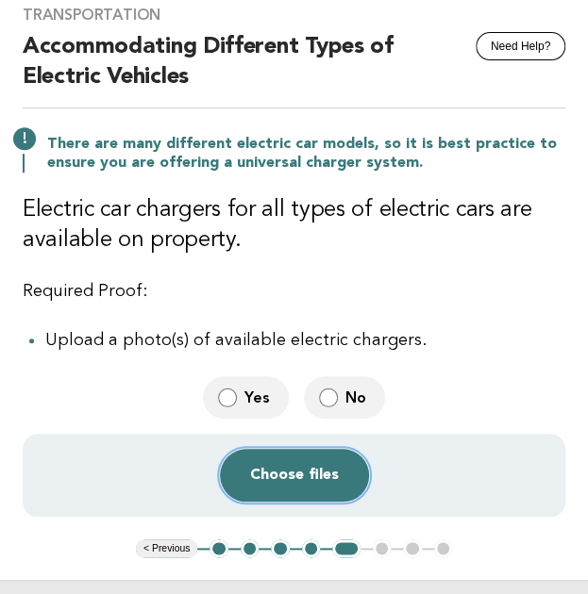
click at [311, 488] on button "Choose files" at bounding box center [294, 475] width 149 height 53
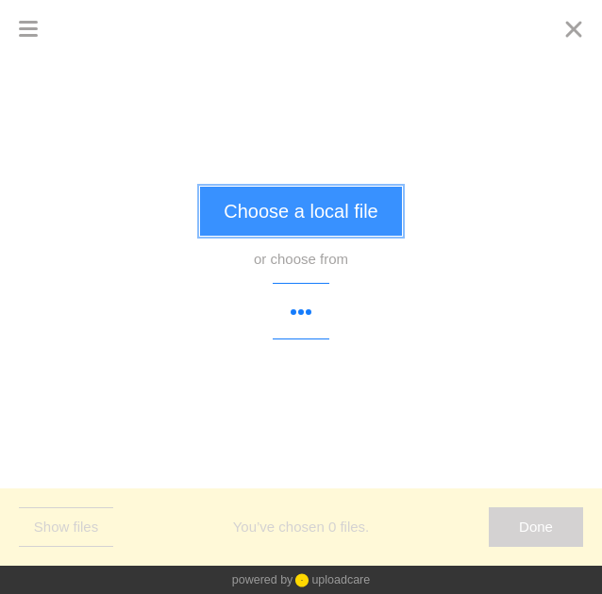
click at [293, 227] on button "Choose a local file" at bounding box center [300, 211] width 201 height 49
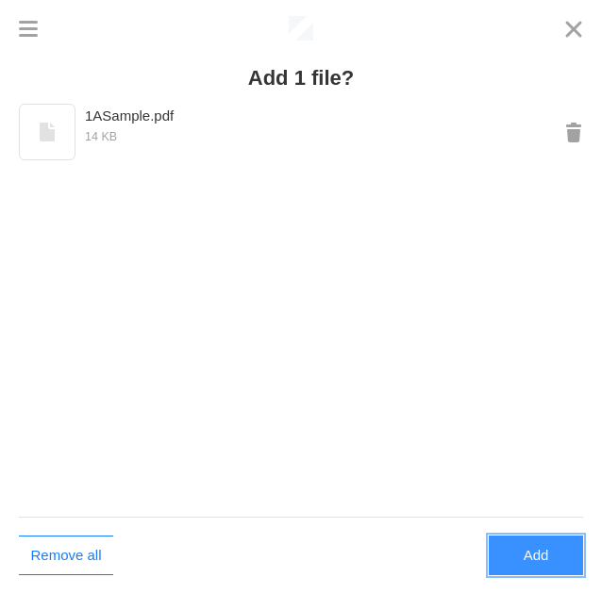
click at [519, 548] on button "Add" at bounding box center [536, 556] width 94 height 40
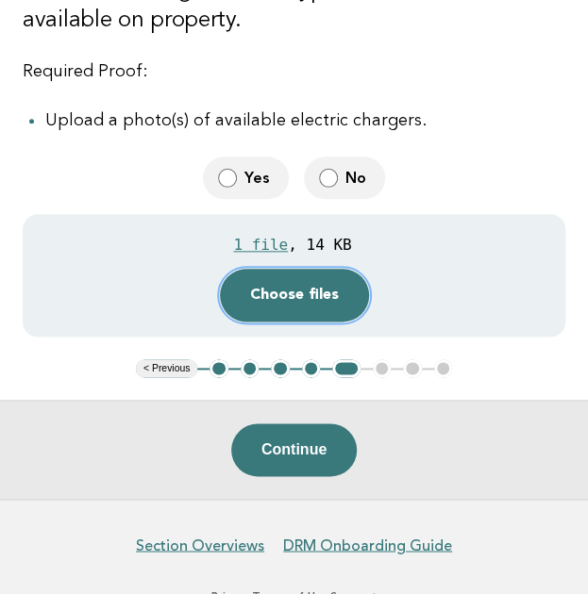
scroll to position [363, 0]
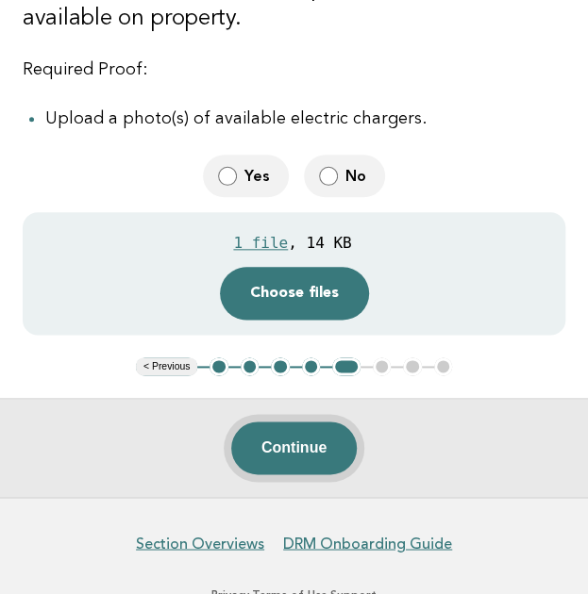
click at [314, 430] on button "Continue" at bounding box center [293, 448] width 125 height 53
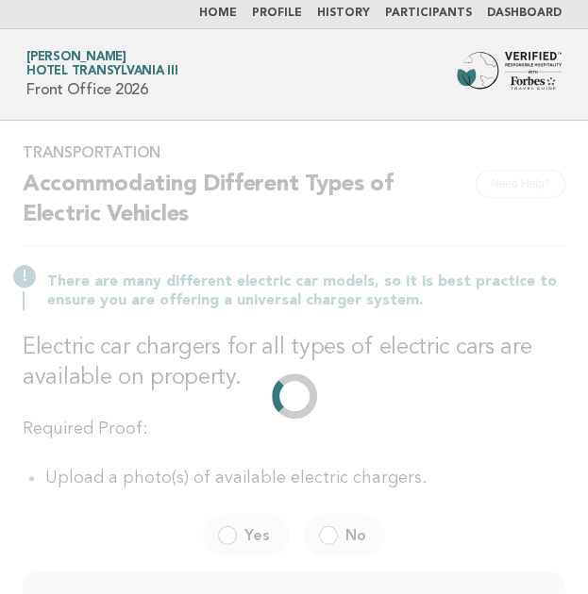
scroll to position [0, 0]
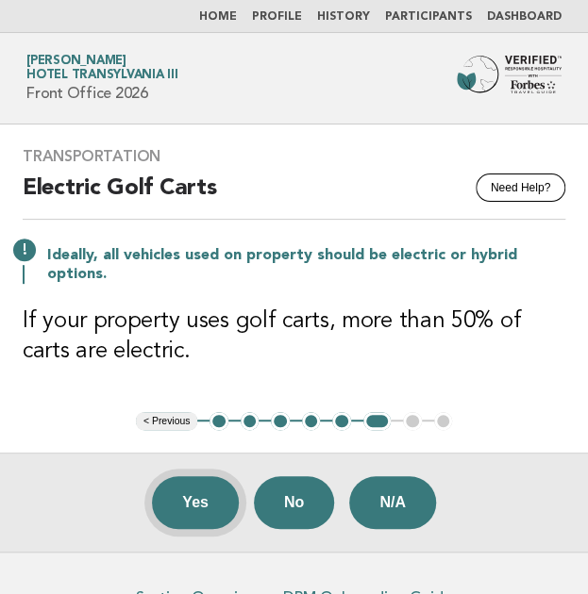
click at [196, 493] on button "Yes" at bounding box center [195, 502] width 87 height 53
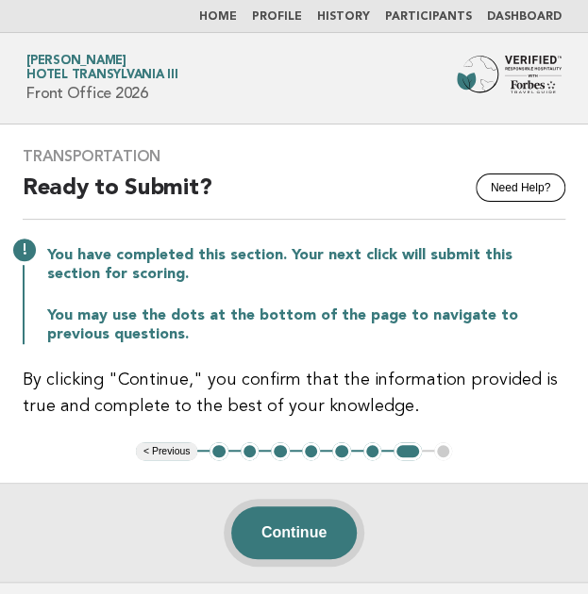
click at [295, 540] on button "Continue" at bounding box center [293, 533] width 125 height 53
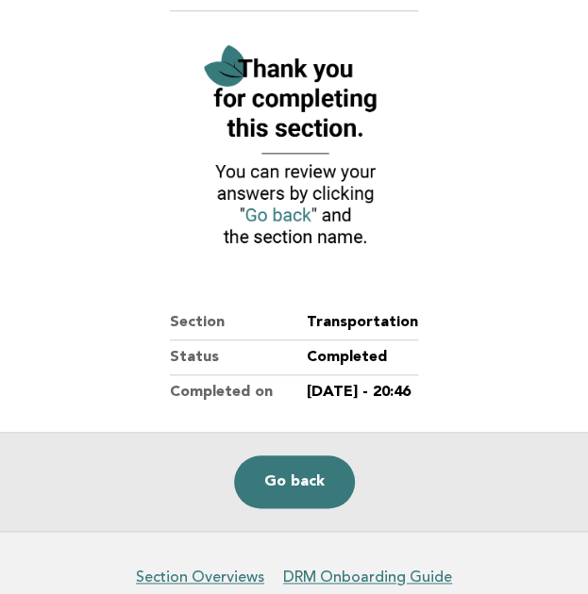
scroll to position [213, 0]
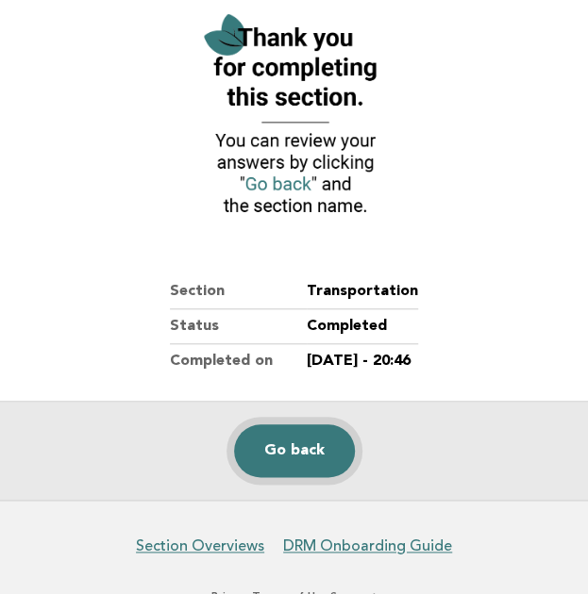
click at [310, 443] on link "Go back" at bounding box center [294, 451] width 121 height 53
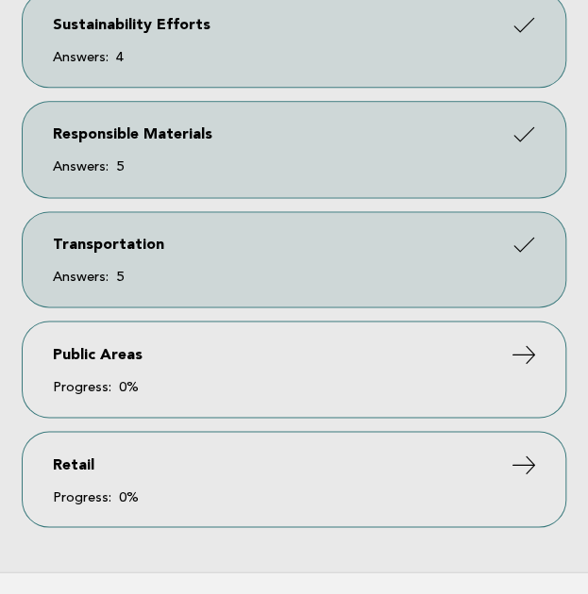
scroll to position [538, 0]
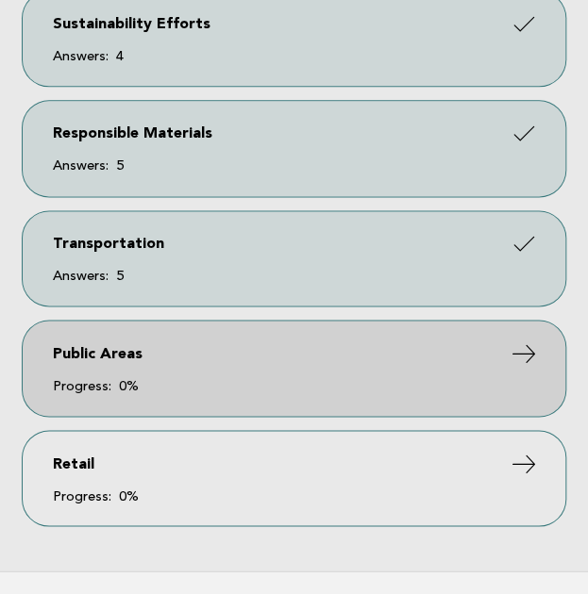
click at [202, 356] on link "Public Areas Progress: 0%" at bounding box center [294, 368] width 543 height 94
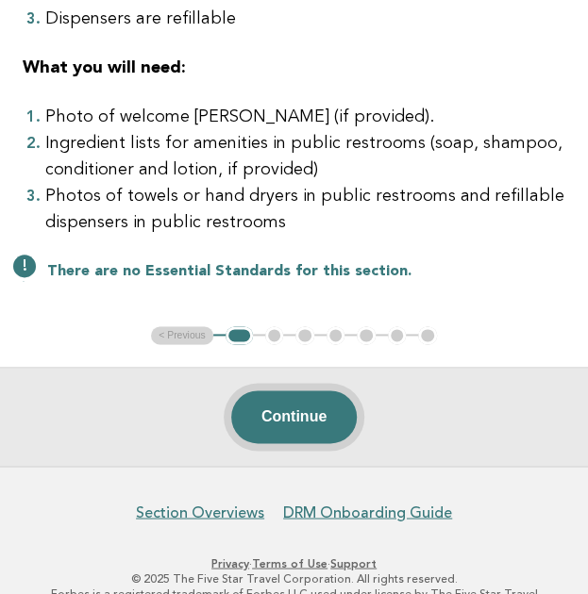
click at [279, 419] on button "Continue" at bounding box center [293, 417] width 125 height 53
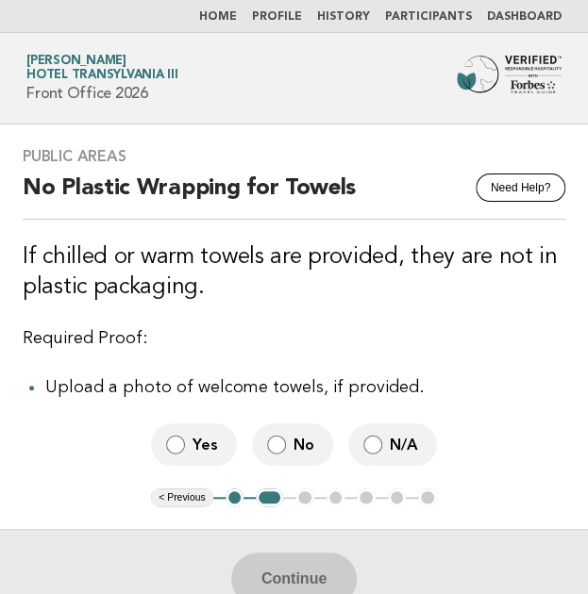
click at [296, 437] on span "No" at bounding box center [305, 445] width 25 height 20
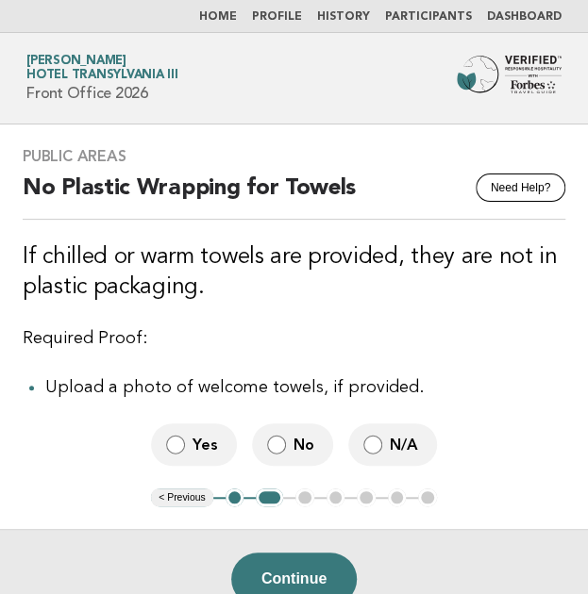
click at [411, 446] on span "N/A" at bounding box center [406, 445] width 32 height 20
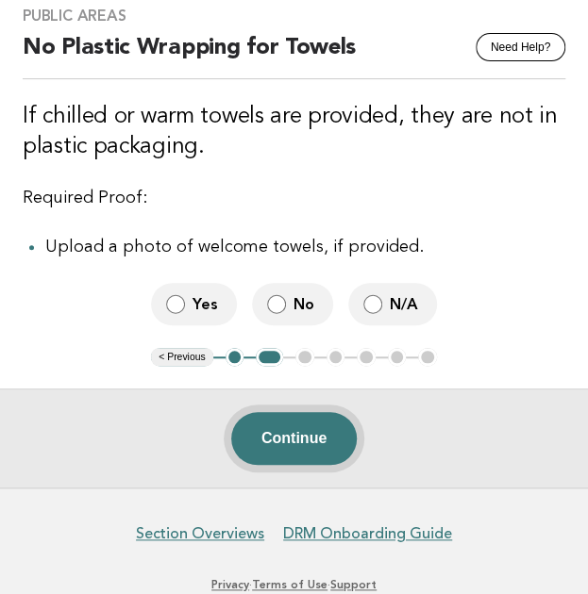
click at [316, 435] on button "Continue" at bounding box center [293, 438] width 125 height 53
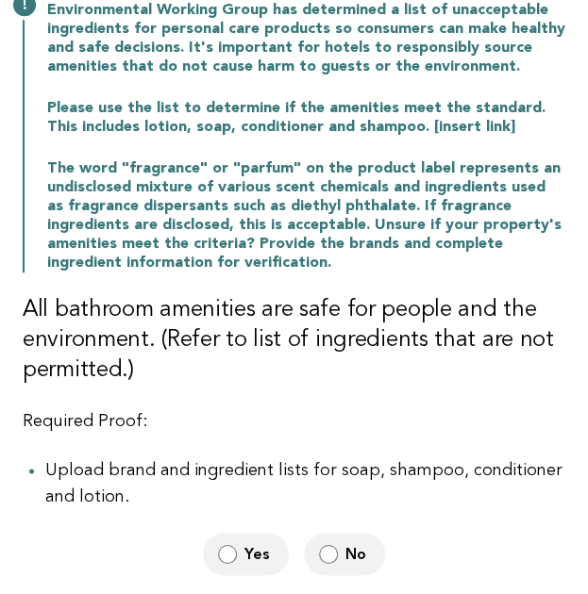
scroll to position [273, 0]
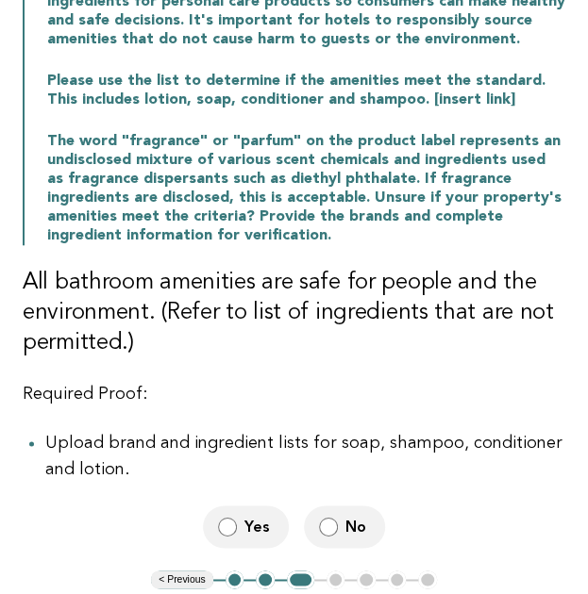
click at [342, 526] on label "No" at bounding box center [344, 527] width 81 height 42
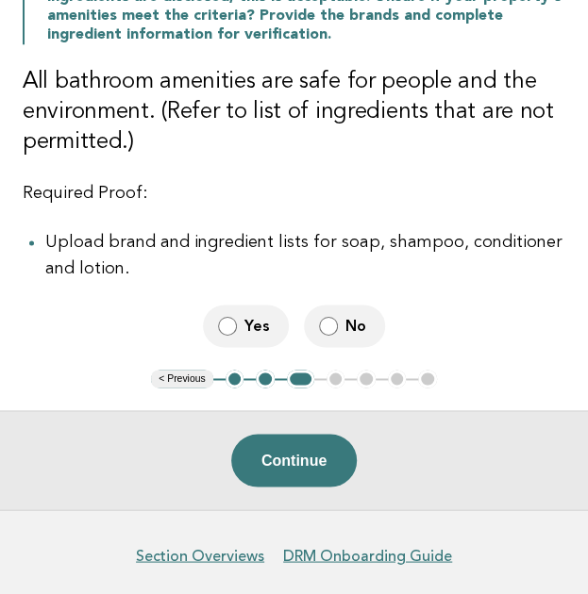
scroll to position [487, 0]
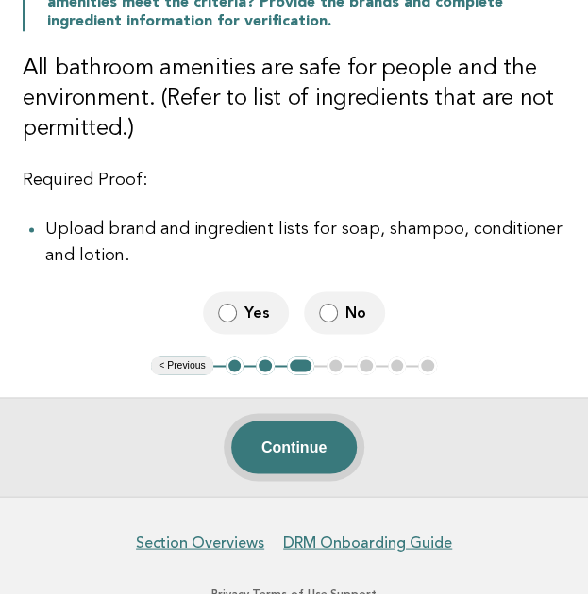
click at [300, 459] on button "Continue" at bounding box center [293, 447] width 125 height 53
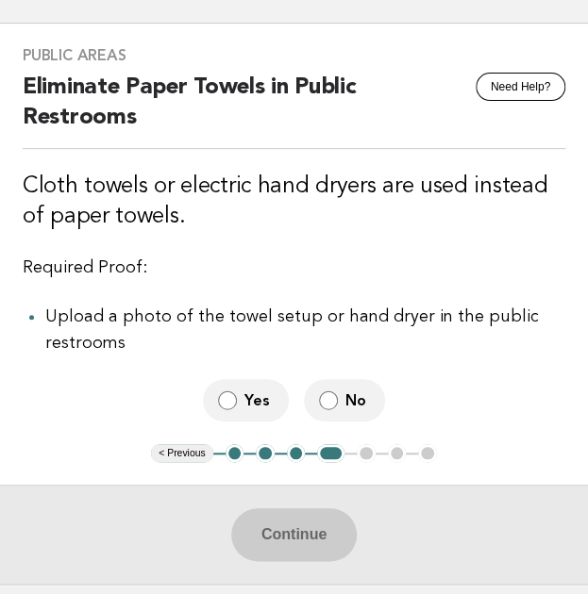
scroll to position [105, 0]
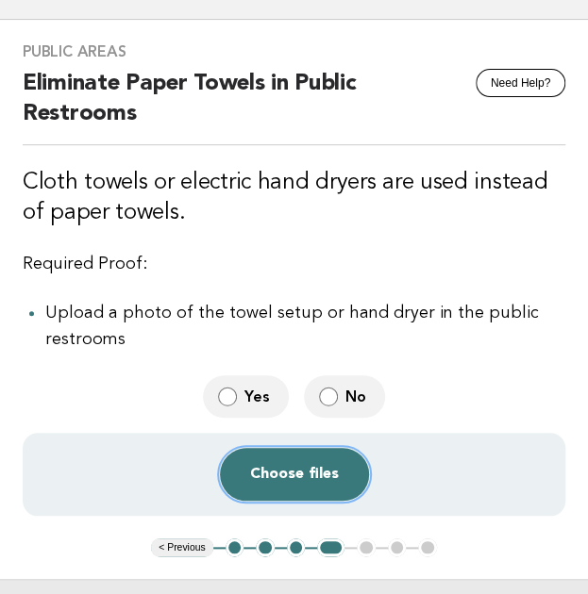
click at [260, 479] on button "Choose files" at bounding box center [294, 474] width 149 height 53
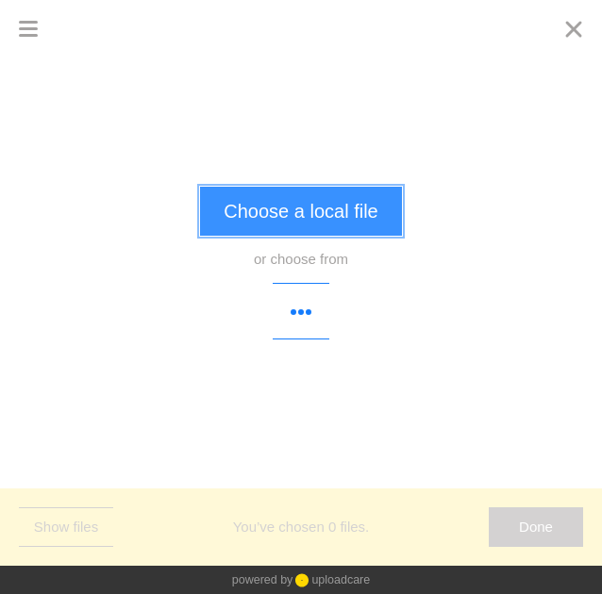
click at [298, 222] on button "Choose a local file" at bounding box center [300, 211] width 201 height 49
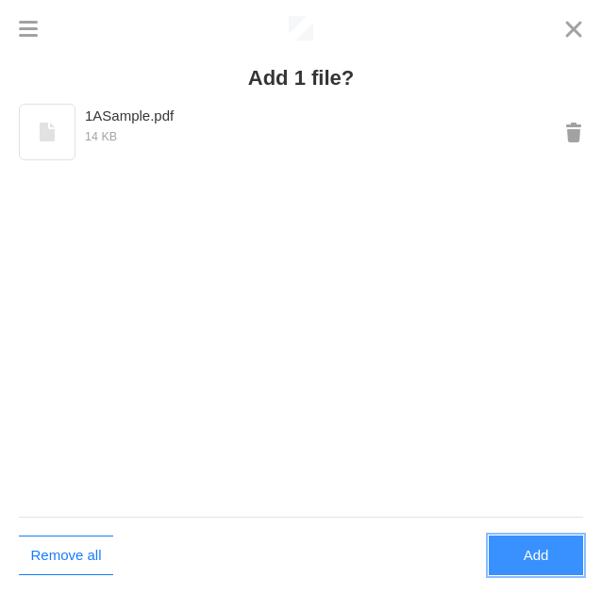
click at [510, 546] on button "Add" at bounding box center [536, 556] width 94 height 40
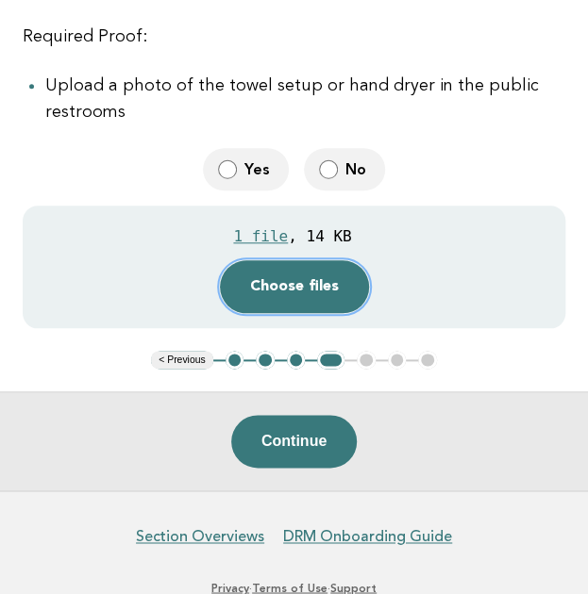
scroll to position [333, 0]
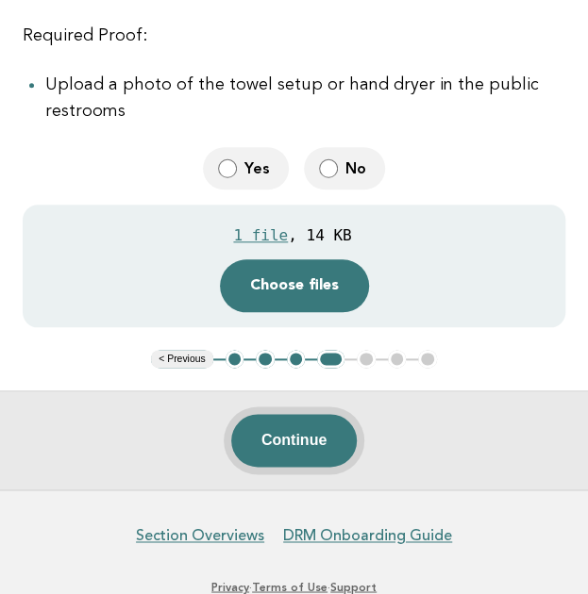
click at [303, 435] on button "Continue" at bounding box center [293, 440] width 125 height 53
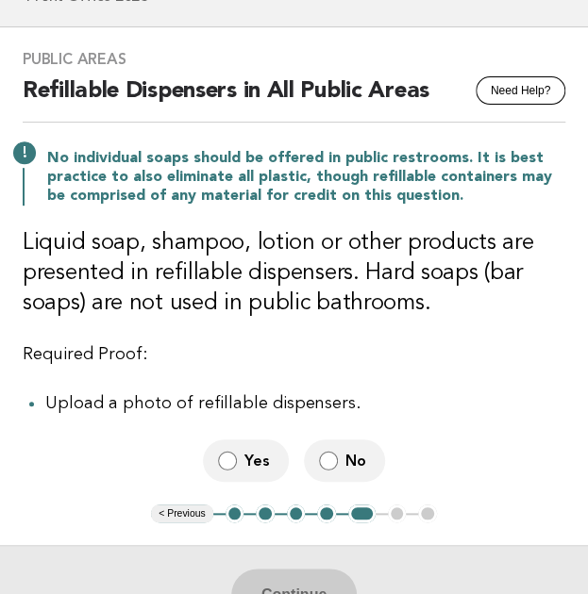
scroll to position [98, 0]
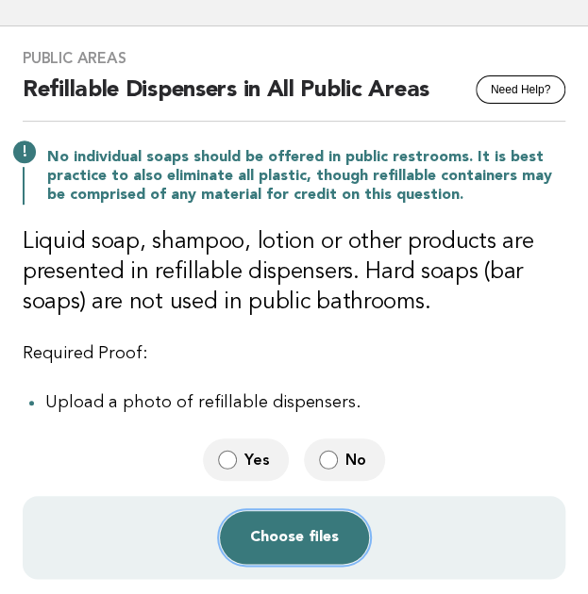
click at [308, 552] on button "Choose files" at bounding box center [294, 537] width 149 height 53
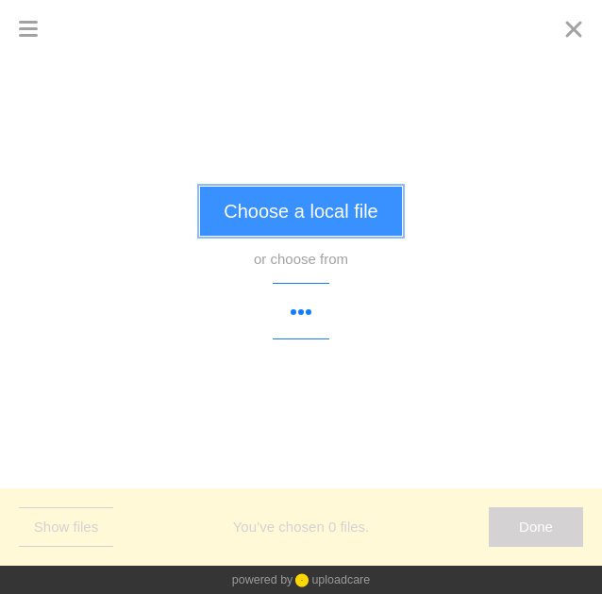
click at [326, 224] on button "Choose a local file" at bounding box center [300, 211] width 201 height 49
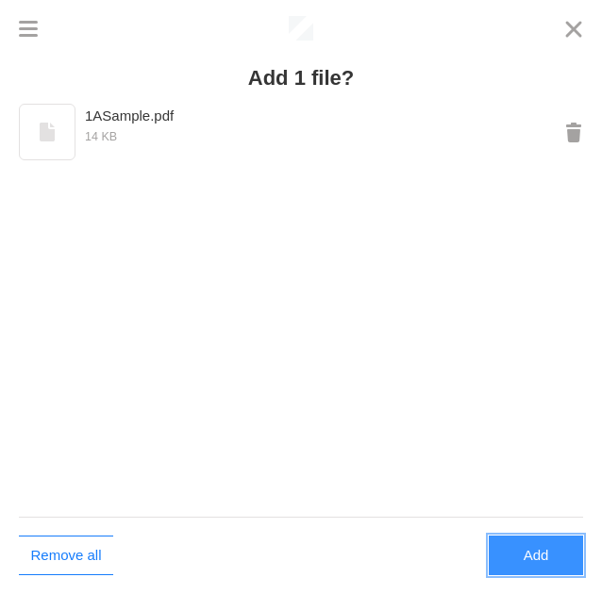
click at [532, 554] on button "Add" at bounding box center [536, 556] width 94 height 40
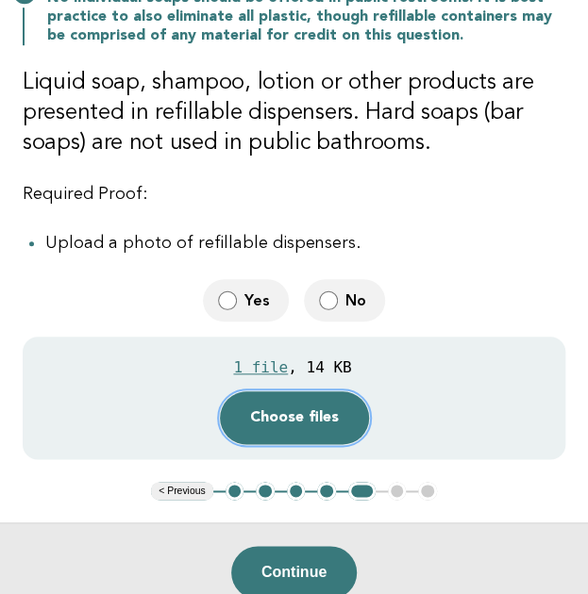
scroll to position [271, 0]
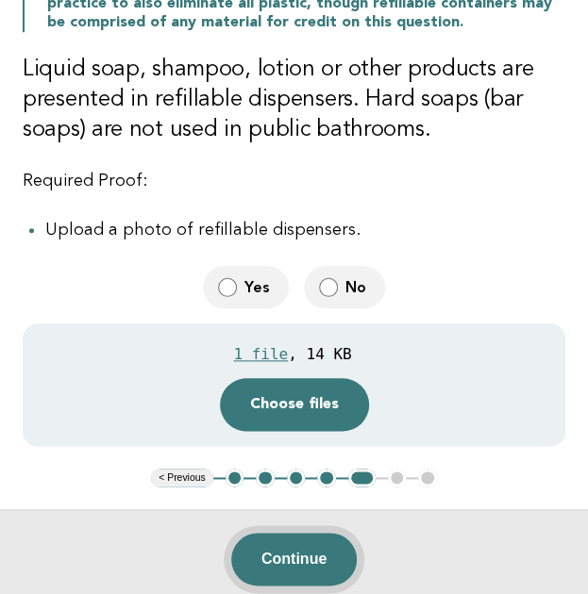
click at [300, 545] on button "Continue" at bounding box center [293, 559] width 125 height 53
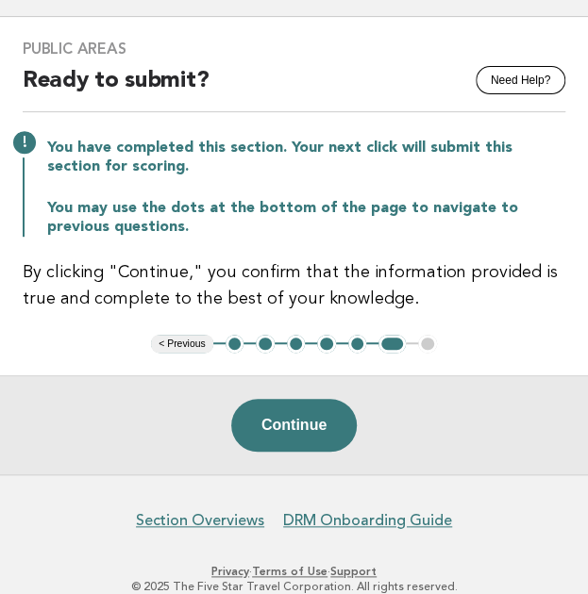
scroll to position [109, 0]
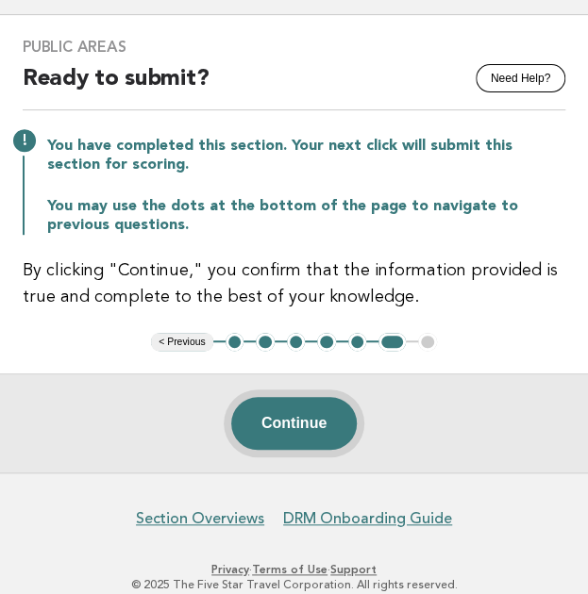
click at [291, 421] on button "Continue" at bounding box center [293, 423] width 125 height 53
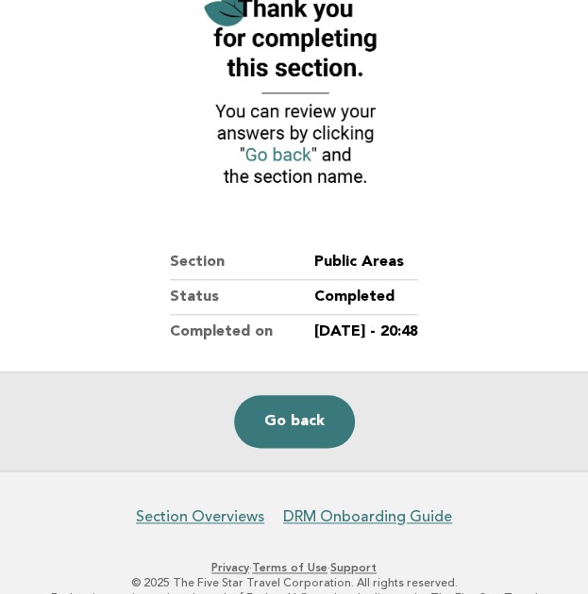
scroll to position [243, 0]
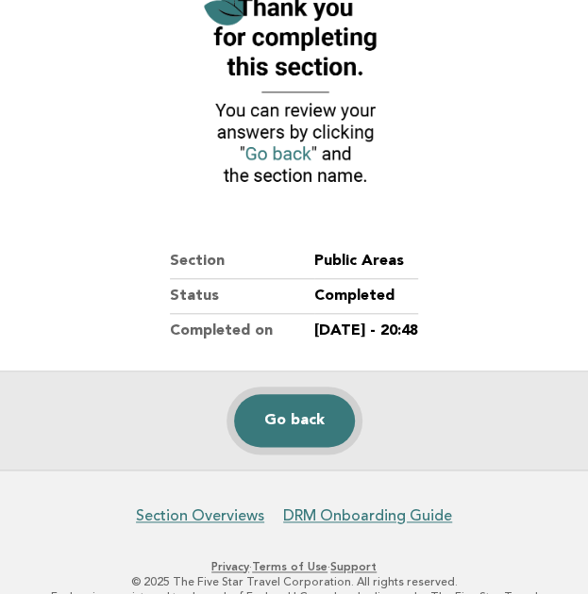
click at [297, 413] on link "Go back" at bounding box center [294, 420] width 121 height 53
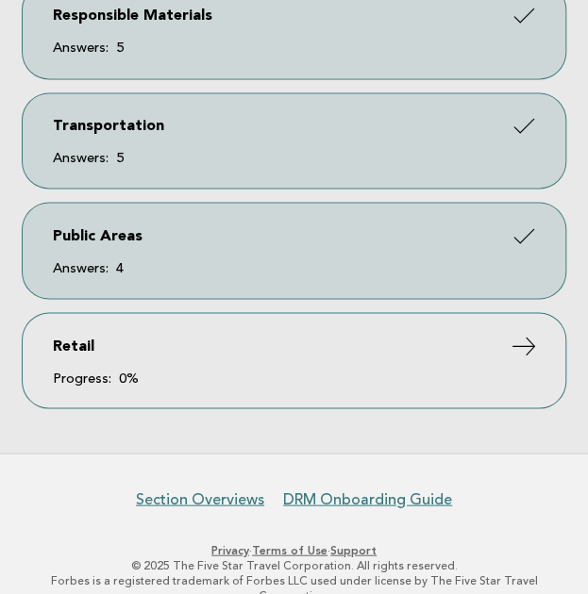
scroll to position [657, 0]
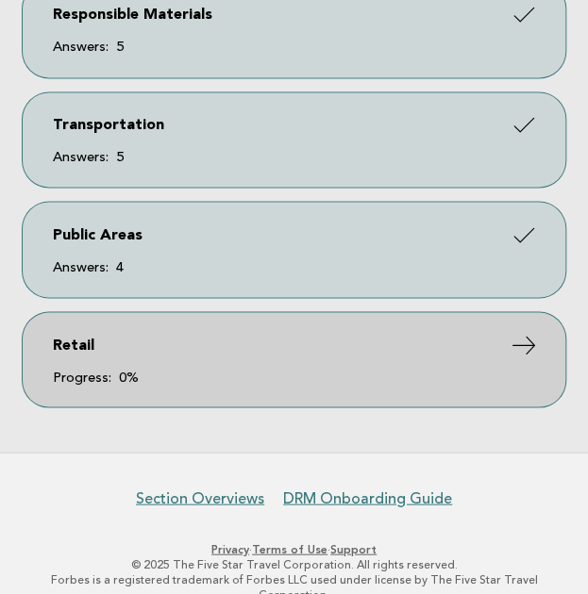
click at [200, 395] on link "Retail Progress: 0%" at bounding box center [294, 359] width 543 height 94
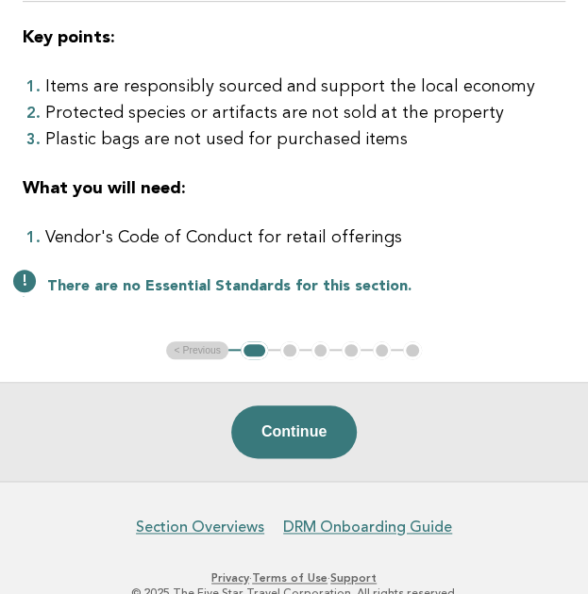
scroll to position [249, 0]
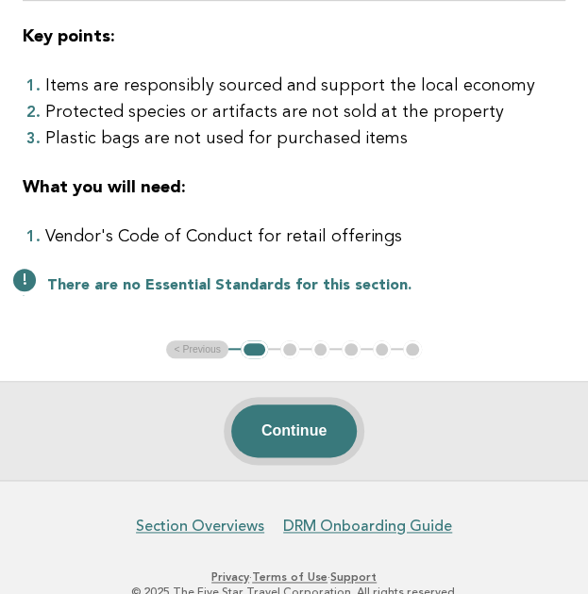
click at [298, 426] on button "Continue" at bounding box center [293, 431] width 125 height 53
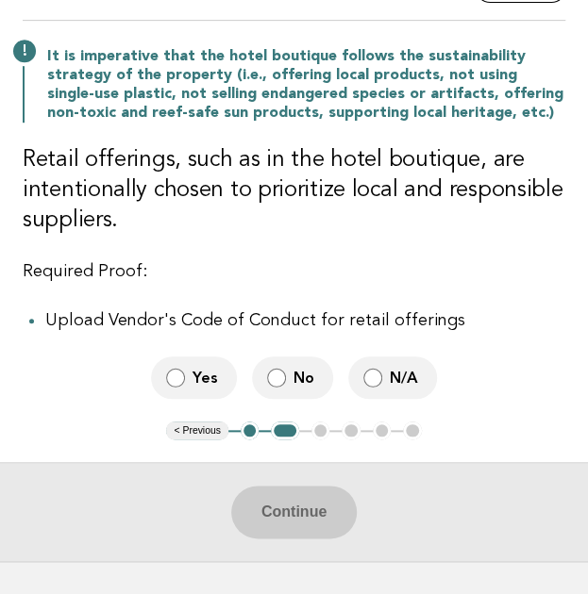
scroll to position [200, 0]
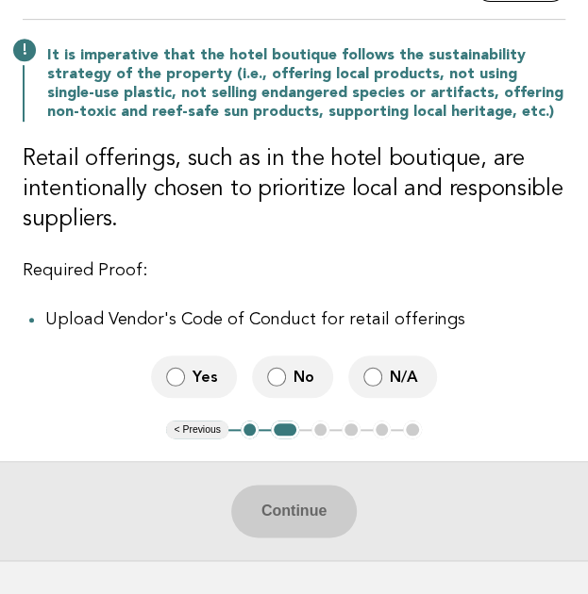
click at [293, 380] on span "No" at bounding box center [305, 377] width 25 height 20
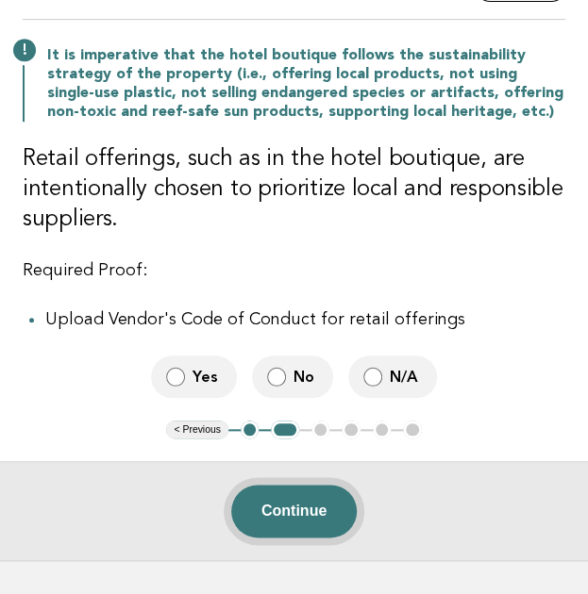
click at [305, 519] on button "Continue" at bounding box center [293, 511] width 125 height 53
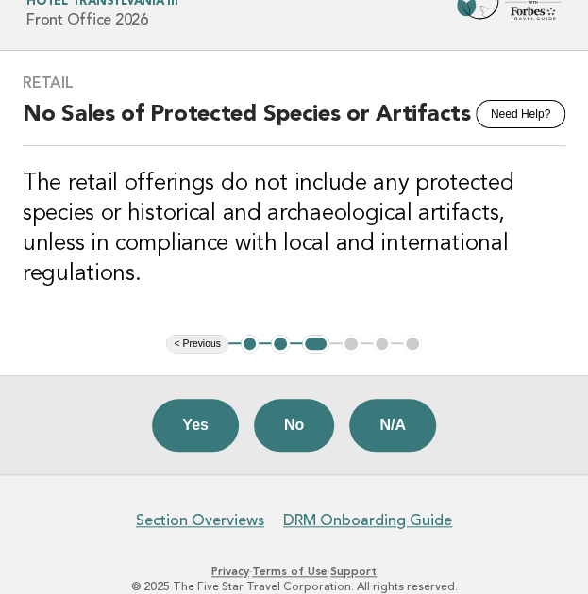
scroll to position [79, 0]
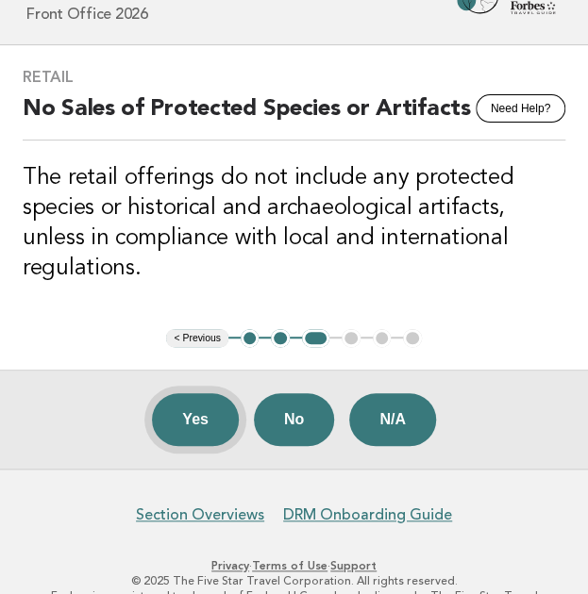
click at [187, 394] on button "Yes" at bounding box center [195, 419] width 87 height 53
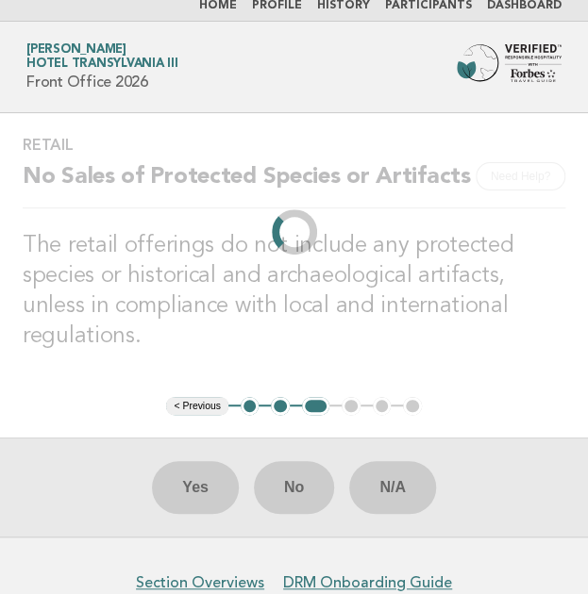
scroll to position [0, 0]
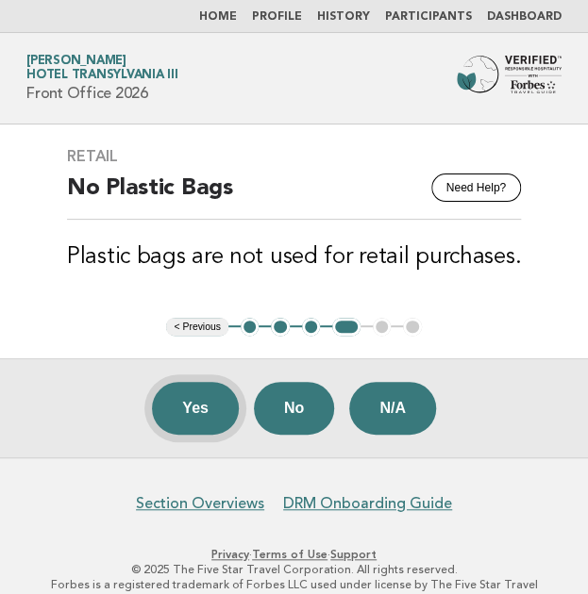
click at [199, 403] on button "Yes" at bounding box center [195, 408] width 87 height 53
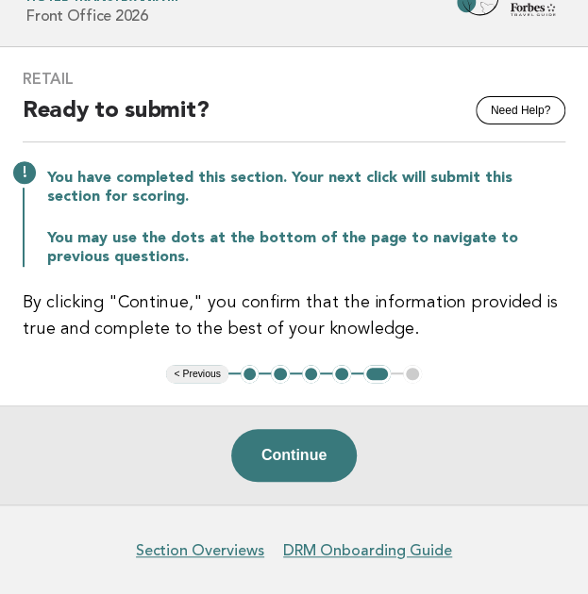
scroll to position [143, 0]
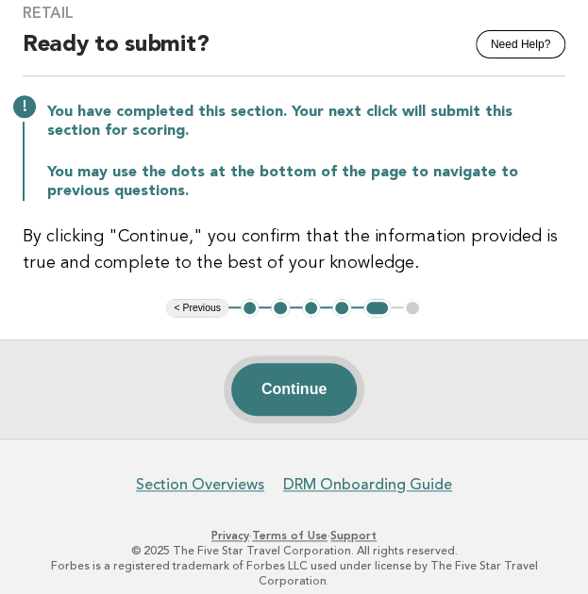
click at [283, 391] on button "Continue" at bounding box center [293, 389] width 125 height 53
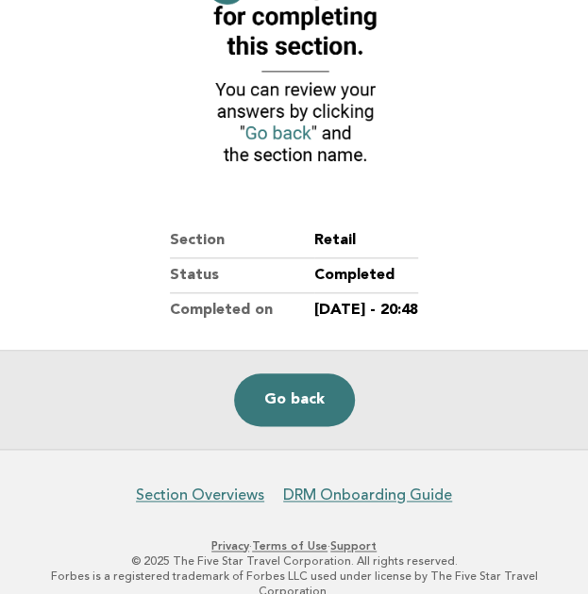
scroll to position [273, 0]
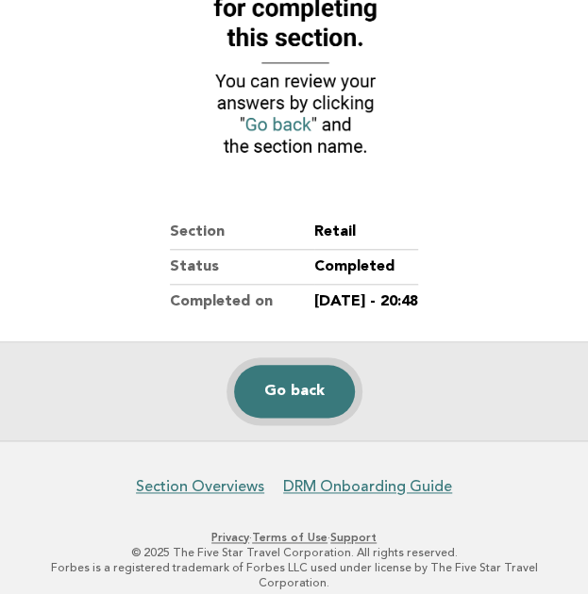
click at [283, 391] on link "Go back" at bounding box center [294, 391] width 121 height 53
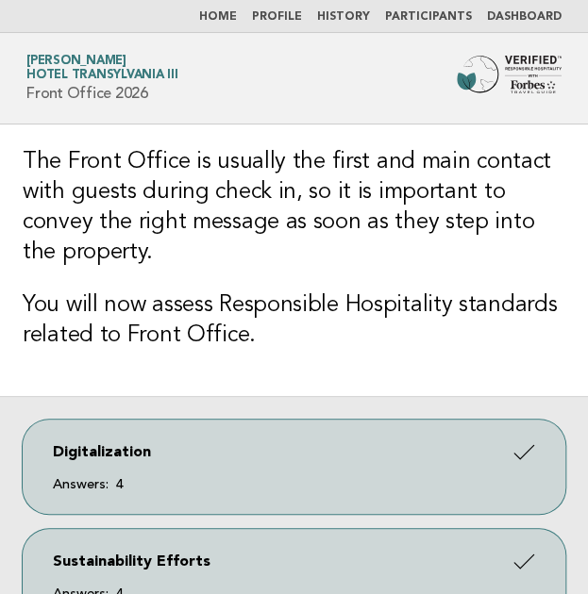
click at [463, 75] on img at bounding box center [509, 75] width 105 height 38
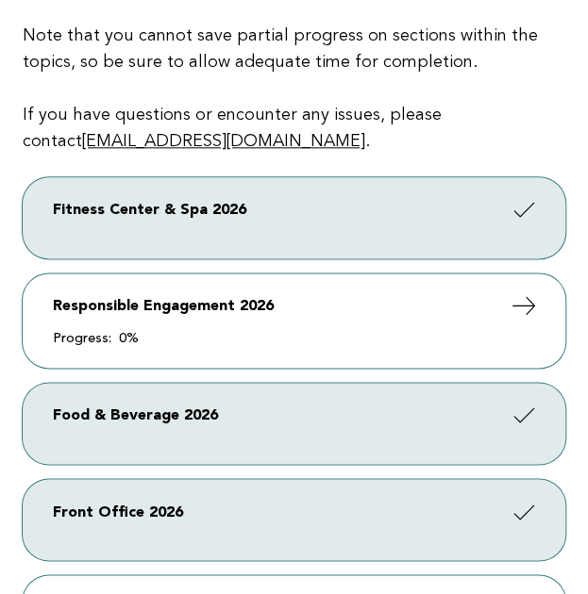
scroll to position [443, 0]
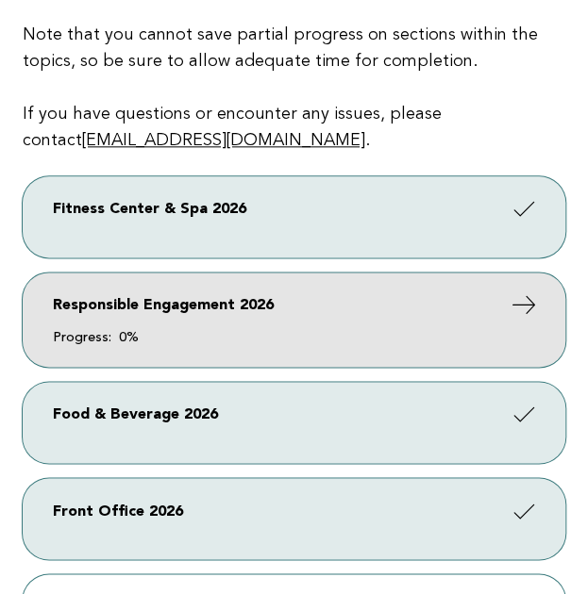
click at [236, 312] on link "Responsible Engagement 2026 Progress: 0%" at bounding box center [294, 320] width 543 height 94
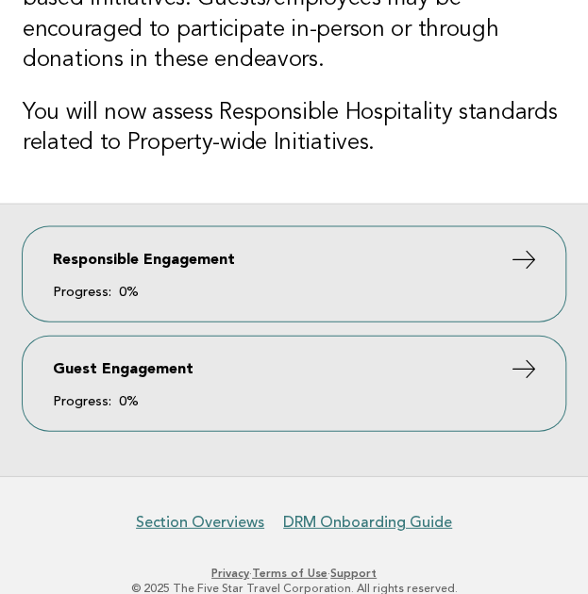
scroll to position [910, 0]
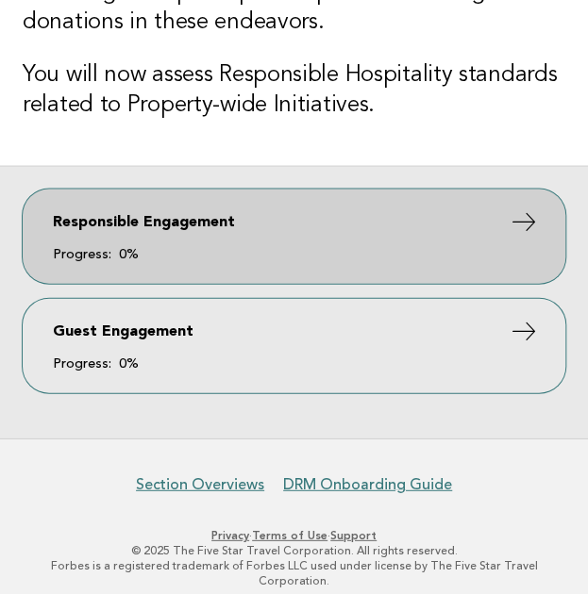
click at [227, 248] on span "Progress: 0%" at bounding box center [294, 254] width 482 height 13
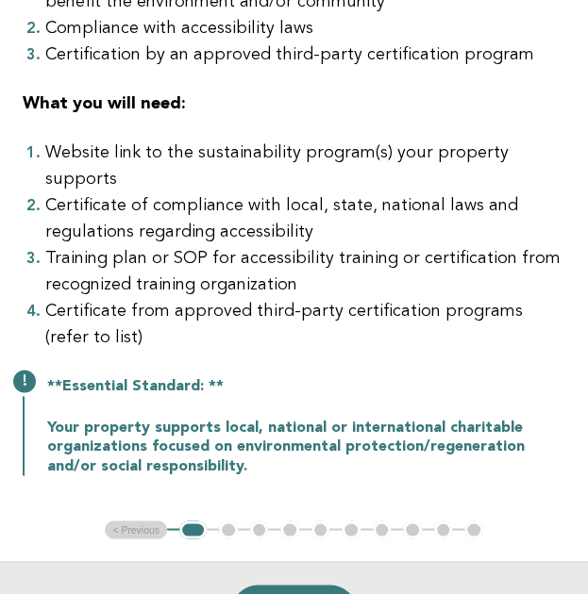
scroll to position [421, 0]
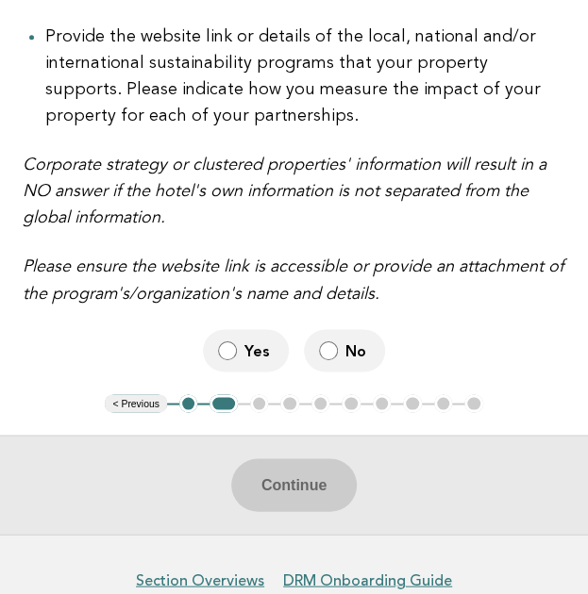
scroll to position [614, 0]
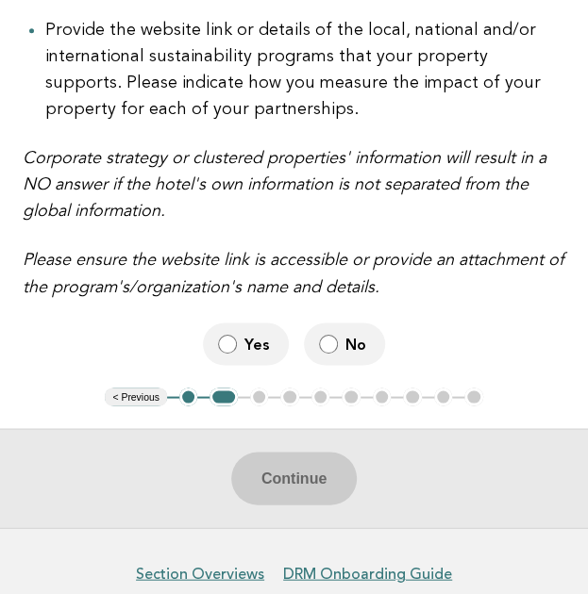
click at [245, 346] on span "Yes" at bounding box center [258, 344] width 29 height 20
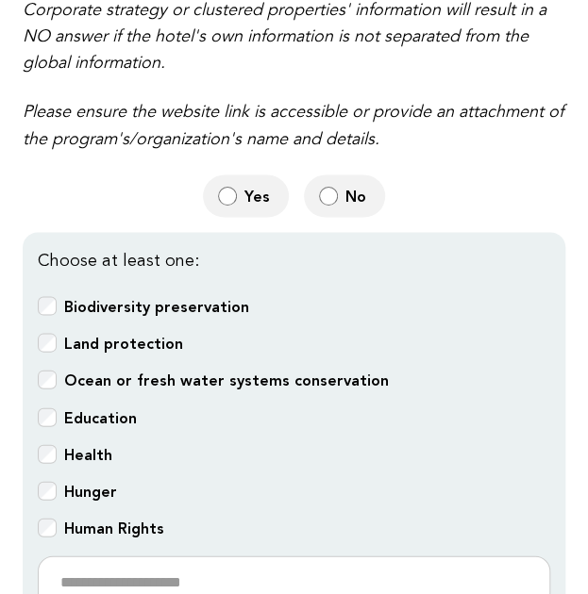
scroll to position [777, 0]
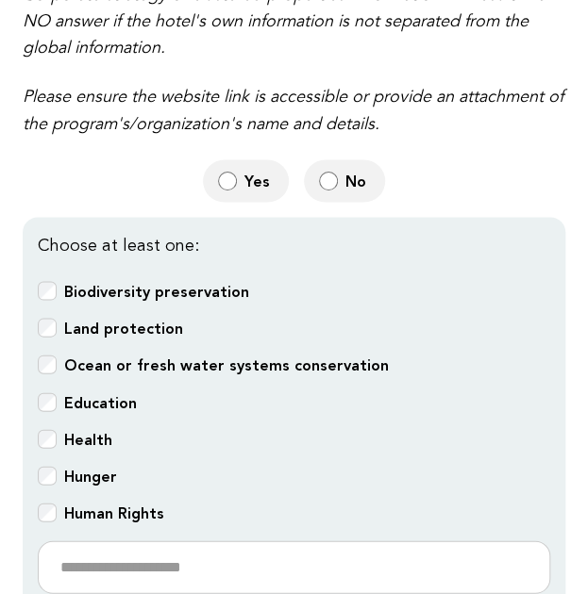
click at [56, 429] on span at bounding box center [47, 438] width 19 height 19
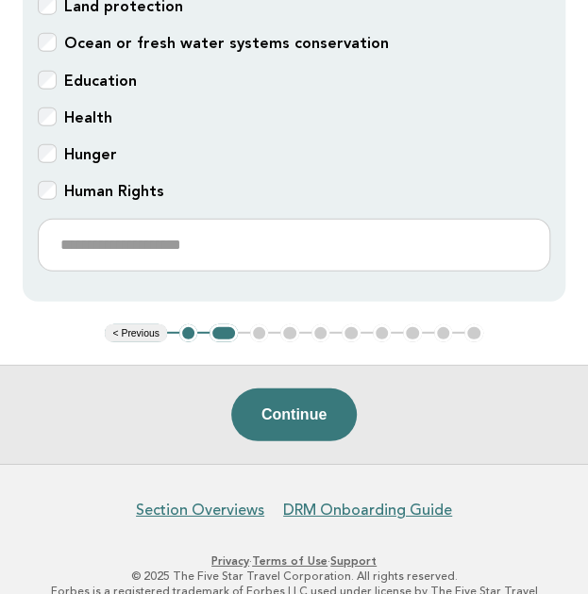
scroll to position [1117, 0]
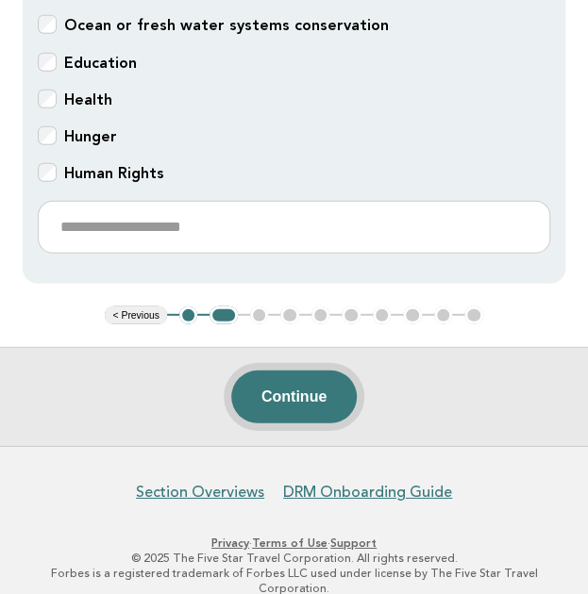
click at [300, 381] on button "Continue" at bounding box center [293, 397] width 125 height 53
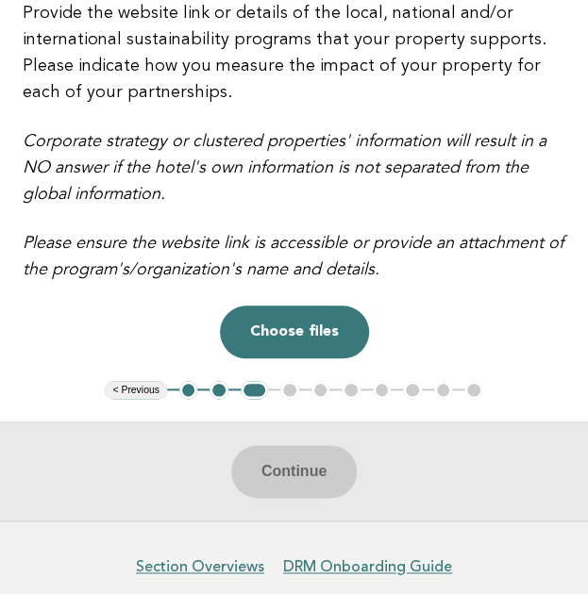
scroll to position [276, 0]
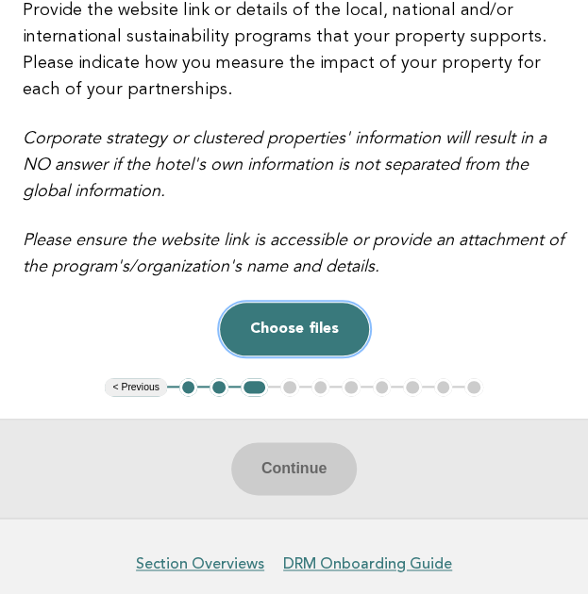
click at [319, 322] on button "Choose files" at bounding box center [294, 329] width 149 height 53
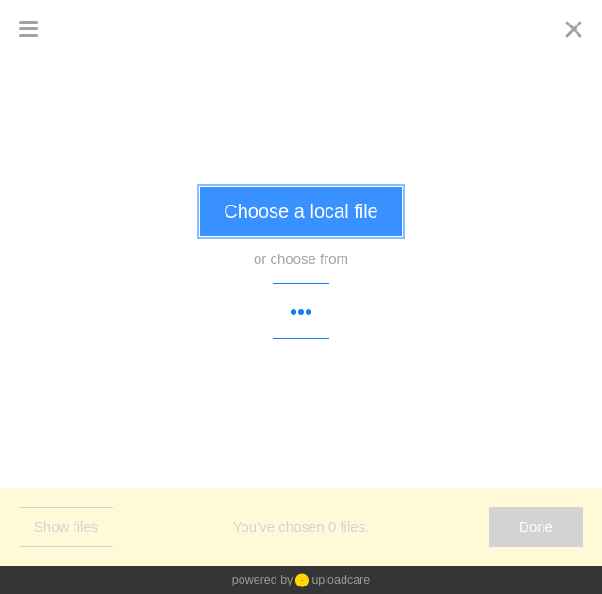
click at [306, 223] on button "Choose a local file" at bounding box center [300, 211] width 201 height 49
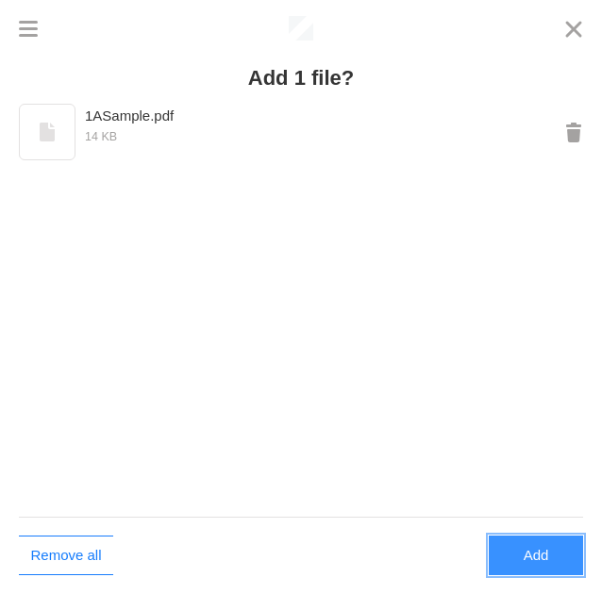
click at [515, 563] on button "Add" at bounding box center [536, 556] width 94 height 40
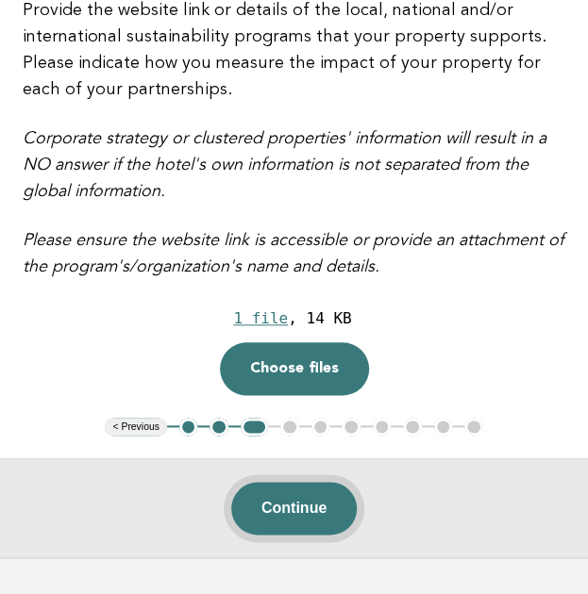
click at [292, 507] on button "Continue" at bounding box center [293, 508] width 125 height 53
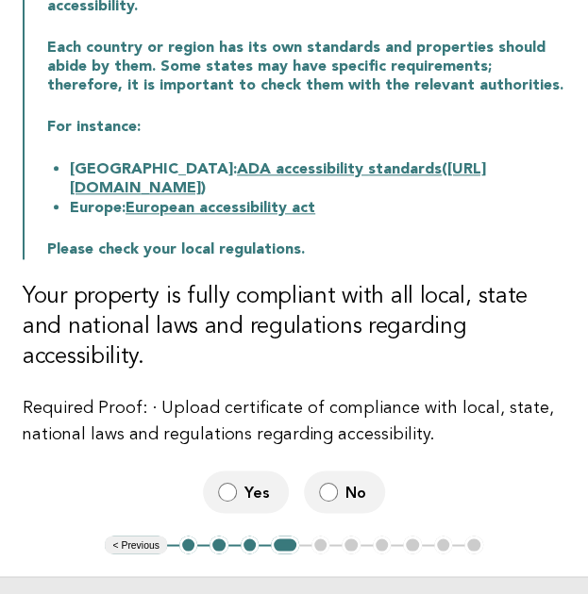
scroll to position [405, 0]
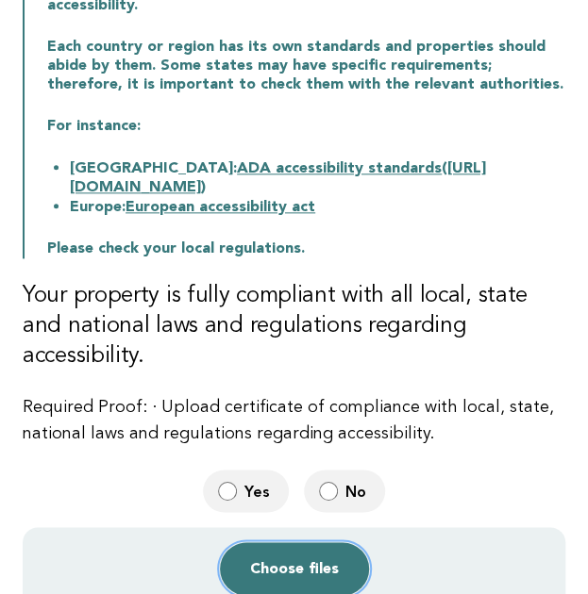
click at [292, 546] on button "Choose files" at bounding box center [294, 569] width 149 height 53
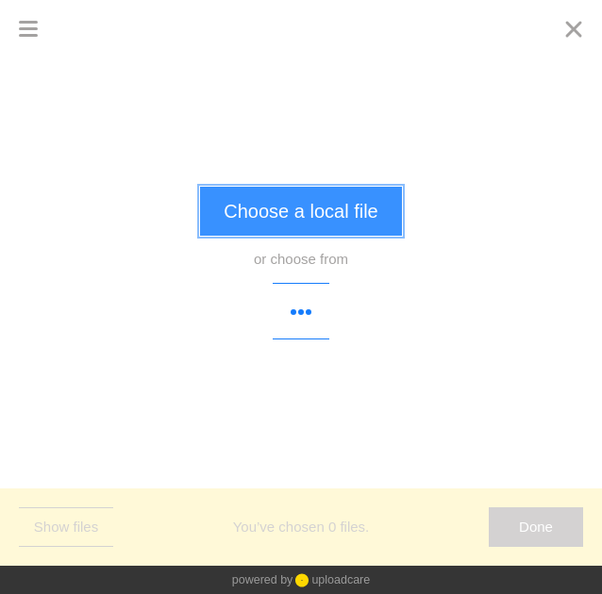
click at [308, 199] on button "Choose a local file" at bounding box center [300, 211] width 201 height 49
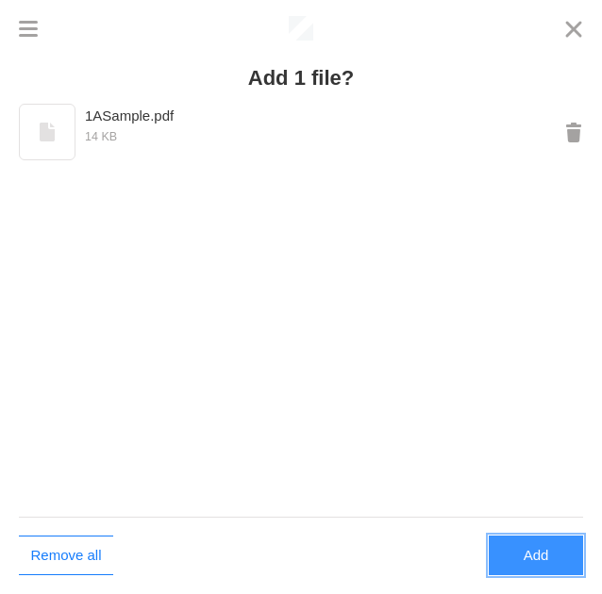
click at [523, 566] on button "Add" at bounding box center [536, 556] width 94 height 40
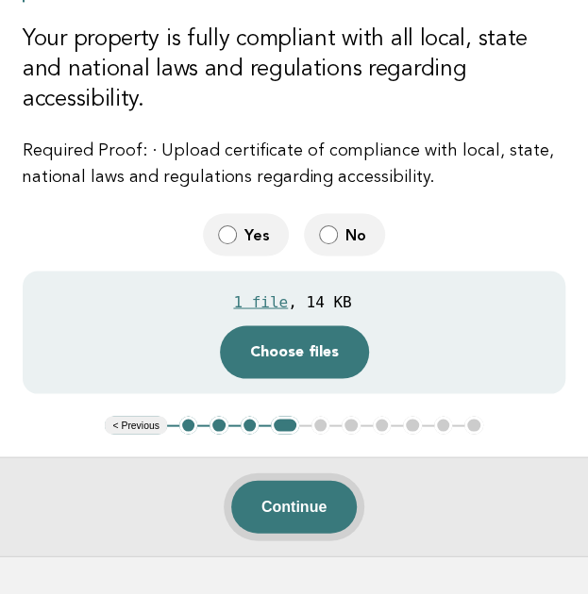
click at [319, 480] on button "Continue" at bounding box center [293, 506] width 125 height 53
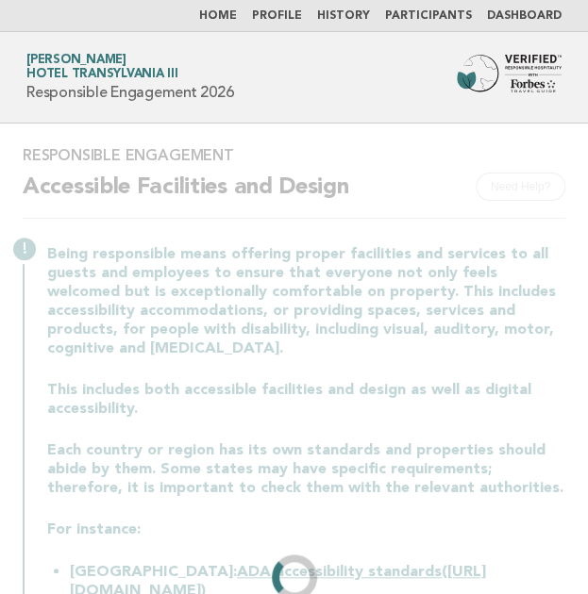
scroll to position [0, 0]
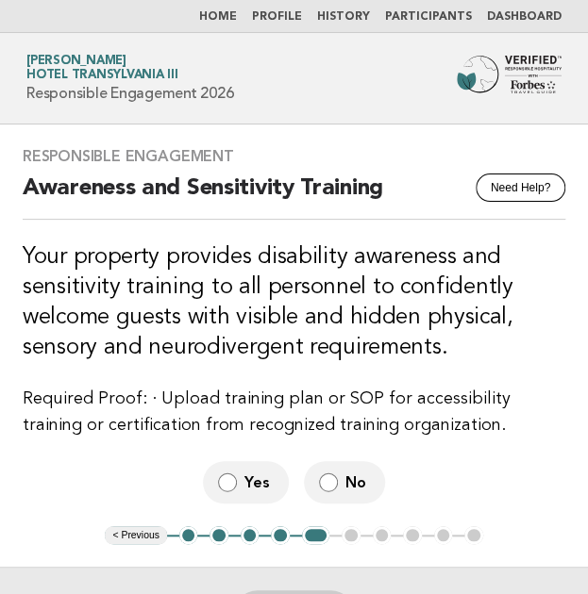
click at [260, 477] on span "Yes" at bounding box center [258, 483] width 29 height 20
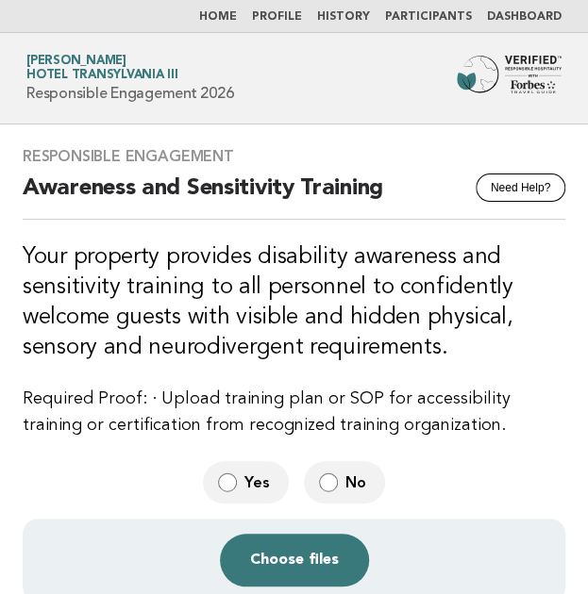
click at [260, 477] on span "Yes" at bounding box center [258, 483] width 29 height 20
click at [286, 560] on button "Choose files" at bounding box center [294, 560] width 149 height 53
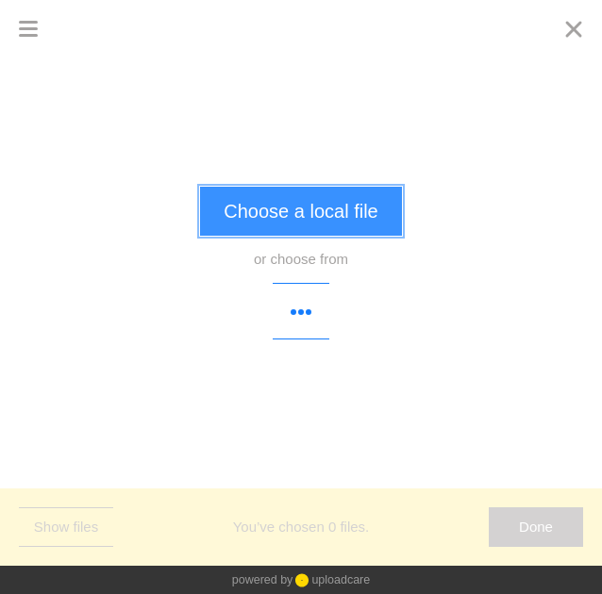
click at [292, 197] on button "Choose a local file" at bounding box center [300, 211] width 201 height 49
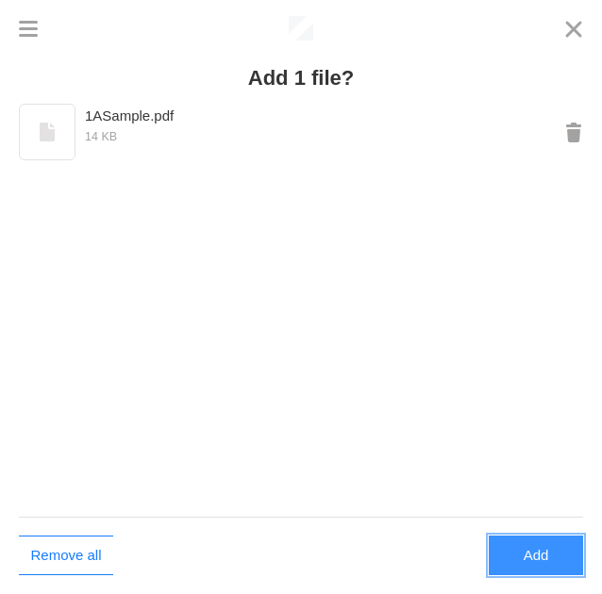
click at [532, 553] on button "Add" at bounding box center [536, 556] width 94 height 40
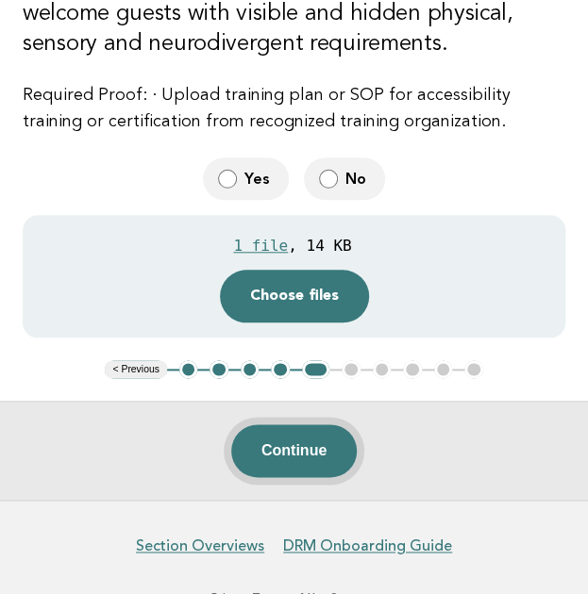
click at [314, 443] on button "Continue" at bounding box center [293, 451] width 125 height 53
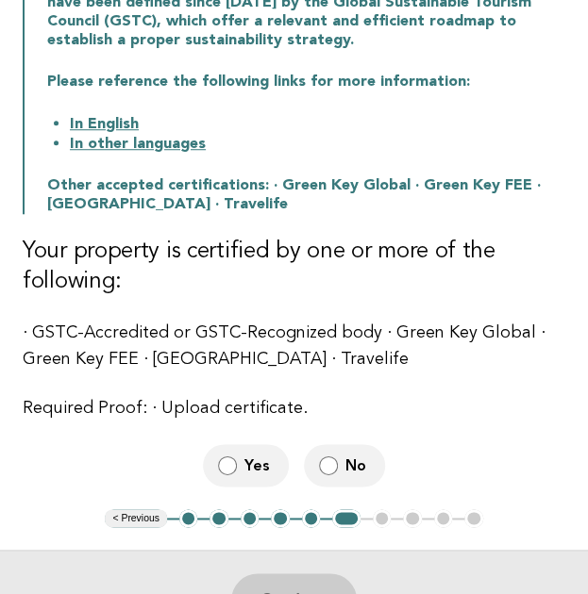
scroll to position [276, 0]
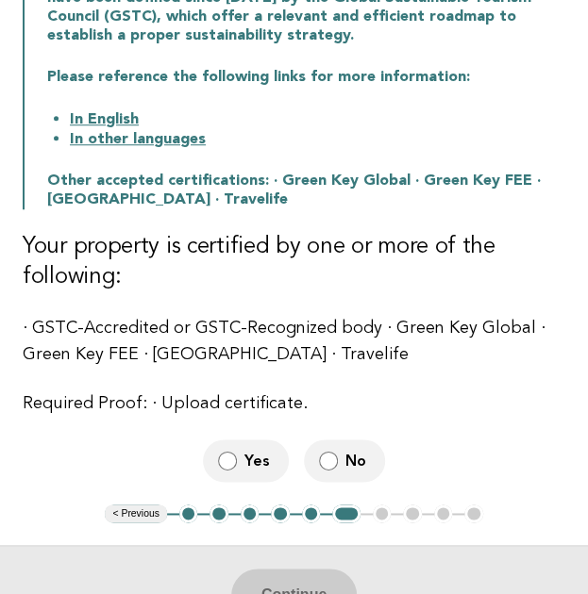
click at [339, 469] on label "No" at bounding box center [344, 461] width 81 height 42
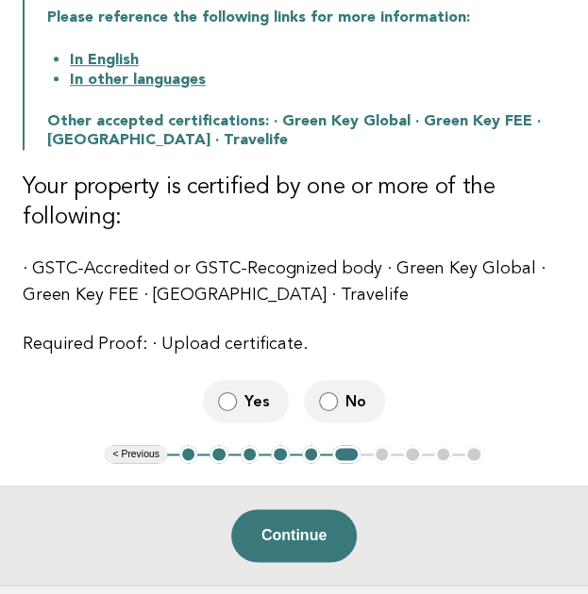
scroll to position [348, 0]
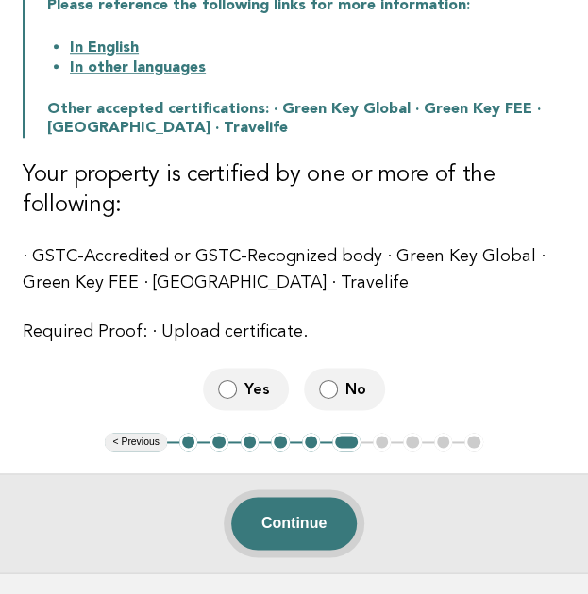
click at [303, 522] on button "Continue" at bounding box center [293, 523] width 125 height 53
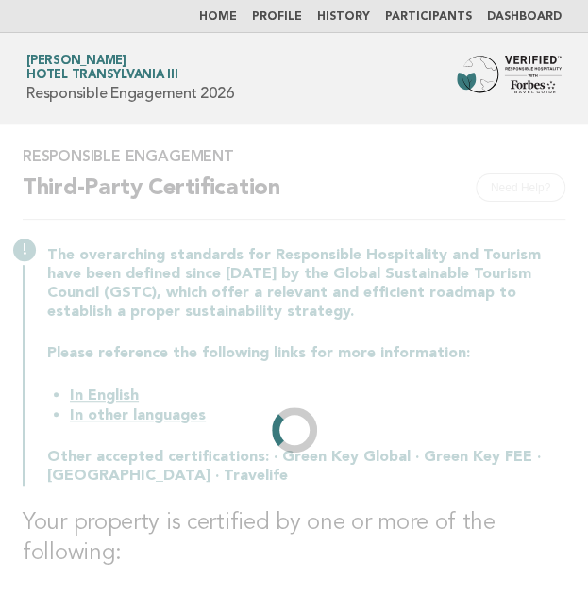
scroll to position [0, 0]
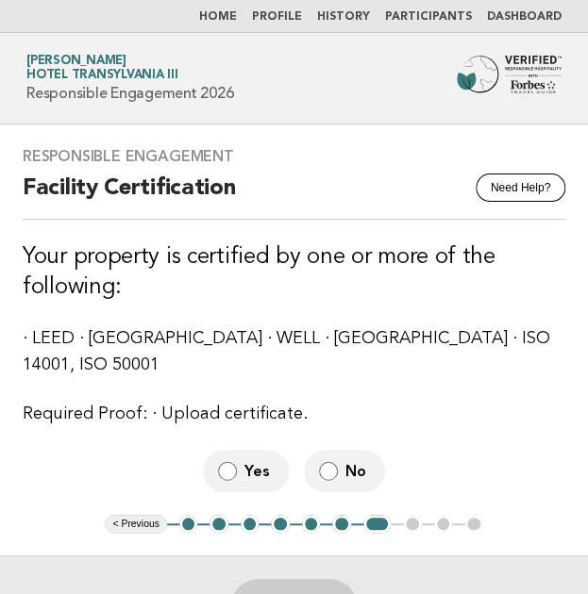
click at [341, 515] on button "6" at bounding box center [341, 524] width 19 height 19
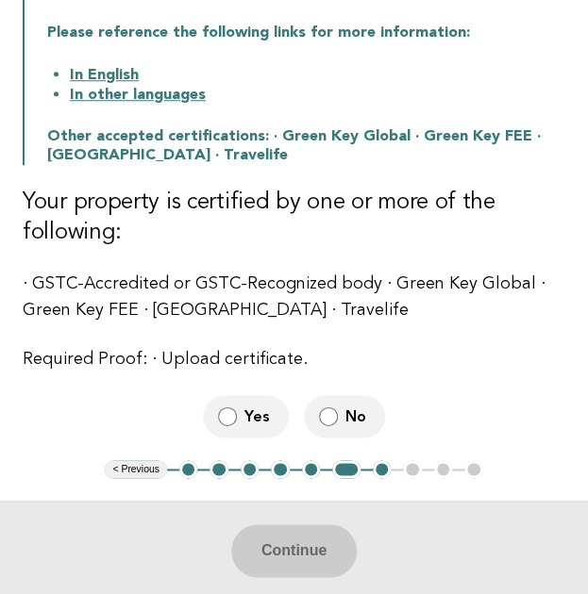
scroll to position [326, 0]
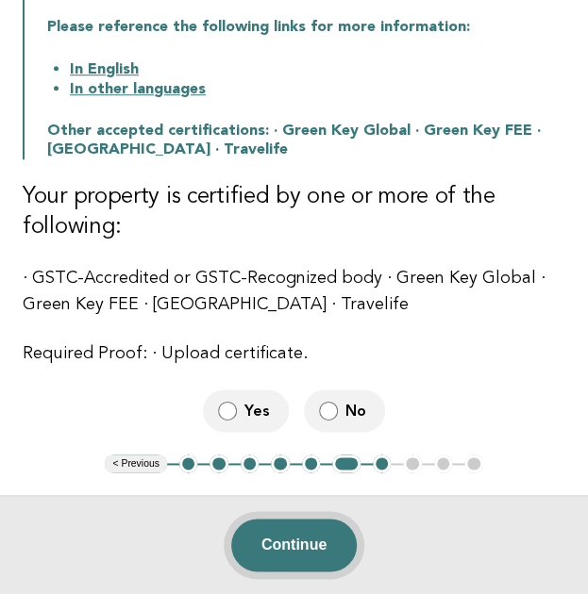
click at [337, 545] on button "Continue" at bounding box center [293, 545] width 125 height 53
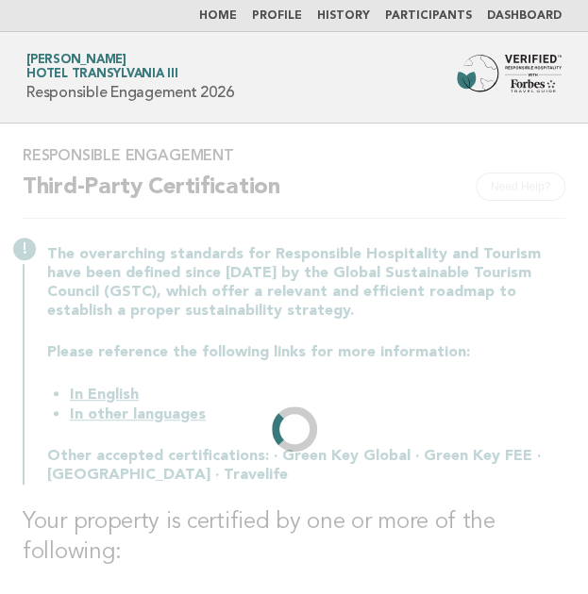
scroll to position [0, 0]
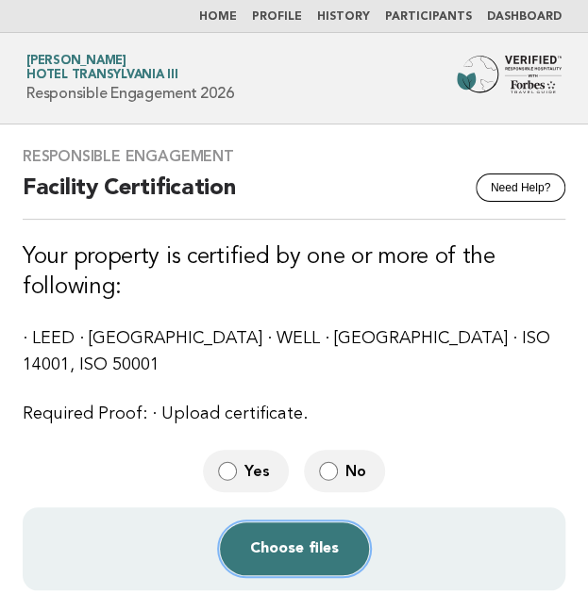
click at [301, 526] on button "Choose files" at bounding box center [294, 549] width 149 height 53
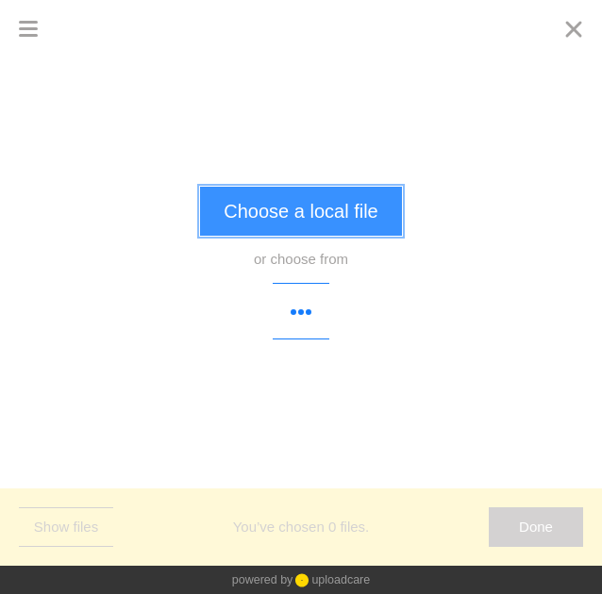
click at [274, 214] on button "Choose a local file" at bounding box center [300, 211] width 201 height 49
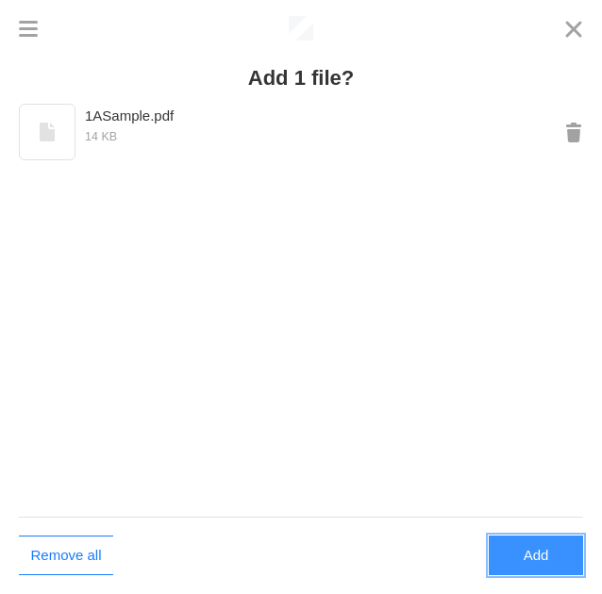
click at [524, 568] on button "Add" at bounding box center [536, 556] width 94 height 40
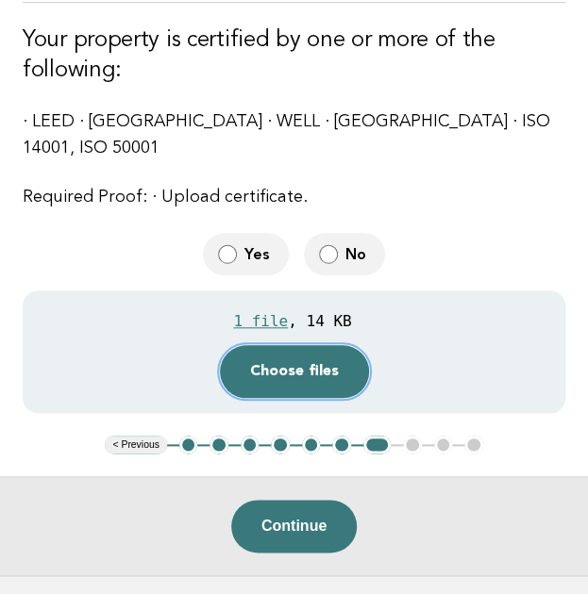
scroll to position [236, 0]
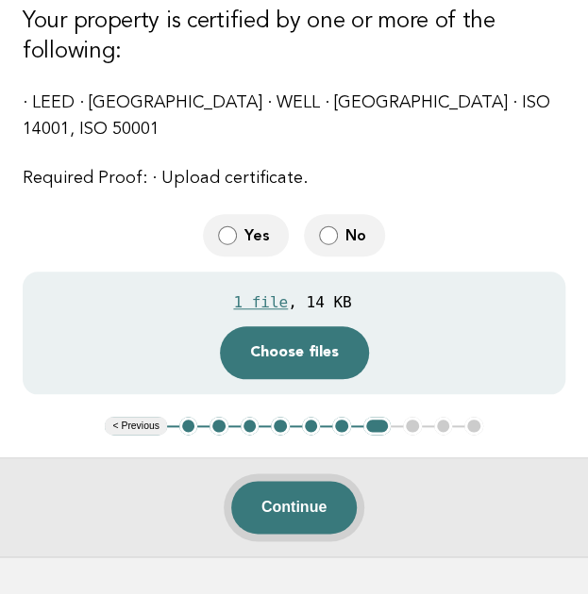
click at [299, 481] on button "Continue" at bounding box center [293, 507] width 125 height 53
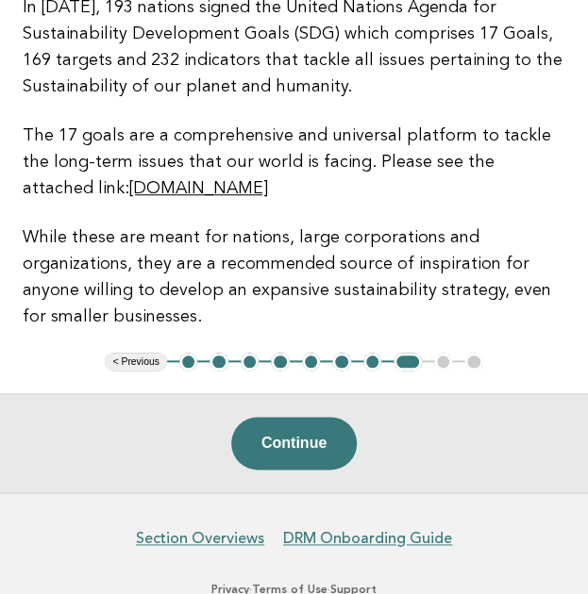
scroll to position [279, 0]
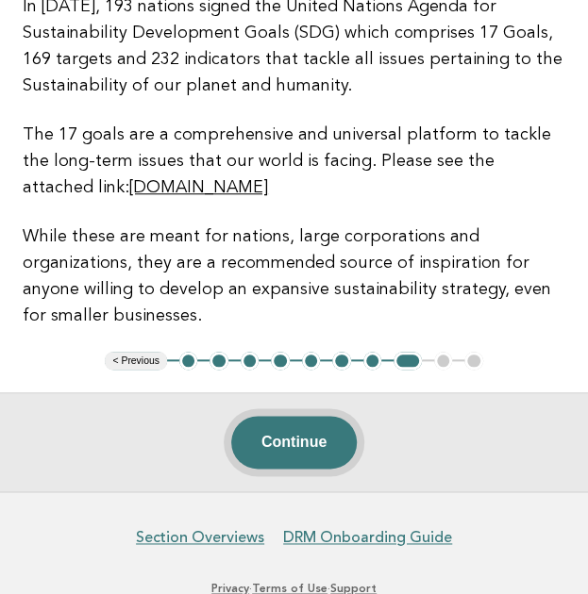
click at [300, 443] on button "Continue" at bounding box center [293, 442] width 125 height 53
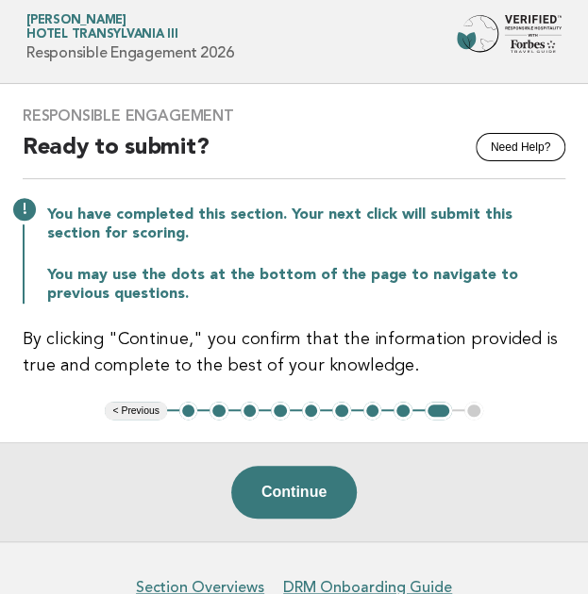
scroll to position [49, 0]
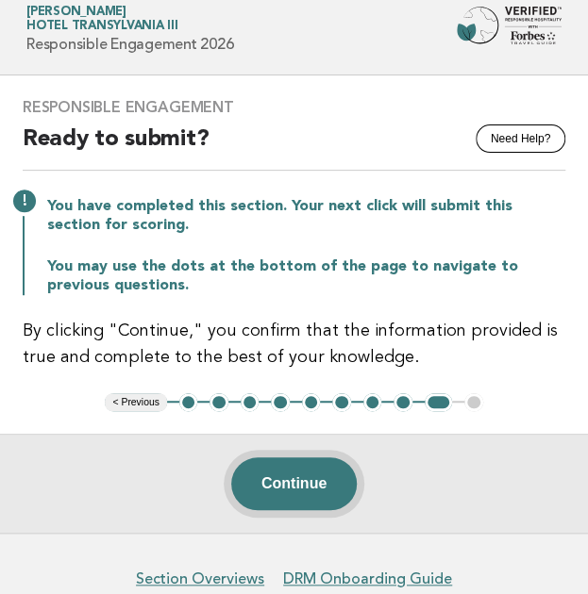
click at [294, 482] on button "Continue" at bounding box center [293, 484] width 125 height 53
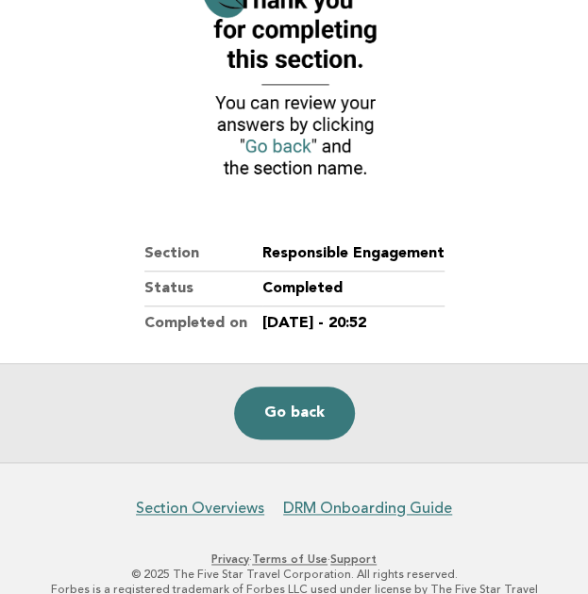
scroll to position [253, 0]
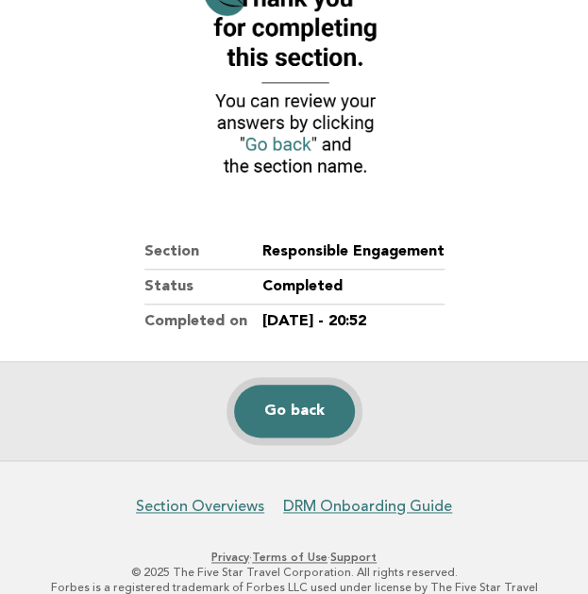
click at [293, 414] on link "Go back" at bounding box center [294, 411] width 121 height 53
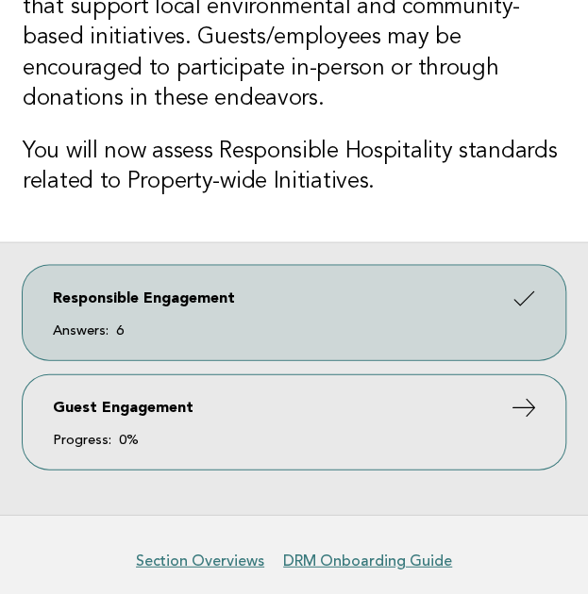
scroll to position [835, 0]
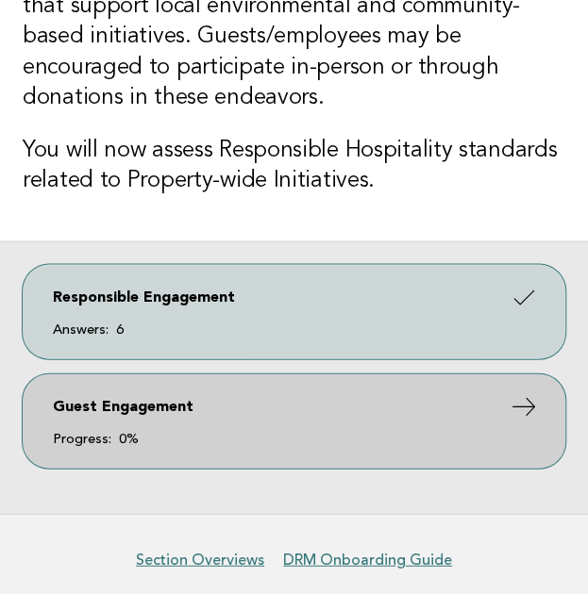
click at [192, 416] on link "Guest Engagement Progress: 0%" at bounding box center [294, 421] width 543 height 94
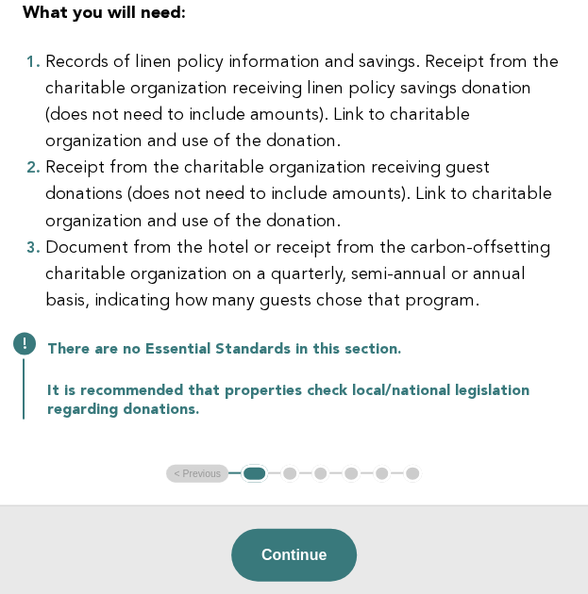
scroll to position [672, 0]
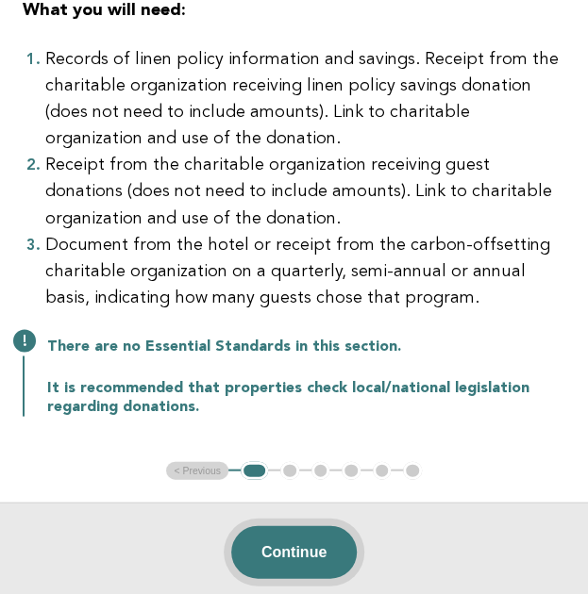
click at [312, 550] on button "Continue" at bounding box center [293, 552] width 125 height 53
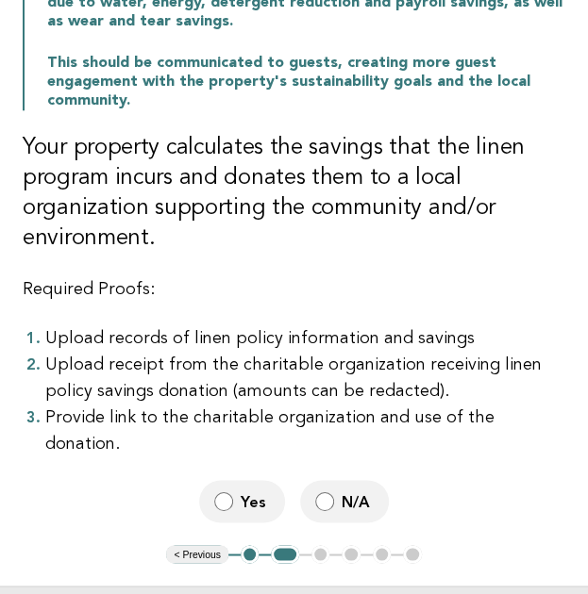
scroll to position [423, 0]
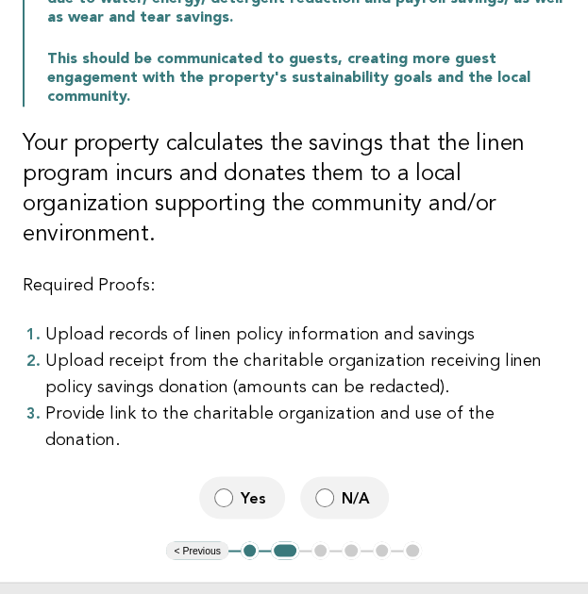
click at [234, 476] on label "Yes" at bounding box center [242, 497] width 86 height 42
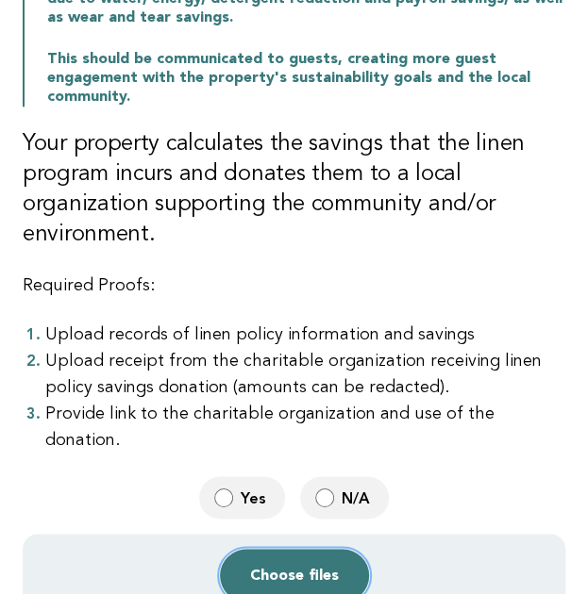
click at [286, 558] on button "Choose files" at bounding box center [294, 575] width 149 height 53
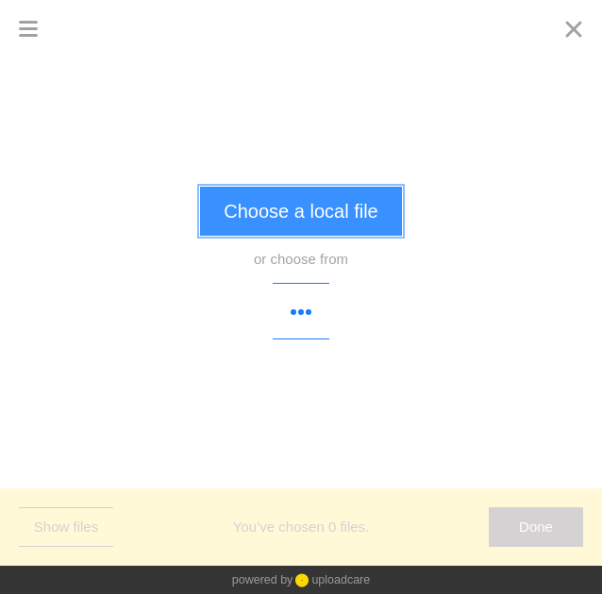
click at [304, 225] on button "Choose a local file" at bounding box center [300, 211] width 201 height 49
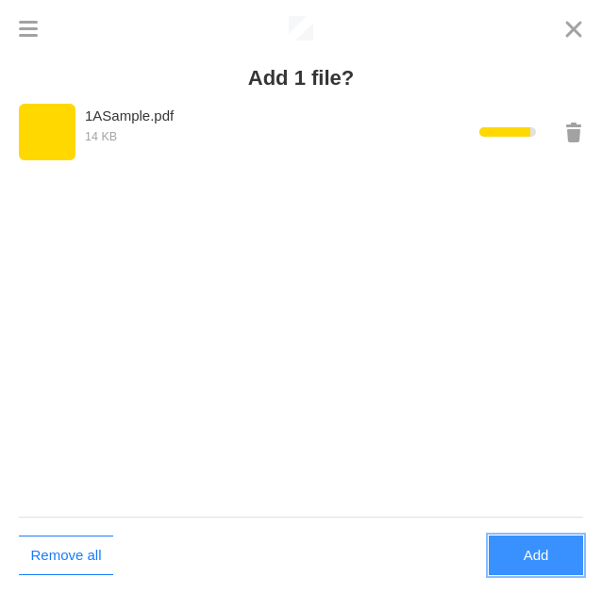
click at [525, 568] on button "Add" at bounding box center [536, 556] width 94 height 40
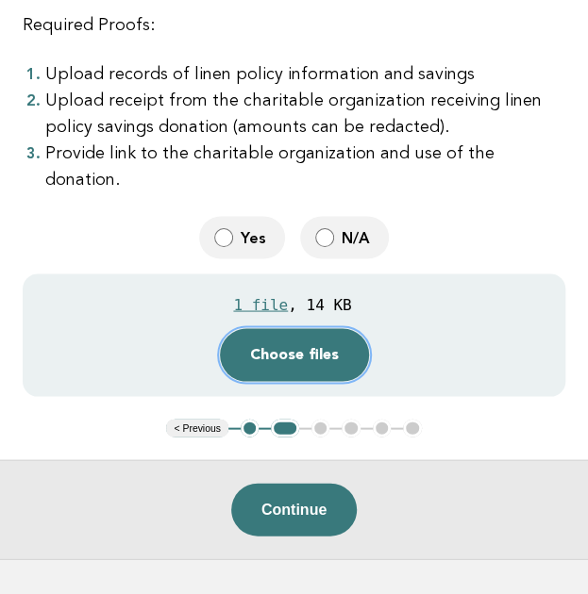
scroll to position [688, 0]
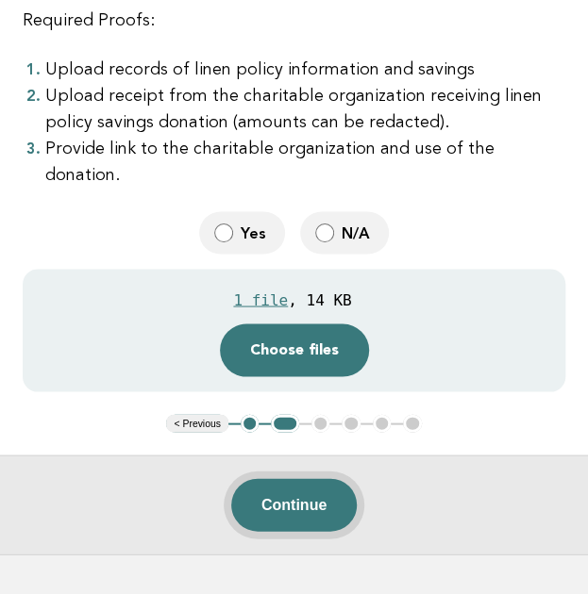
click at [337, 478] on button "Continue" at bounding box center [293, 504] width 125 height 53
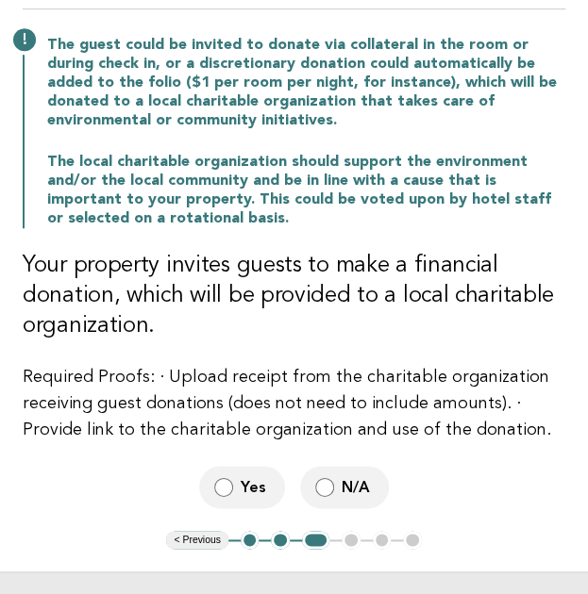
scroll to position [211, 0]
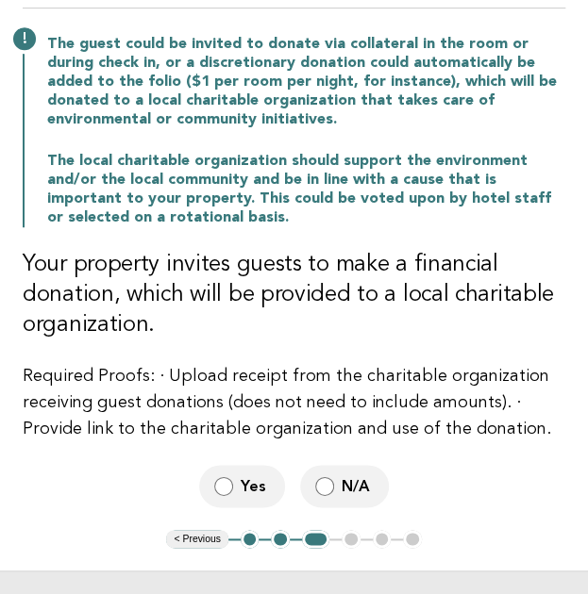
click at [345, 477] on span "N/A" at bounding box center [358, 486] width 32 height 20
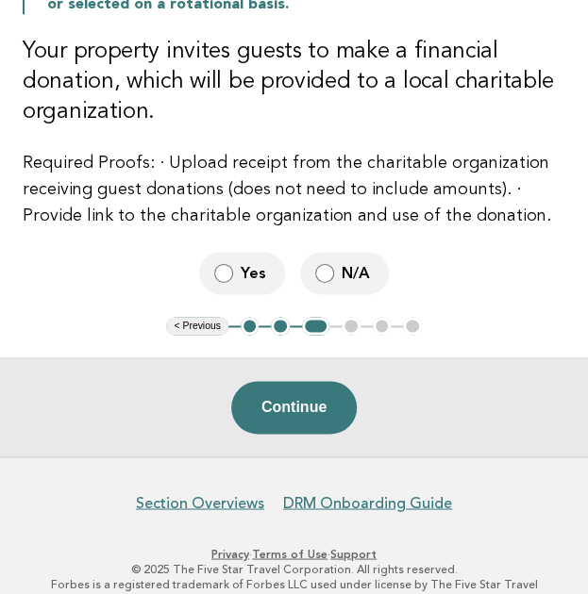
scroll to position [443, 0]
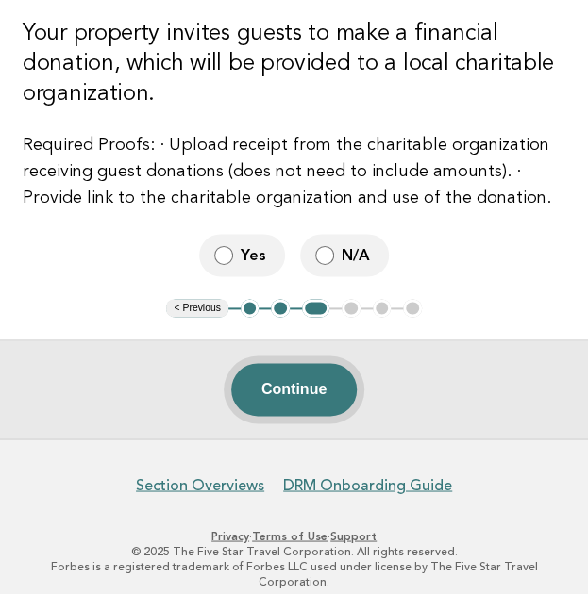
click at [305, 394] on button "Continue" at bounding box center [293, 389] width 125 height 53
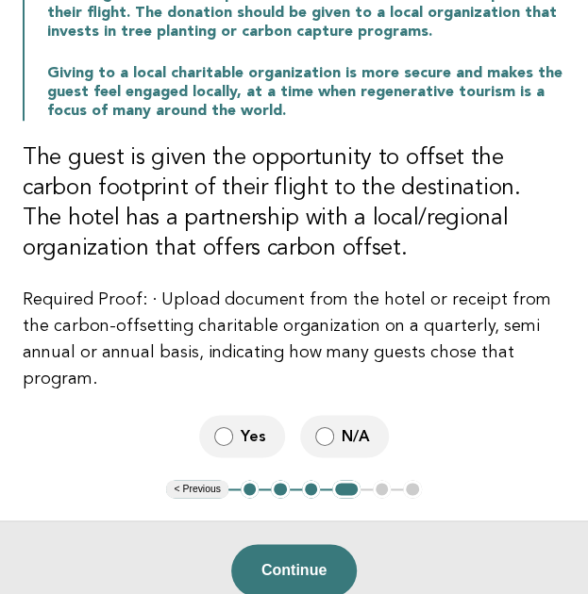
scroll to position [435, 0]
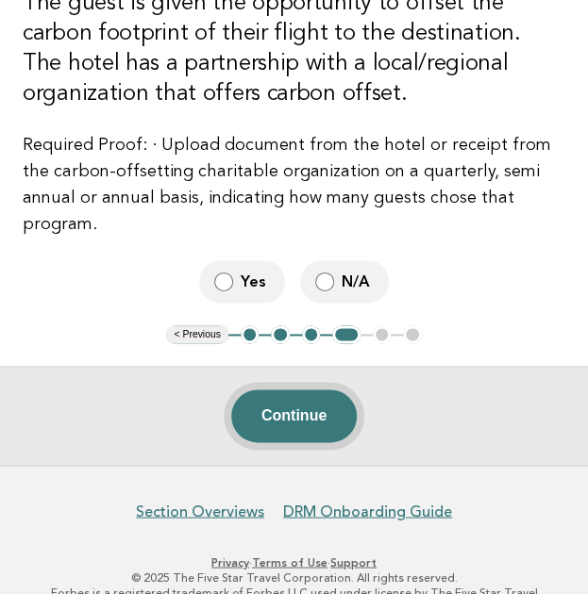
click at [323, 395] on button "Continue" at bounding box center [293, 416] width 125 height 53
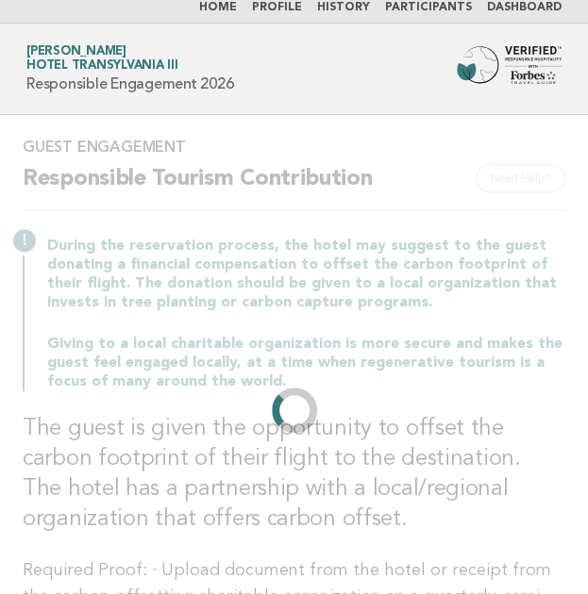
scroll to position [0, 0]
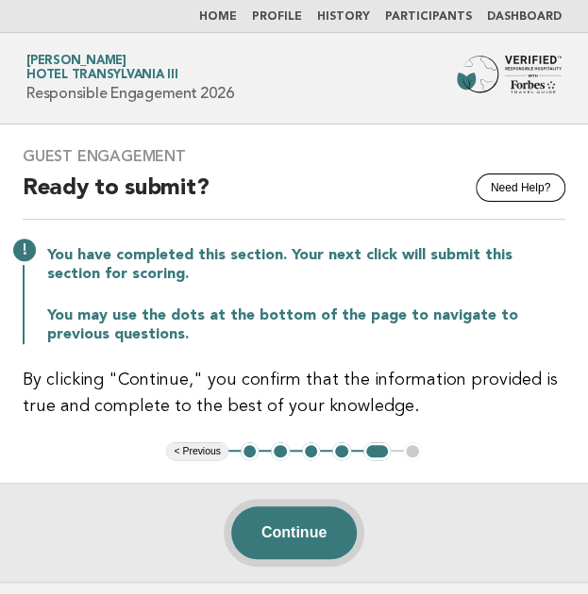
click at [304, 533] on button "Continue" at bounding box center [293, 533] width 125 height 53
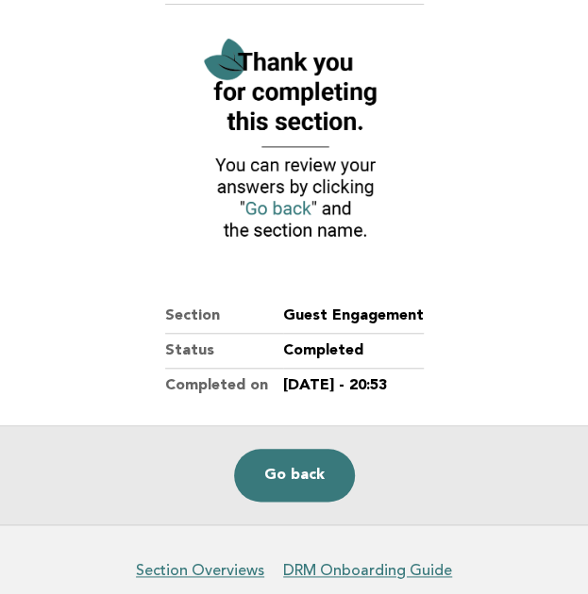
scroll to position [273, 0]
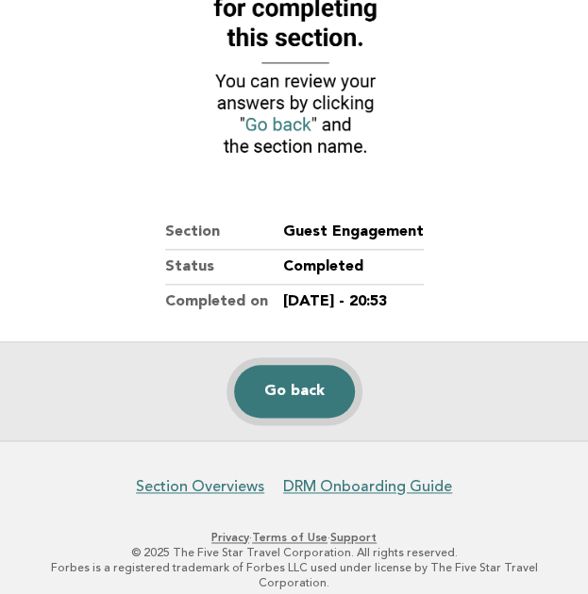
click at [299, 395] on link "Go back" at bounding box center [294, 391] width 121 height 53
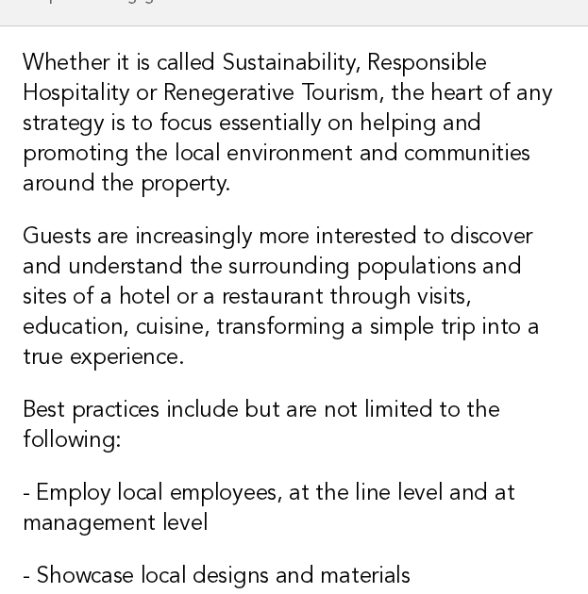
scroll to position [74, 0]
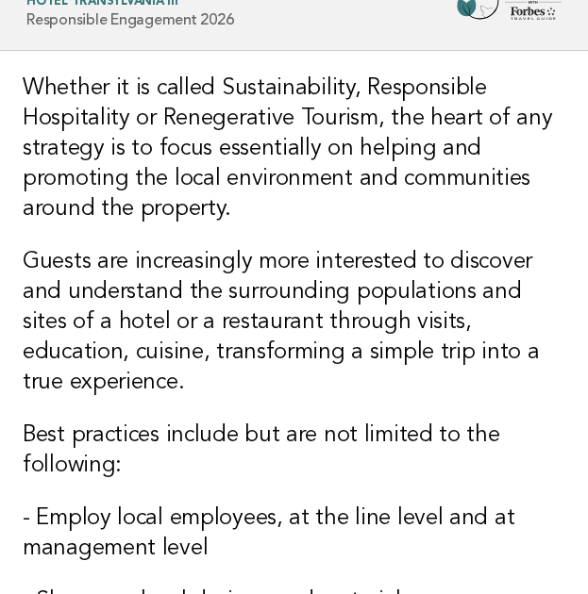
click at [504, 12] on img at bounding box center [509, 1] width 105 height 38
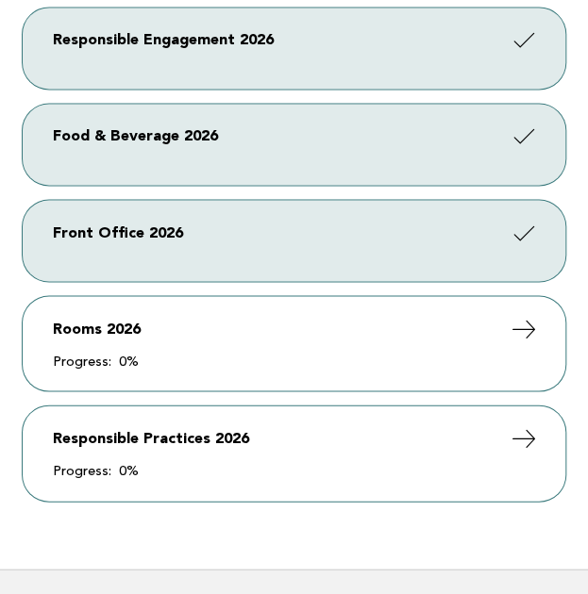
scroll to position [713, 0]
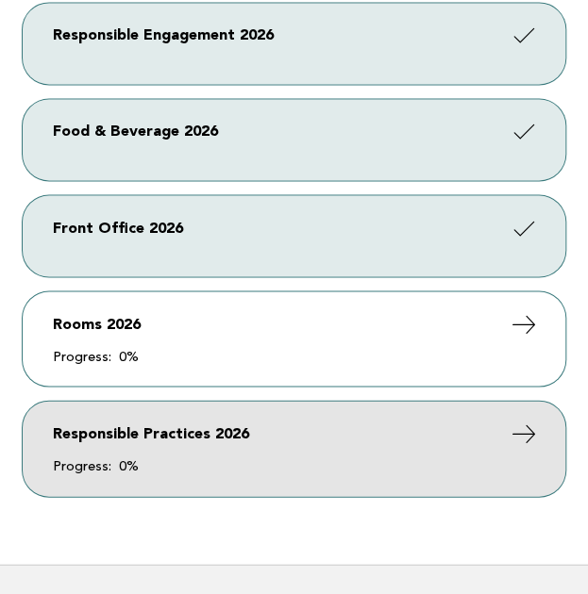
click at [148, 439] on link "Responsible Practices 2026 Progress: 0%" at bounding box center [294, 448] width 543 height 94
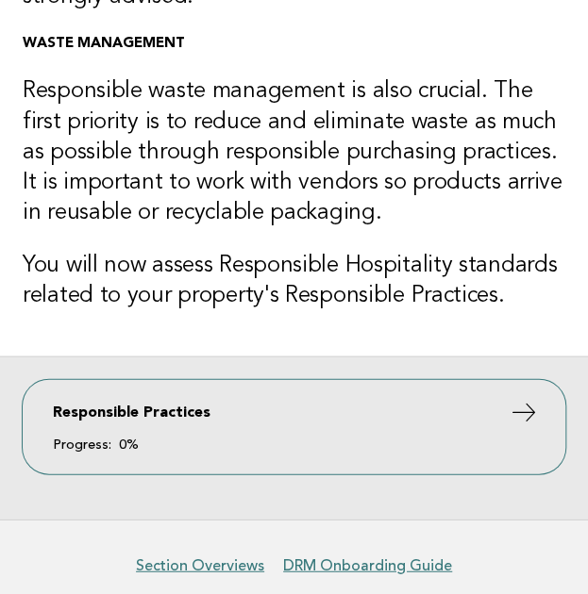
scroll to position [770, 0]
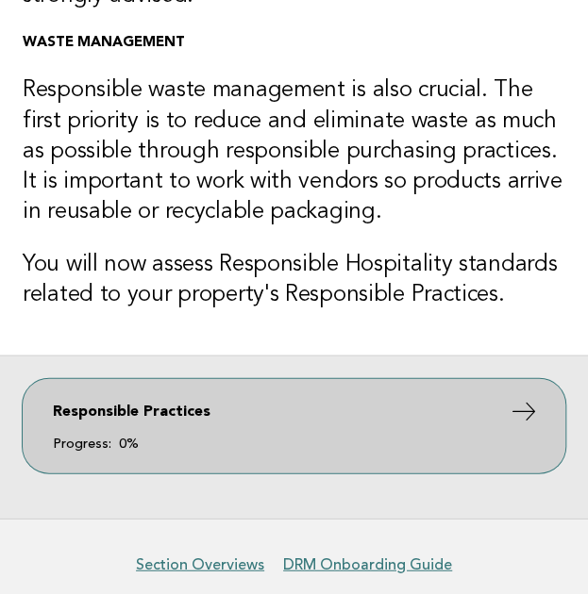
click at [238, 393] on link "Responsible Practices Progress: 0%" at bounding box center [294, 425] width 543 height 94
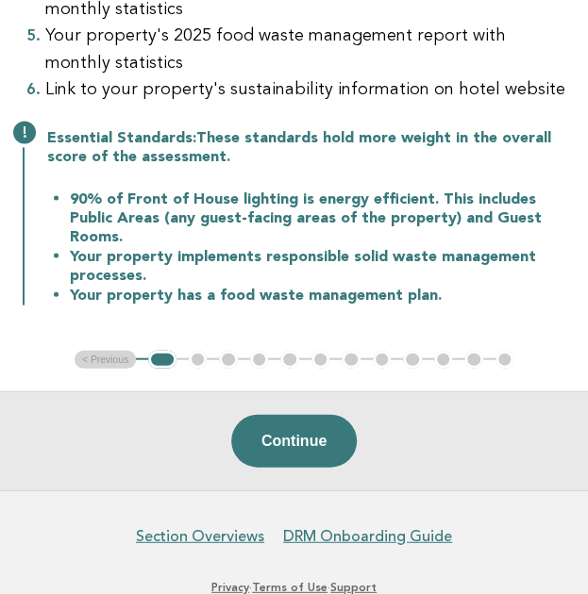
scroll to position [899, 0]
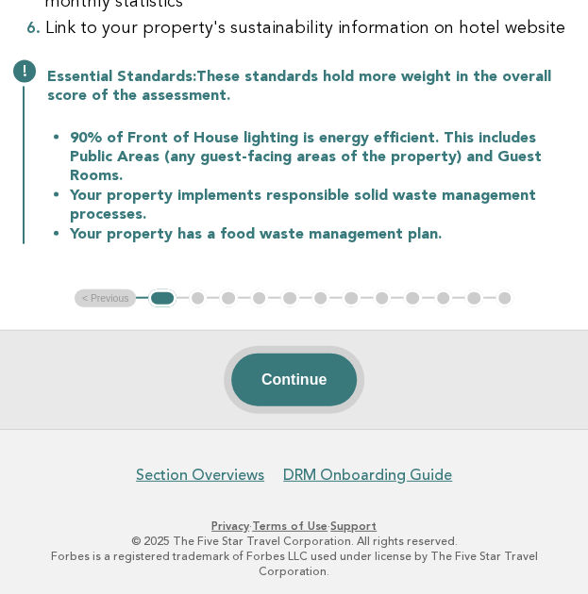
click at [328, 384] on button "Continue" at bounding box center [293, 380] width 125 height 53
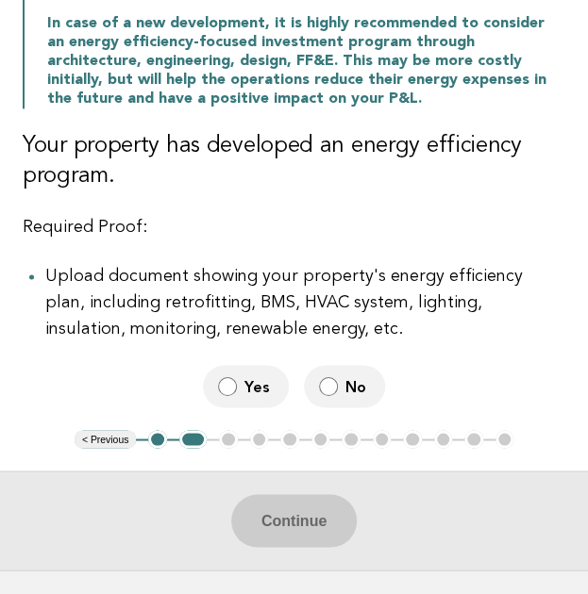
scroll to position [511, 0]
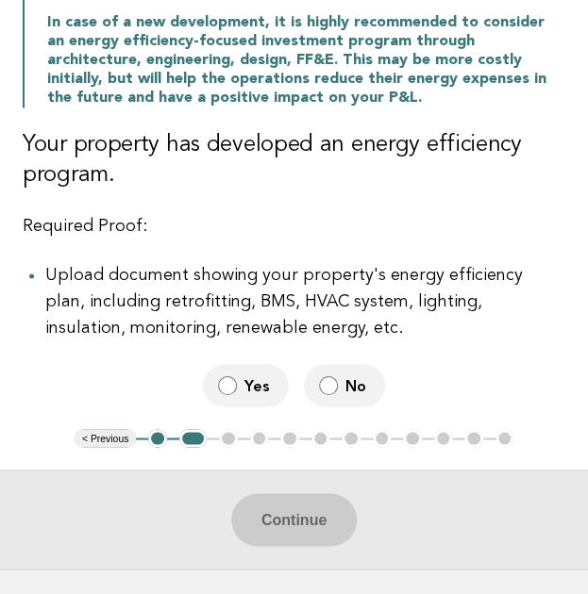
click at [227, 372] on label "Yes" at bounding box center [246, 385] width 86 height 42
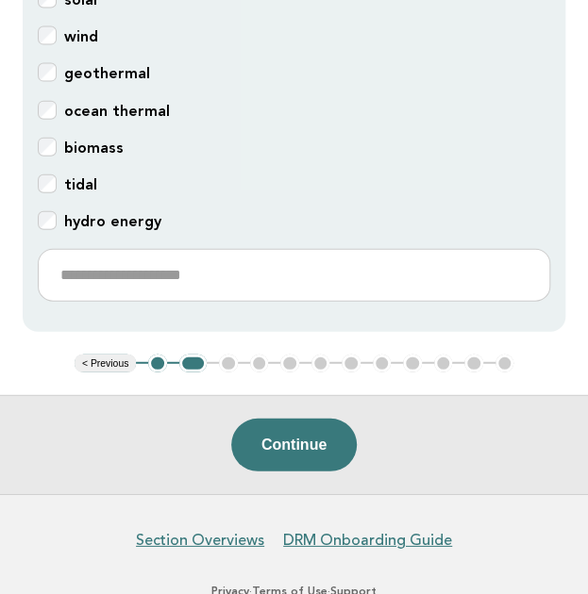
scroll to position [1010, 0]
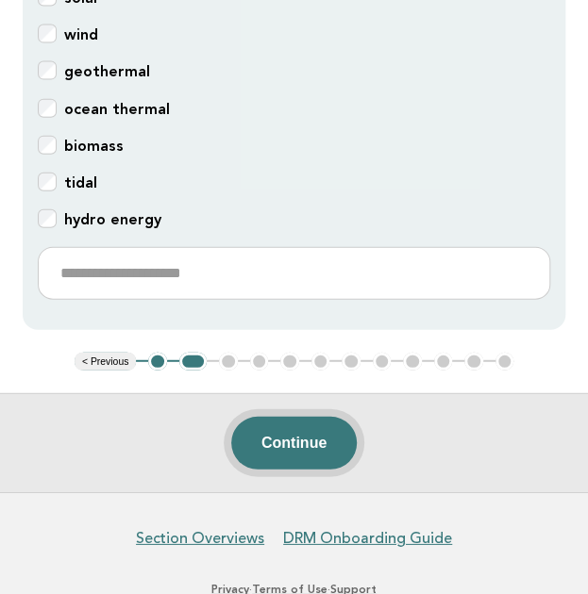
click at [319, 443] on button "Continue" at bounding box center [293, 443] width 125 height 53
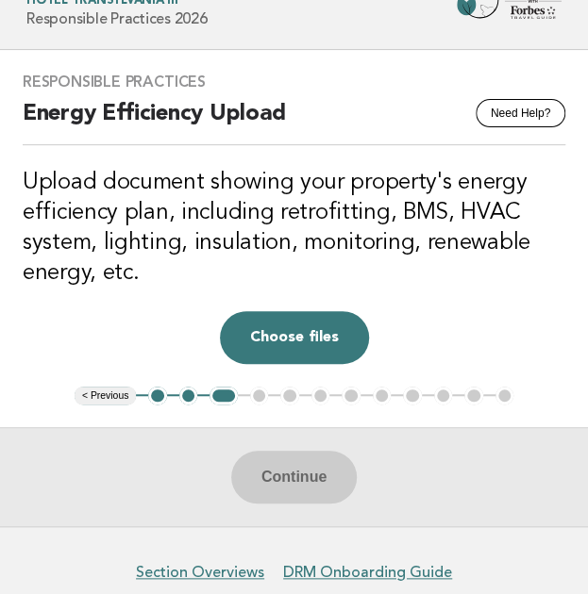
scroll to position [162, 0]
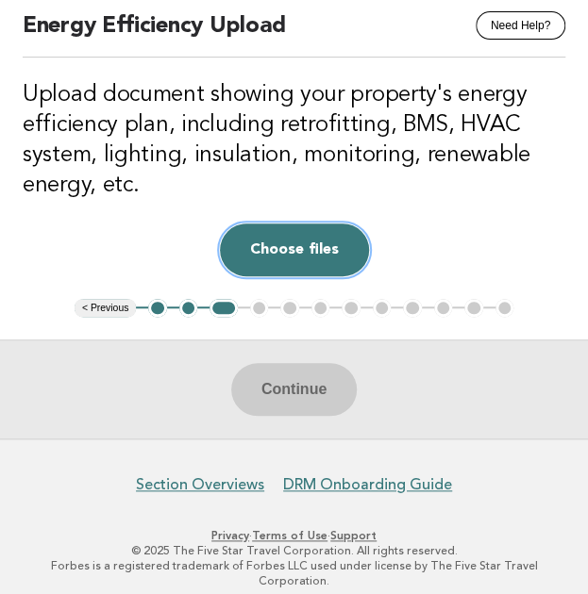
click at [300, 263] on button "Choose files" at bounding box center [294, 250] width 149 height 53
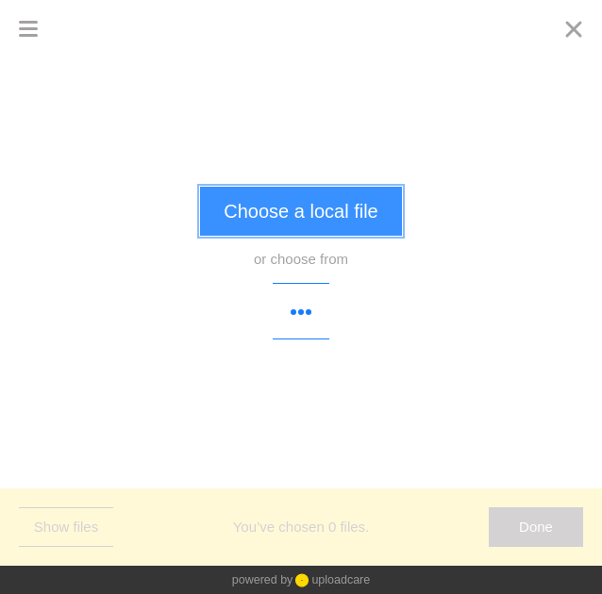
click at [309, 207] on button "Choose a local file" at bounding box center [300, 211] width 201 height 49
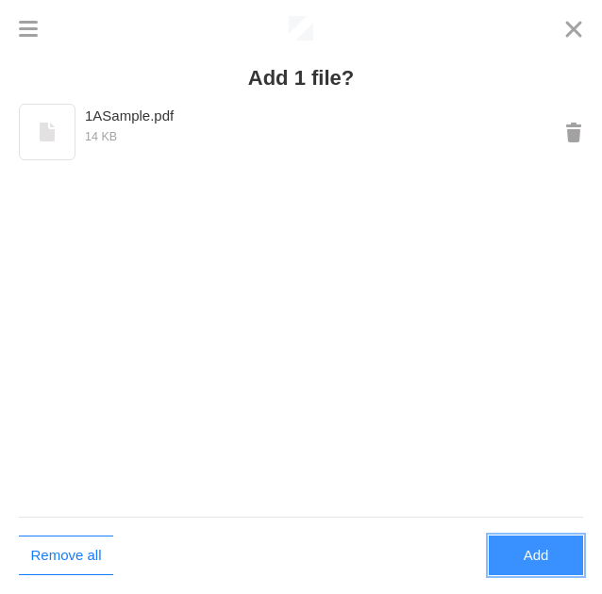
click at [532, 543] on button "Add" at bounding box center [536, 556] width 94 height 40
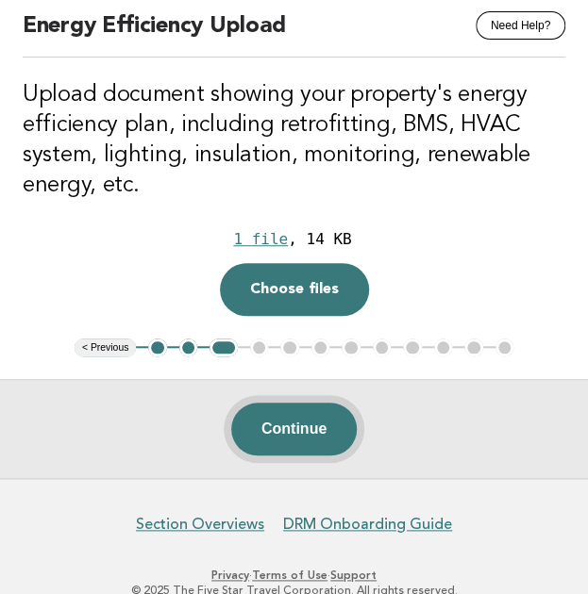
click at [317, 439] on button "Continue" at bounding box center [293, 429] width 125 height 53
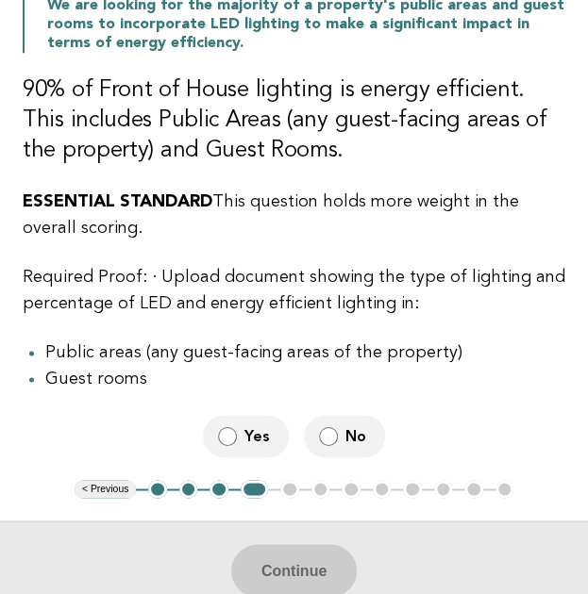
scroll to position [387, 0]
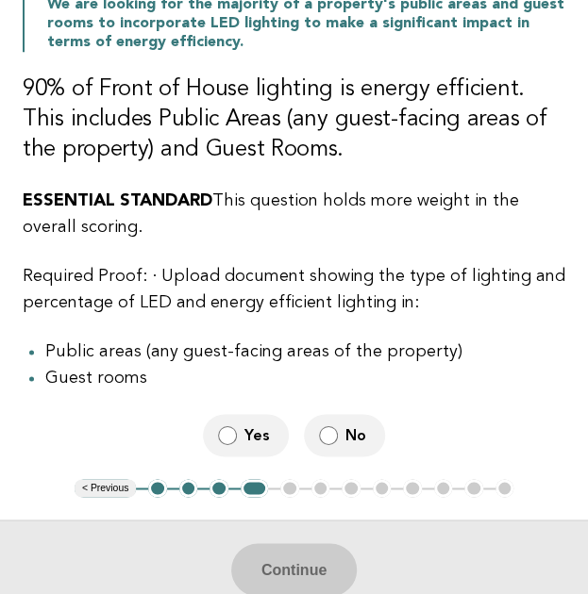
click at [243, 437] on label "Yes" at bounding box center [246, 435] width 86 height 42
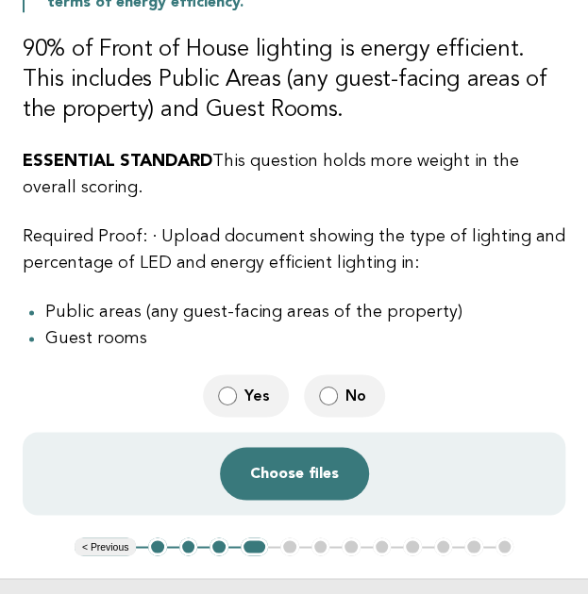
scroll to position [434, 0]
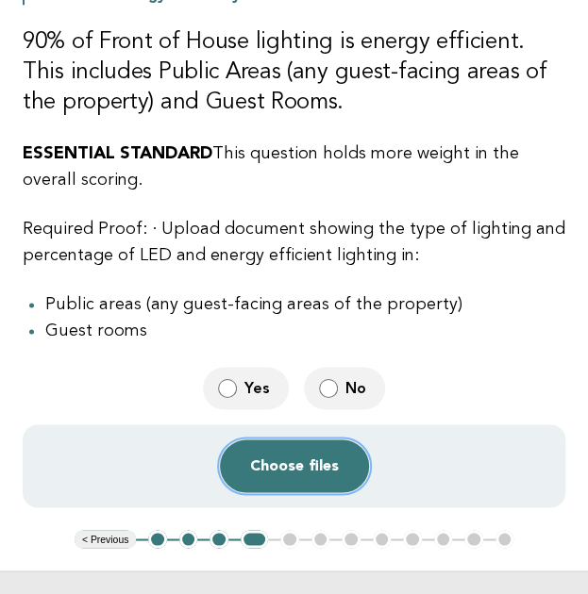
click at [307, 461] on button "Choose files" at bounding box center [294, 466] width 149 height 53
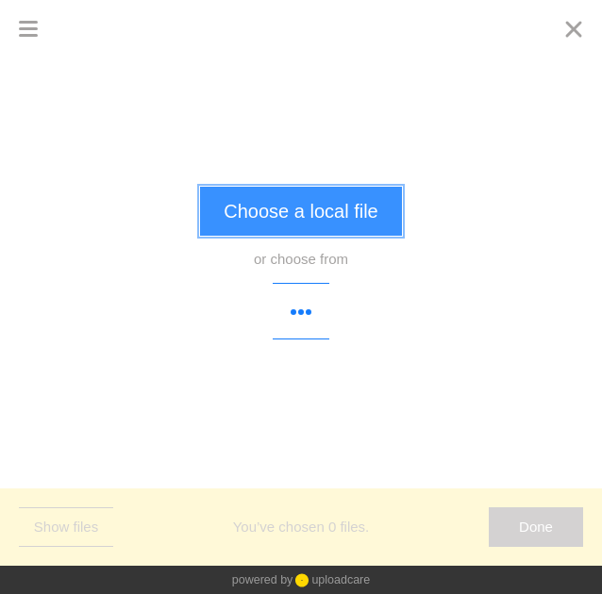
click at [305, 209] on button "Choose a local file" at bounding box center [300, 211] width 201 height 49
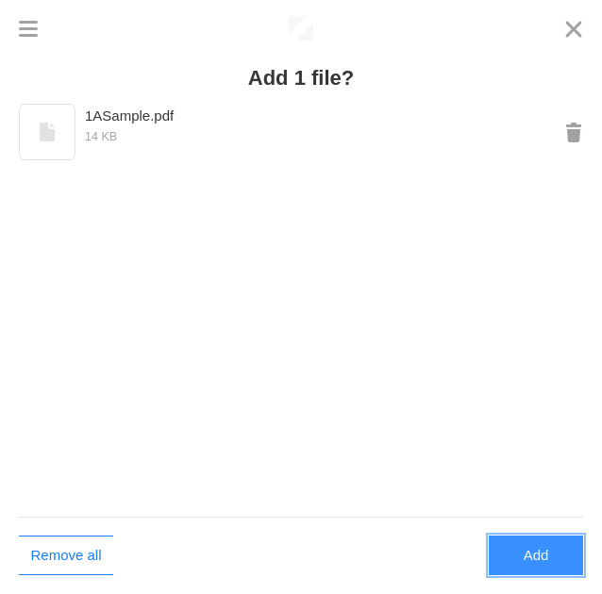
click at [539, 569] on button "Add" at bounding box center [536, 556] width 94 height 40
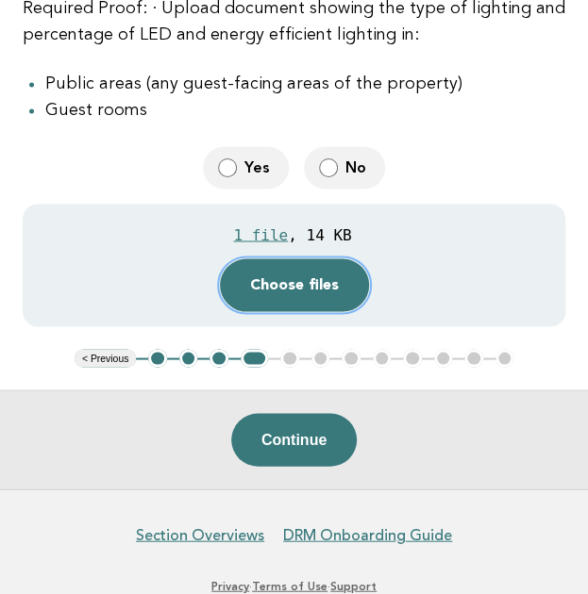
scroll to position [659, 0]
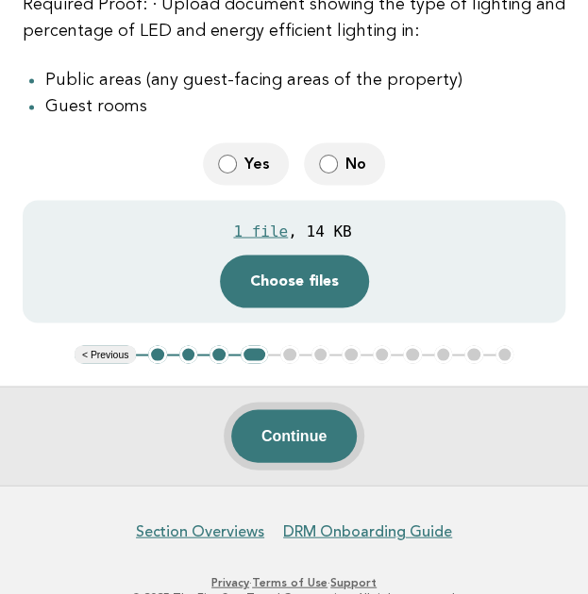
click at [278, 438] on button "Continue" at bounding box center [293, 435] width 125 height 53
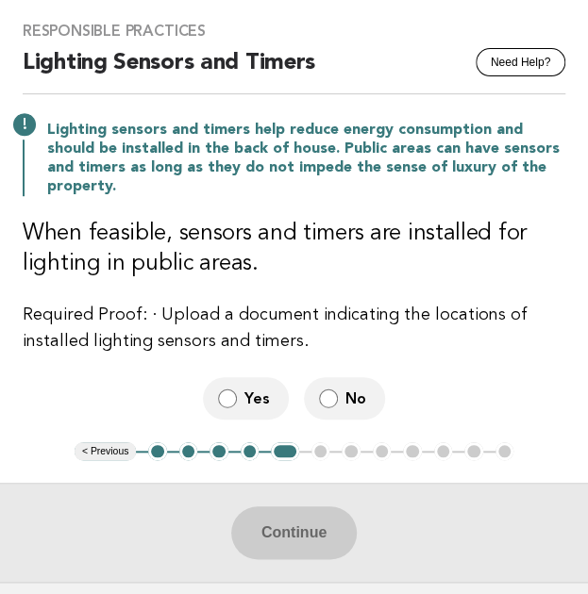
scroll to position [126, 0]
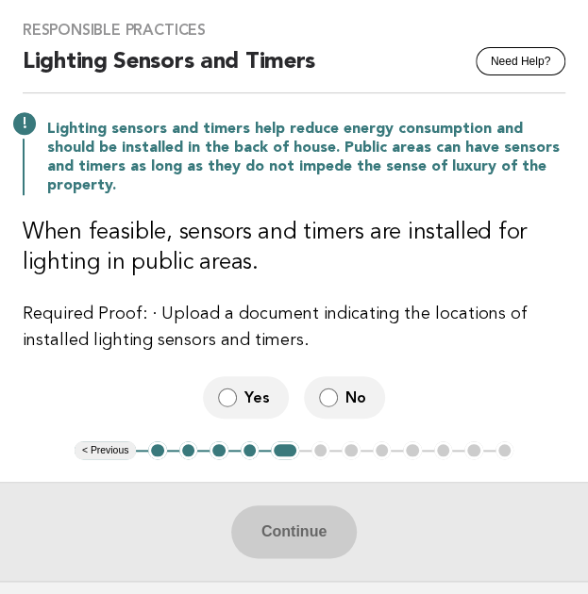
click at [257, 399] on span "Yes" at bounding box center [258, 398] width 29 height 20
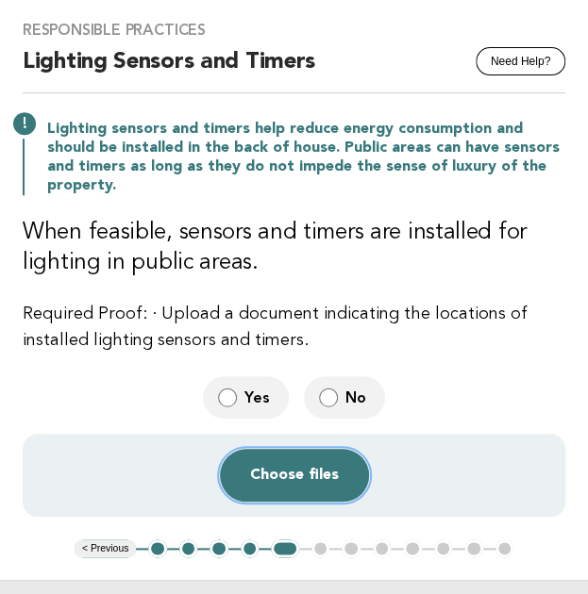
click at [284, 473] on button "Choose files" at bounding box center [294, 475] width 149 height 53
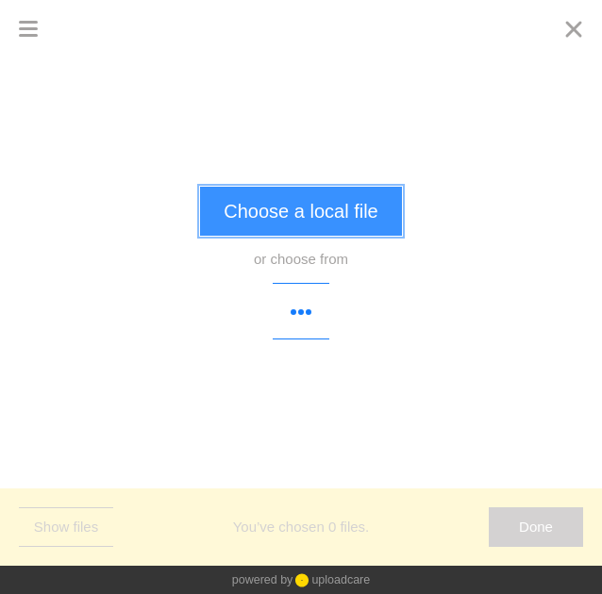
click at [338, 217] on button "Choose a local file" at bounding box center [300, 211] width 201 height 49
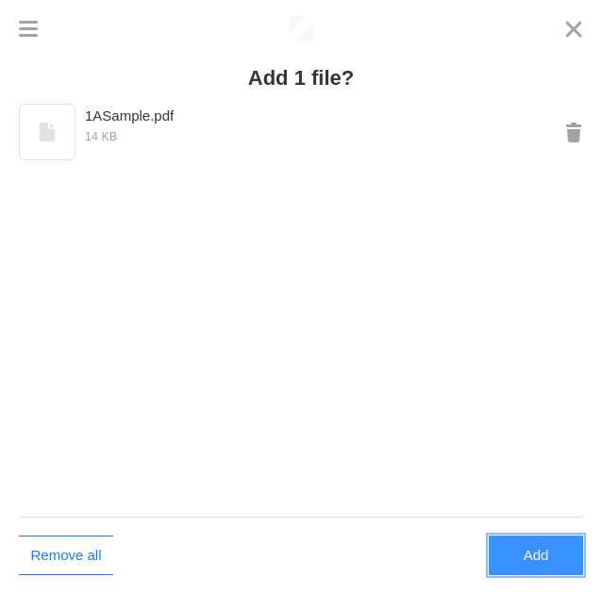
click at [533, 559] on button "Add" at bounding box center [536, 556] width 94 height 40
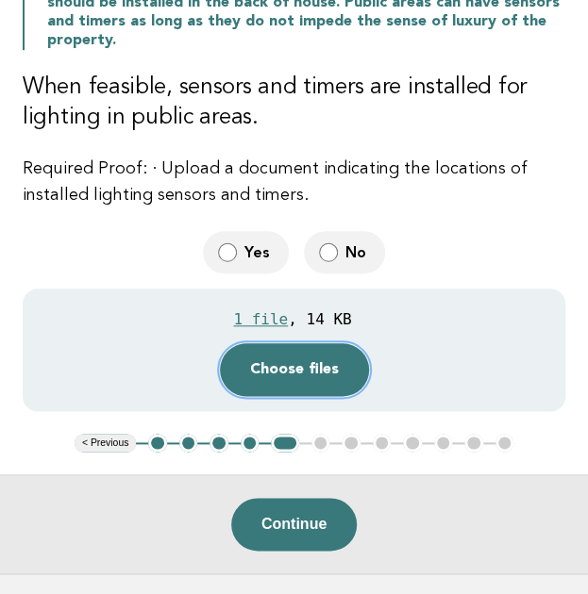
scroll to position [274, 0]
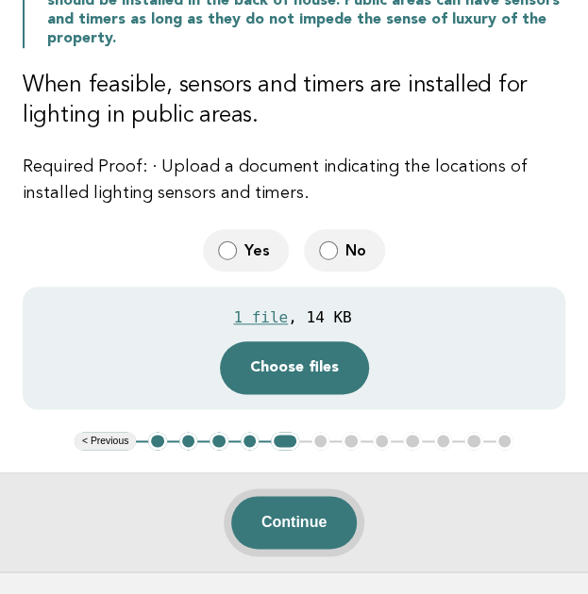
click at [311, 511] on button "Continue" at bounding box center [293, 522] width 125 height 53
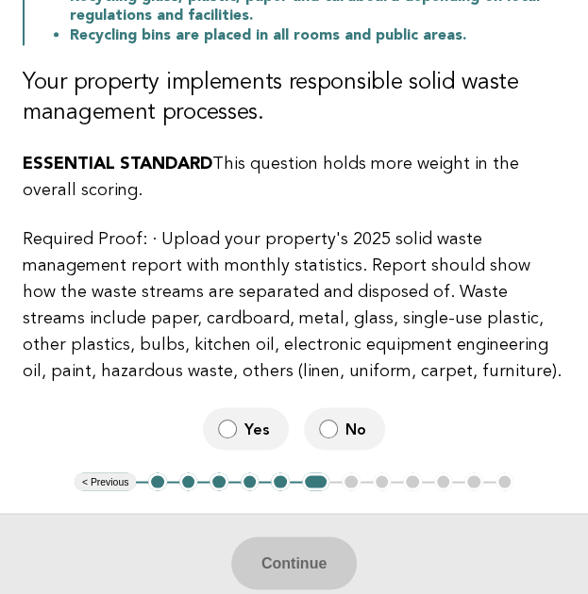
scroll to position [499, 0]
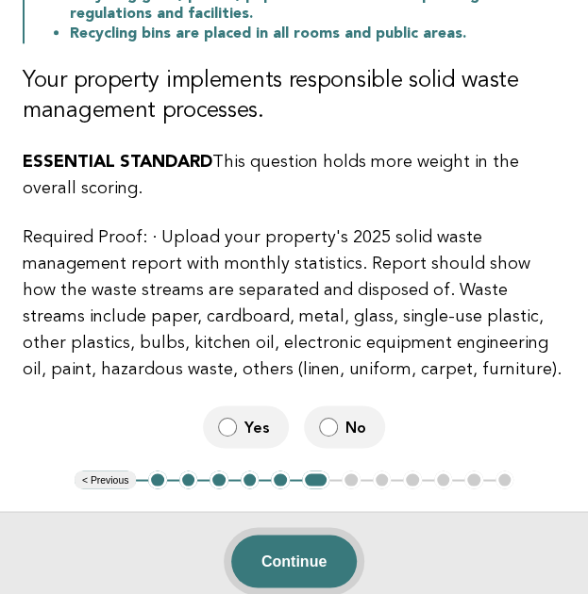
click at [306, 546] on button "Continue" at bounding box center [293, 561] width 125 height 53
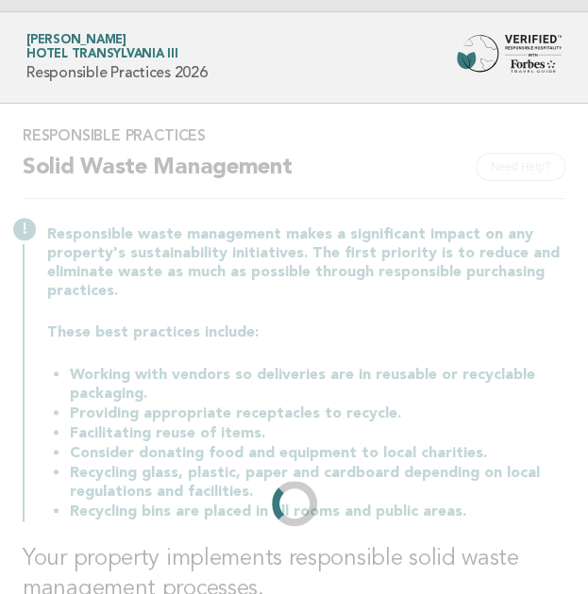
scroll to position [0, 0]
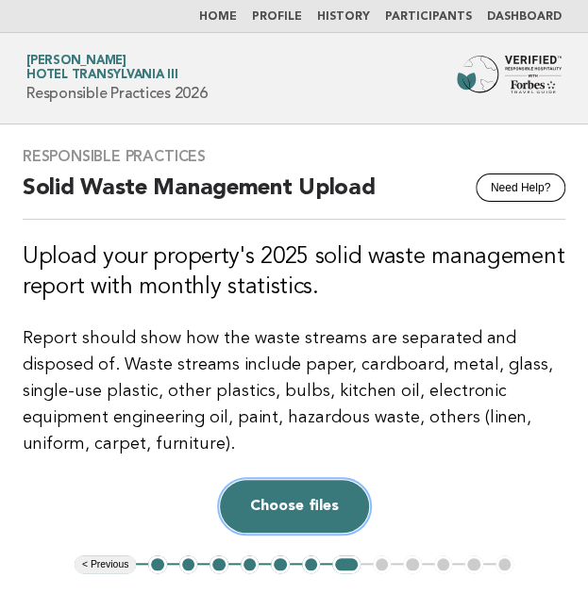
click at [298, 496] on button "Choose files" at bounding box center [294, 506] width 149 height 53
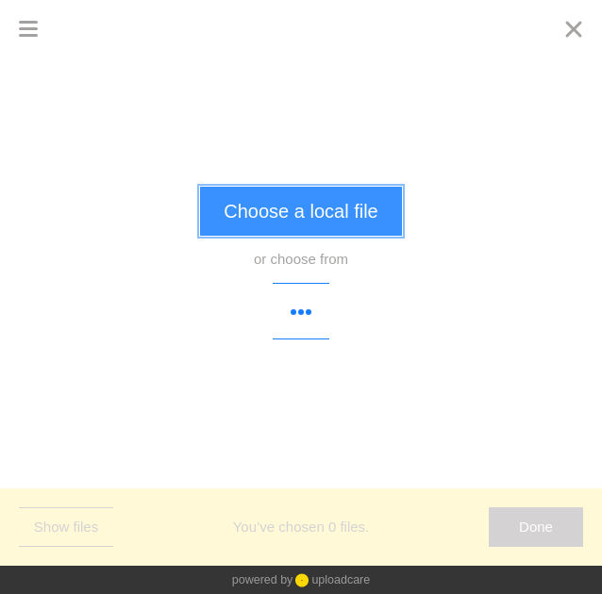
click at [326, 196] on button "Choose a local file" at bounding box center [300, 211] width 201 height 49
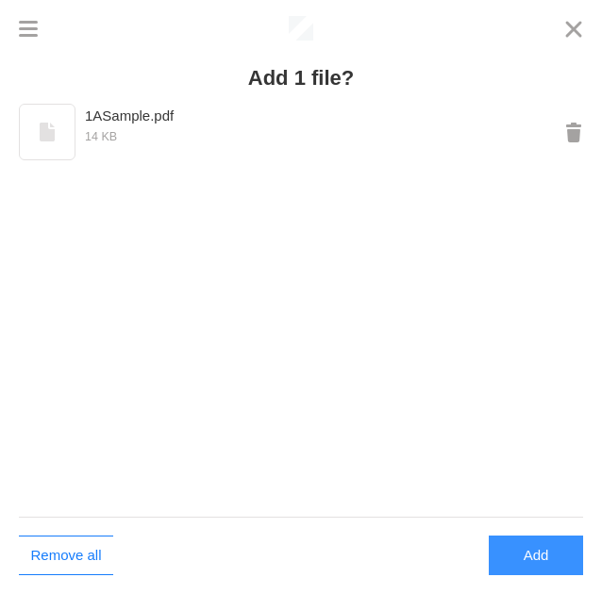
drag, startPoint x: 546, startPoint y: 580, endPoint x: 545, endPoint y: 570, distance: 10.4
click at [545, 570] on div "Remove all Add" at bounding box center [301, 555] width 602 height 77
click at [545, 570] on button "Add" at bounding box center [536, 556] width 94 height 40
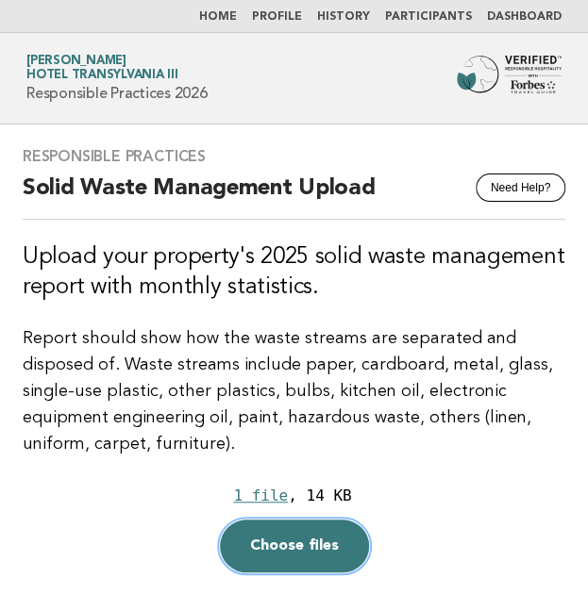
scroll to position [168, 0]
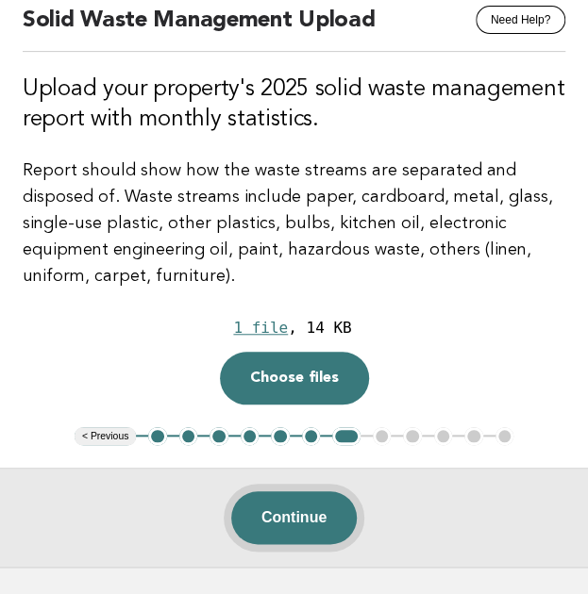
click at [292, 516] on button "Continue" at bounding box center [293, 518] width 125 height 53
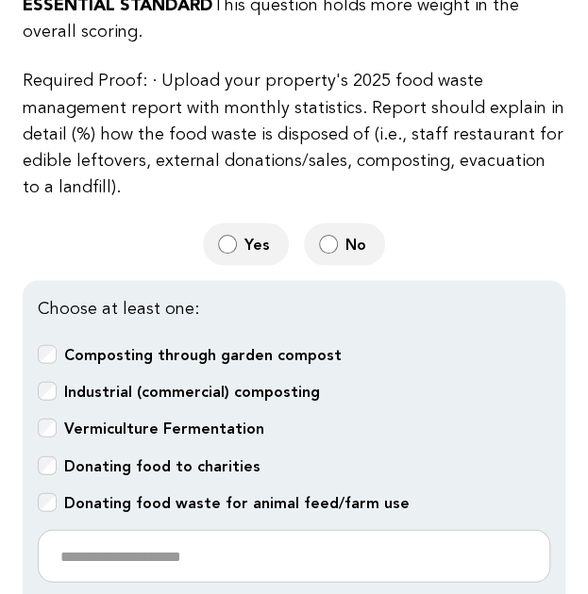
scroll to position [788, 0]
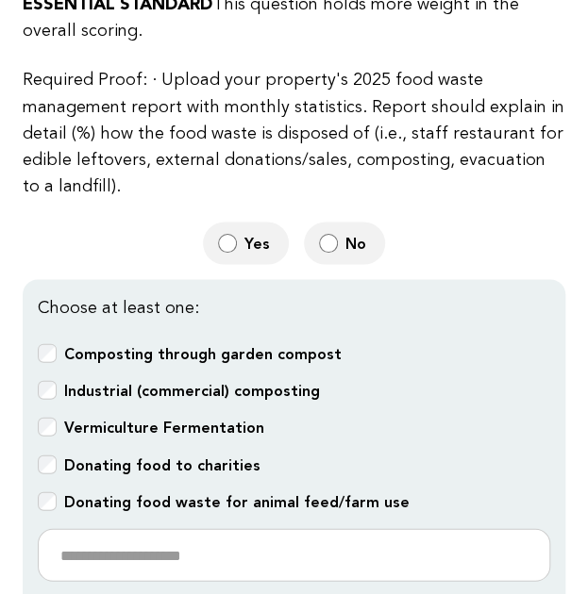
click at [135, 431] on b "Vermiculture Fermentation" at bounding box center [164, 427] width 200 height 18
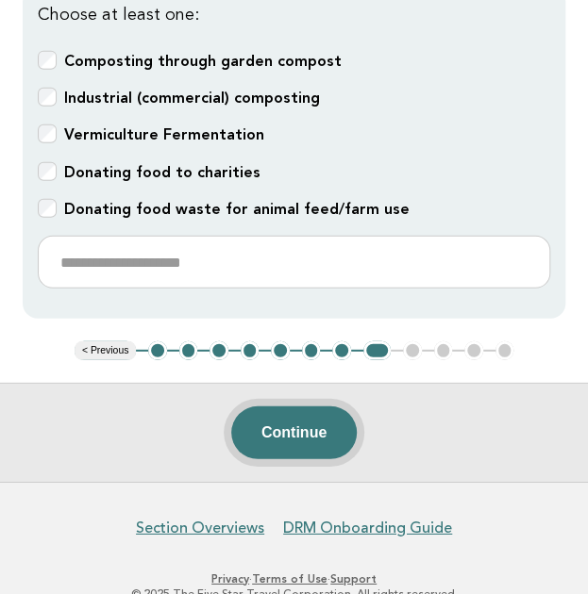
click at [287, 436] on button "Continue" at bounding box center [293, 433] width 125 height 53
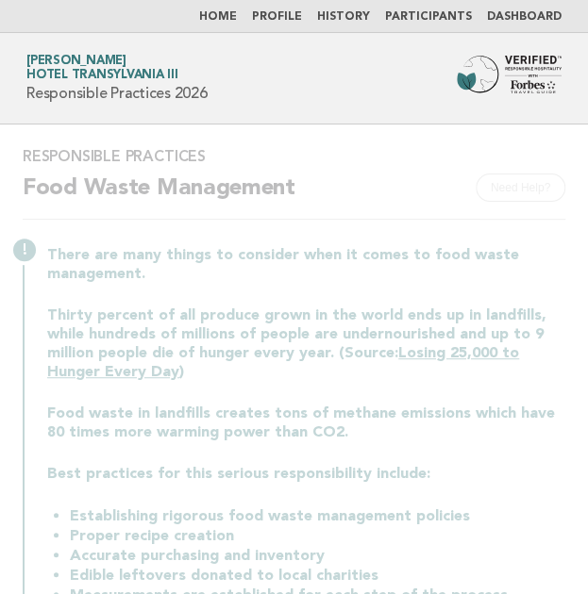
scroll to position [0, 0]
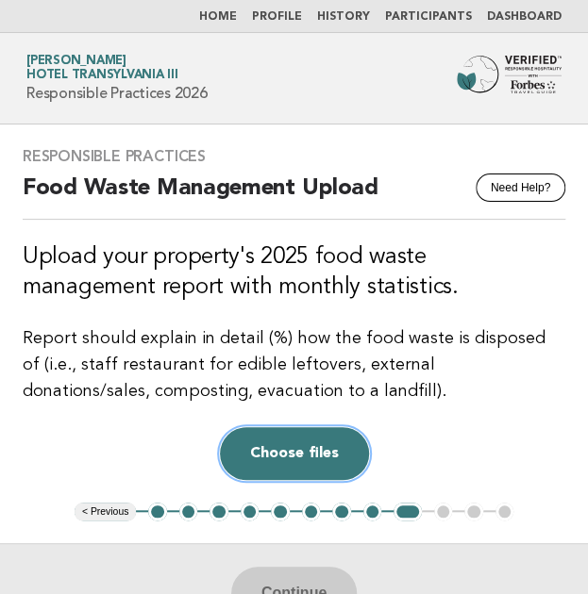
click at [287, 449] on button "Choose files" at bounding box center [294, 453] width 149 height 53
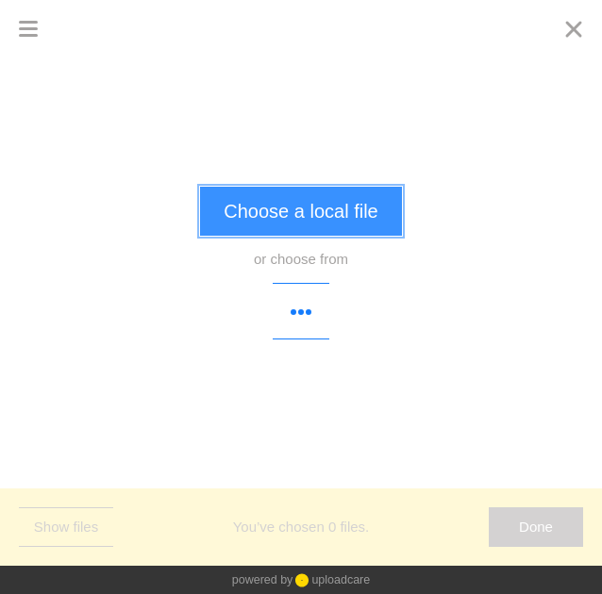
click at [305, 222] on button "Choose a local file" at bounding box center [300, 211] width 201 height 49
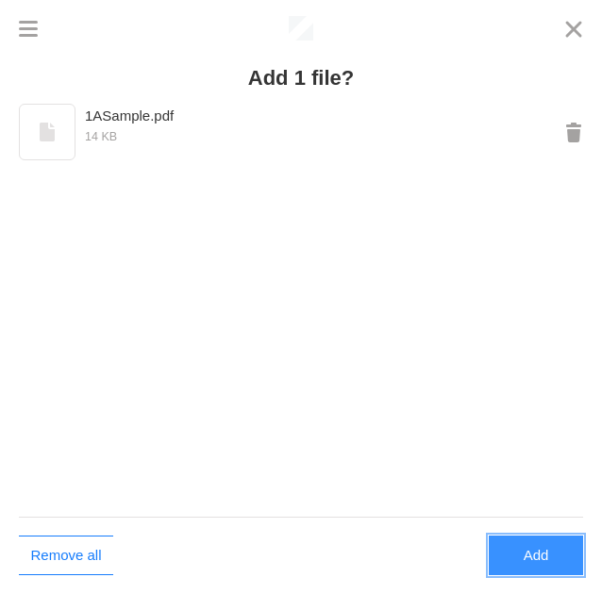
click at [548, 554] on button "Add" at bounding box center [536, 556] width 94 height 40
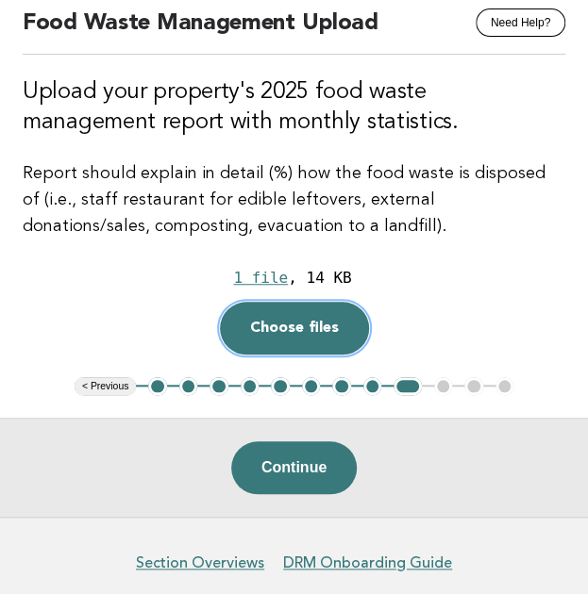
scroll to position [243, 0]
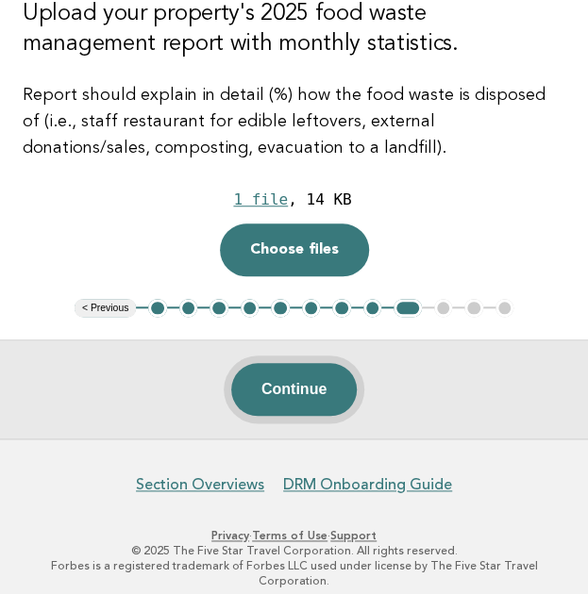
click at [272, 392] on button "Continue" at bounding box center [293, 389] width 125 height 53
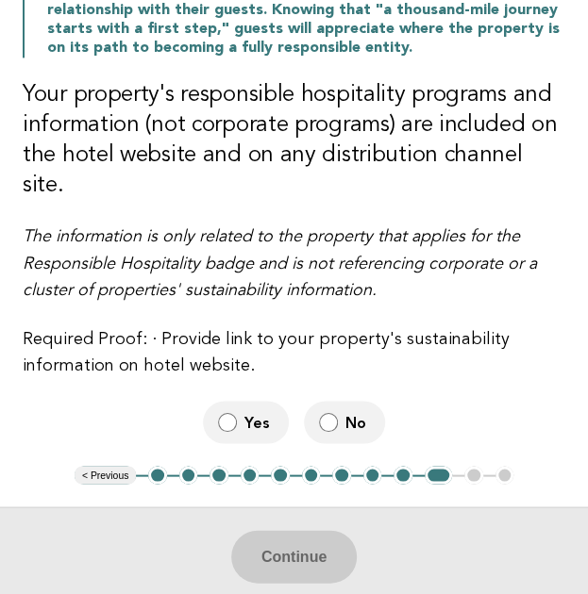
scroll to position [617, 0]
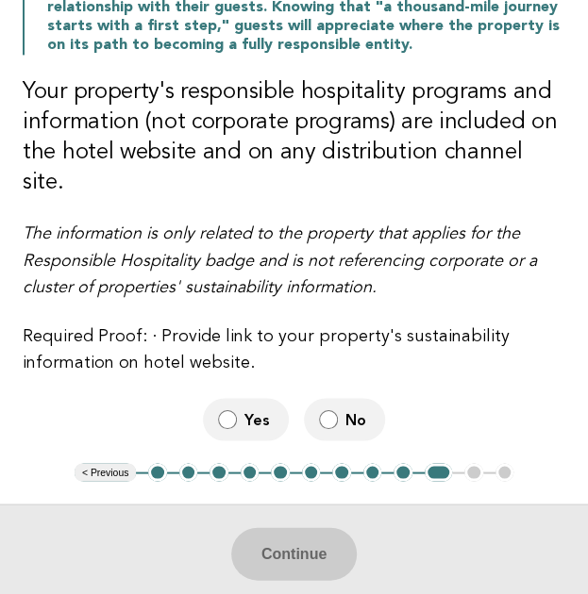
click at [243, 398] on label "Yes" at bounding box center [246, 419] width 86 height 42
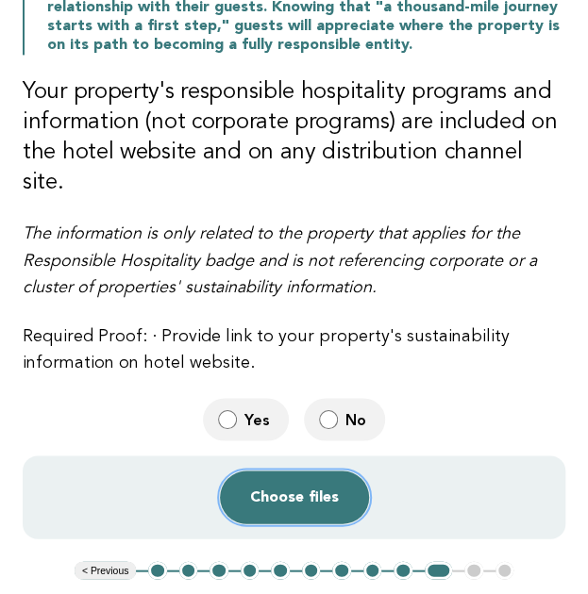
click at [282, 471] on button "Choose files" at bounding box center [294, 497] width 149 height 53
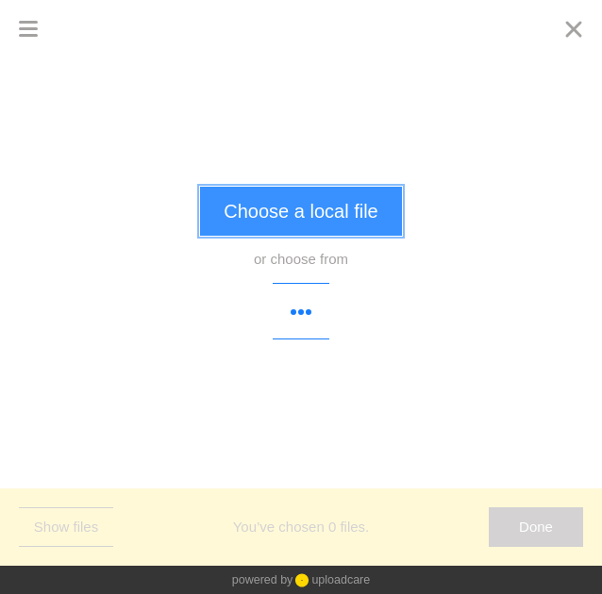
click at [330, 209] on button "Choose a local file" at bounding box center [300, 211] width 201 height 49
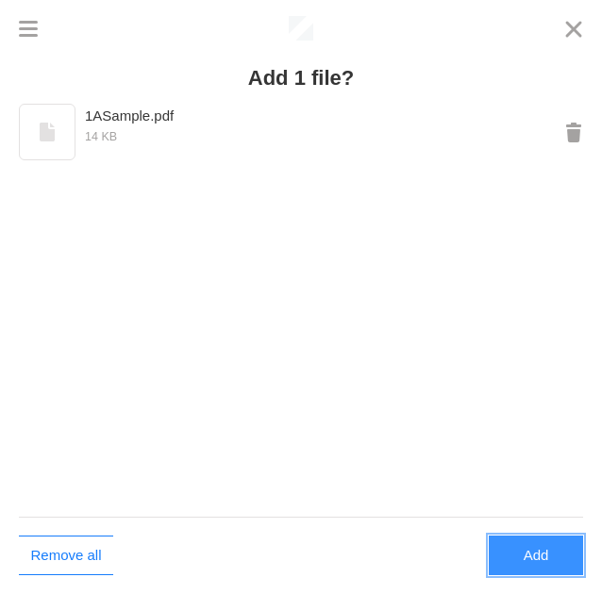
click at [513, 560] on button "Add" at bounding box center [536, 556] width 94 height 40
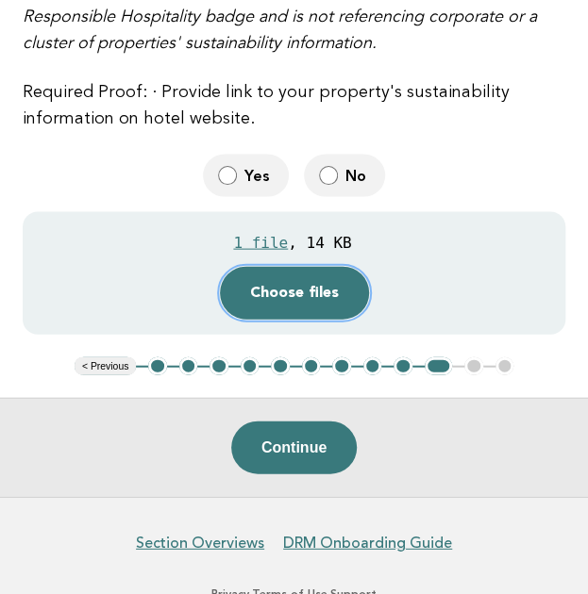
scroll to position [864, 0]
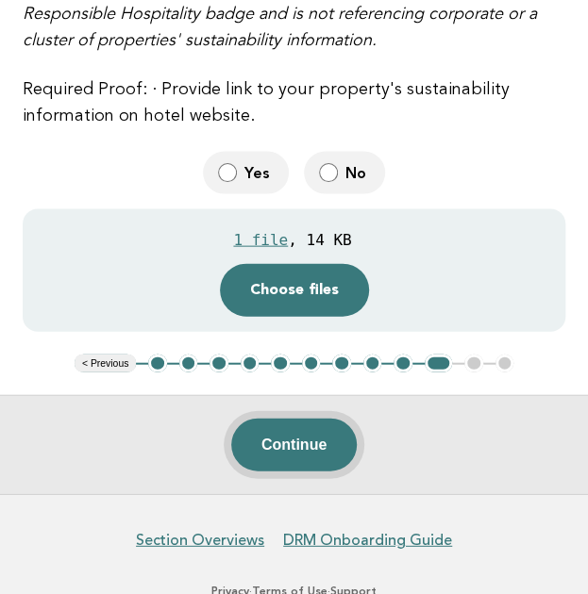
click at [316, 418] on button "Continue" at bounding box center [293, 444] width 125 height 53
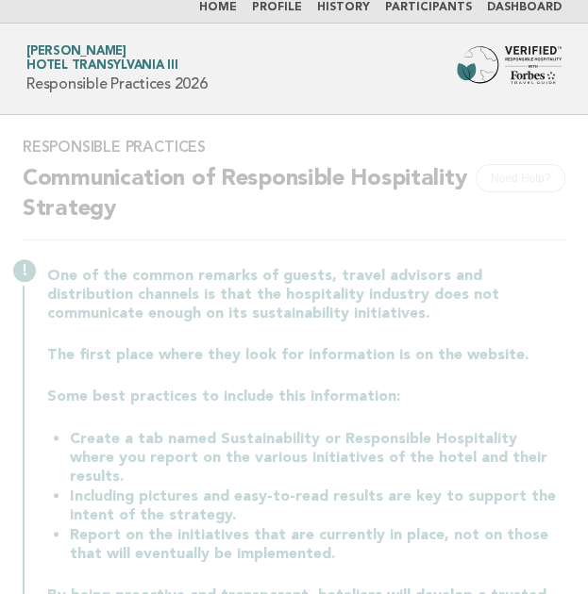
scroll to position [0, 0]
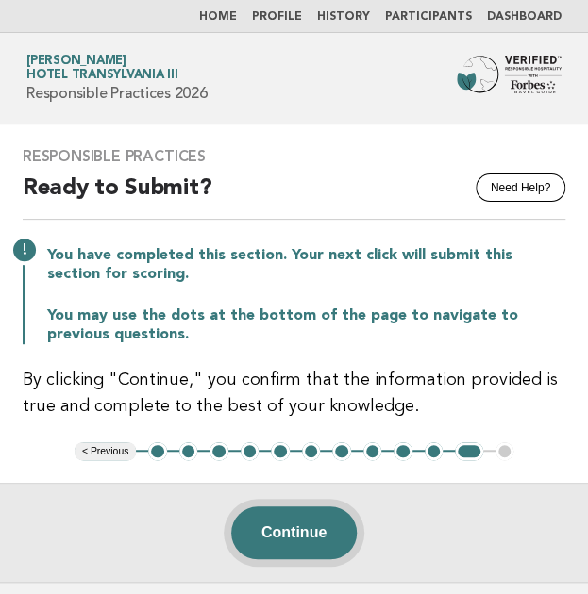
click at [301, 532] on button "Continue" at bounding box center [293, 533] width 125 height 53
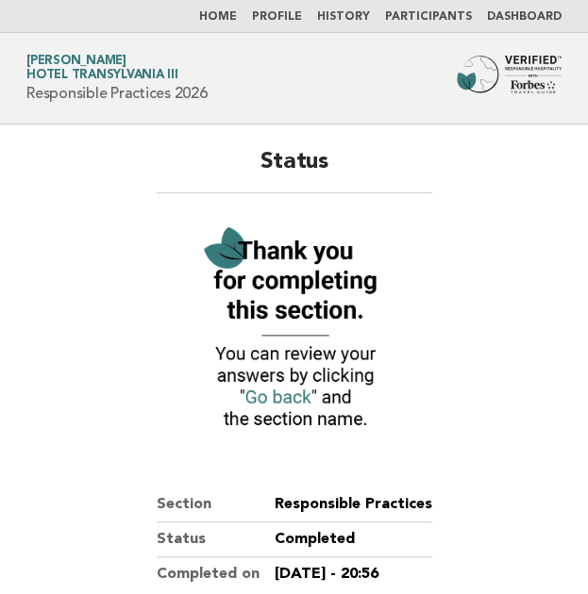
scroll to position [273, 0]
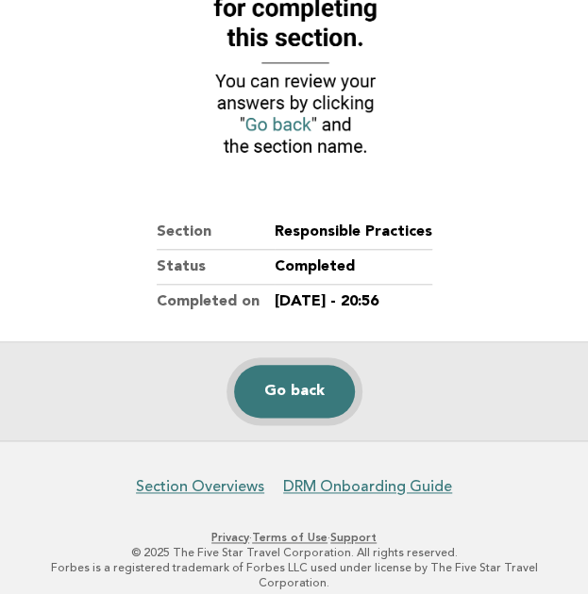
click at [296, 402] on link "Go back" at bounding box center [294, 391] width 121 height 53
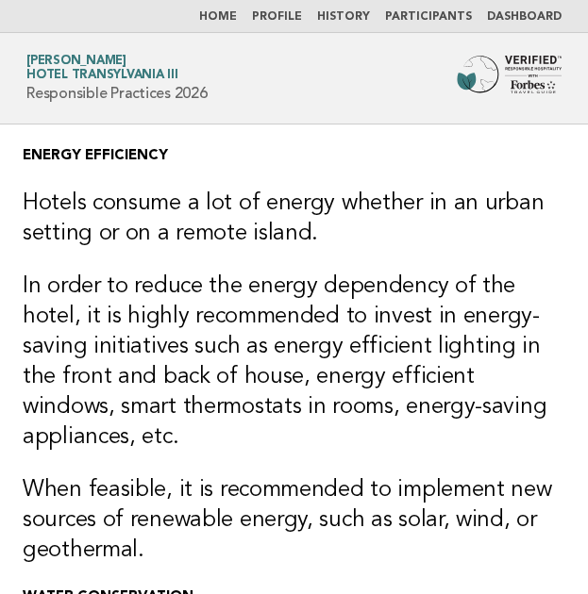
click at [493, 84] on img at bounding box center [509, 75] width 105 height 38
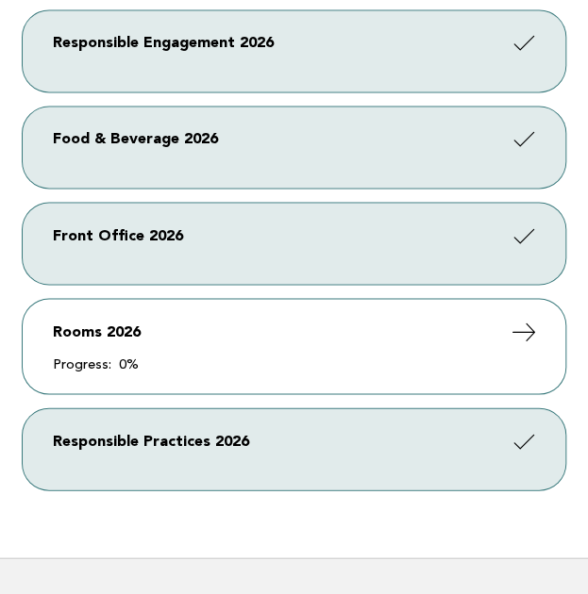
scroll to position [708, 0]
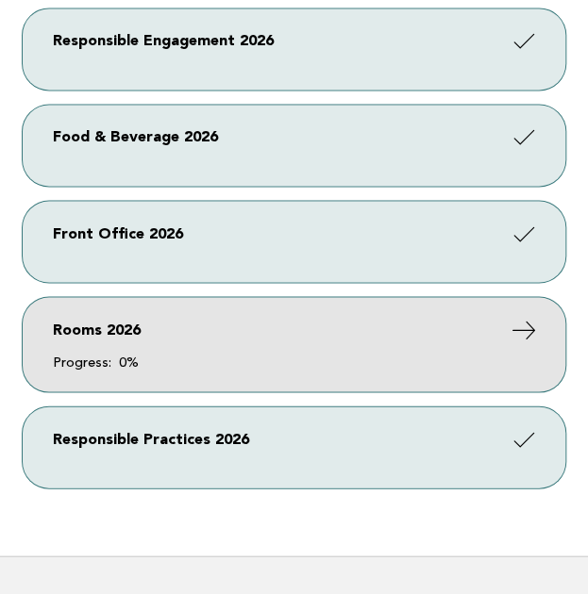
click at [219, 376] on link "Rooms 2026 Progress: 0%" at bounding box center [294, 344] width 543 height 94
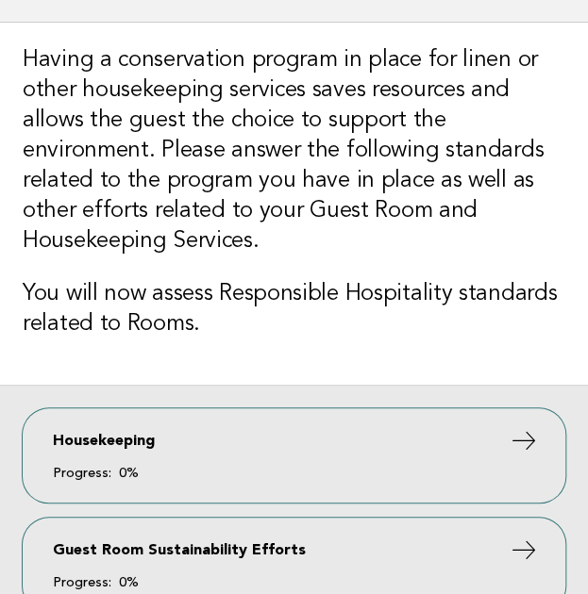
scroll to position [104, 0]
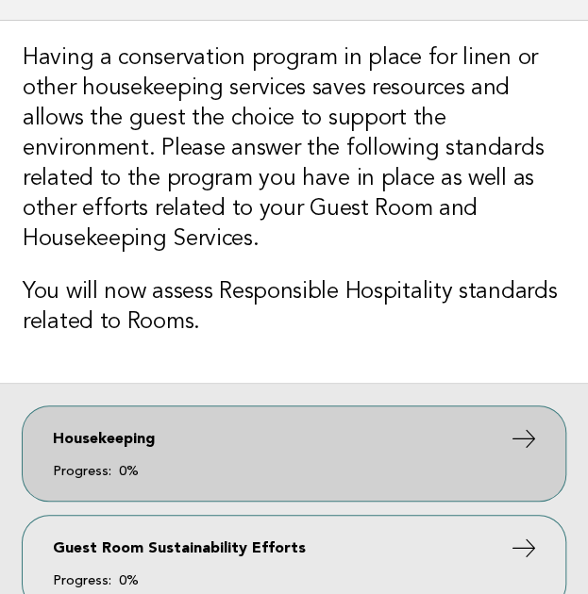
click at [189, 482] on link "Housekeeping Progress: 0%" at bounding box center [294, 454] width 543 height 94
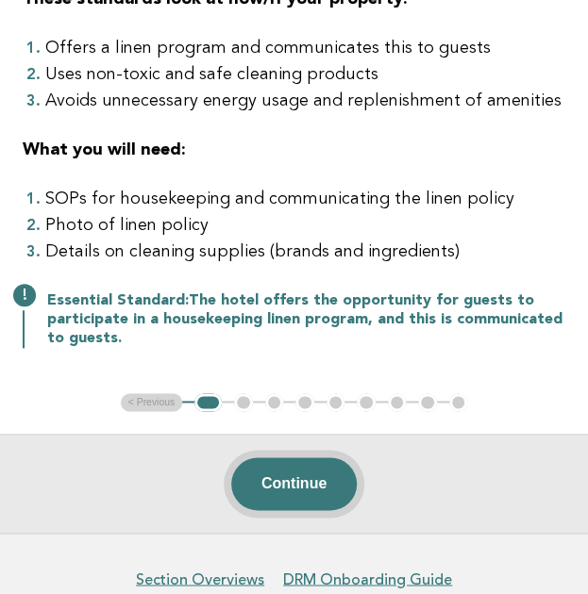
click at [325, 478] on button "Continue" at bounding box center [293, 484] width 125 height 53
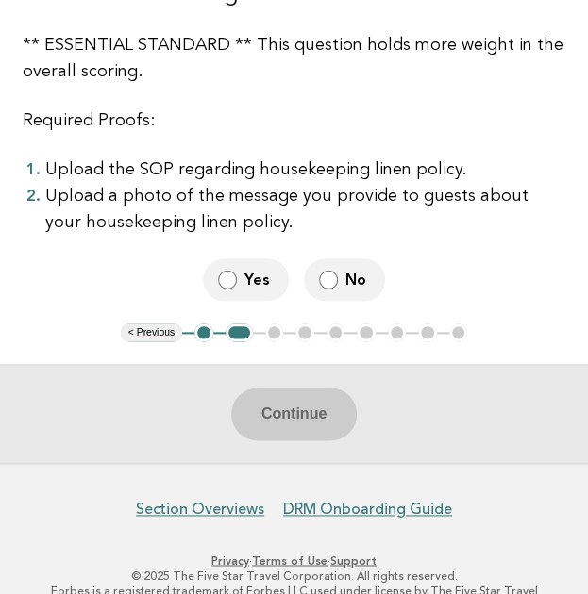
scroll to position [325, 0]
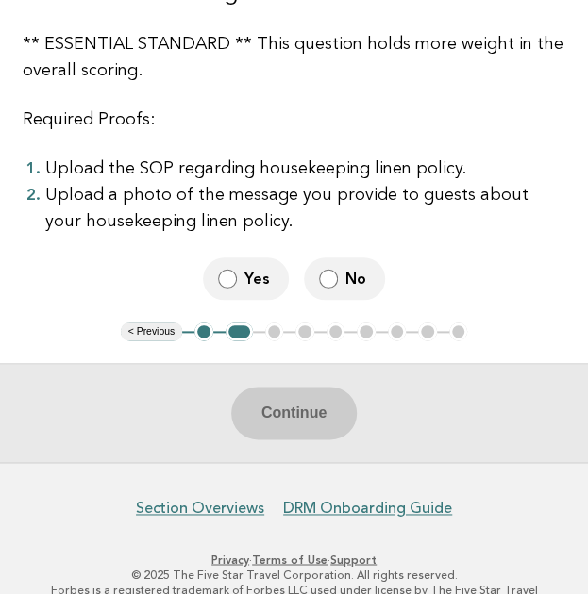
click at [340, 276] on label "No" at bounding box center [344, 279] width 81 height 42
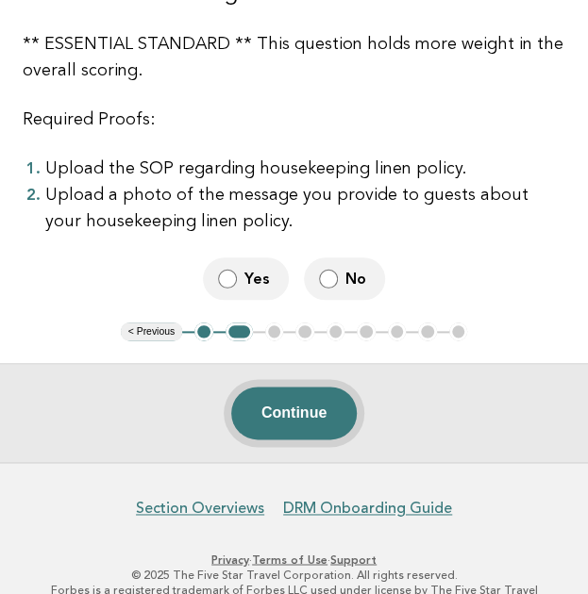
click at [292, 433] on button "Continue" at bounding box center [293, 413] width 125 height 53
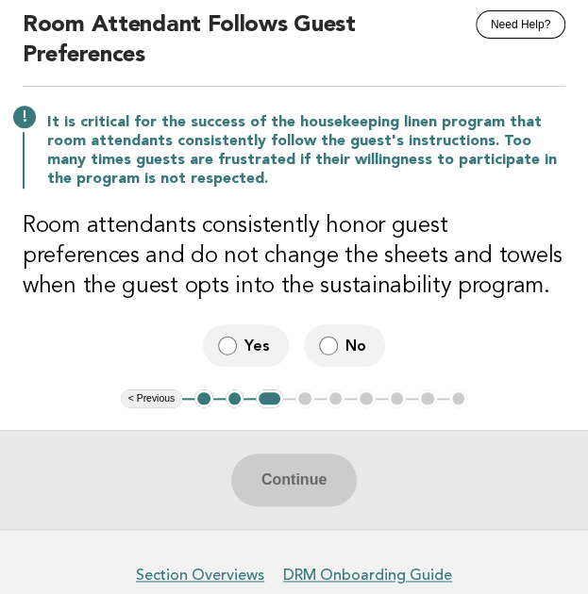
scroll to position [168, 0]
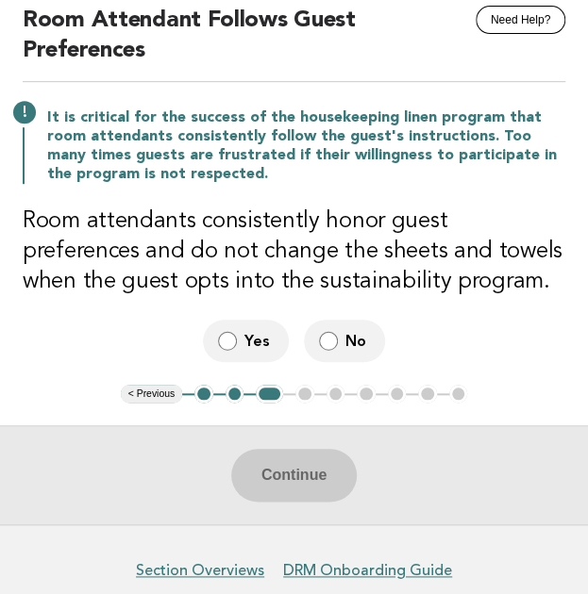
click at [342, 343] on label "No" at bounding box center [344, 341] width 81 height 42
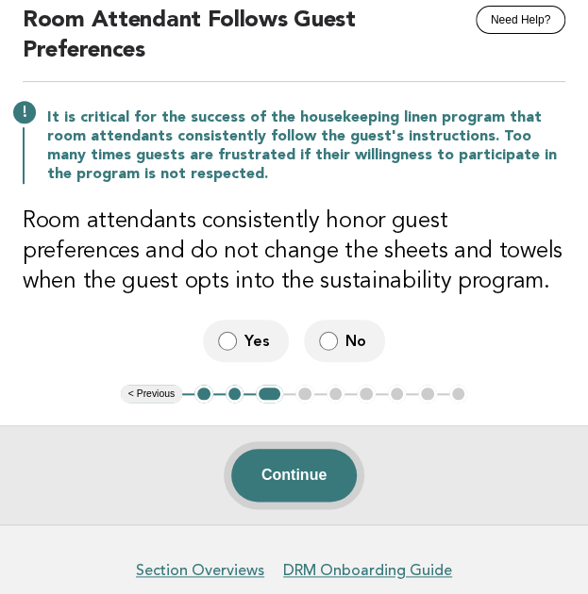
click at [300, 465] on button "Continue" at bounding box center [293, 475] width 125 height 53
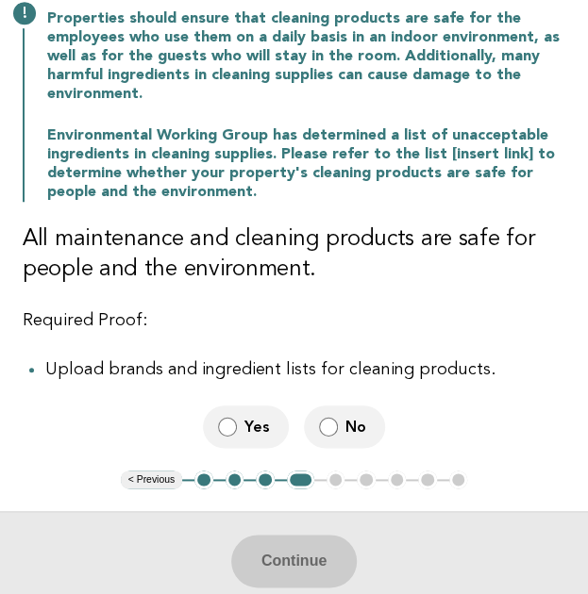
scroll to position [240, 0]
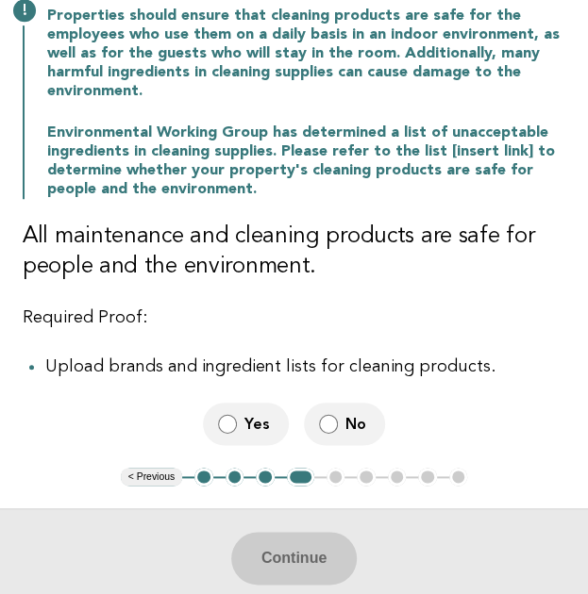
click at [337, 429] on label "No" at bounding box center [344, 424] width 81 height 42
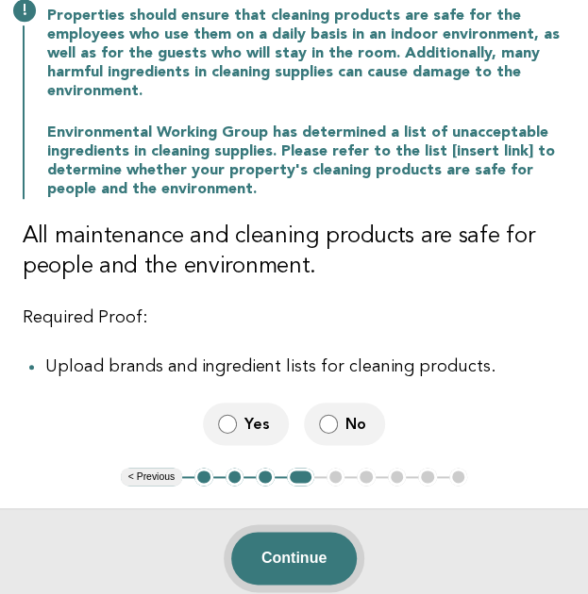
click at [308, 544] on button "Continue" at bounding box center [293, 558] width 125 height 53
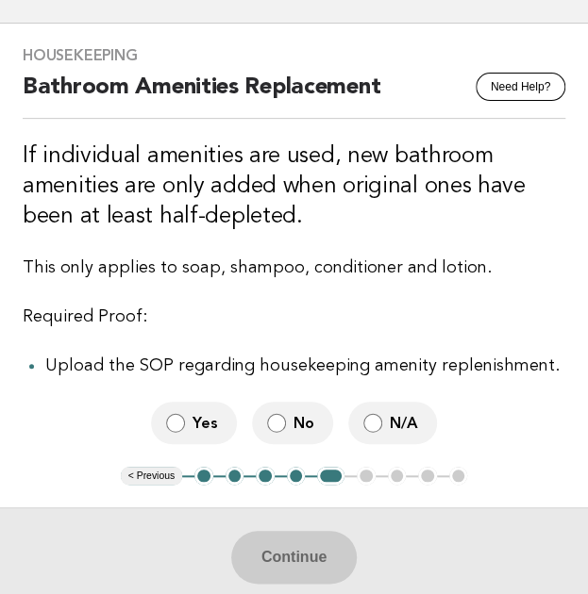
scroll to position [107, 0]
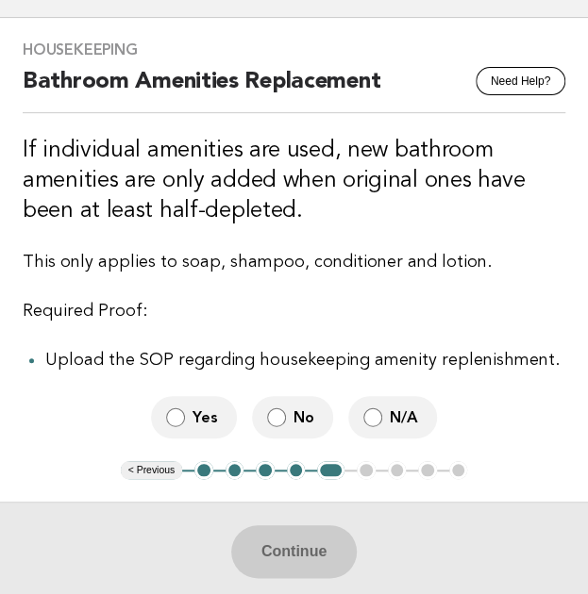
click at [289, 415] on label "No" at bounding box center [292, 417] width 81 height 42
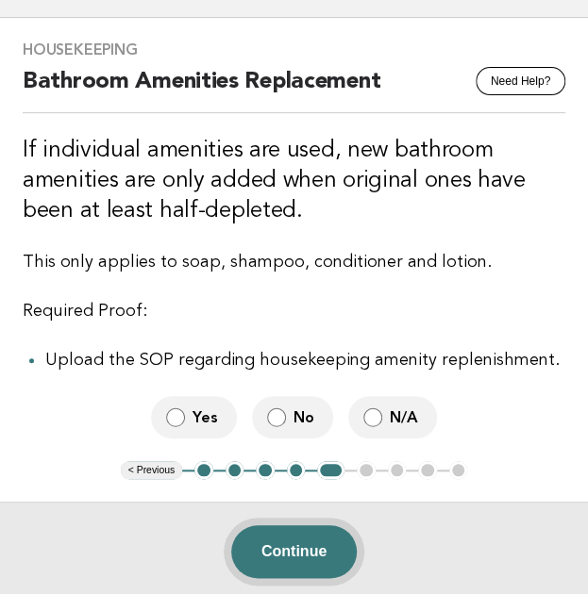
click at [306, 560] on button "Continue" at bounding box center [293, 552] width 125 height 53
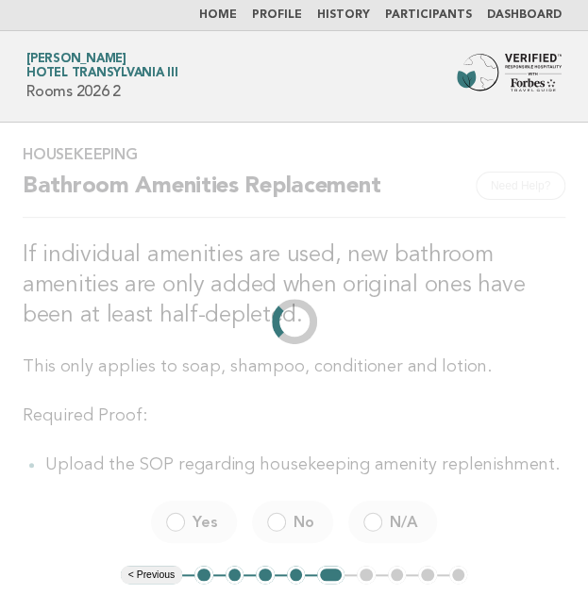
scroll to position [0, 0]
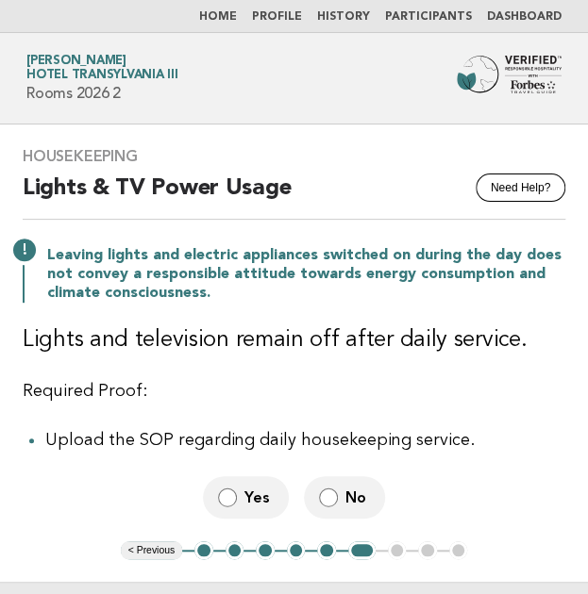
click at [242, 493] on label "Yes" at bounding box center [246, 497] width 86 height 42
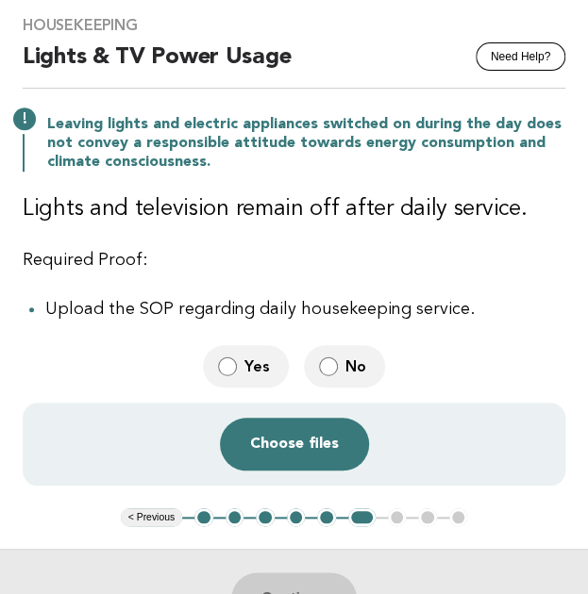
scroll to position [132, 0]
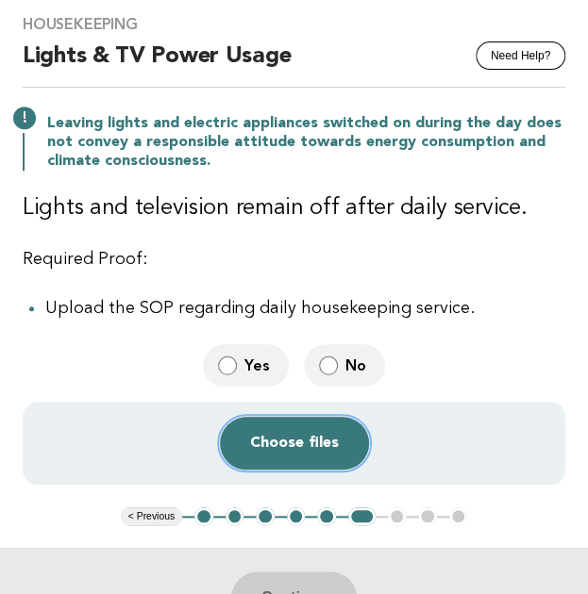
click at [292, 458] on button "Choose files" at bounding box center [294, 443] width 149 height 53
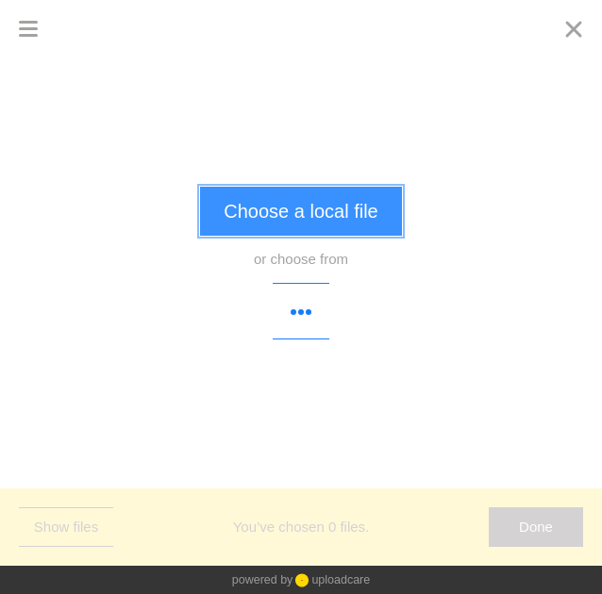
click at [259, 212] on button "Choose a local file" at bounding box center [300, 211] width 201 height 49
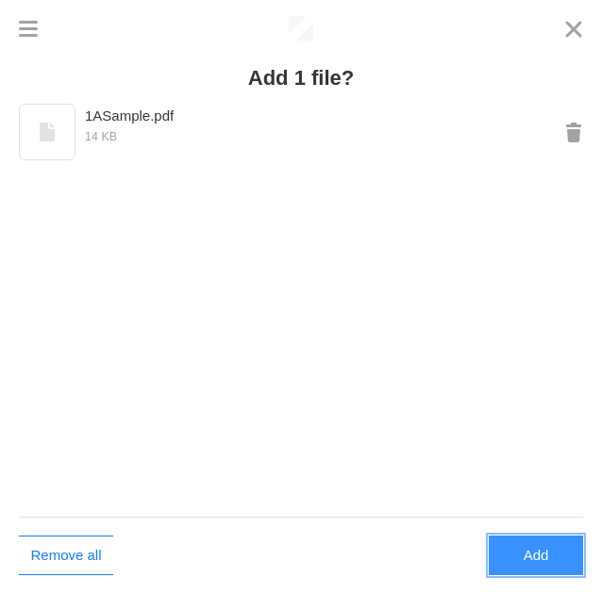
click at [542, 561] on button "Add" at bounding box center [536, 556] width 94 height 40
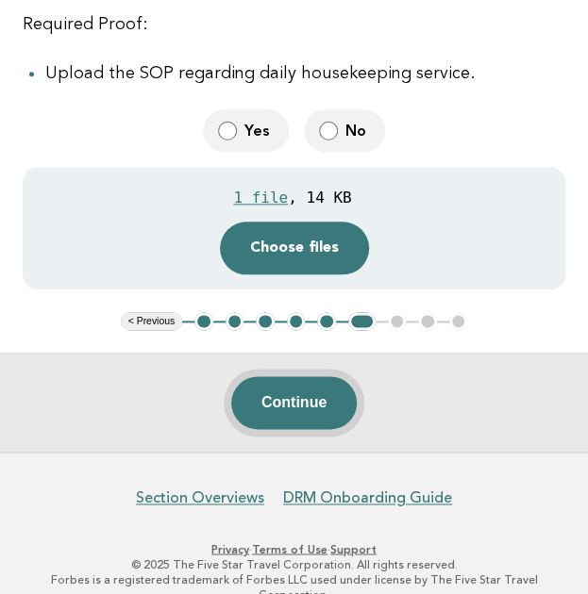
click at [298, 402] on button "Continue" at bounding box center [293, 402] width 125 height 53
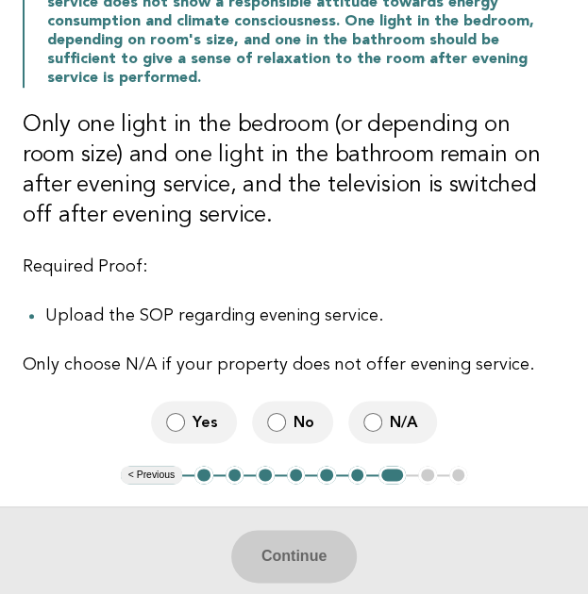
scroll to position [287, 0]
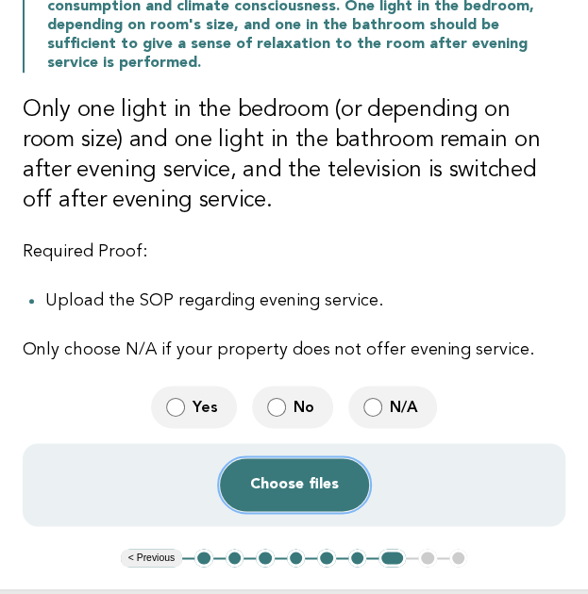
click at [296, 481] on button "Choose files" at bounding box center [294, 485] width 149 height 53
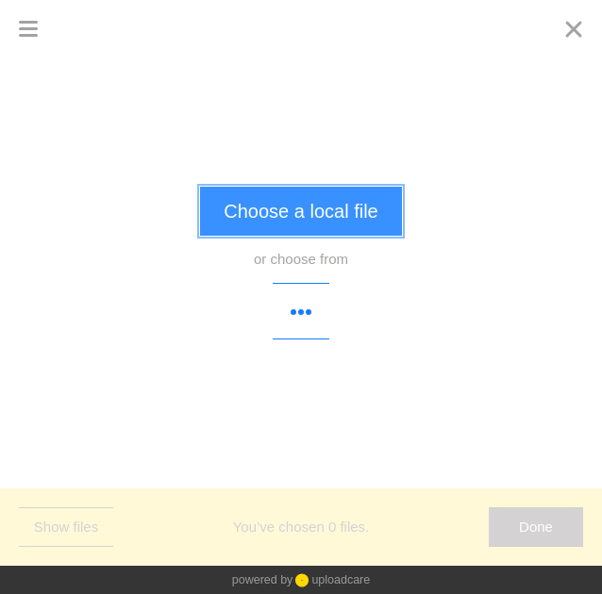
click at [316, 210] on button "Choose a local file" at bounding box center [300, 211] width 201 height 49
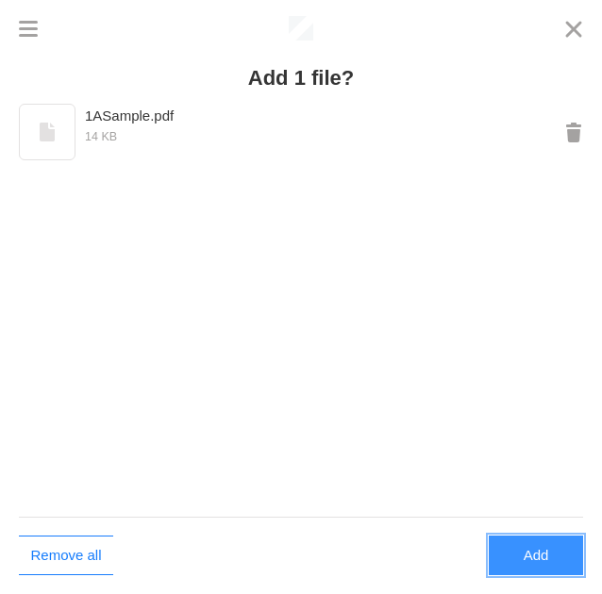
click at [542, 552] on button "Add" at bounding box center [536, 556] width 94 height 40
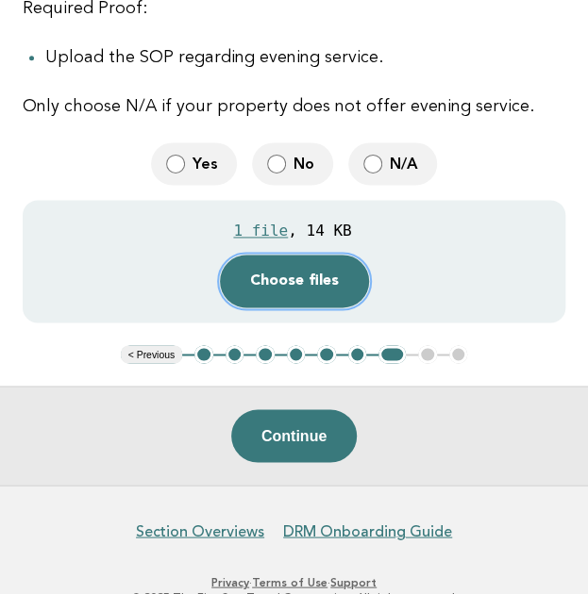
scroll to position [542, 0]
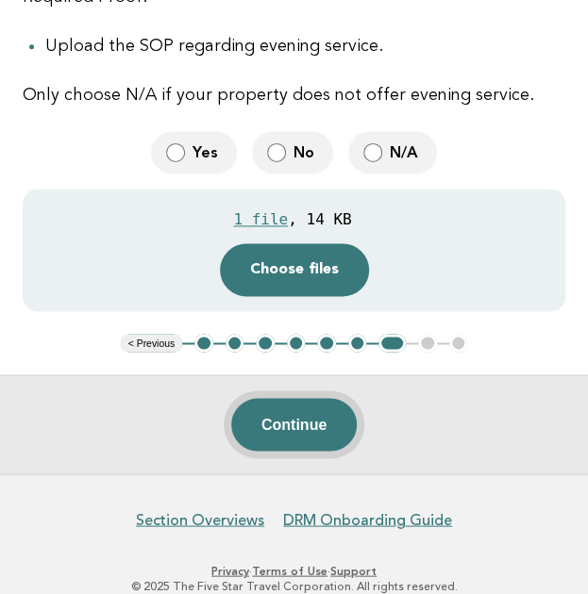
click at [293, 414] on button "Continue" at bounding box center [293, 424] width 125 height 53
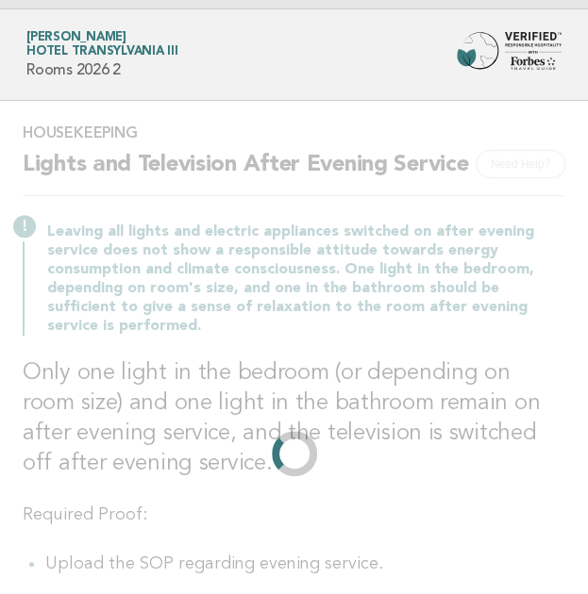
scroll to position [0, 0]
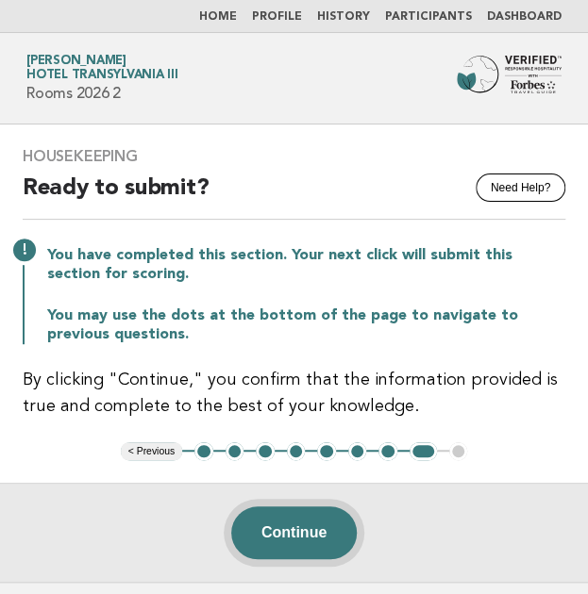
click at [287, 551] on button "Continue" at bounding box center [293, 533] width 125 height 53
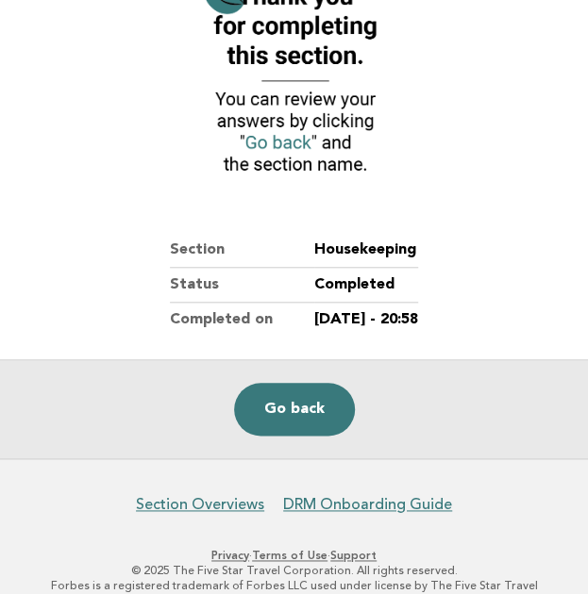
scroll to position [273, 0]
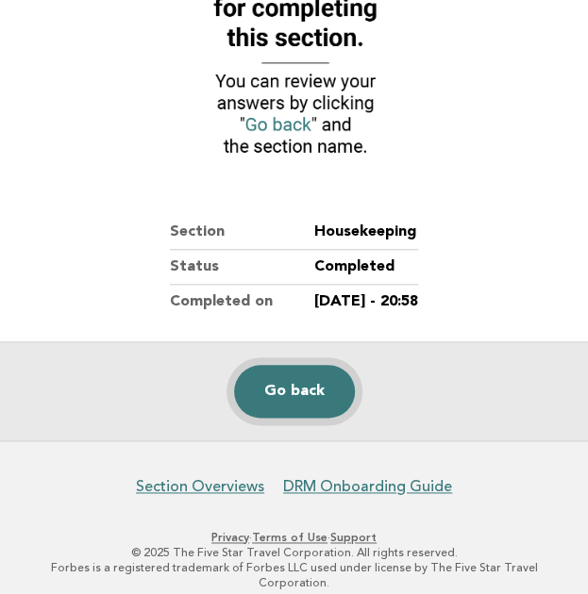
click at [302, 403] on link "Go back" at bounding box center [294, 391] width 121 height 53
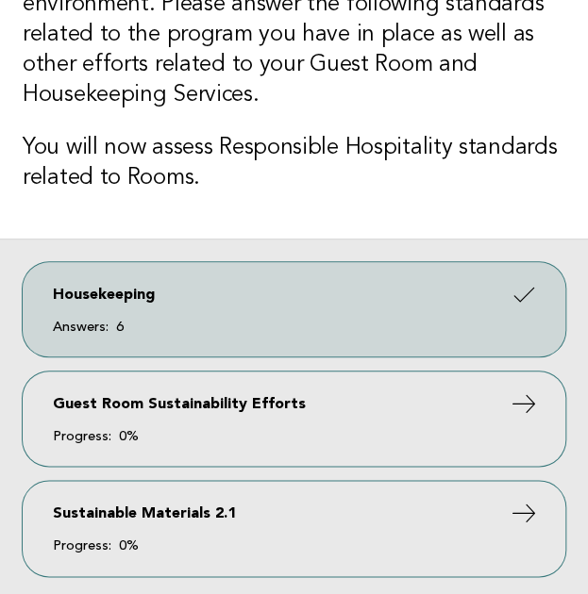
scroll to position [249, 0]
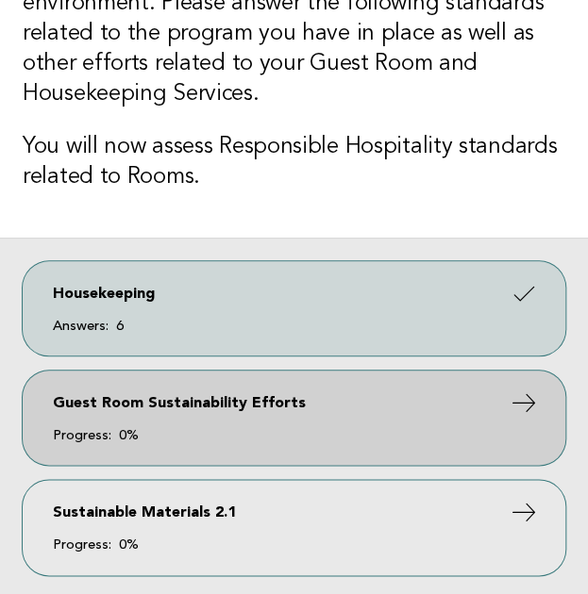
click at [216, 426] on link "Guest Room Sustainability Efforts Progress: 0%" at bounding box center [294, 418] width 543 height 94
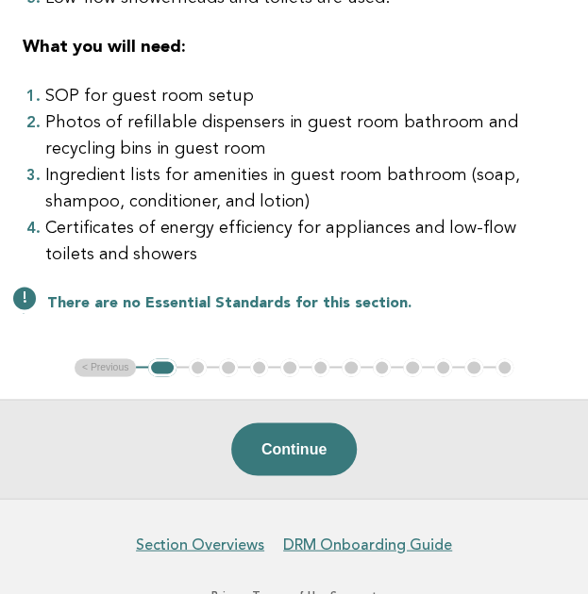
scroll to position [563, 0]
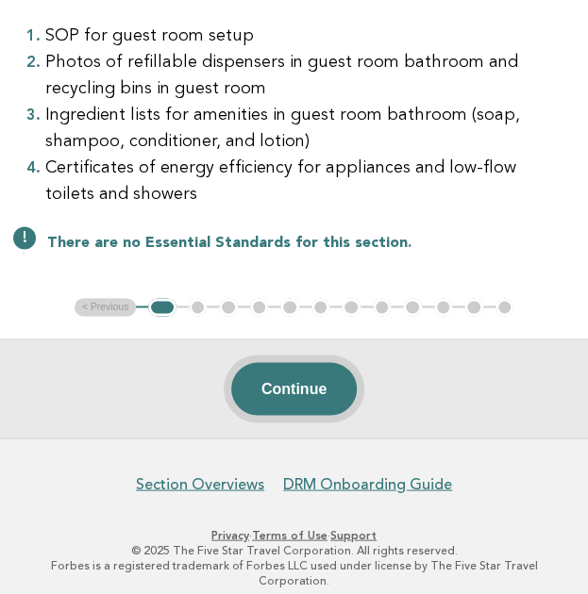
click at [321, 390] on button "Continue" at bounding box center [293, 388] width 125 height 53
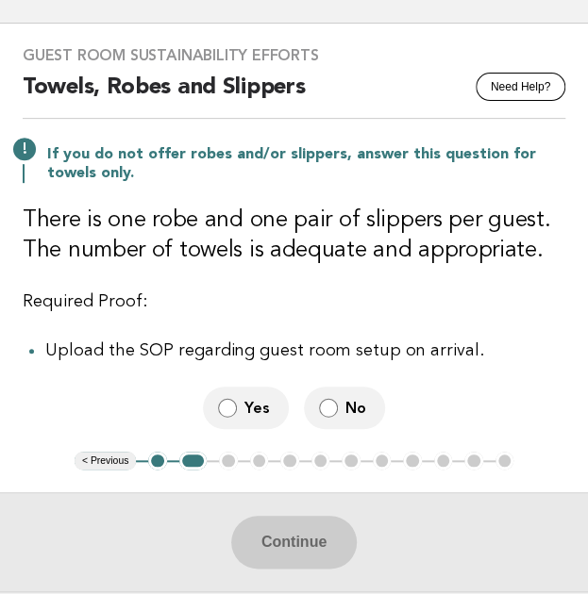
scroll to position [102, 0]
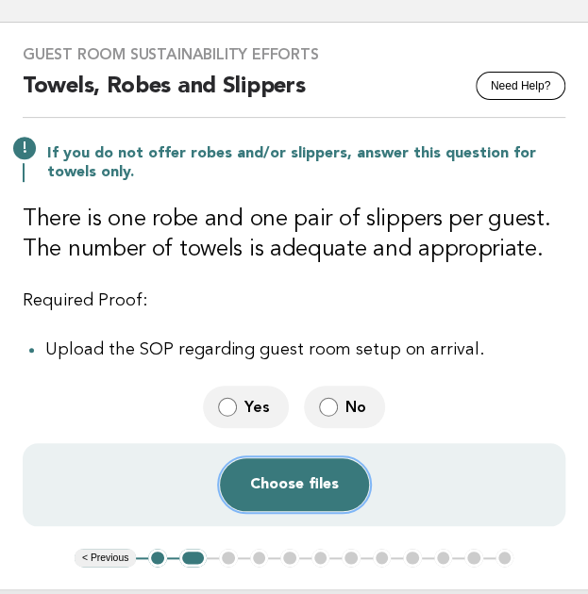
click at [268, 471] on button "Choose files" at bounding box center [294, 485] width 149 height 53
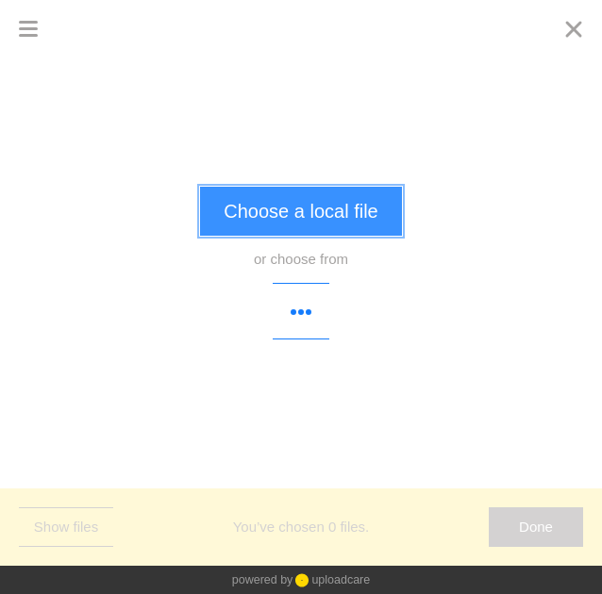
click at [328, 218] on button "Choose a local file" at bounding box center [300, 211] width 201 height 49
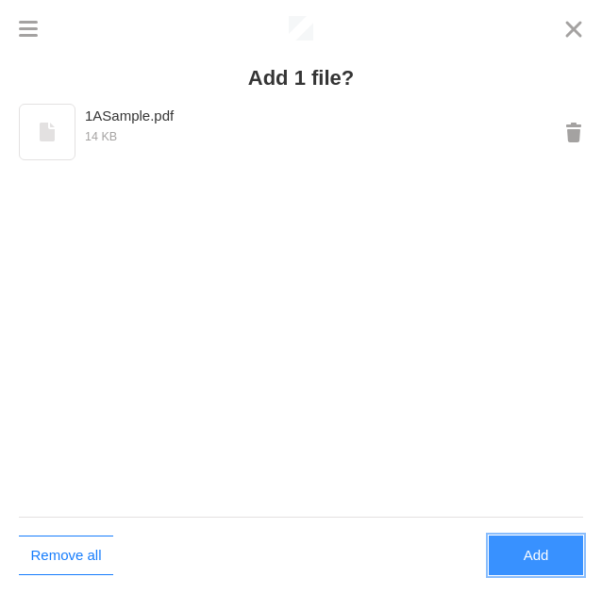
click at [533, 551] on button "Add" at bounding box center [536, 556] width 94 height 40
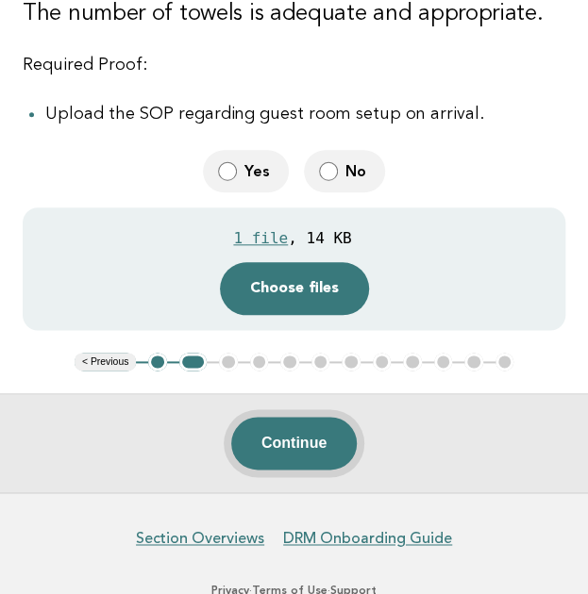
click at [294, 440] on button "Continue" at bounding box center [293, 443] width 125 height 53
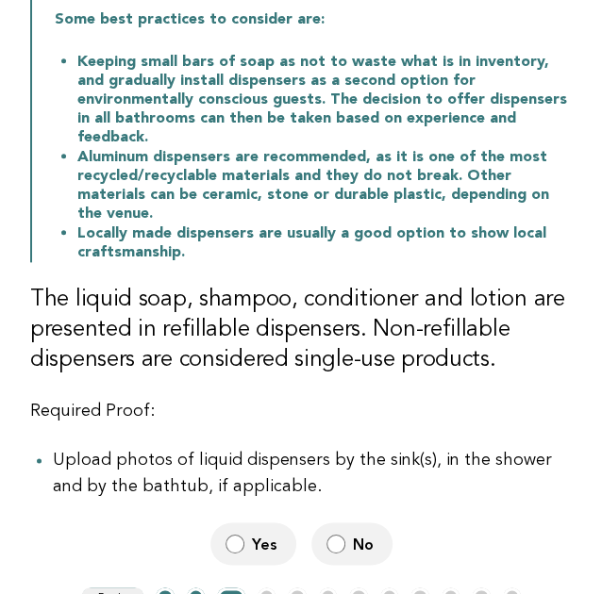
scroll to position [385, 0]
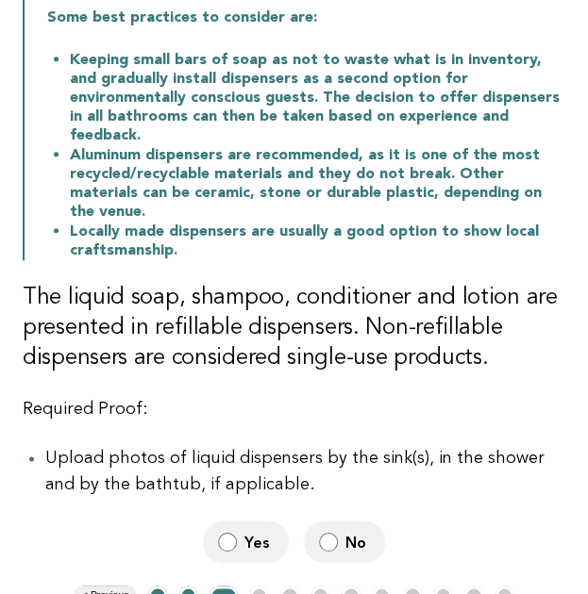
click at [234, 521] on label "Yes" at bounding box center [246, 542] width 86 height 42
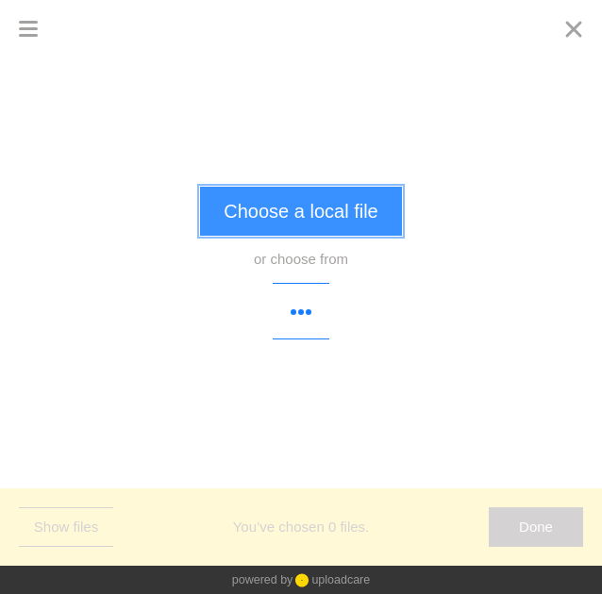
click at [315, 218] on button "Choose a local file" at bounding box center [300, 211] width 201 height 49
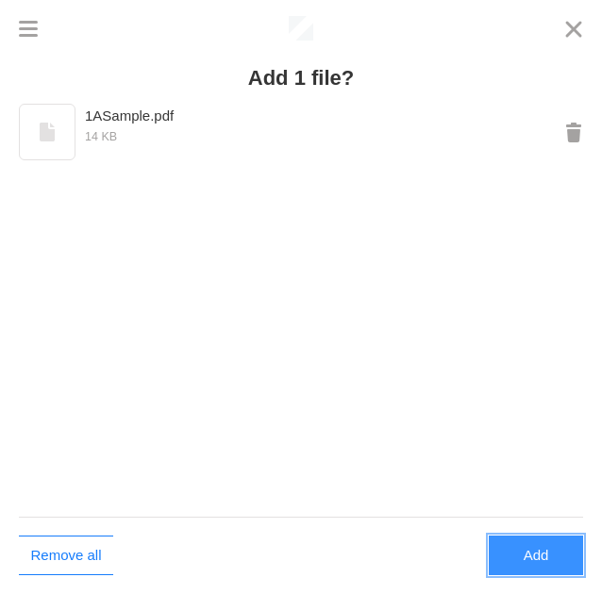
click at [540, 553] on button "Add" at bounding box center [536, 556] width 94 height 40
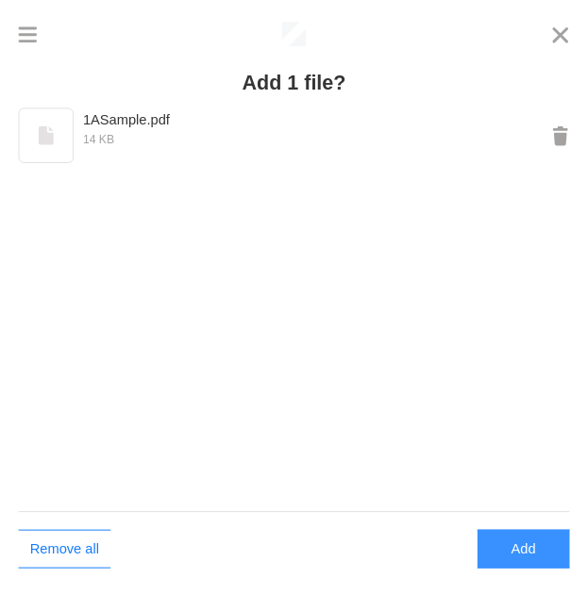
scroll to position [400, 0]
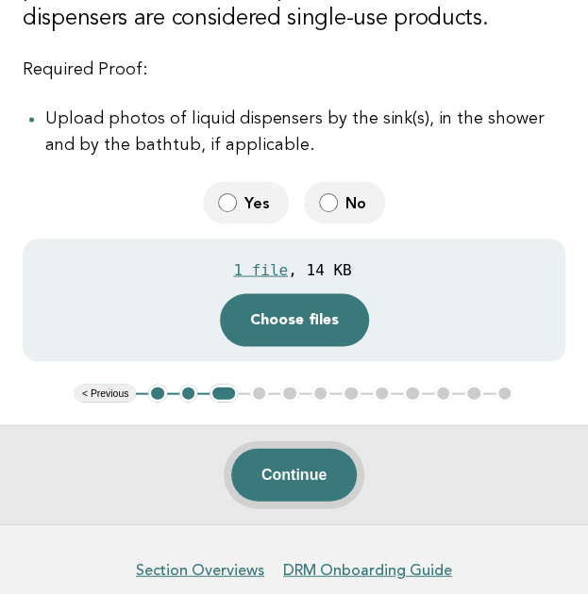
click at [276, 448] on button "Continue" at bounding box center [293, 474] width 125 height 53
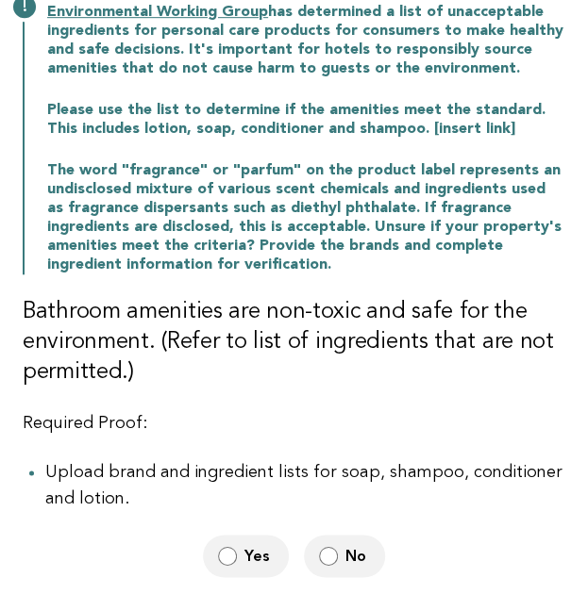
scroll to position [296, 0]
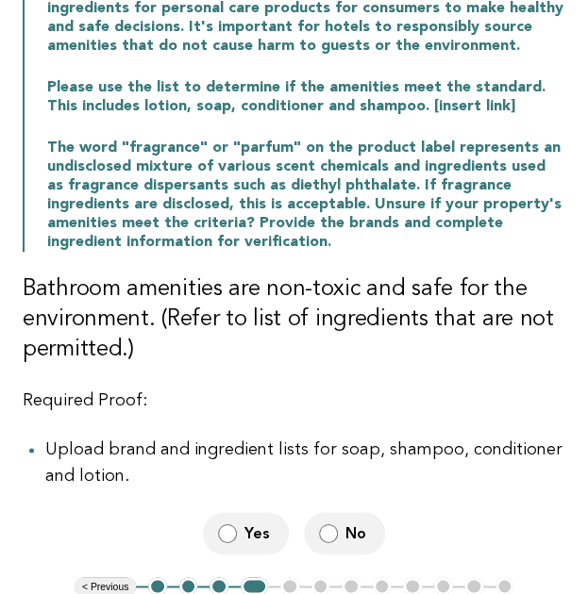
click at [349, 537] on span "No" at bounding box center [357, 534] width 25 height 20
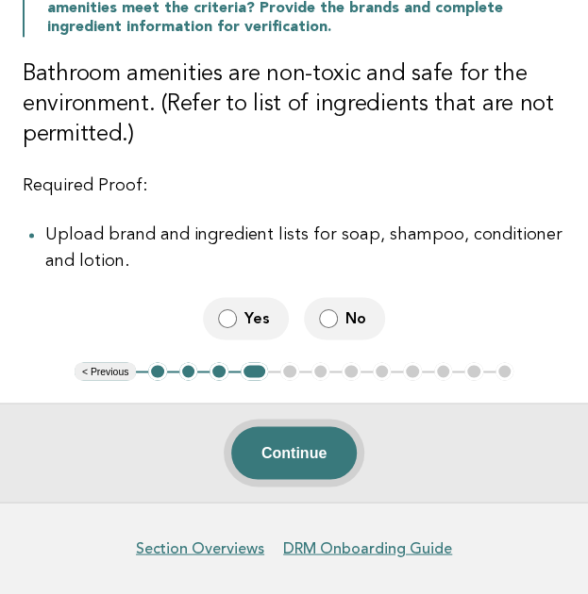
click at [292, 461] on button "Continue" at bounding box center [293, 452] width 125 height 53
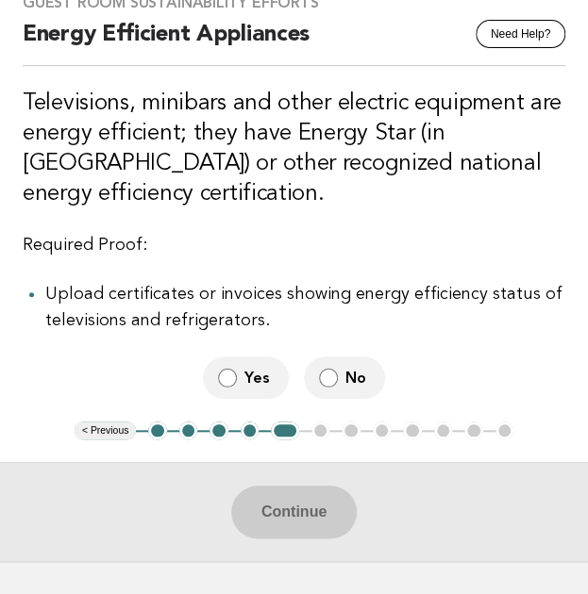
scroll to position [155, 0]
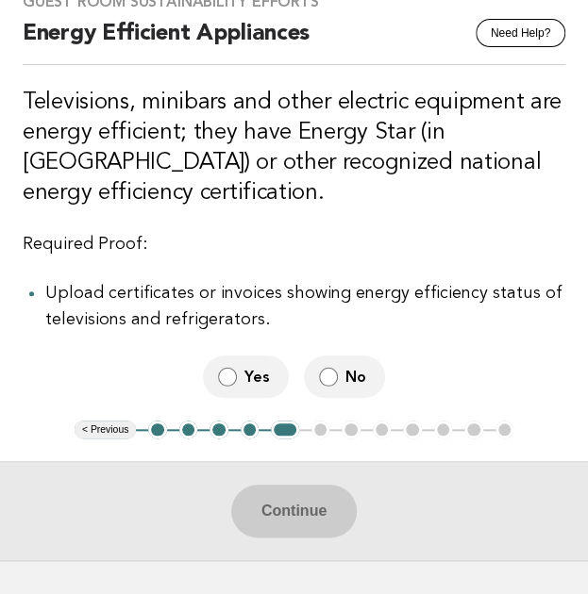
click at [242, 376] on label "Yes" at bounding box center [246, 377] width 86 height 42
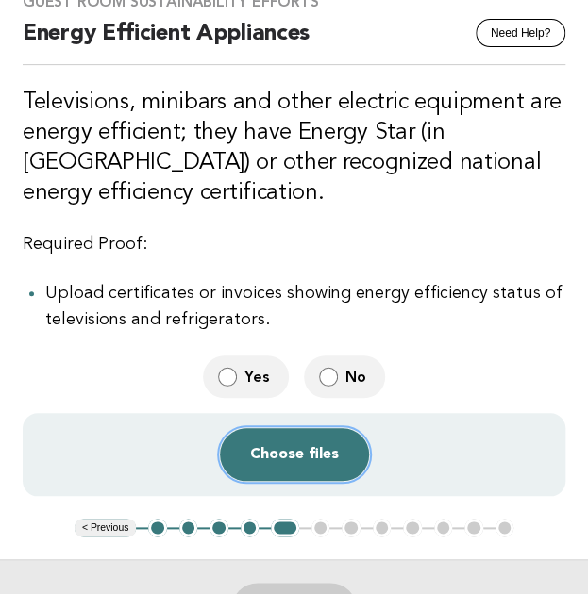
click at [272, 442] on button "Choose files" at bounding box center [294, 454] width 149 height 53
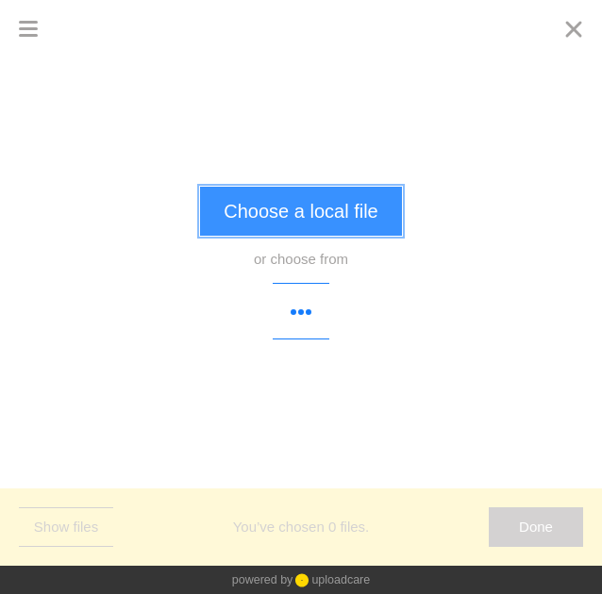
click at [323, 217] on button "Choose a local file" at bounding box center [300, 211] width 201 height 49
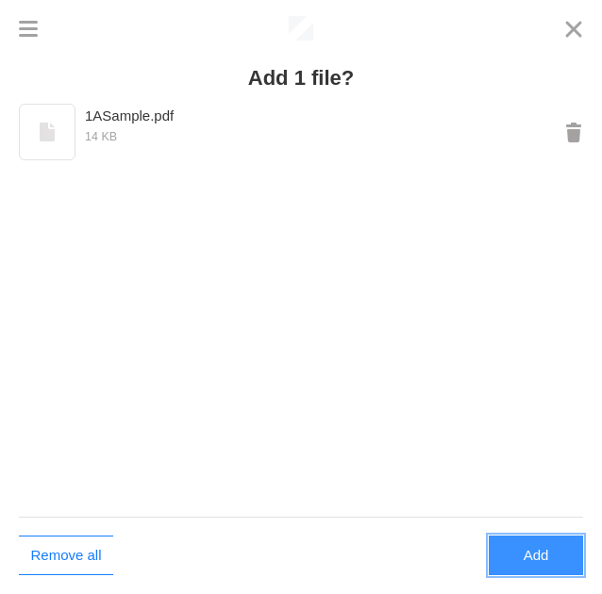
click at [547, 567] on button "Add" at bounding box center [536, 556] width 94 height 40
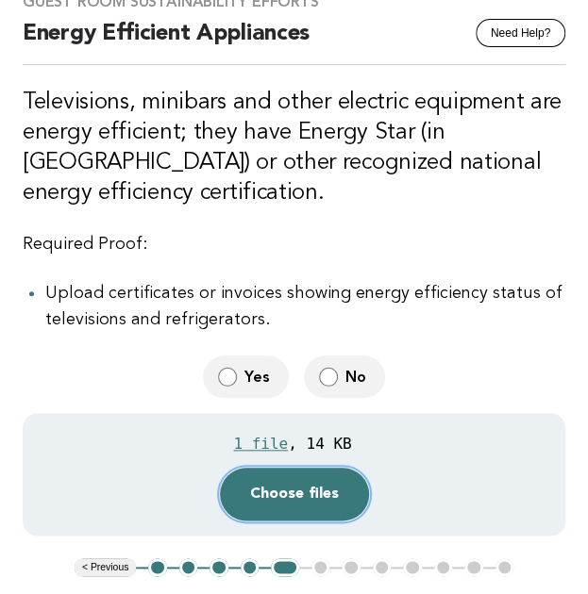
scroll to position [415, 0]
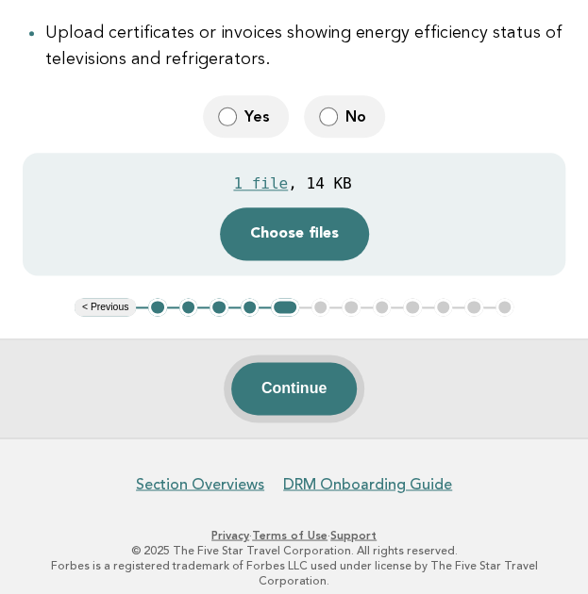
click at [277, 401] on button "Continue" at bounding box center [293, 388] width 125 height 53
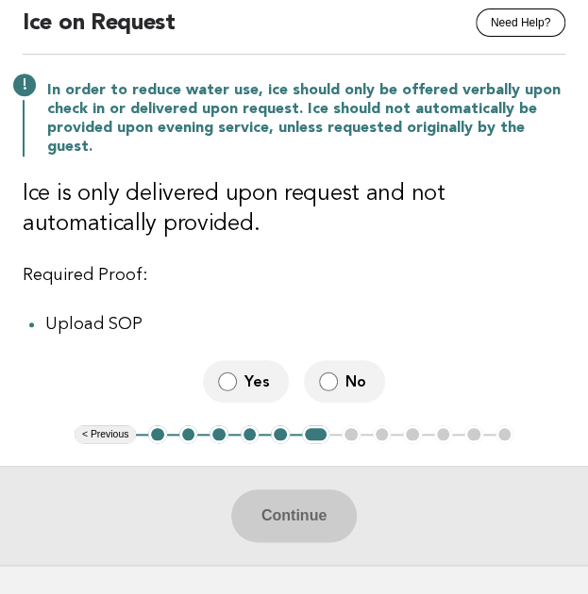
scroll to position [171, 0]
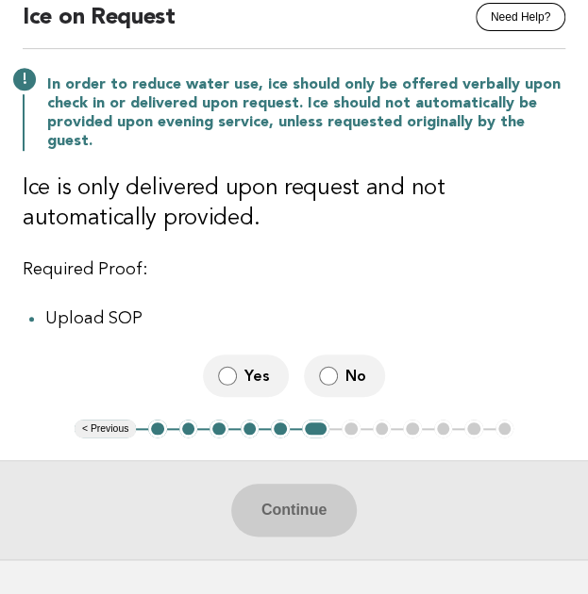
click at [339, 369] on label "No" at bounding box center [344, 376] width 81 height 42
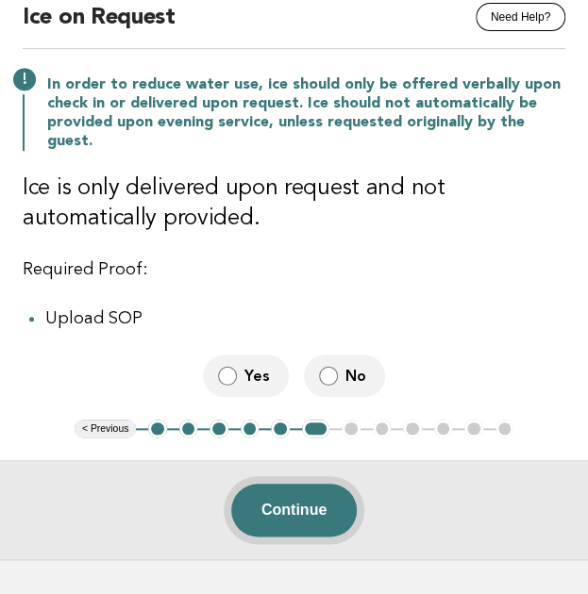
click at [315, 510] on button "Continue" at bounding box center [293, 510] width 125 height 53
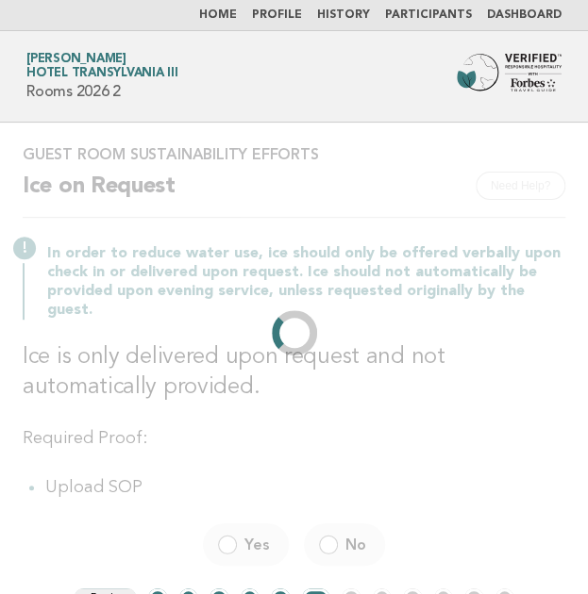
scroll to position [0, 0]
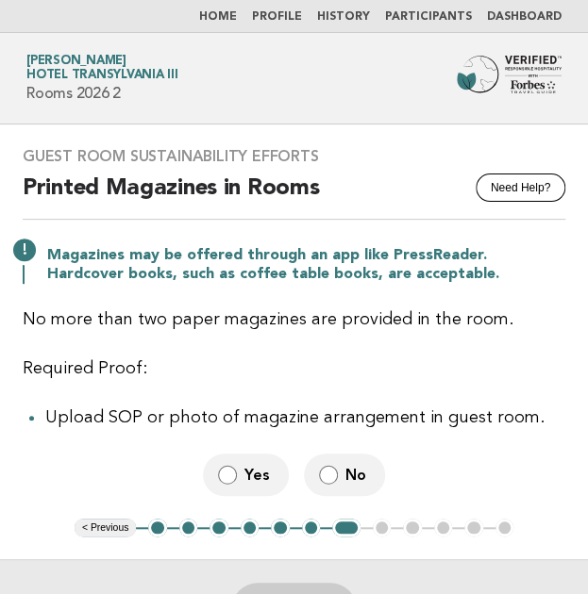
click at [251, 463] on label "Yes" at bounding box center [246, 475] width 86 height 42
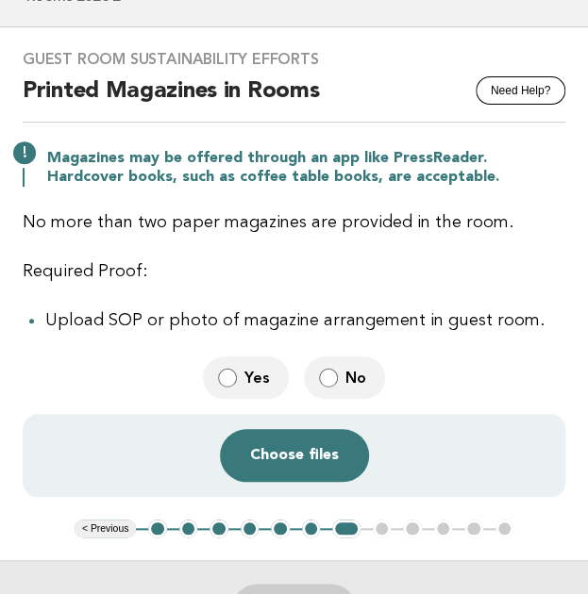
scroll to position [102, 0]
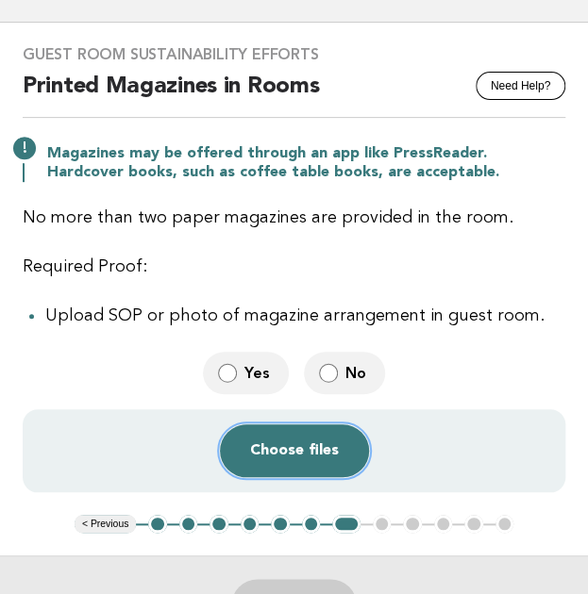
click at [251, 463] on button "Choose files" at bounding box center [294, 451] width 149 height 53
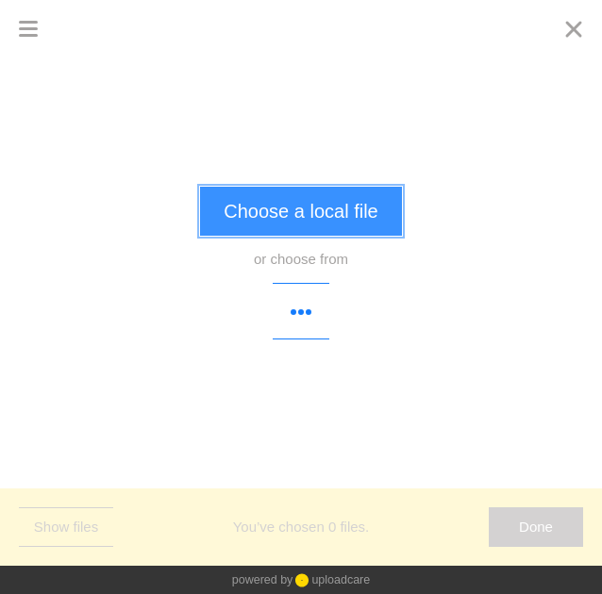
click at [331, 221] on button "Choose a local file" at bounding box center [300, 211] width 201 height 49
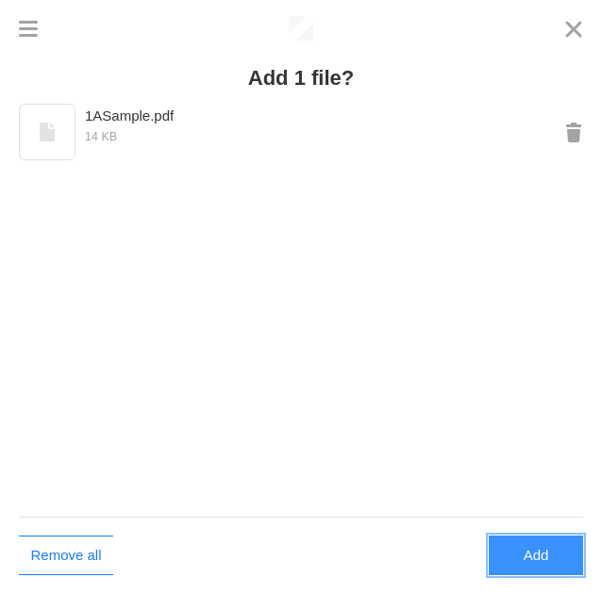
click at [534, 556] on button "Add" at bounding box center [536, 556] width 94 height 40
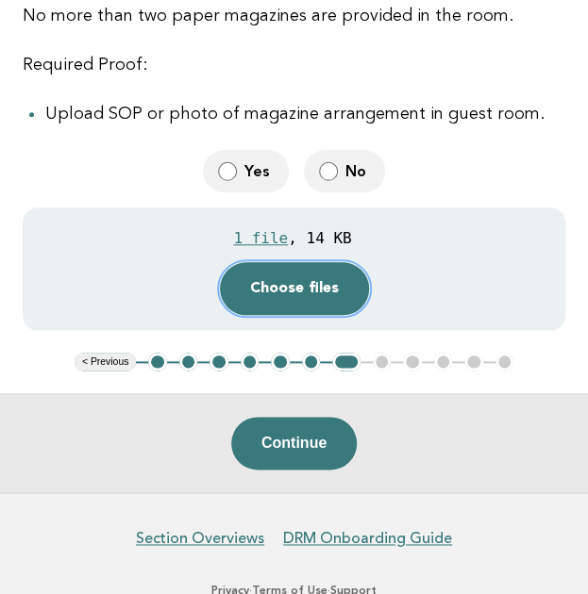
scroll to position [359, 0]
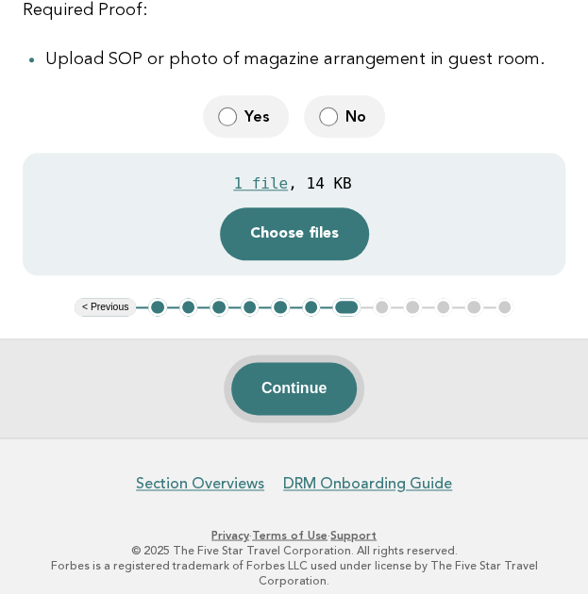
click at [264, 398] on button "Continue" at bounding box center [293, 388] width 125 height 53
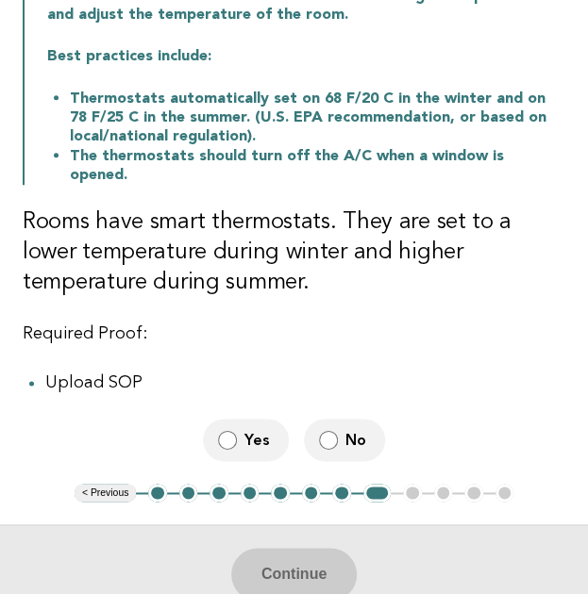
scroll to position [298, 0]
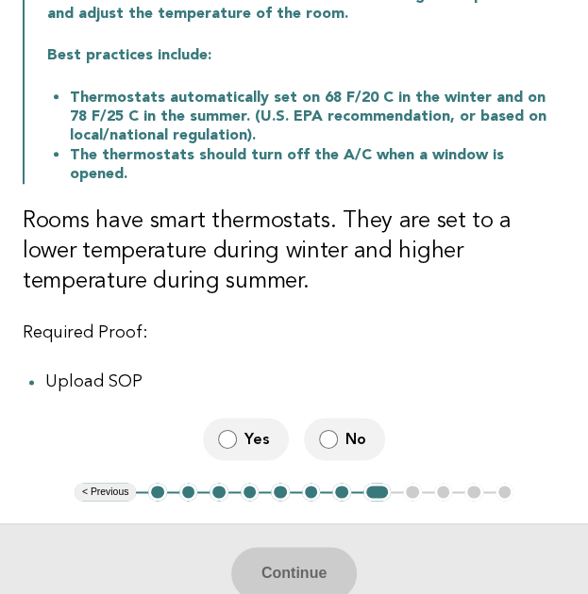
click at [228, 418] on label "Yes" at bounding box center [246, 439] width 86 height 42
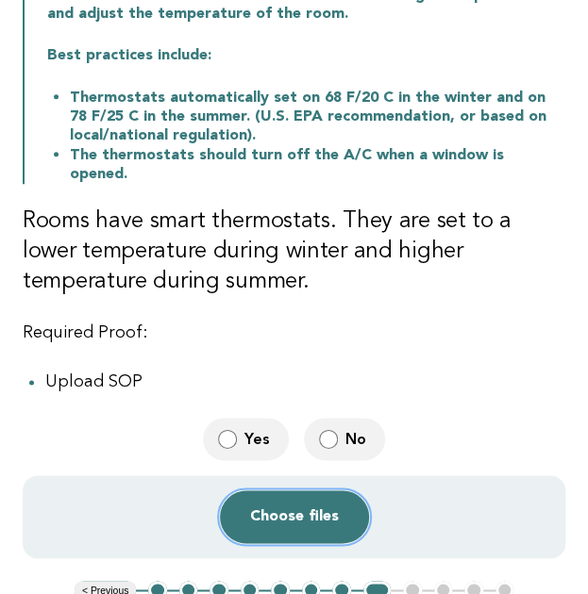
click at [282, 491] on button "Choose files" at bounding box center [294, 517] width 149 height 53
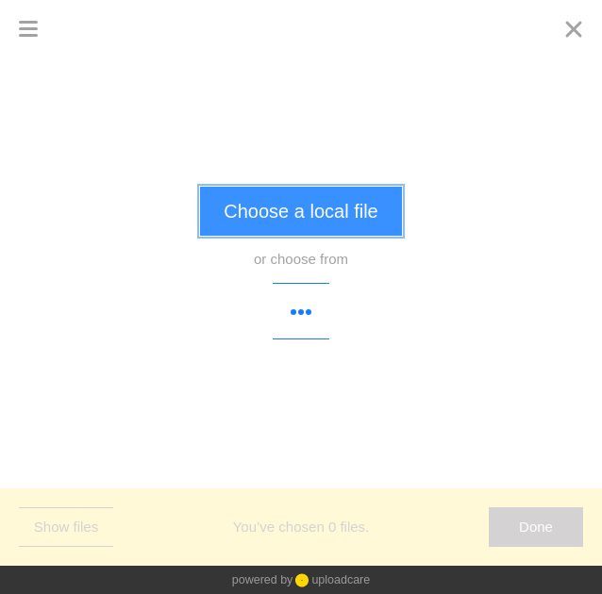
click at [348, 199] on button "Choose a local file" at bounding box center [300, 211] width 201 height 49
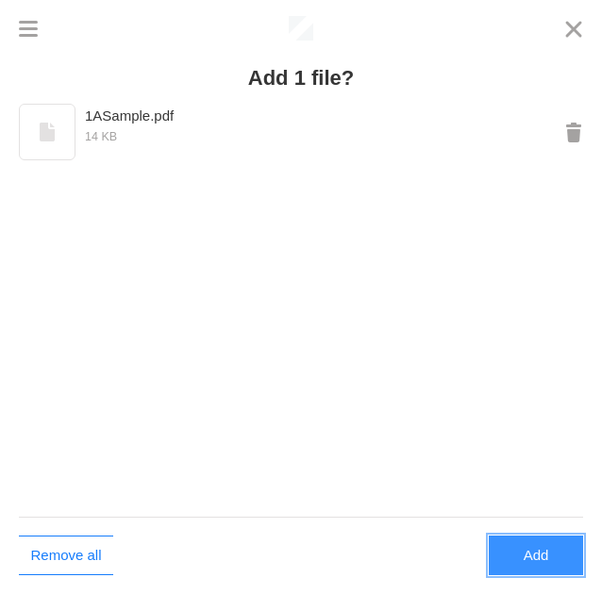
click at [533, 548] on button "Add" at bounding box center [536, 556] width 94 height 40
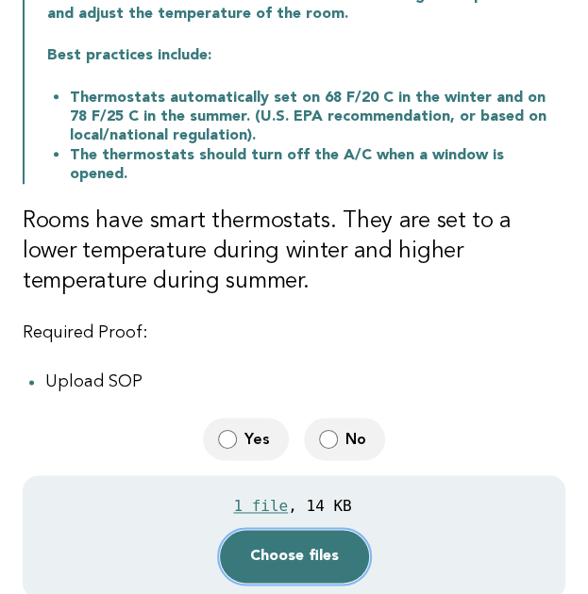
scroll to position [603, 0]
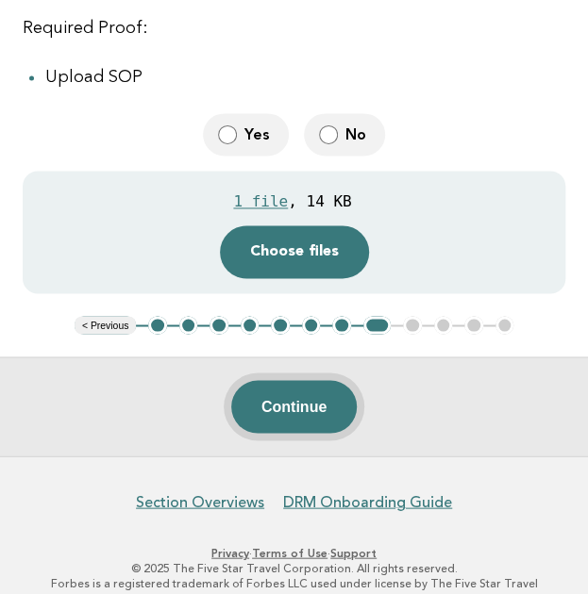
click at [307, 399] on button "Continue" at bounding box center [293, 406] width 125 height 53
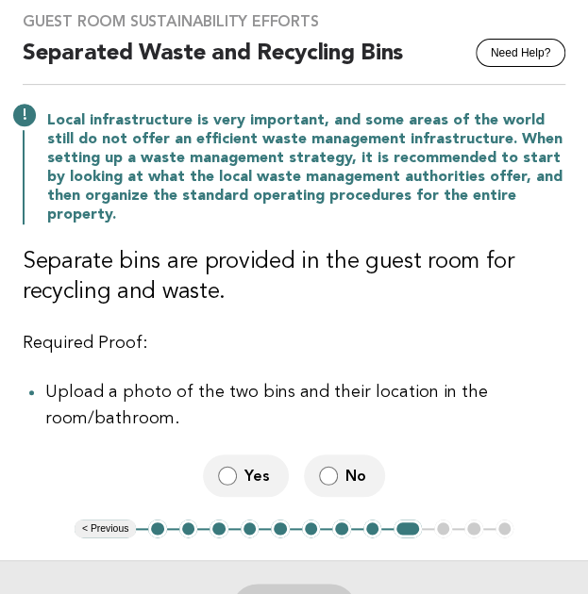
scroll to position [137, 0]
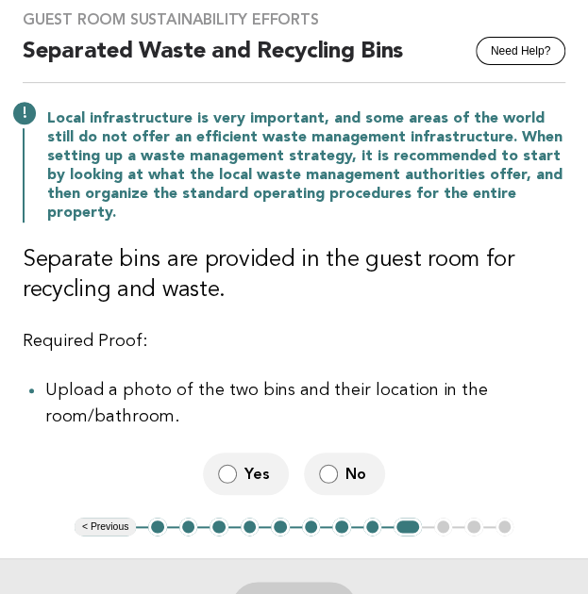
click at [237, 465] on label "Yes" at bounding box center [246, 474] width 86 height 42
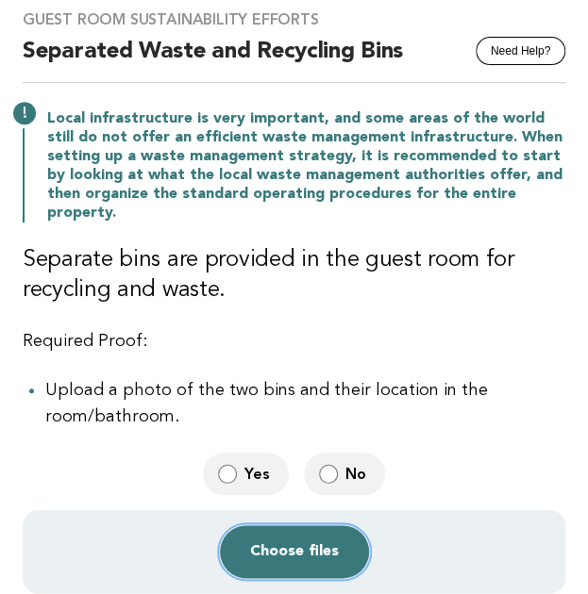
click at [279, 529] on button "Choose files" at bounding box center [294, 552] width 149 height 53
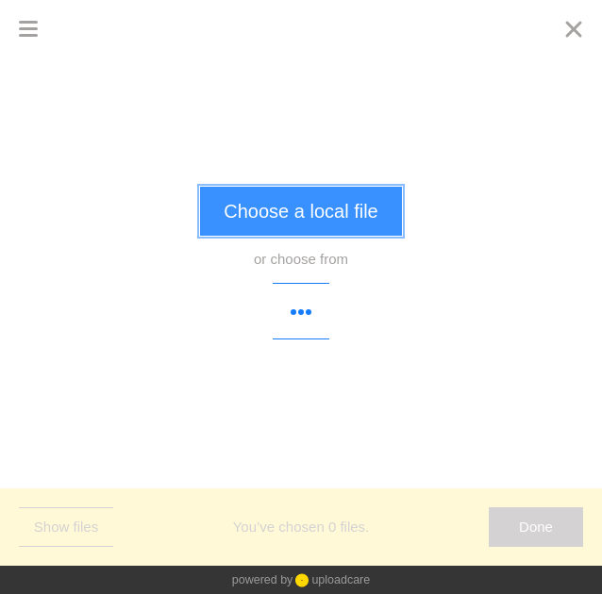
click at [362, 212] on button "Choose a local file" at bounding box center [300, 211] width 201 height 49
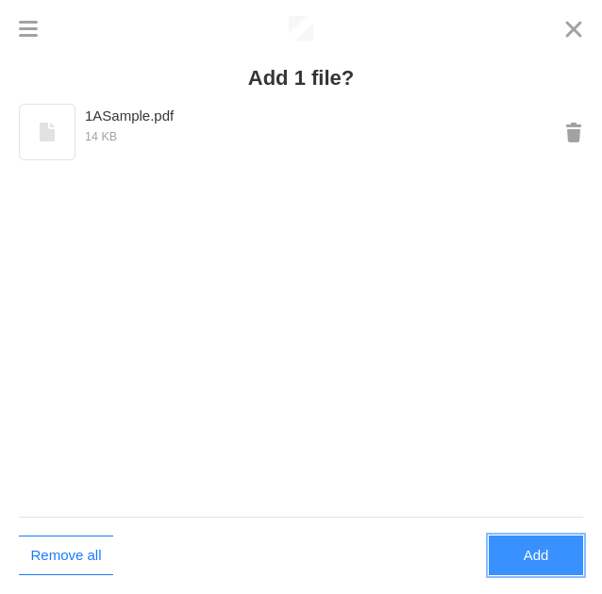
click at [513, 560] on button "Add" at bounding box center [536, 556] width 94 height 40
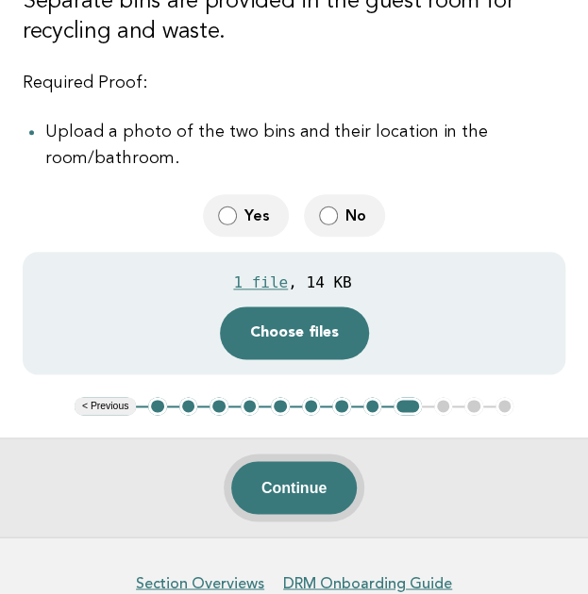
click at [282, 463] on button "Continue" at bounding box center [293, 487] width 125 height 53
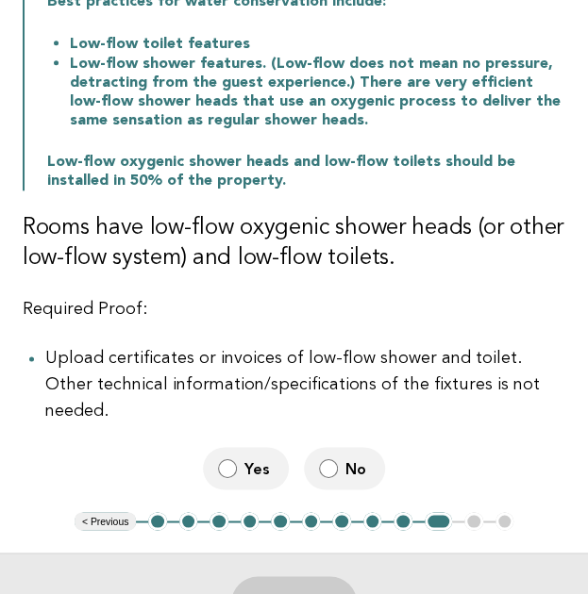
scroll to position [415, 0]
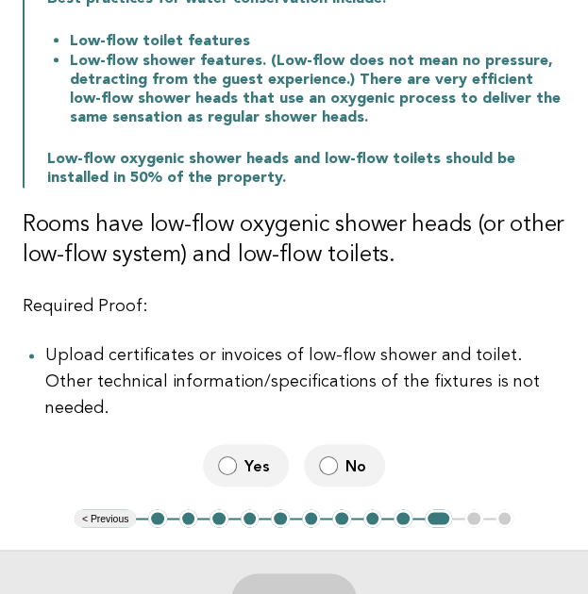
click at [332, 455] on label "No" at bounding box center [344, 465] width 81 height 42
click at [317, 574] on button "Continue" at bounding box center [293, 600] width 125 height 53
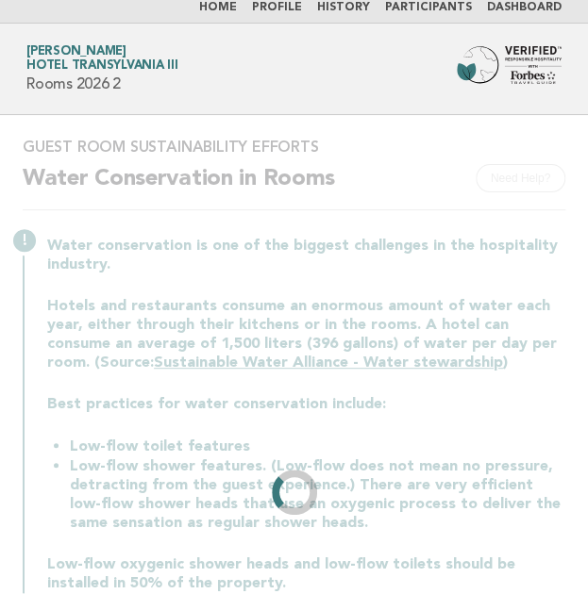
scroll to position [0, 0]
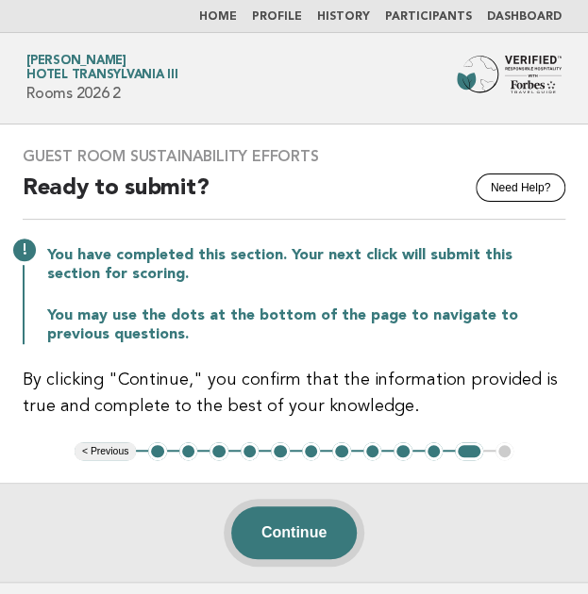
click at [282, 542] on button "Continue" at bounding box center [293, 533] width 125 height 53
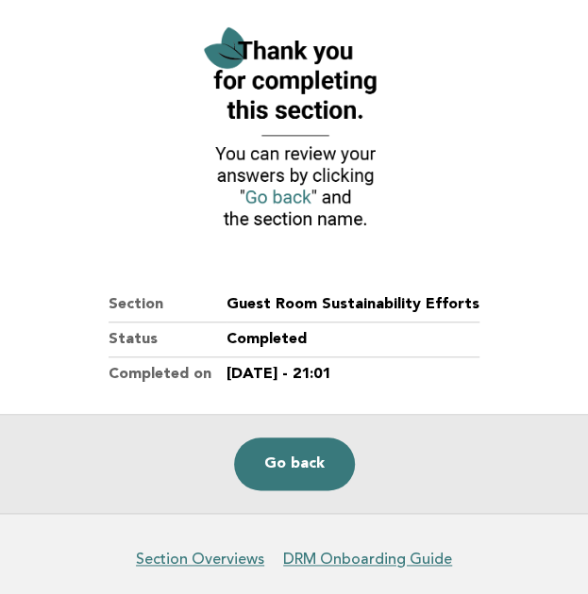
scroll to position [217, 0]
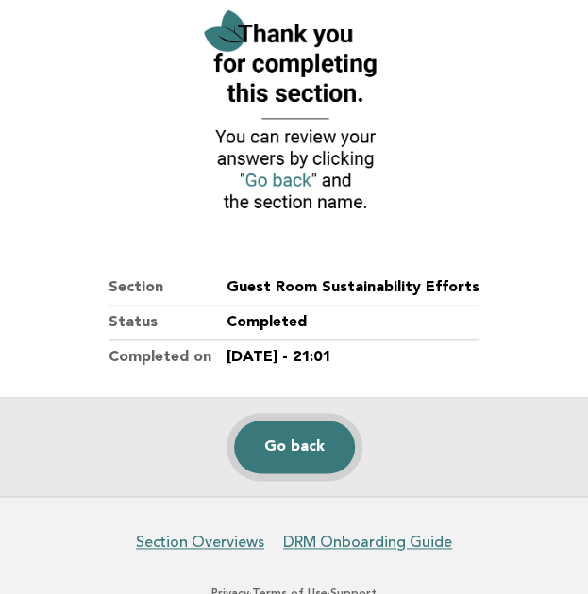
click at [307, 439] on link "Go back" at bounding box center [294, 447] width 121 height 53
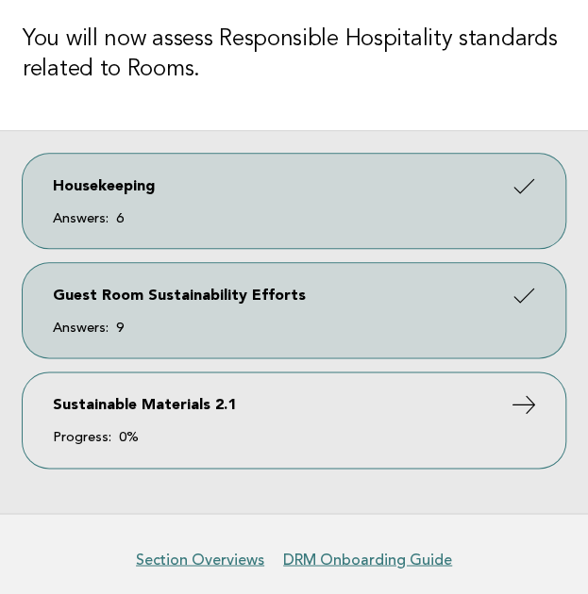
scroll to position [362, 0]
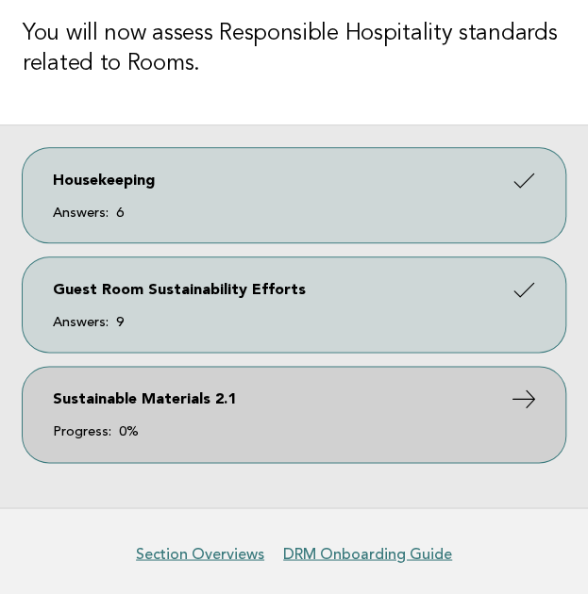
click at [209, 405] on link "Sustainable Materials 2.1 Progress: 0%" at bounding box center [294, 414] width 543 height 94
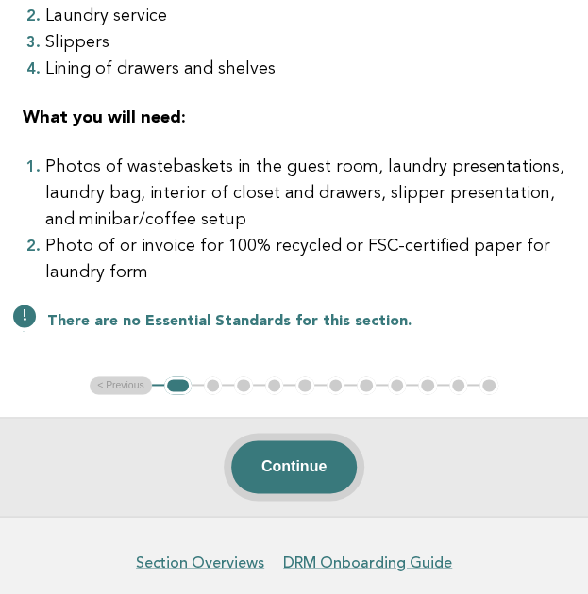
click at [304, 447] on button "Continue" at bounding box center [293, 467] width 125 height 53
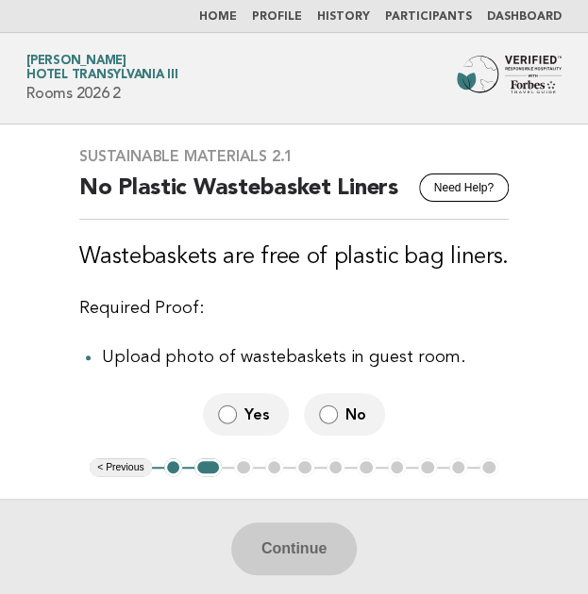
click at [362, 405] on span "No" at bounding box center [357, 415] width 25 height 20
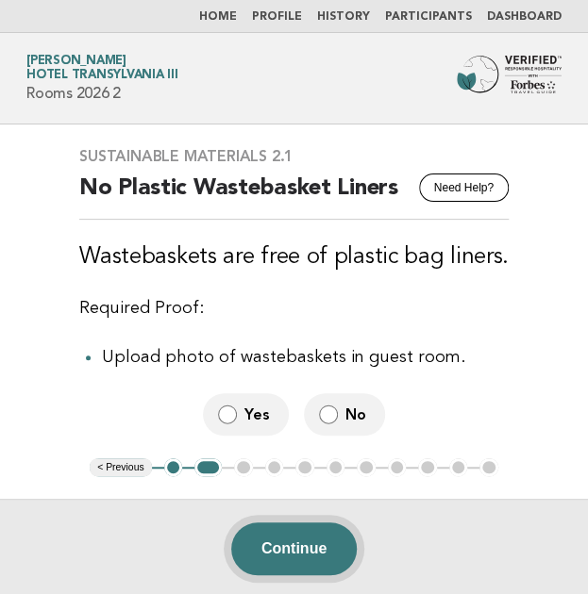
click at [304, 541] on button "Continue" at bounding box center [293, 549] width 125 height 53
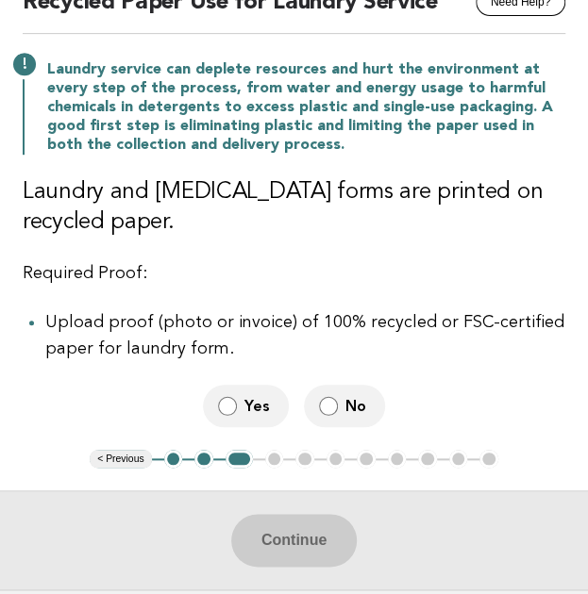
scroll to position [189, 0]
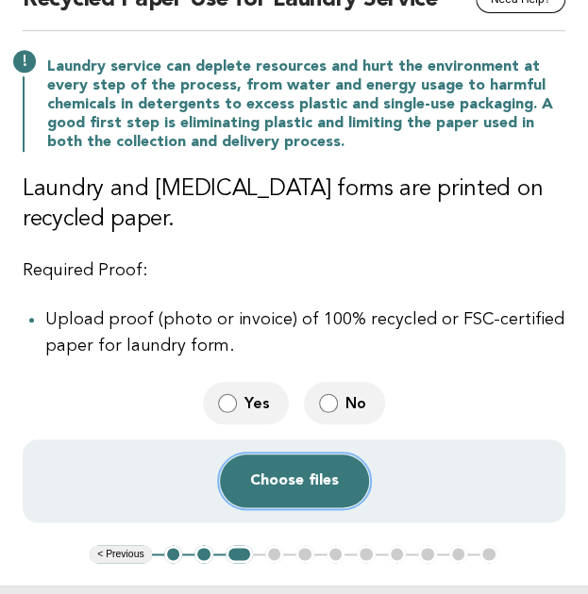
click at [281, 469] on button "Choose files" at bounding box center [294, 481] width 149 height 53
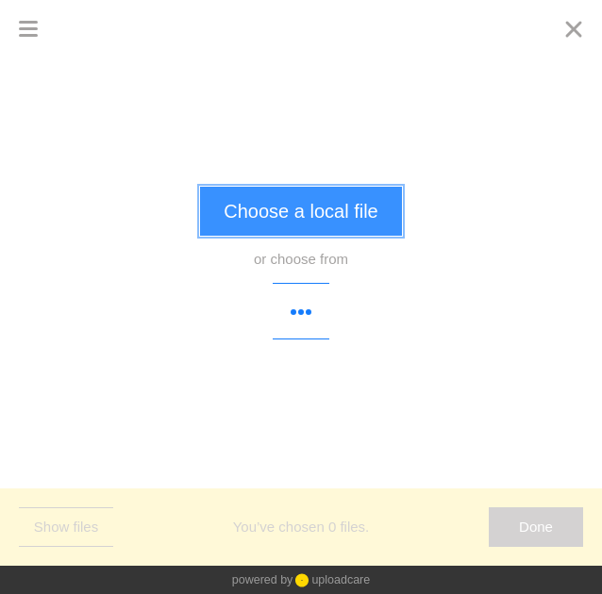
click at [306, 214] on button "Choose a local file" at bounding box center [300, 211] width 201 height 49
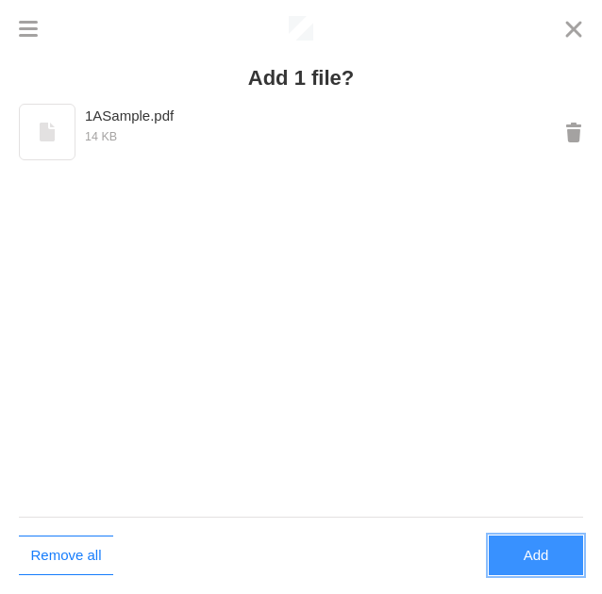
click at [540, 575] on button "Add" at bounding box center [536, 556] width 94 height 40
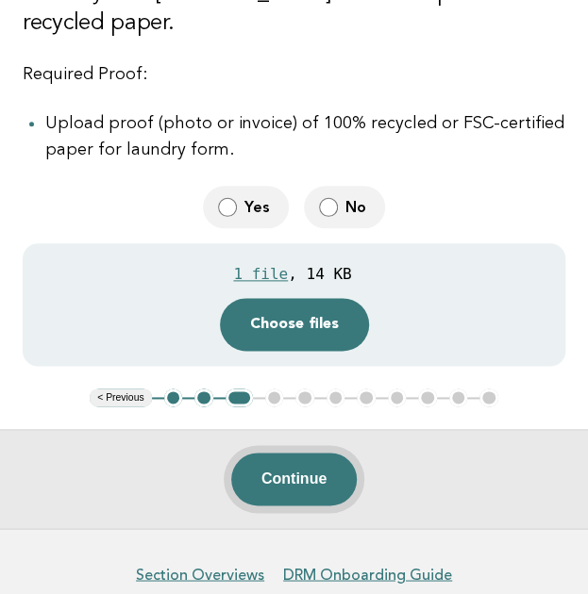
click at [275, 479] on button "Continue" at bounding box center [293, 479] width 125 height 53
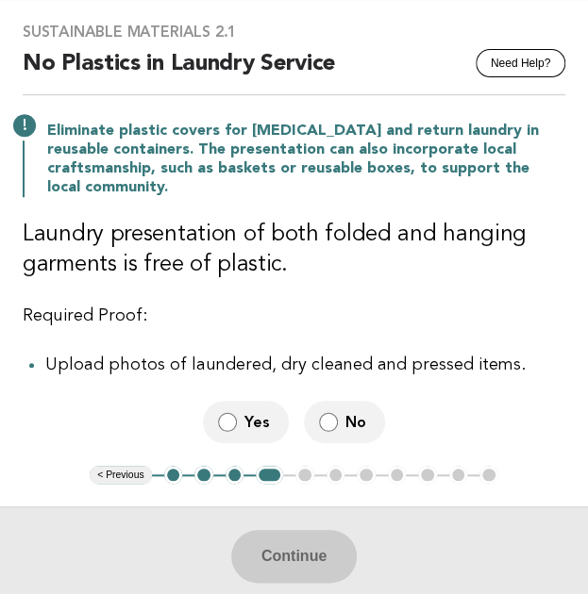
scroll to position [125, 0]
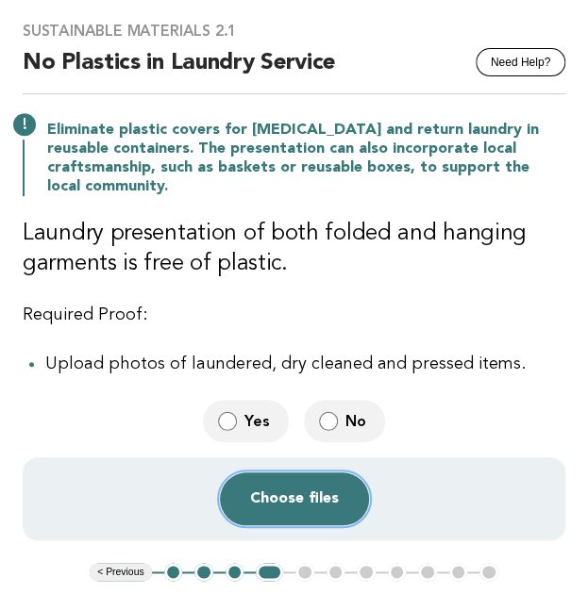
click at [294, 473] on button "Choose files" at bounding box center [294, 499] width 149 height 53
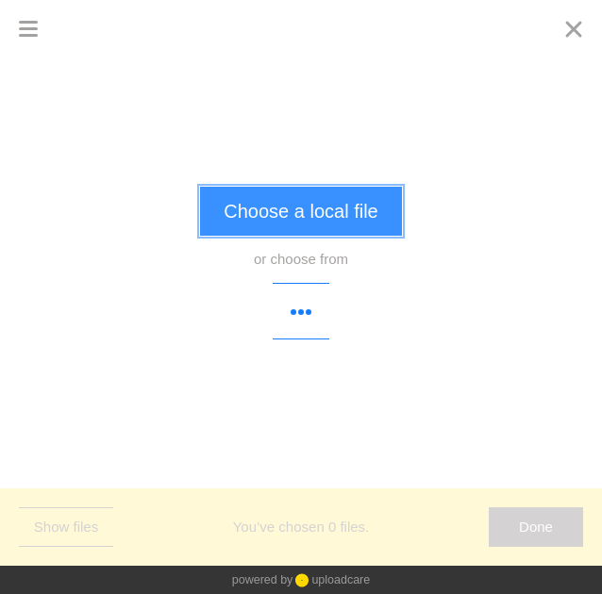
click at [326, 219] on button "Choose a local file" at bounding box center [300, 211] width 201 height 49
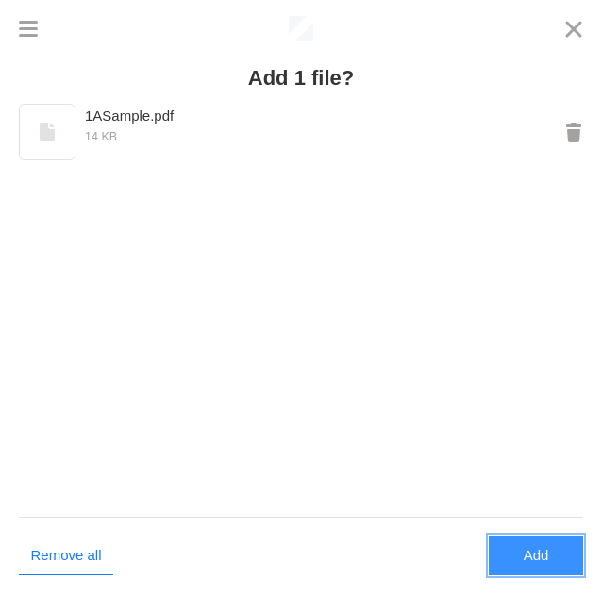
click at [551, 563] on button "Add" at bounding box center [536, 556] width 94 height 40
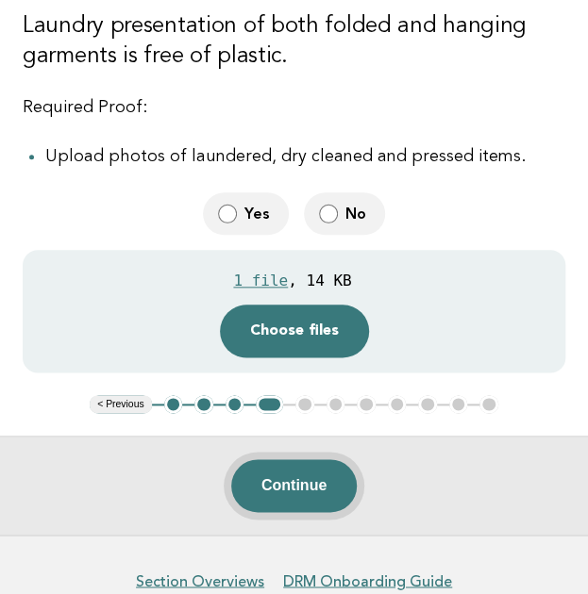
click at [266, 459] on button "Continue" at bounding box center [293, 485] width 125 height 53
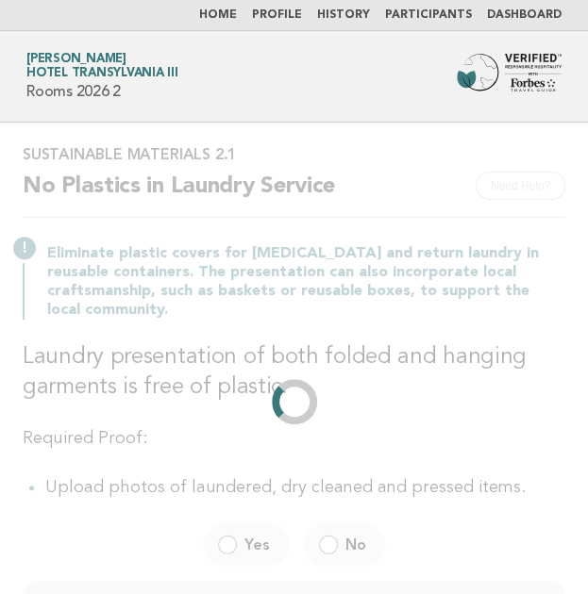
scroll to position [0, 0]
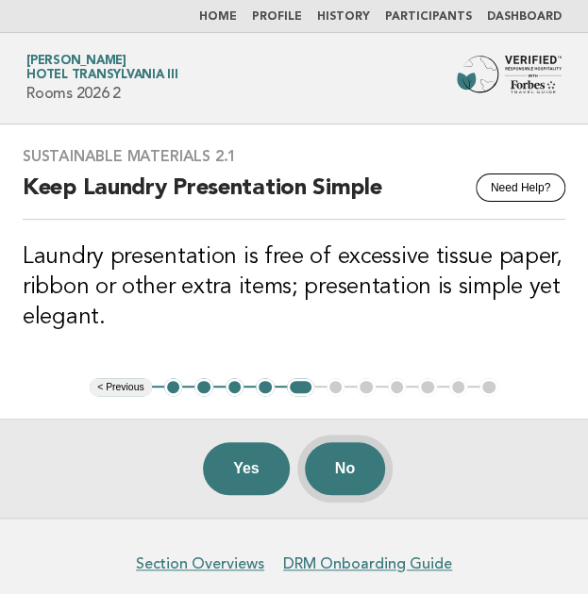
click at [368, 462] on button "No" at bounding box center [345, 469] width 80 height 53
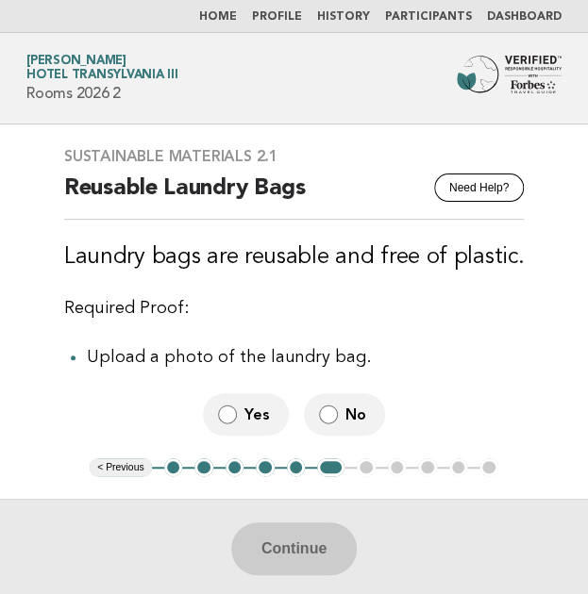
click at [276, 420] on label "Yes" at bounding box center [246, 414] width 86 height 42
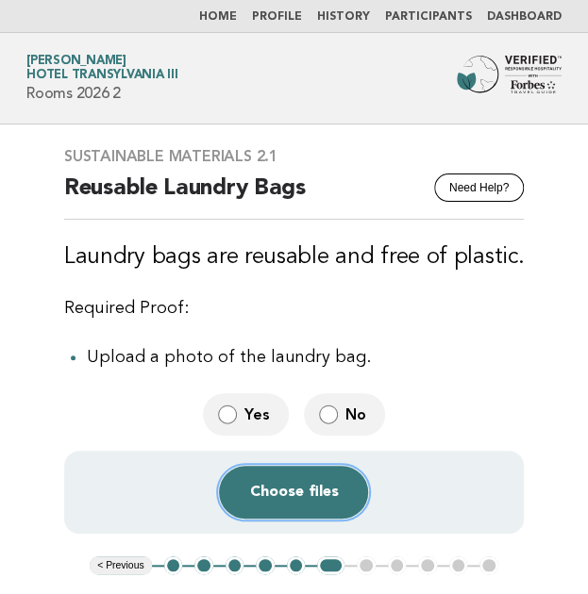
click at [283, 500] on button "Choose files" at bounding box center [293, 492] width 149 height 53
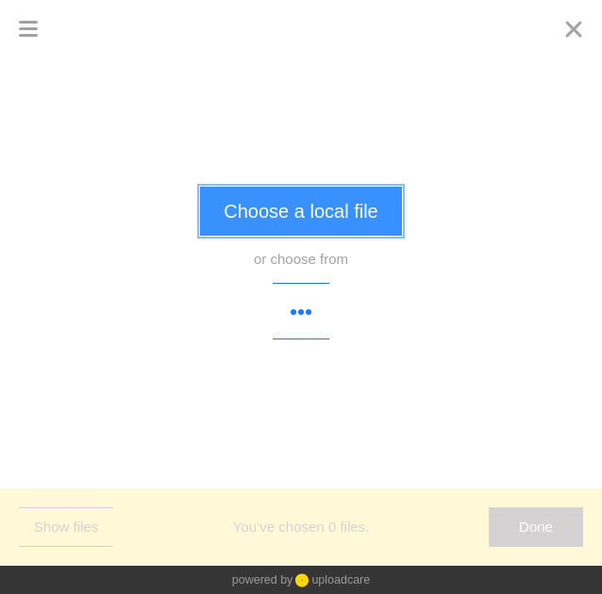
click at [345, 209] on button "Choose a local file" at bounding box center [300, 211] width 201 height 49
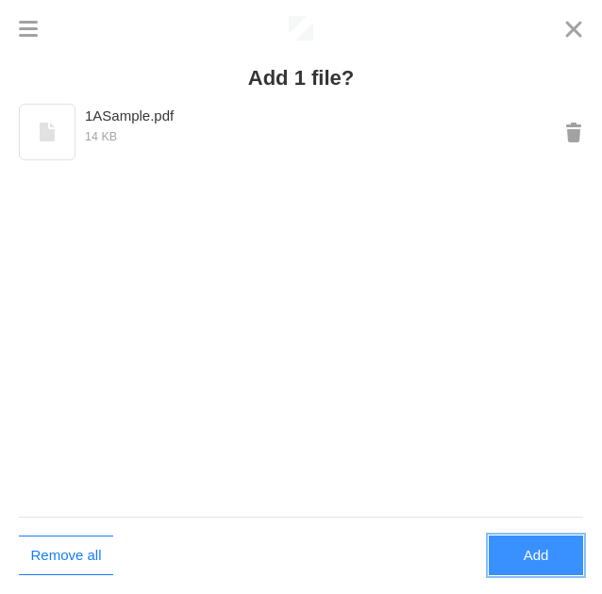
click at [557, 569] on button "Add" at bounding box center [536, 556] width 94 height 40
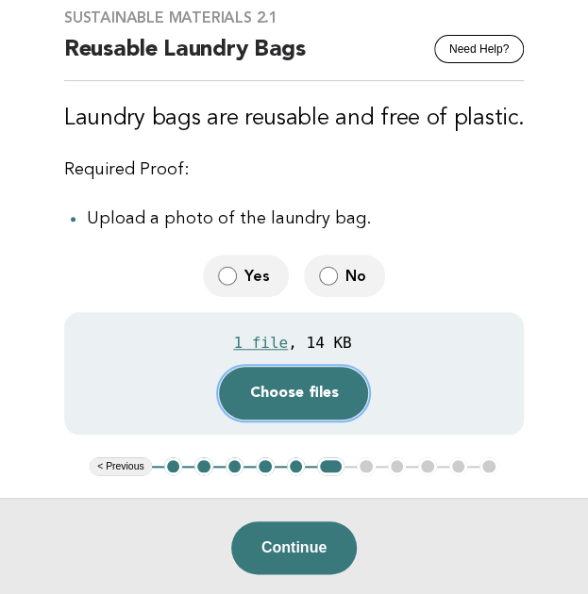
scroll to position [152, 0]
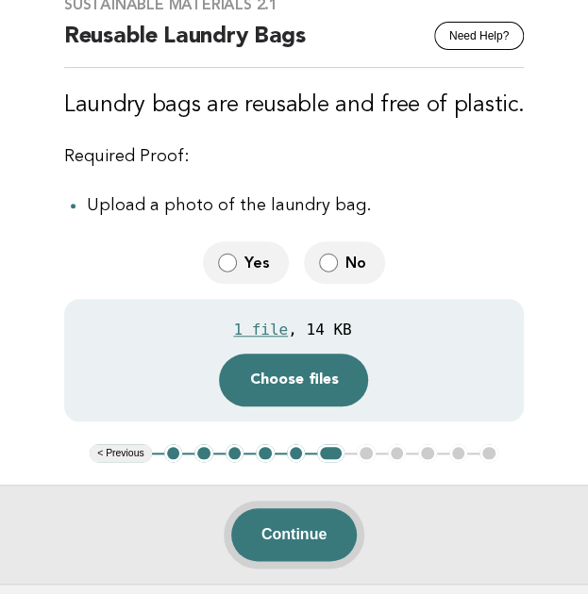
click at [250, 541] on button "Continue" at bounding box center [293, 535] width 125 height 53
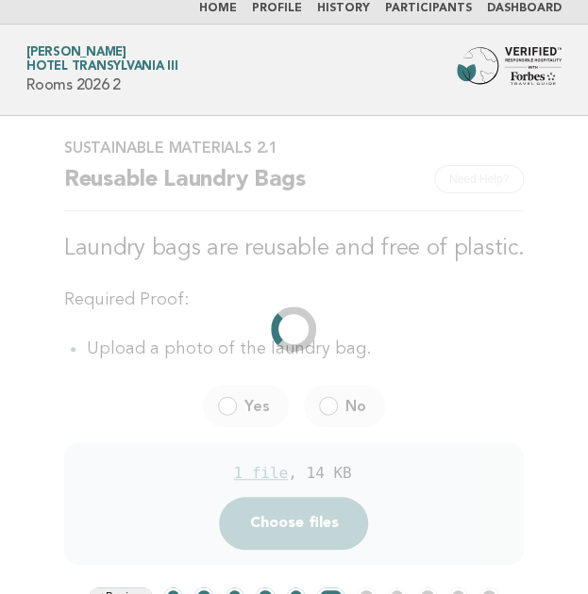
scroll to position [0, 0]
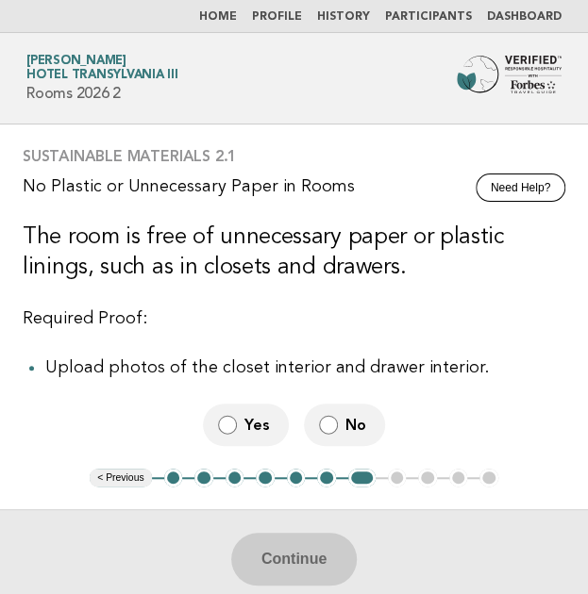
click at [261, 424] on span "Yes" at bounding box center [258, 425] width 29 height 20
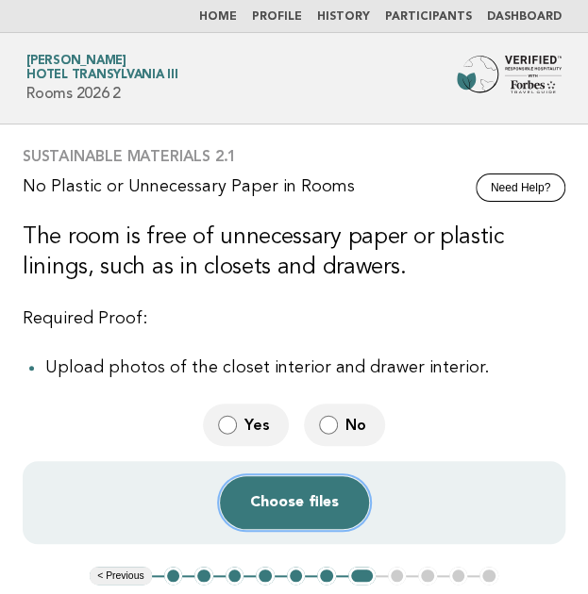
click at [306, 493] on button "Choose files" at bounding box center [294, 502] width 149 height 53
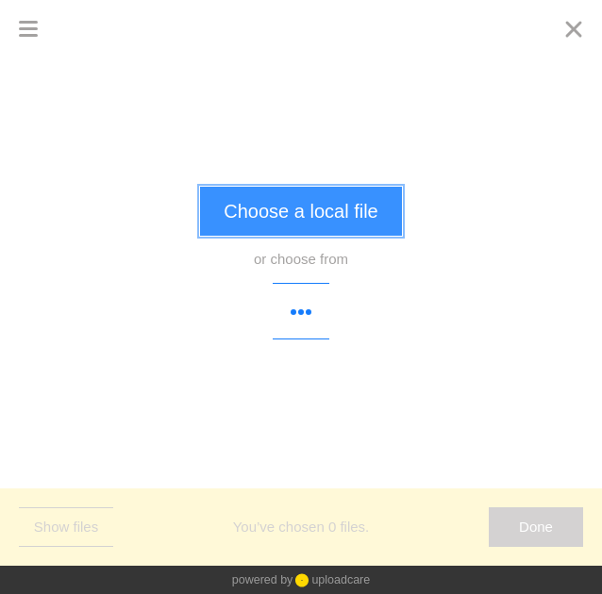
click at [316, 223] on button "Choose a local file" at bounding box center [300, 211] width 201 height 49
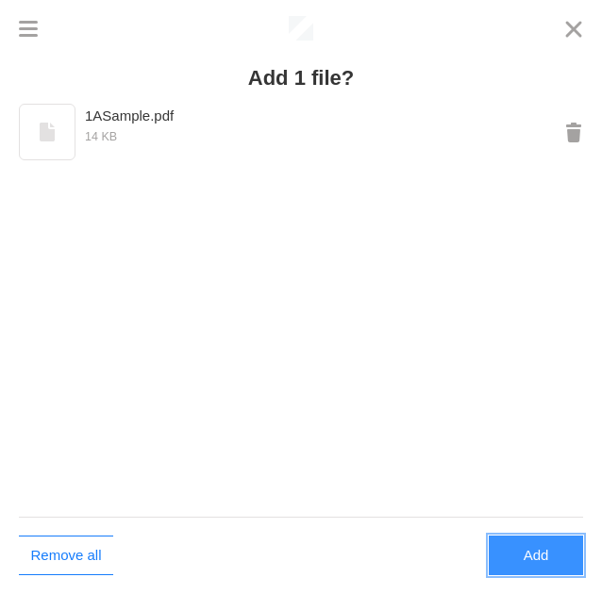
click at [531, 555] on button "Add" at bounding box center [536, 556] width 94 height 40
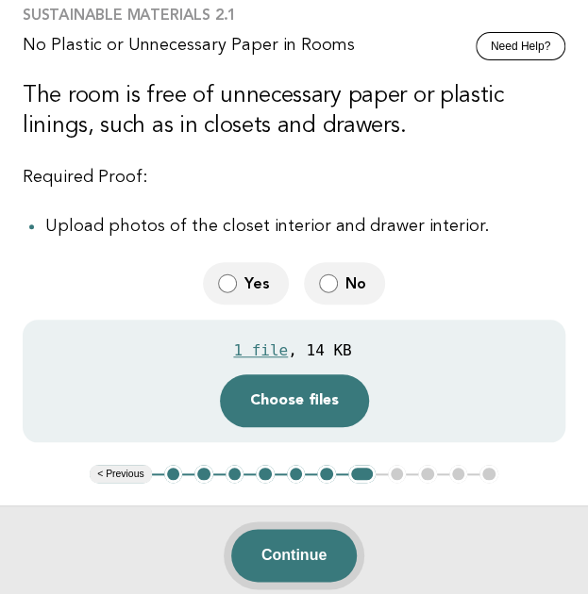
click at [290, 552] on button "Continue" at bounding box center [293, 555] width 125 height 53
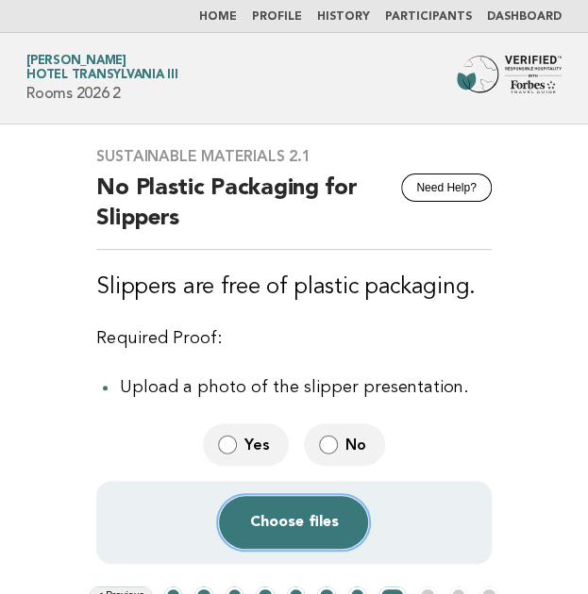
click at [276, 511] on button "Choose files" at bounding box center [293, 522] width 149 height 53
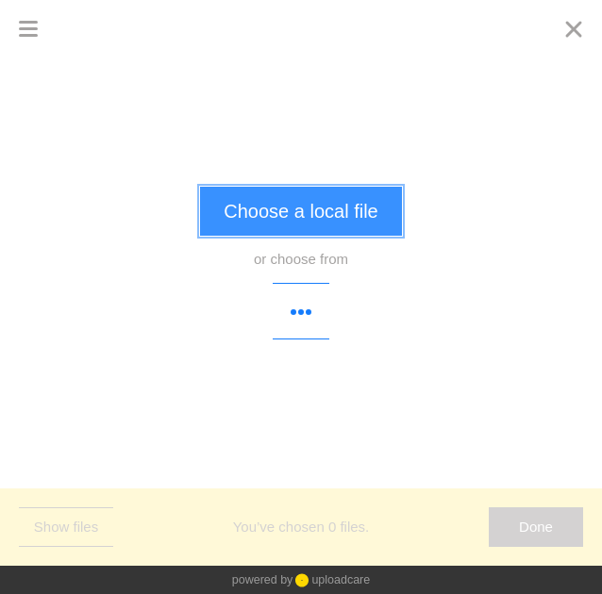
click at [335, 230] on button "Choose a local file" at bounding box center [300, 211] width 201 height 49
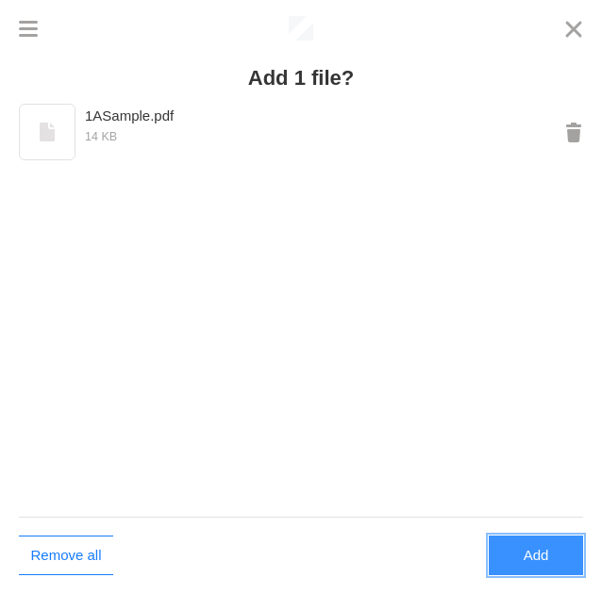
click at [542, 563] on button "Add" at bounding box center [536, 556] width 94 height 40
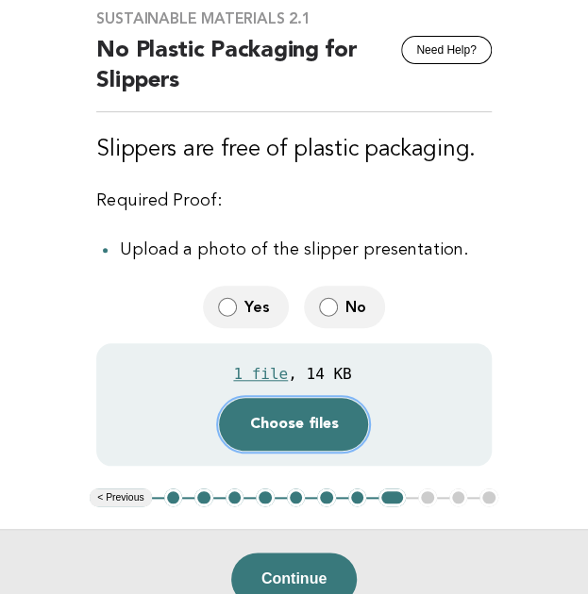
scroll to position [141, 0]
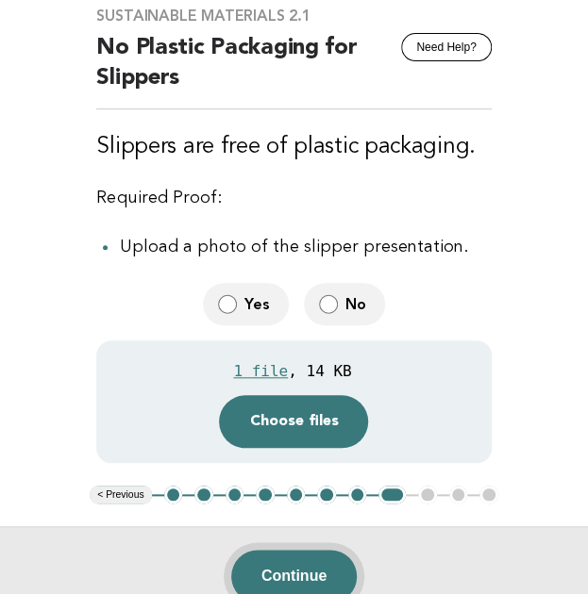
click at [290, 575] on button "Continue" at bounding box center [293, 576] width 125 height 53
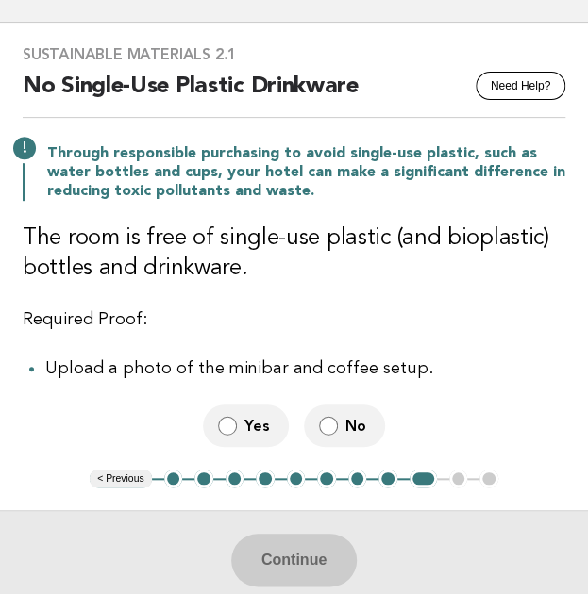
scroll to position [108, 0]
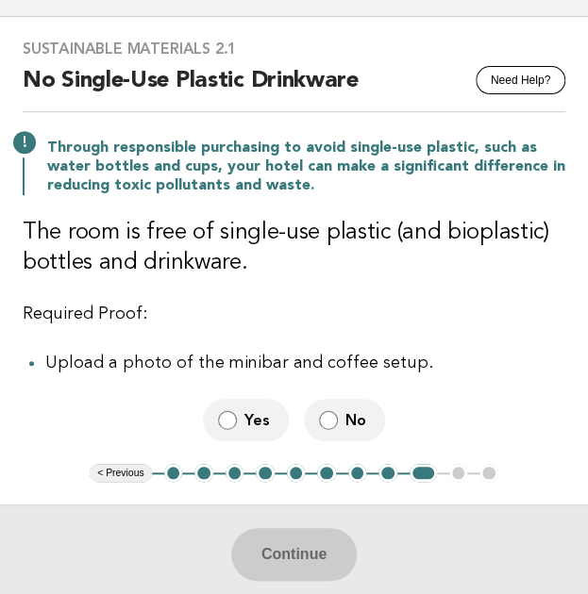
click at [334, 442] on div "Sustainable Materials 2.1 Need Help? No Single-Use Plastic Drinkware Through re…" at bounding box center [294, 240] width 588 height 447
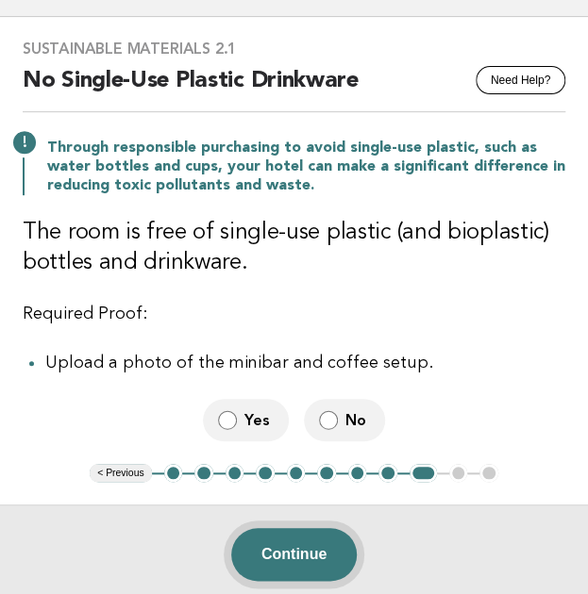
click at [304, 552] on button "Continue" at bounding box center [293, 554] width 125 height 53
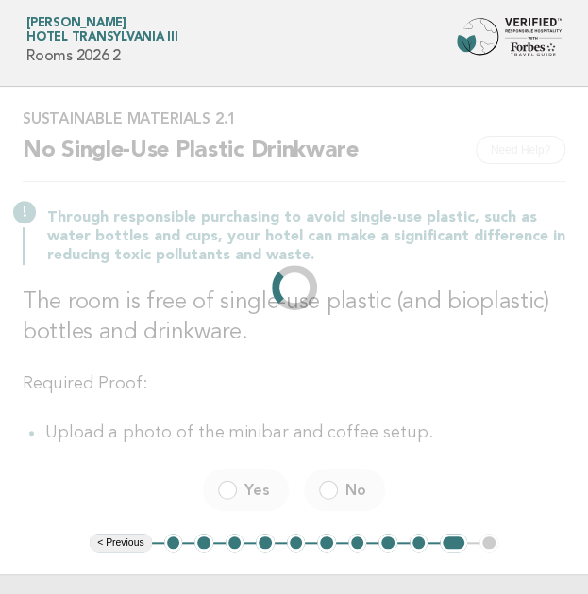
scroll to position [74, 0]
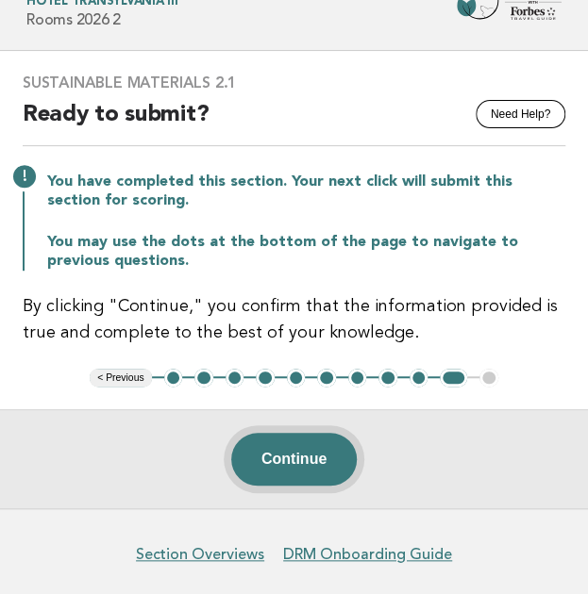
click at [317, 448] on button "Continue" at bounding box center [293, 459] width 125 height 53
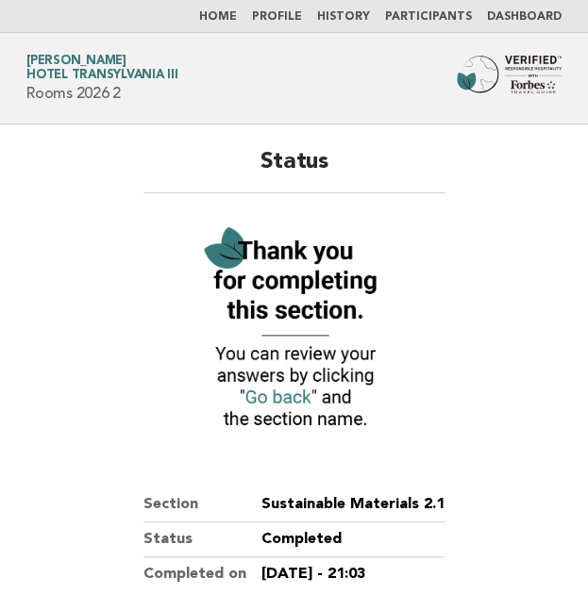
scroll to position [273, 0]
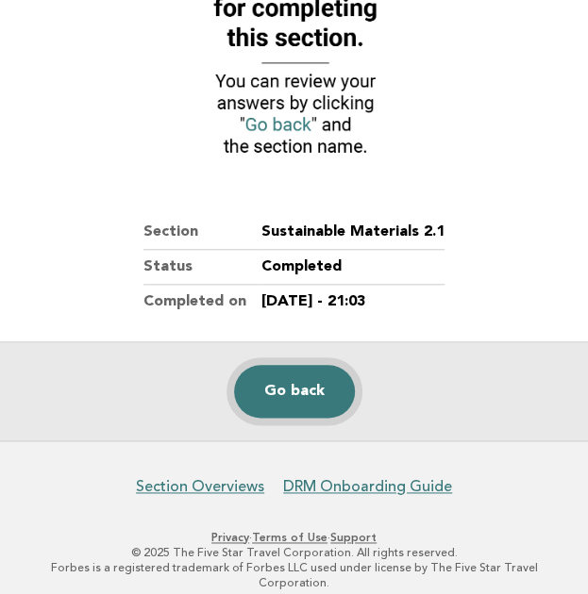
click at [306, 386] on link "Go back" at bounding box center [294, 391] width 121 height 53
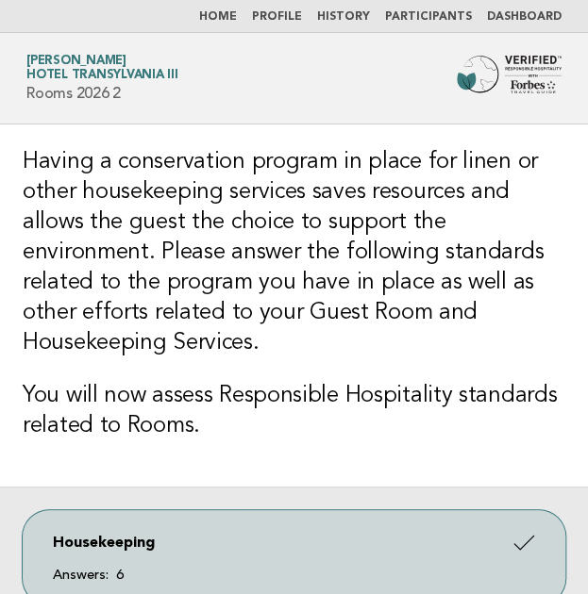
click at [505, 61] on img at bounding box center [509, 75] width 105 height 38
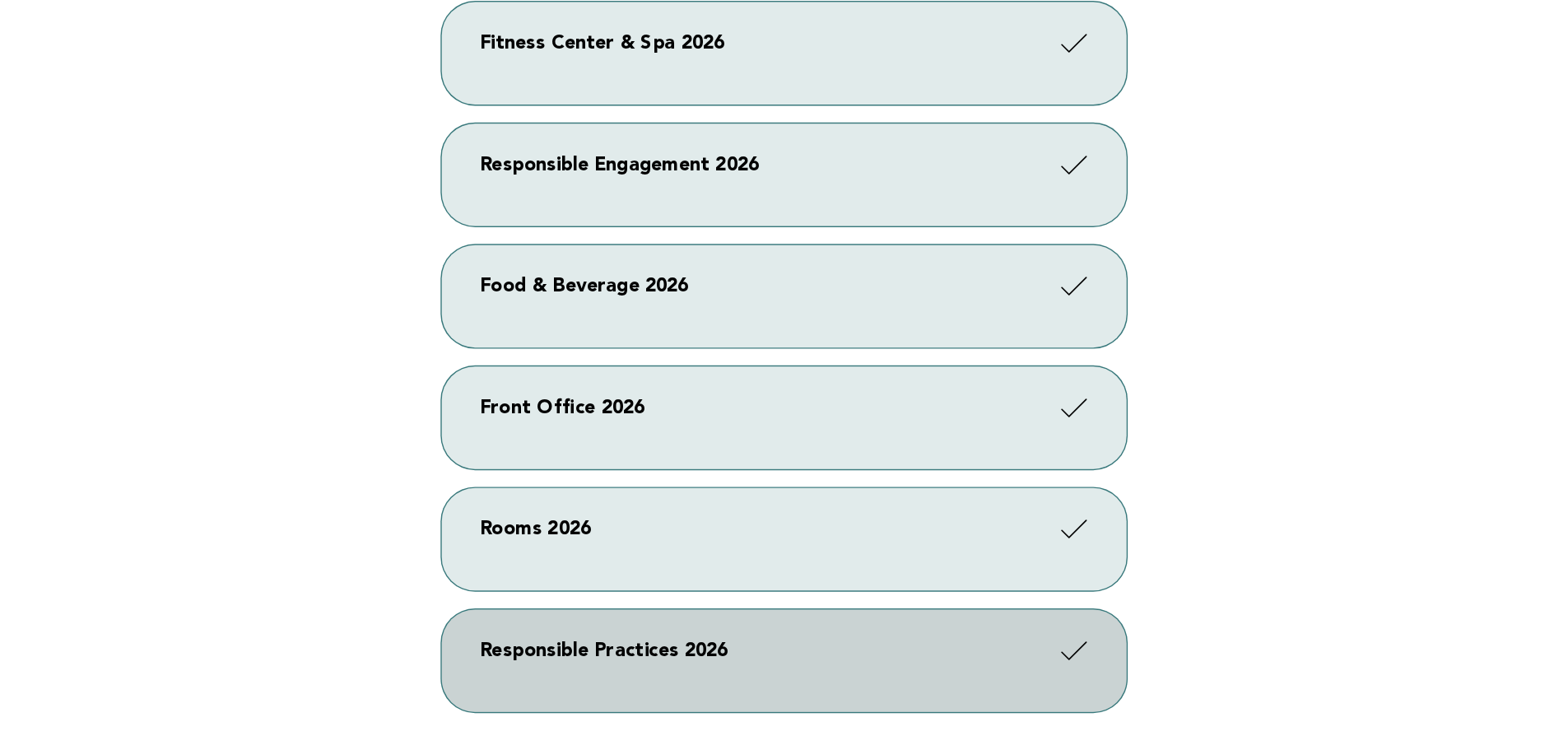
scroll to position [310, 0]
